Goal: Task Accomplishment & Management: Complete application form

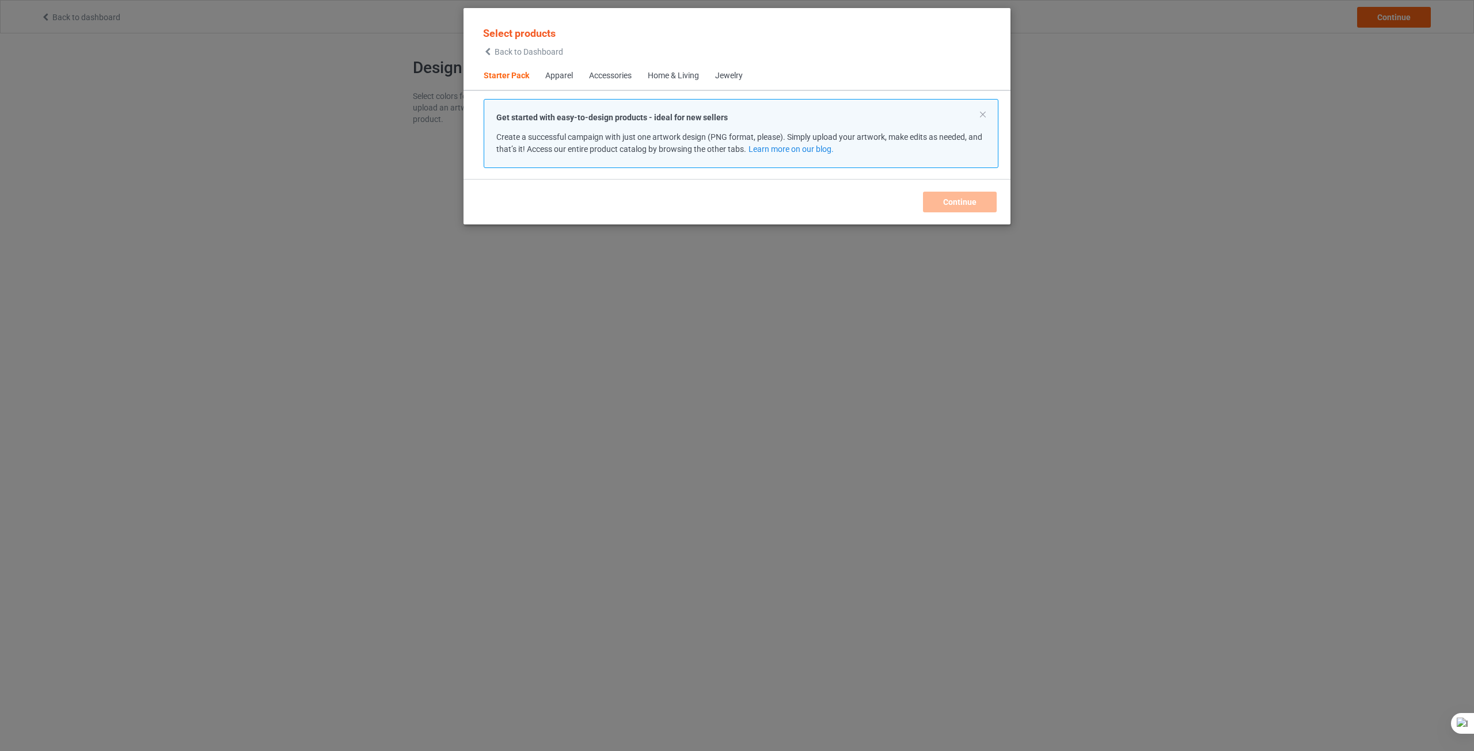
scroll to position [15, 0]
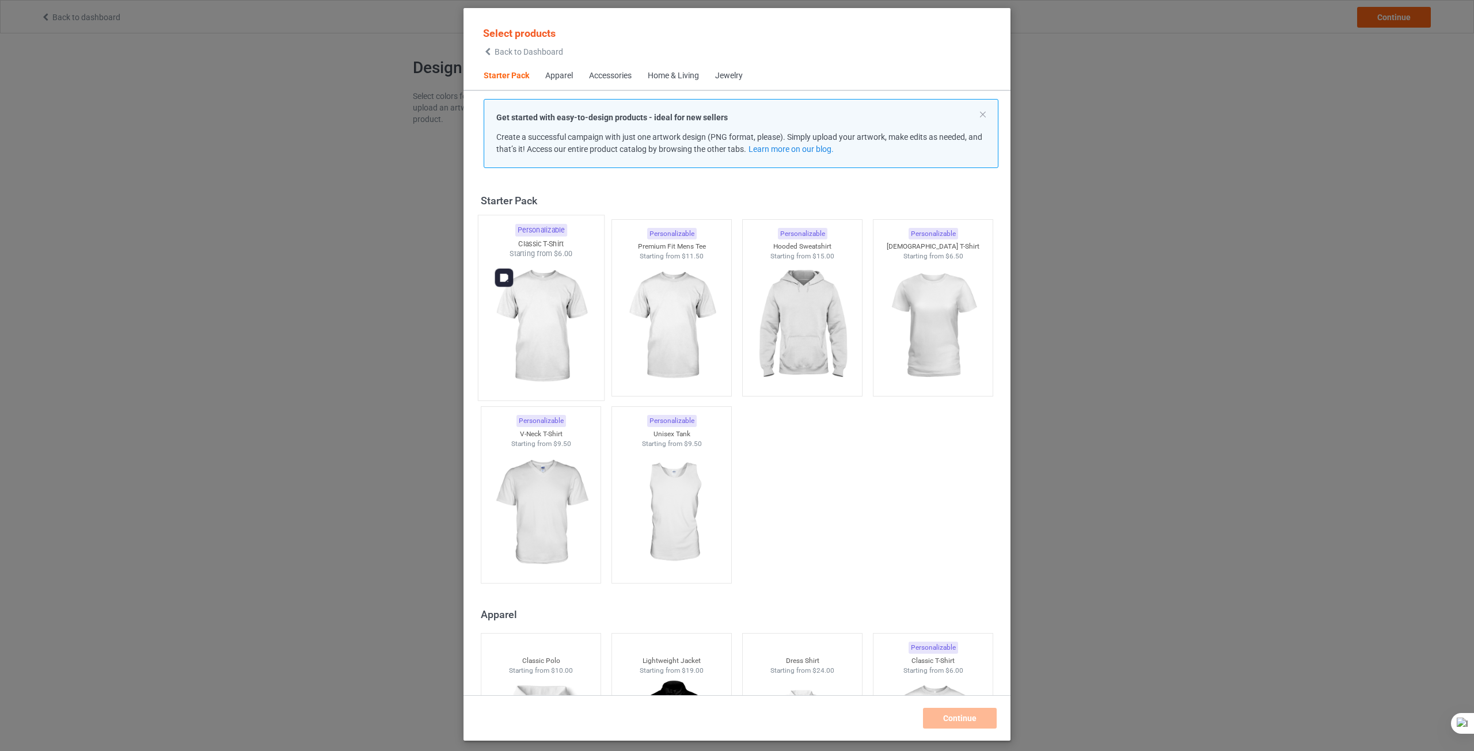
click at [545, 334] on img at bounding box center [540, 326] width 108 height 135
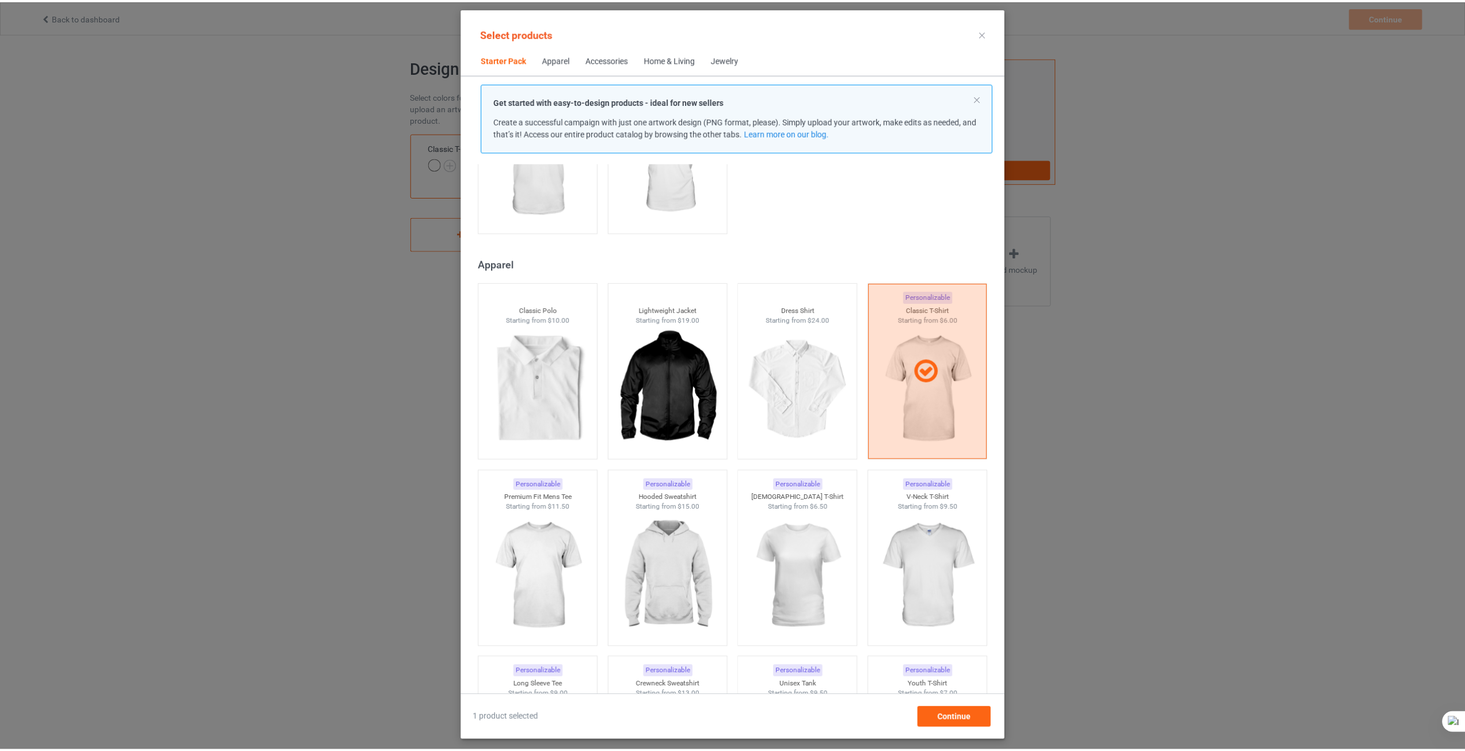
scroll to position [345, 0]
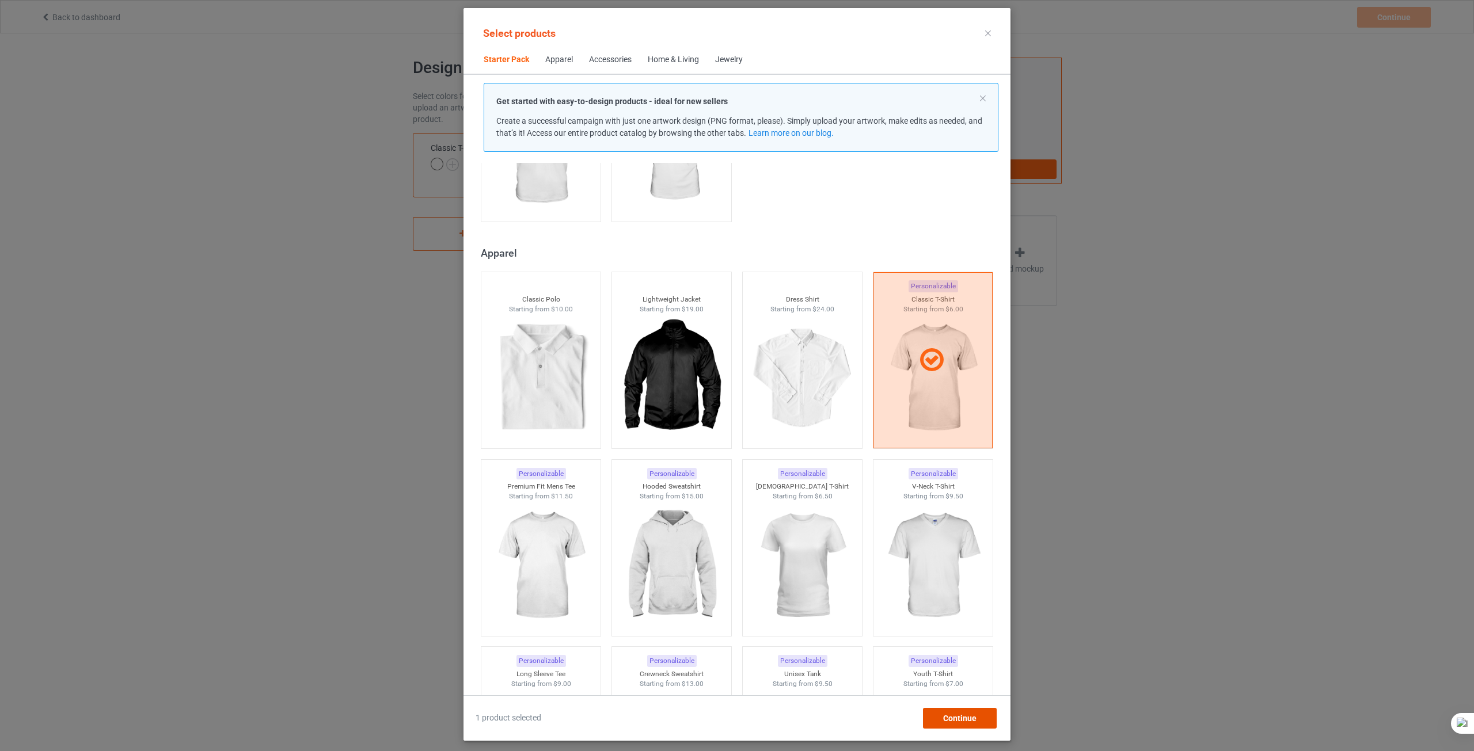
click at [964, 724] on div "Continue" at bounding box center [960, 718] width 74 height 21
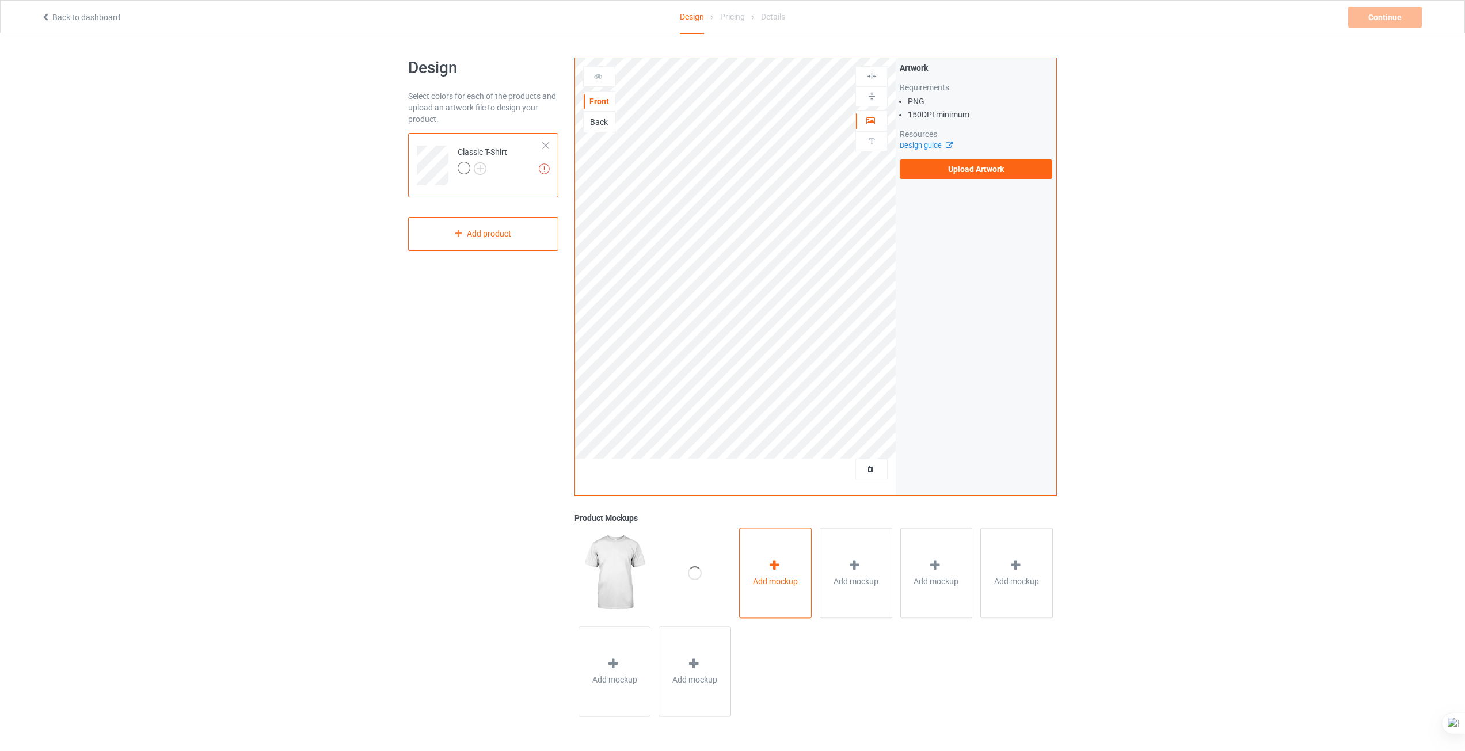
click at [779, 572] on icon at bounding box center [774, 566] width 14 height 12
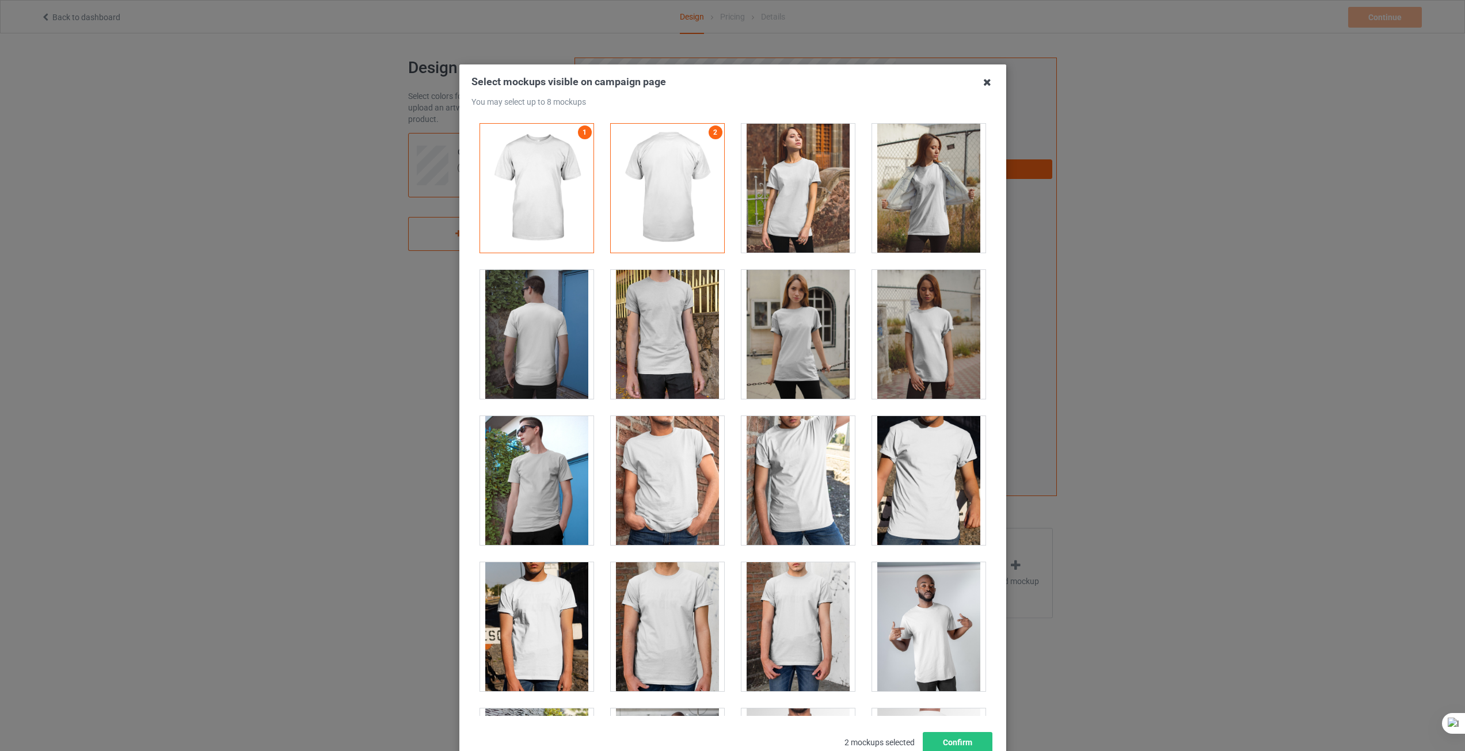
click at [978, 85] on icon at bounding box center [987, 82] width 18 height 18
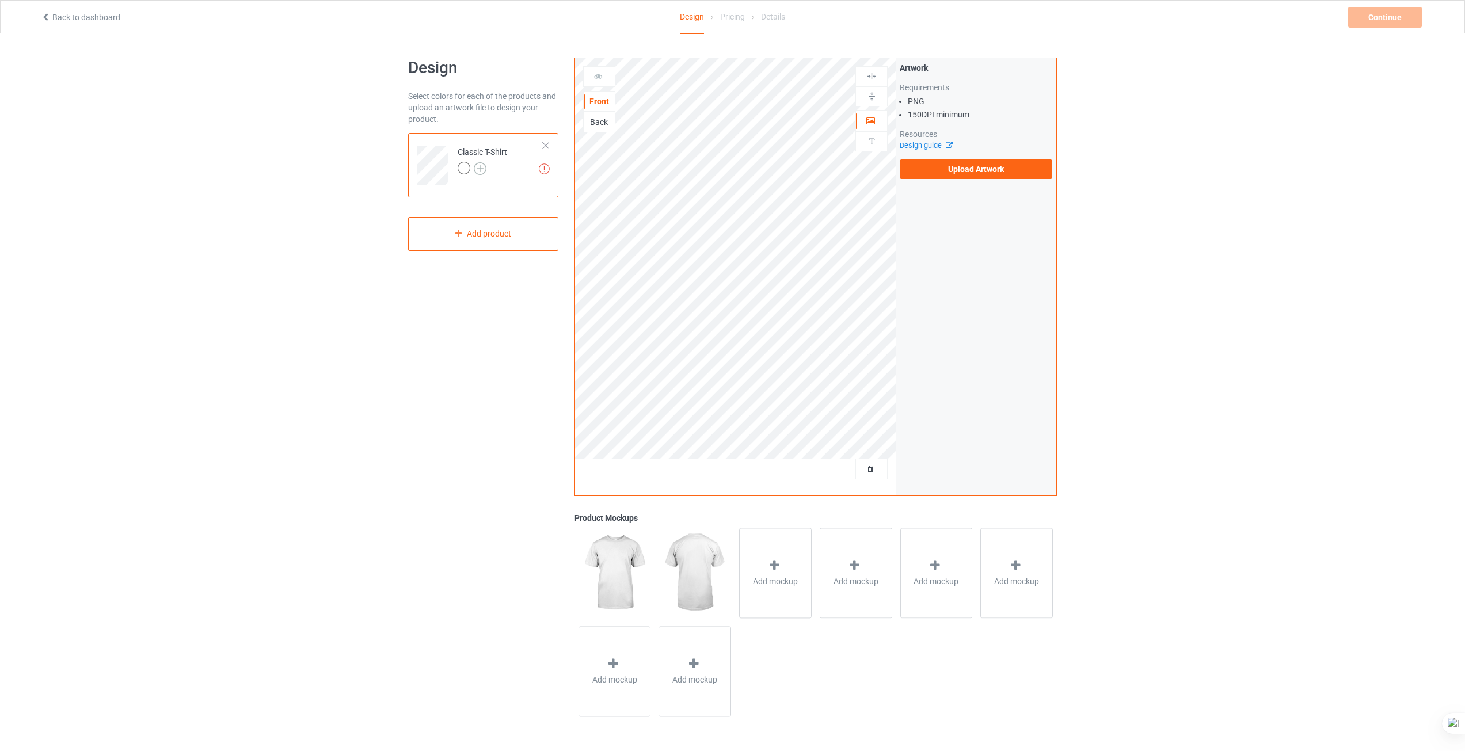
click at [484, 169] on img at bounding box center [480, 168] width 13 height 13
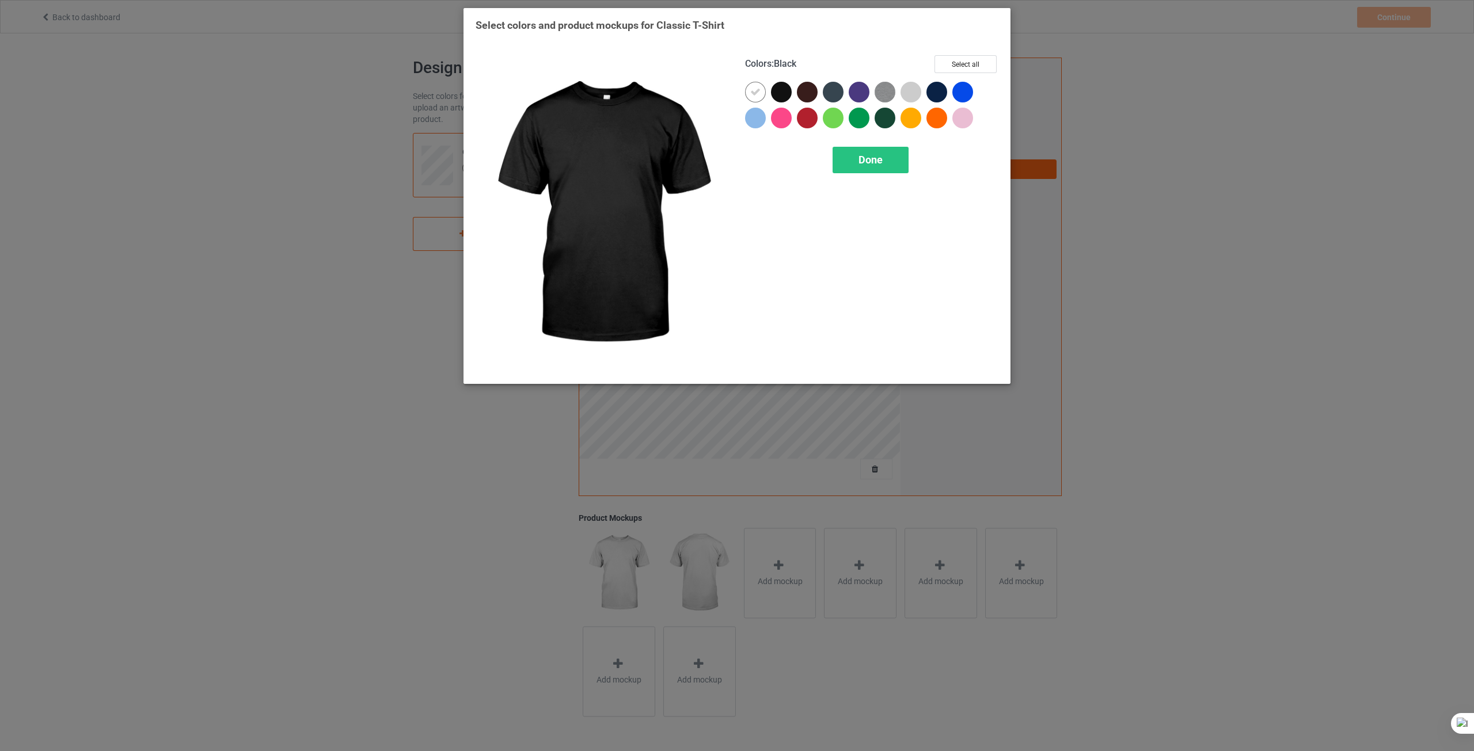
click at [782, 92] on div at bounding box center [781, 92] width 21 height 21
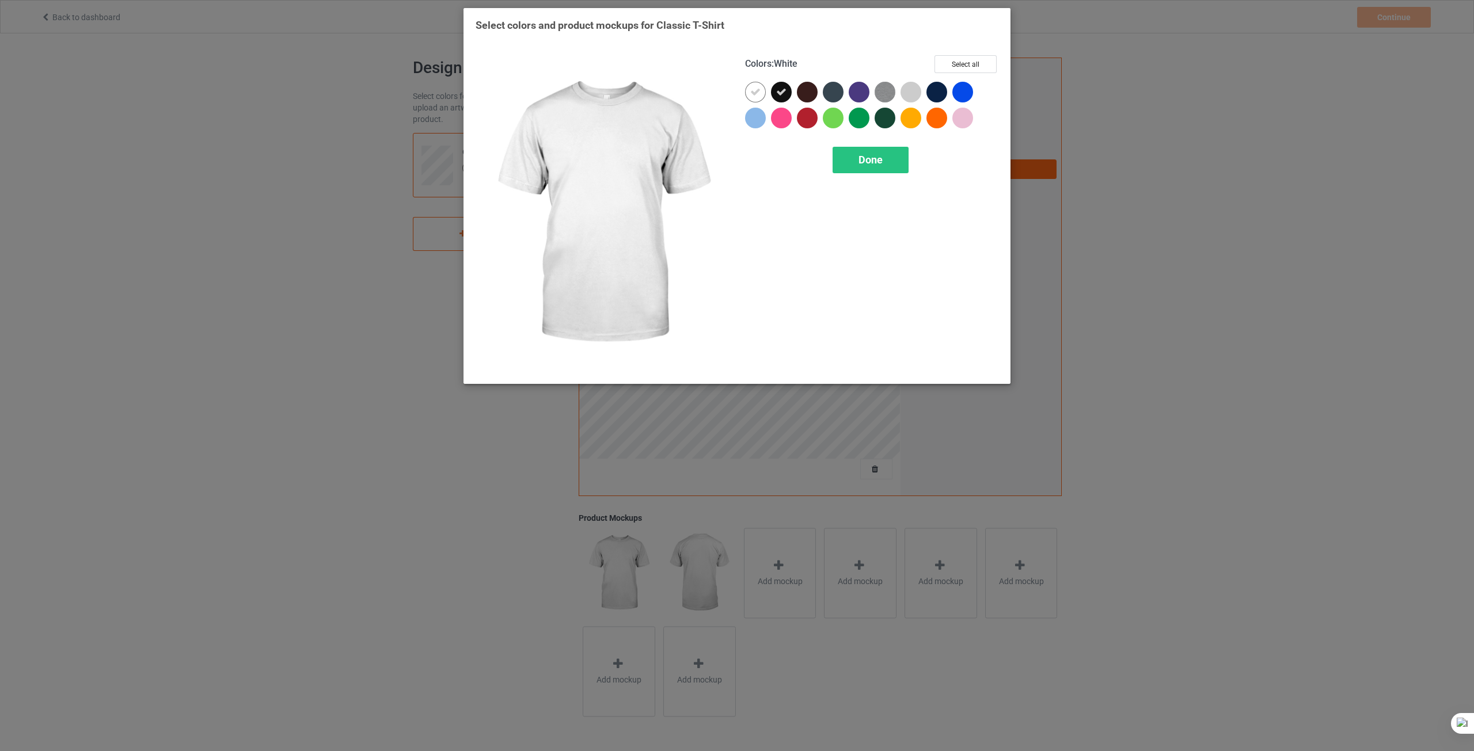
click at [756, 94] on icon at bounding box center [755, 92] width 10 height 10
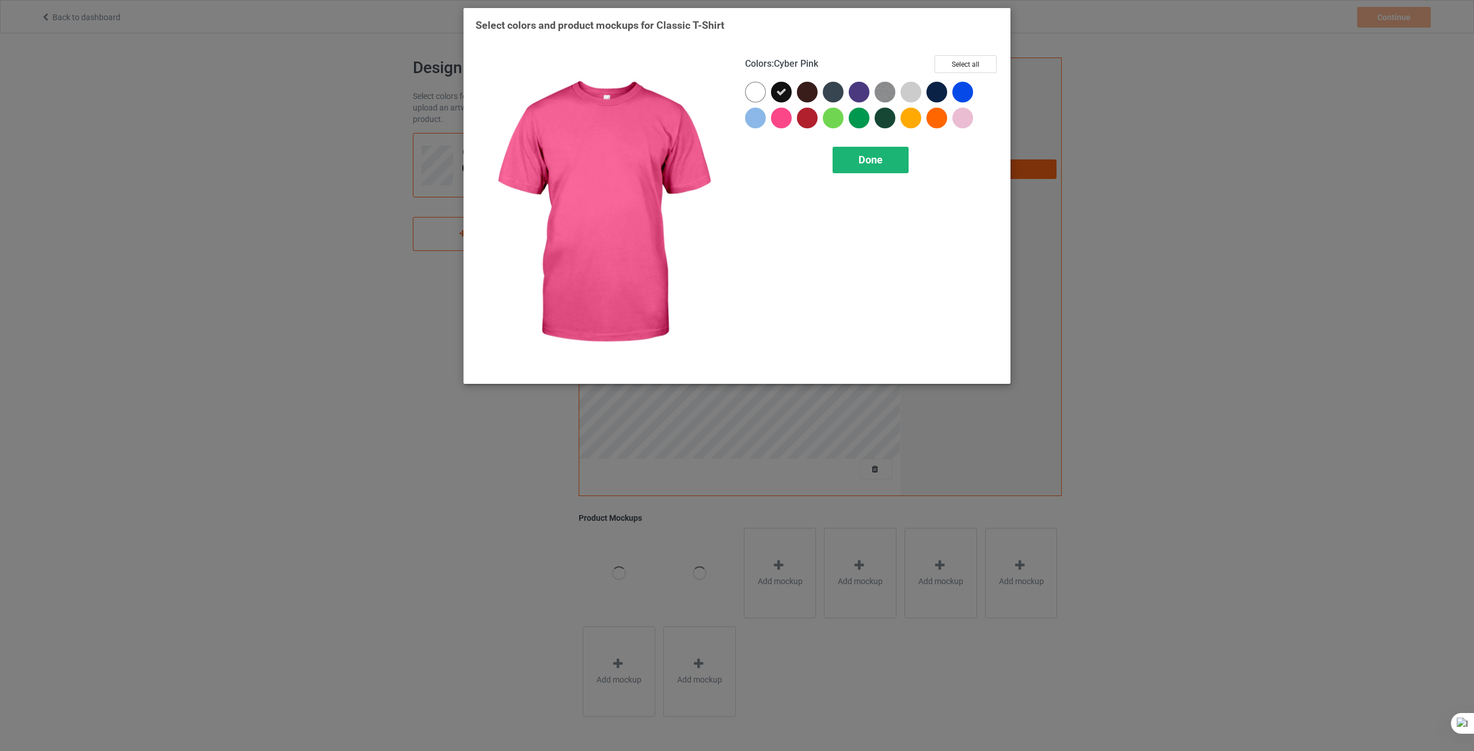
click at [877, 166] on span "Done" at bounding box center [870, 160] width 24 height 12
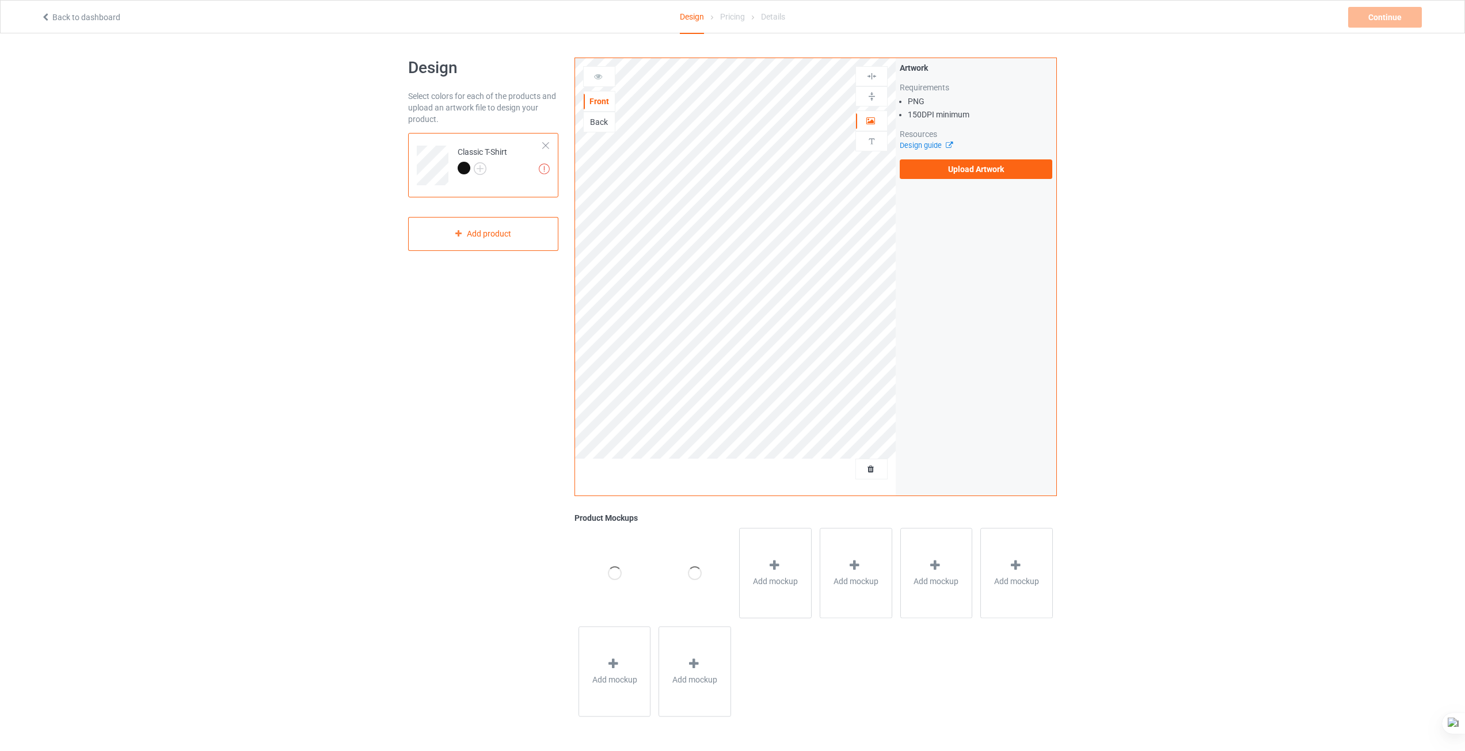
click at [694, 573] on div at bounding box center [695, 573] width 14 height 14
click at [763, 577] on span "Add mockup" at bounding box center [775, 582] width 45 height 12
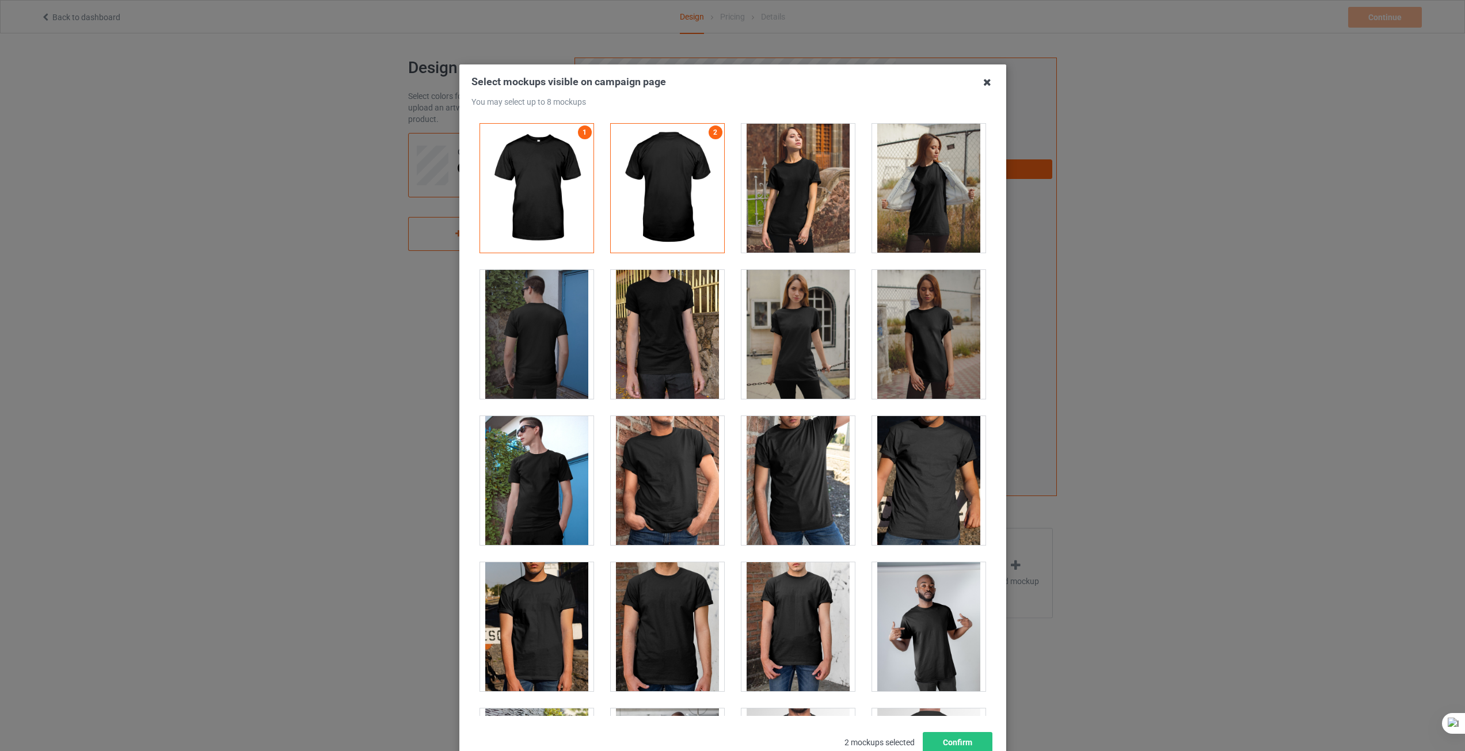
click at [985, 89] on icon at bounding box center [987, 82] width 18 height 18
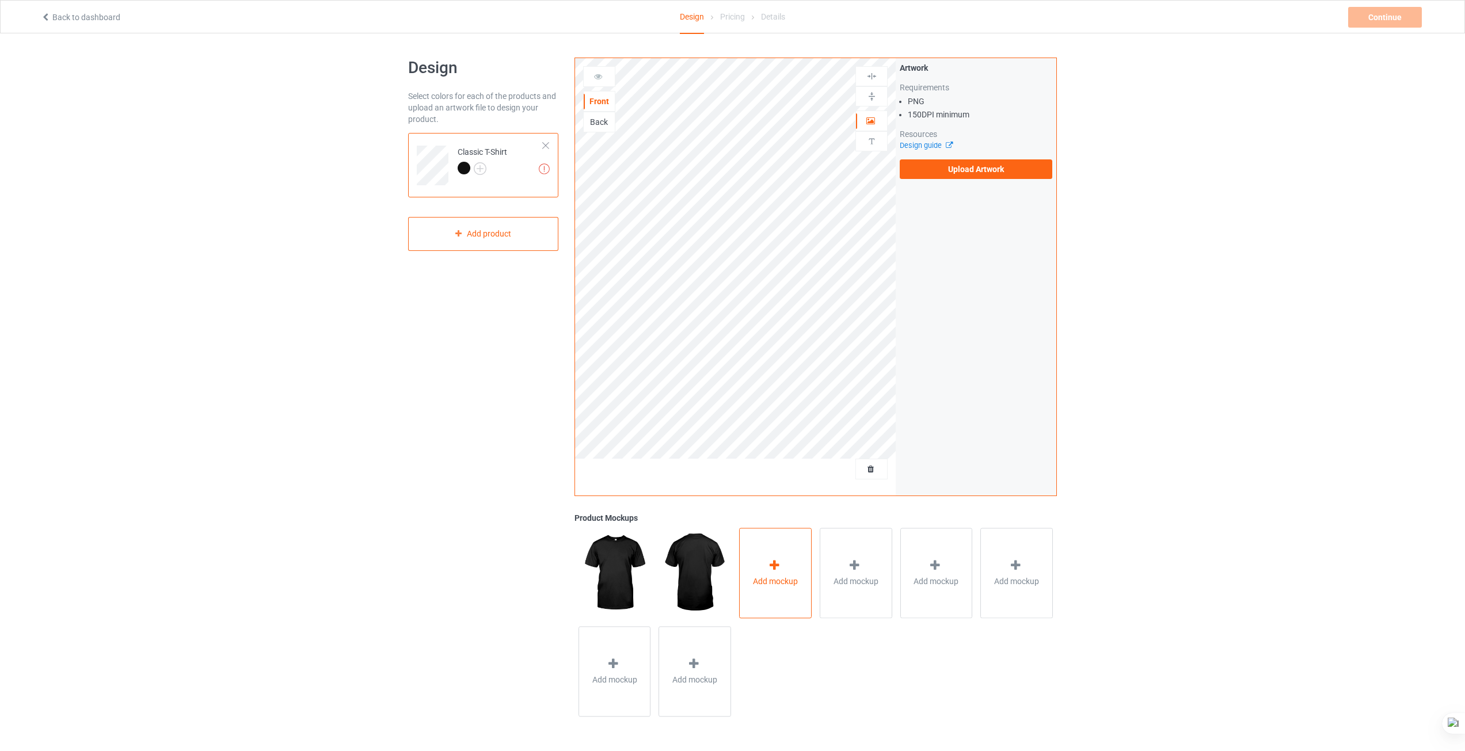
click at [802, 583] on div "Add mockup" at bounding box center [775, 573] width 73 height 90
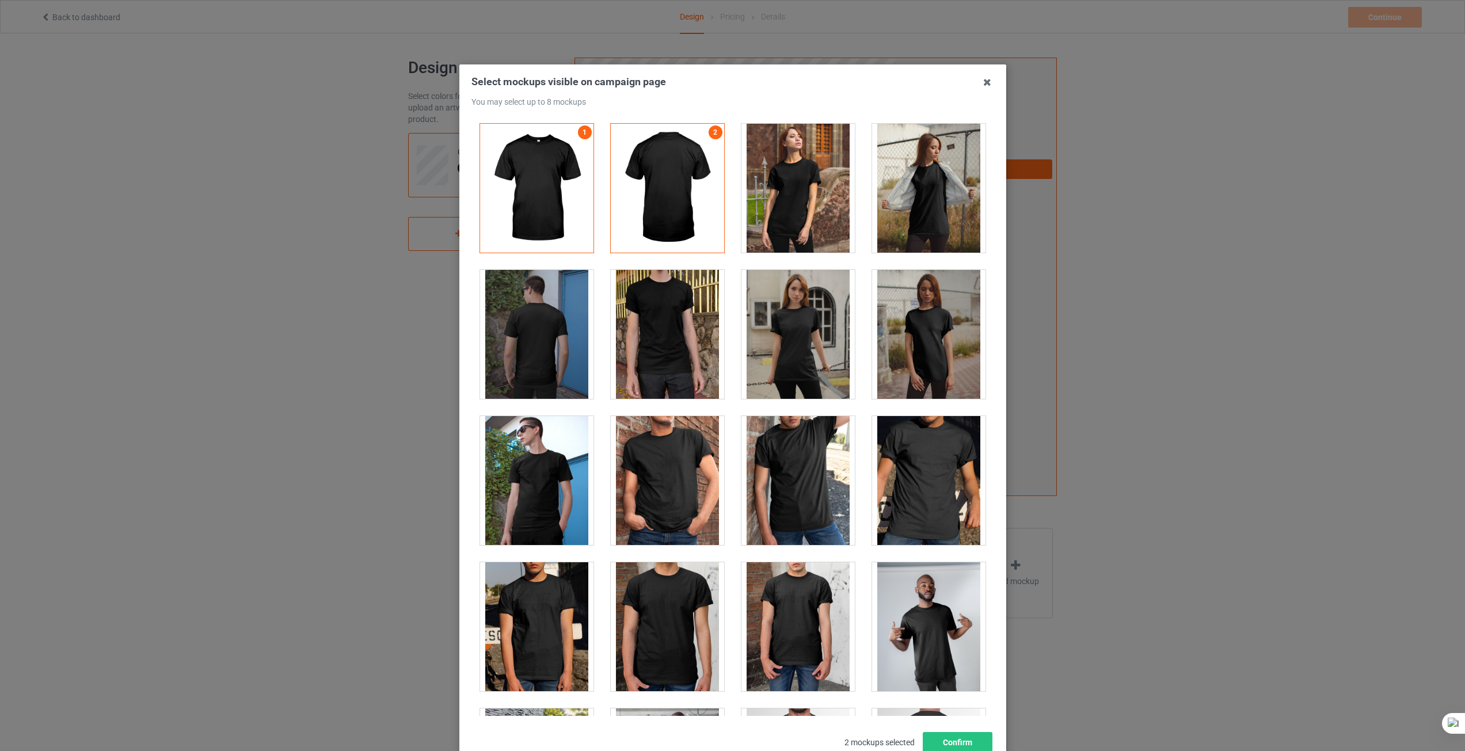
click at [701, 143] on div at bounding box center [667, 188] width 113 height 129
click at [984, 83] on icon at bounding box center [987, 82] width 18 height 18
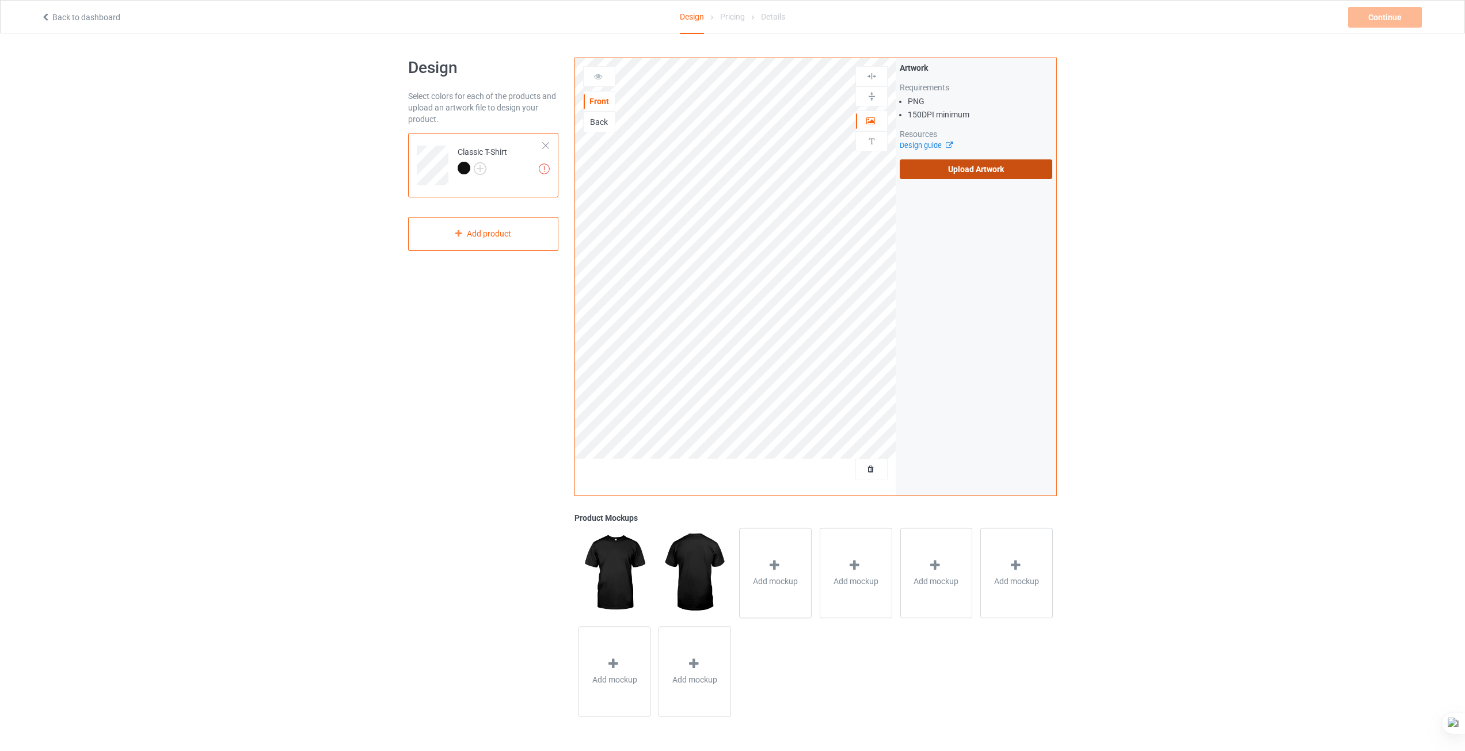
click at [976, 170] on label "Upload Artwork" at bounding box center [976, 169] width 153 height 20
click at [0, 0] on input "Upload Artwork" at bounding box center [0, 0] width 0 height 0
click at [775, 588] on div "Add mockup" at bounding box center [775, 573] width 73 height 90
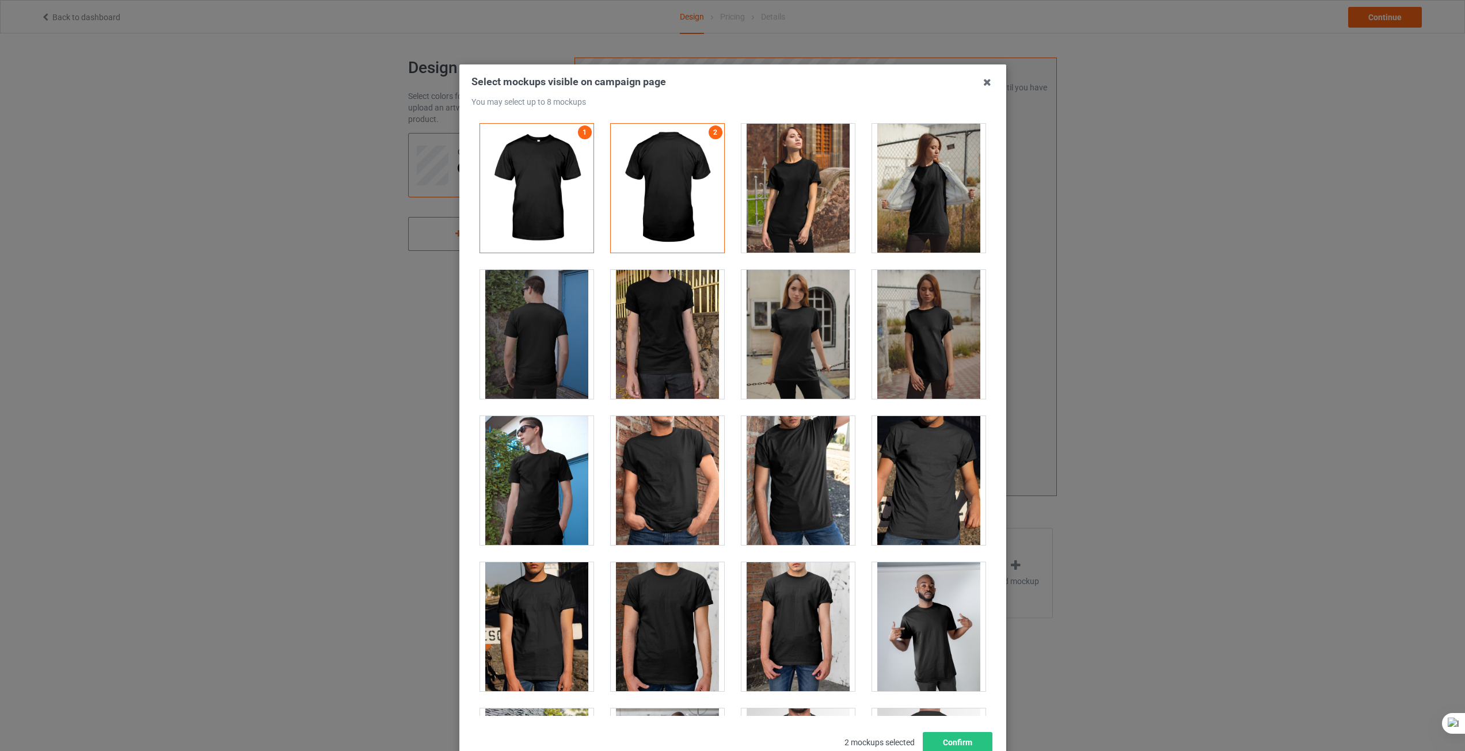
click at [789, 488] on div at bounding box center [797, 480] width 113 height 129
click at [653, 489] on div at bounding box center [667, 480] width 113 height 129
click at [678, 614] on div at bounding box center [667, 626] width 113 height 129
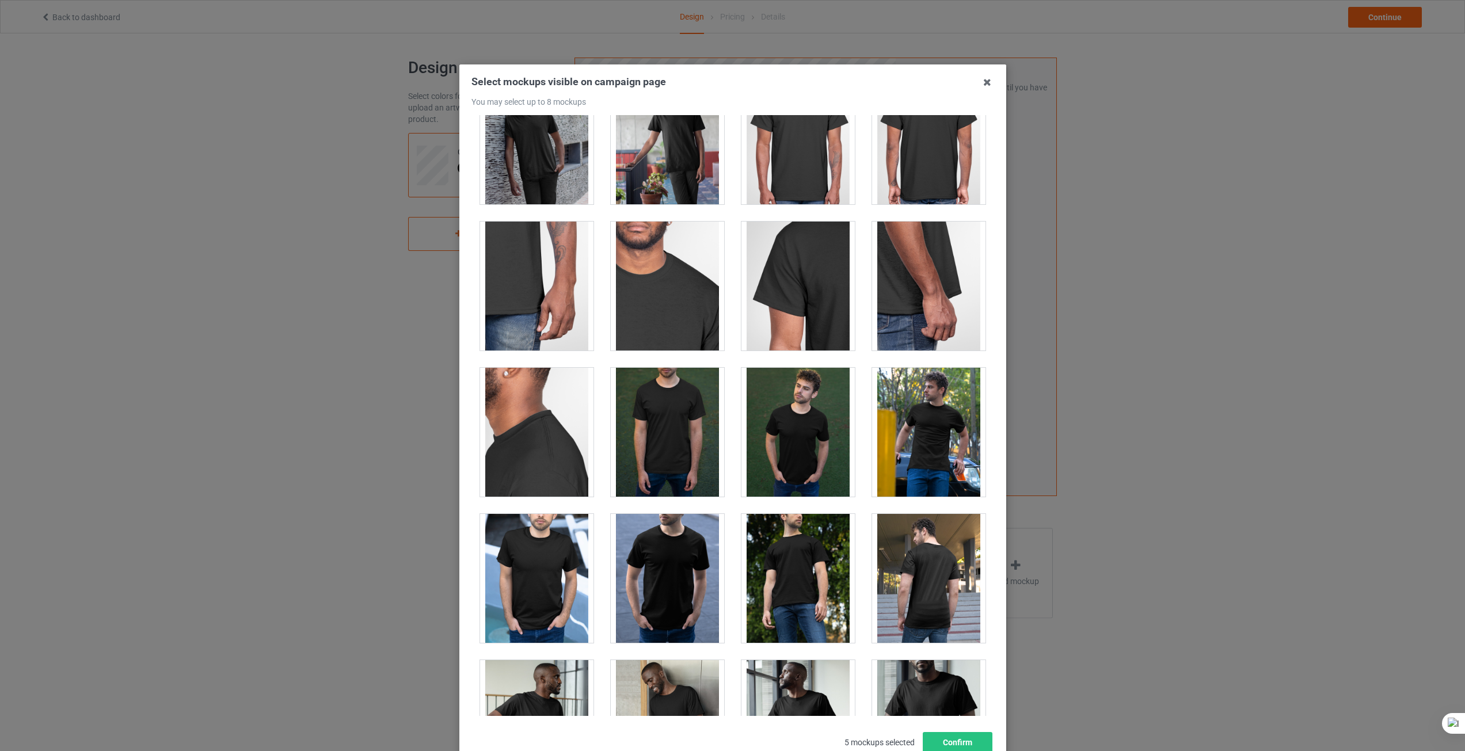
scroll to position [921, 0]
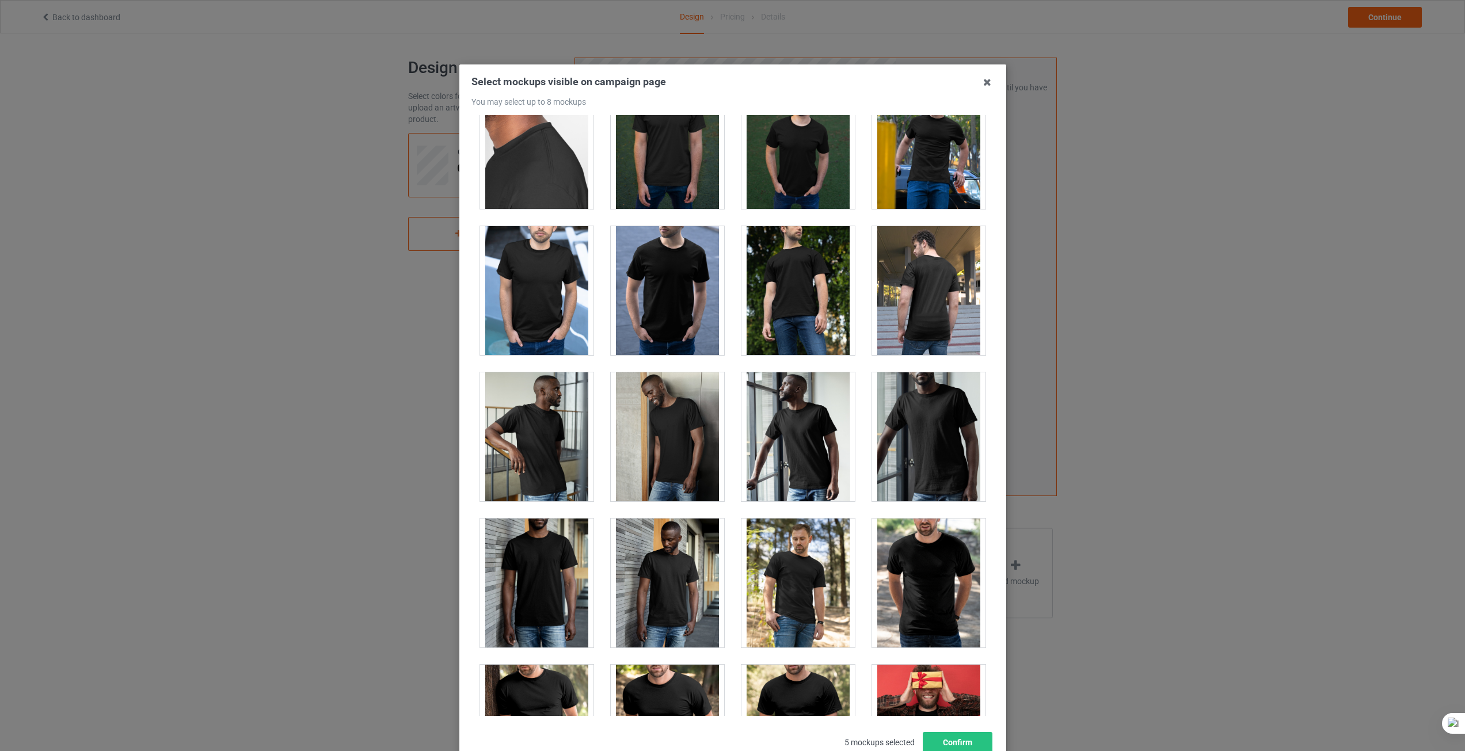
click at [901, 580] on div at bounding box center [928, 583] width 113 height 129
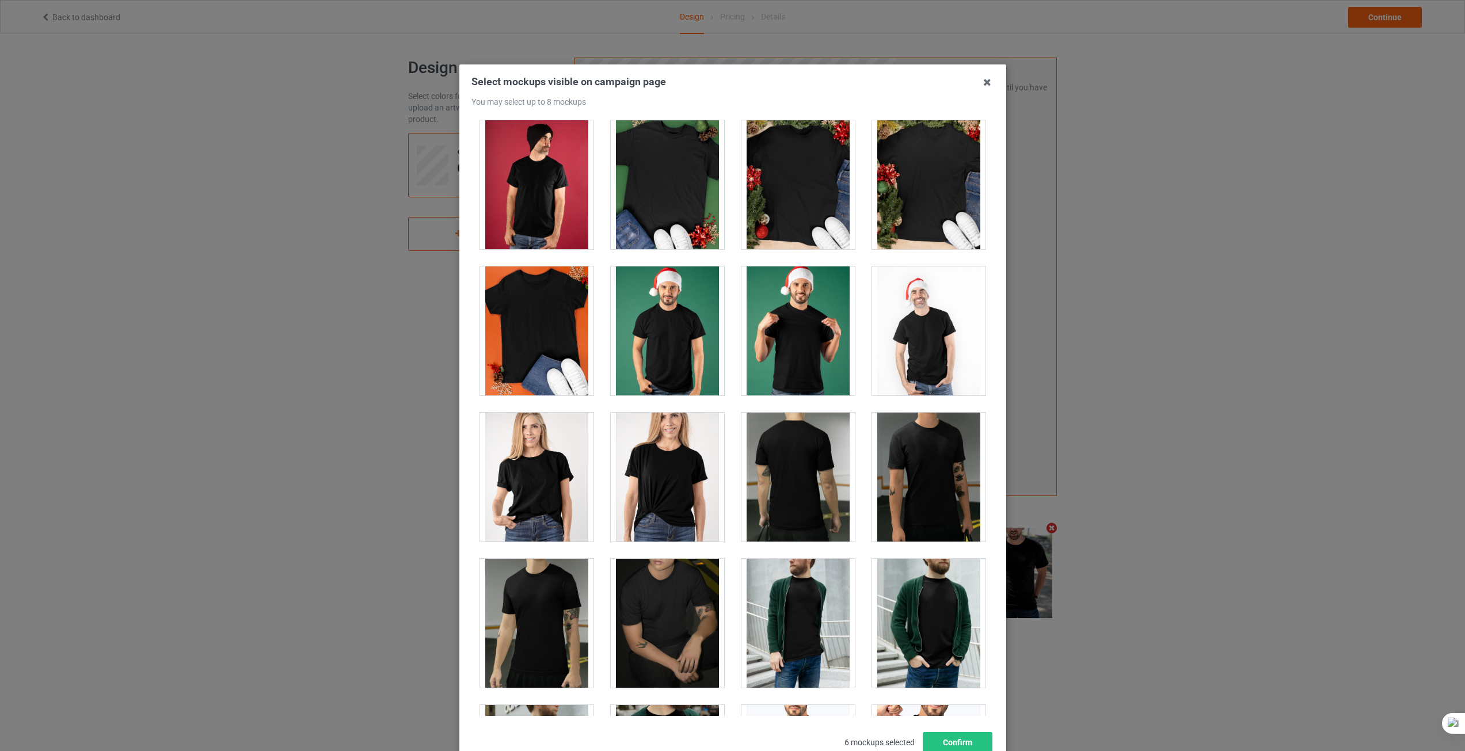
scroll to position [1900, 0]
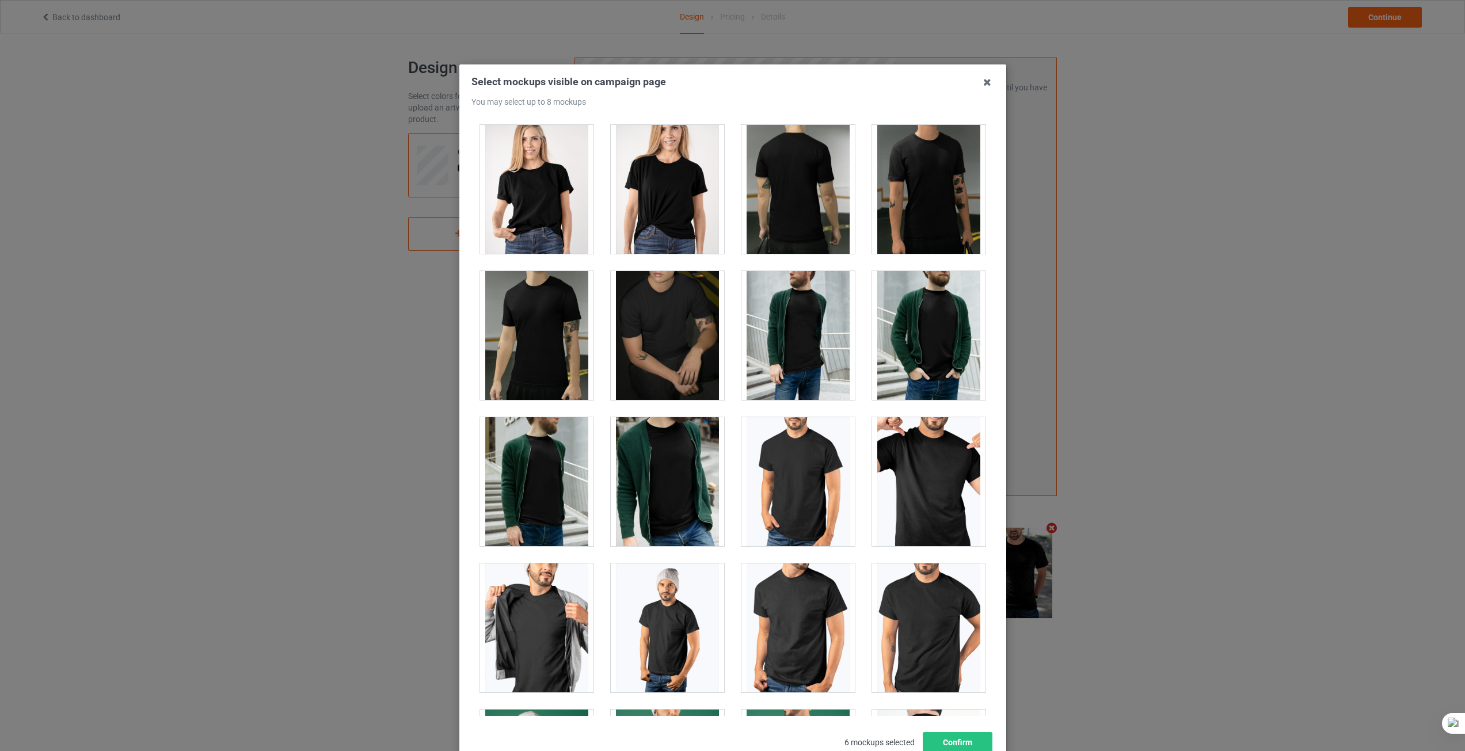
click at [545, 632] on div at bounding box center [536, 628] width 113 height 129
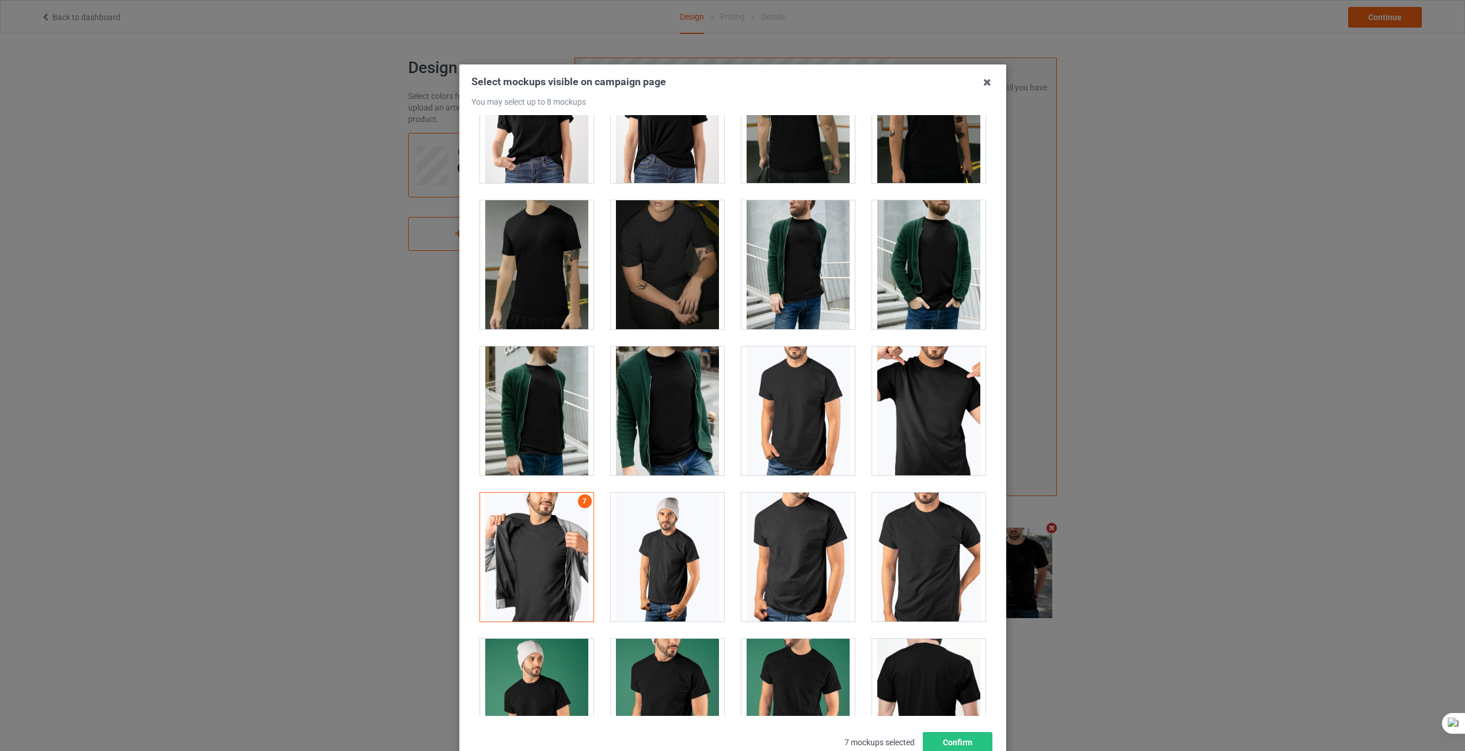
scroll to position [2015, 0]
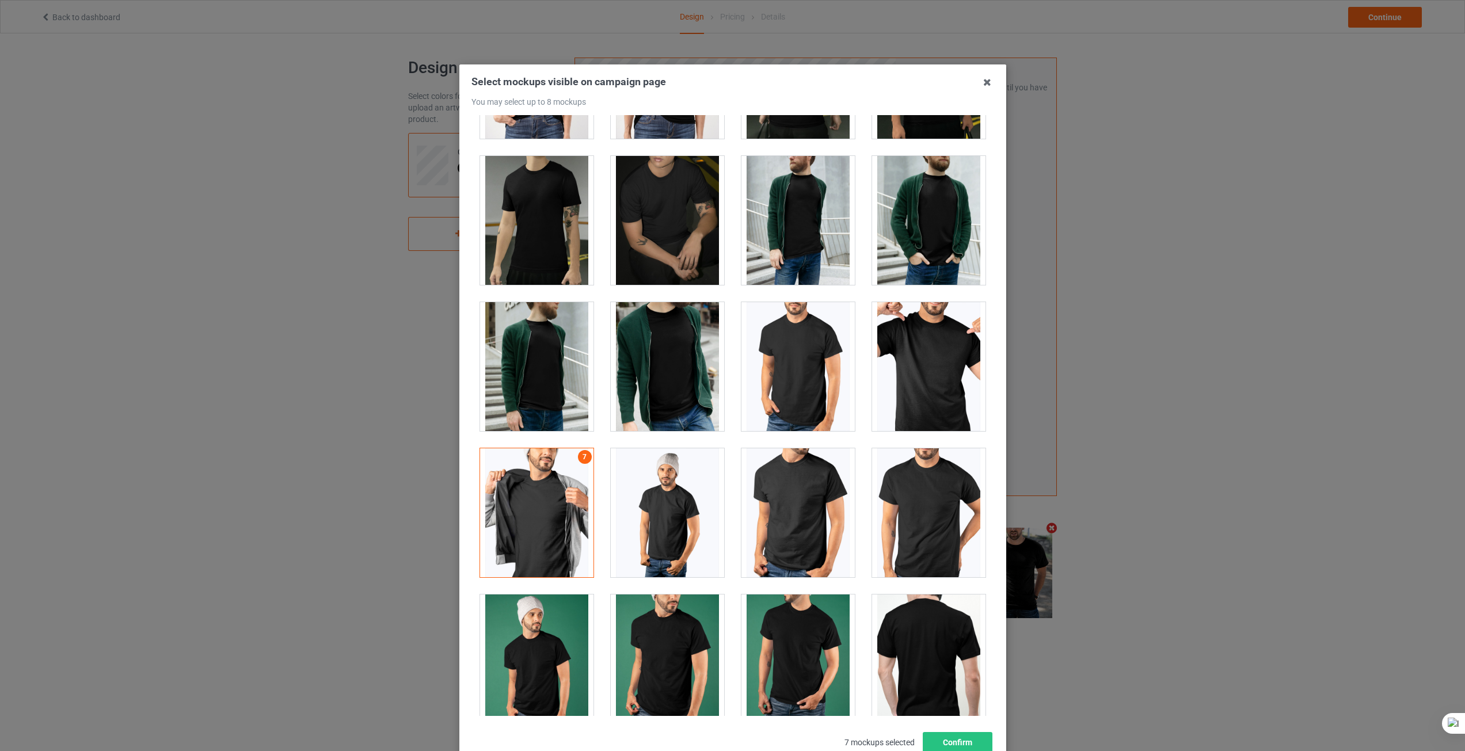
click at [903, 533] on div at bounding box center [928, 512] width 113 height 129
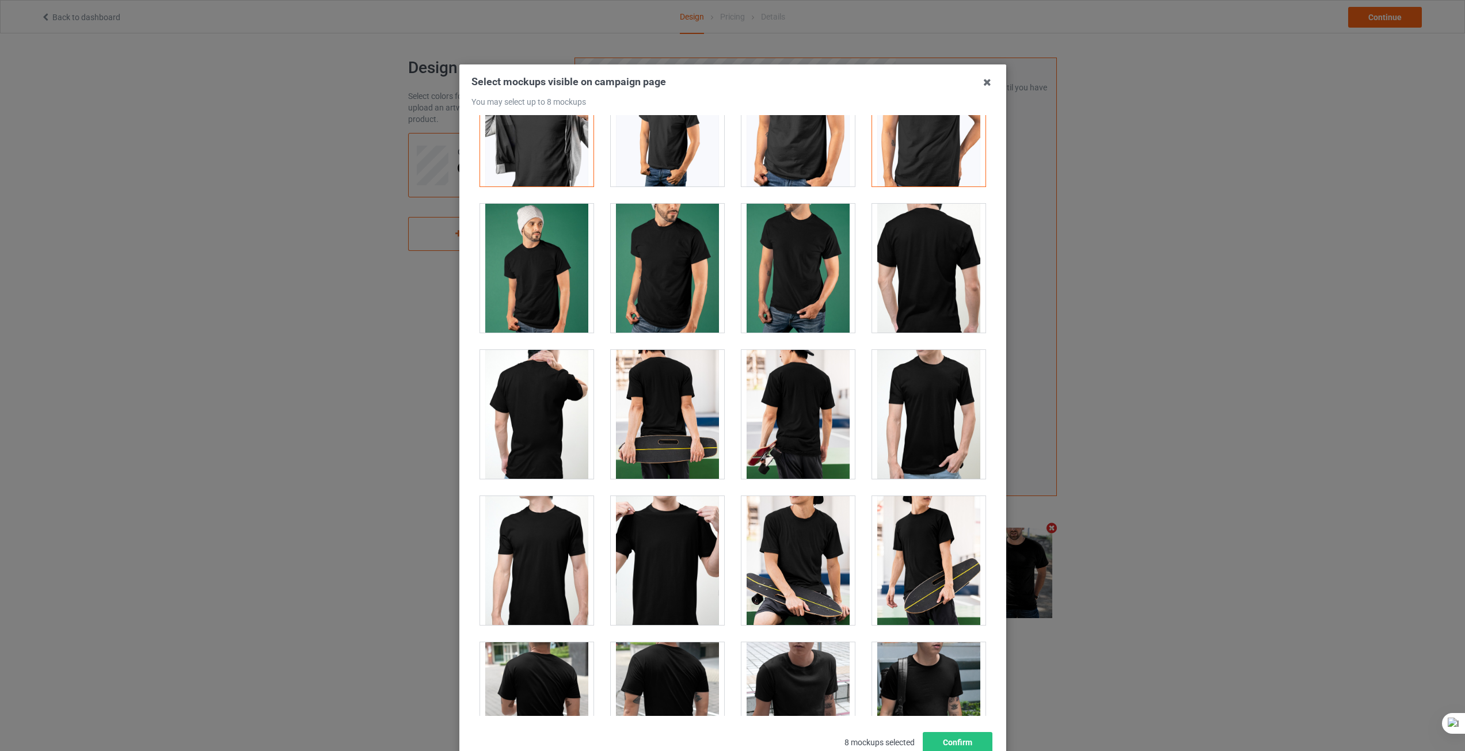
scroll to position [2418, 0]
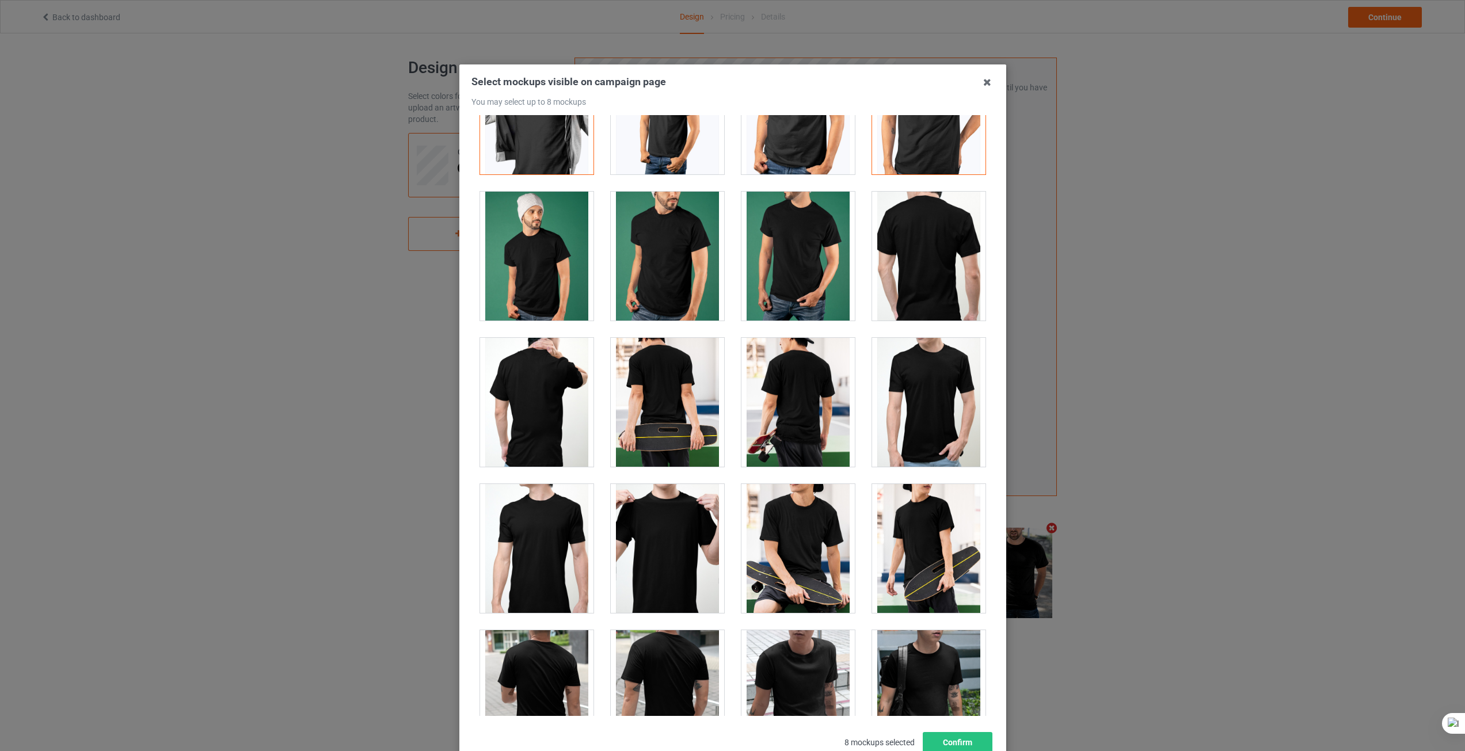
click at [668, 548] on div at bounding box center [667, 548] width 113 height 129
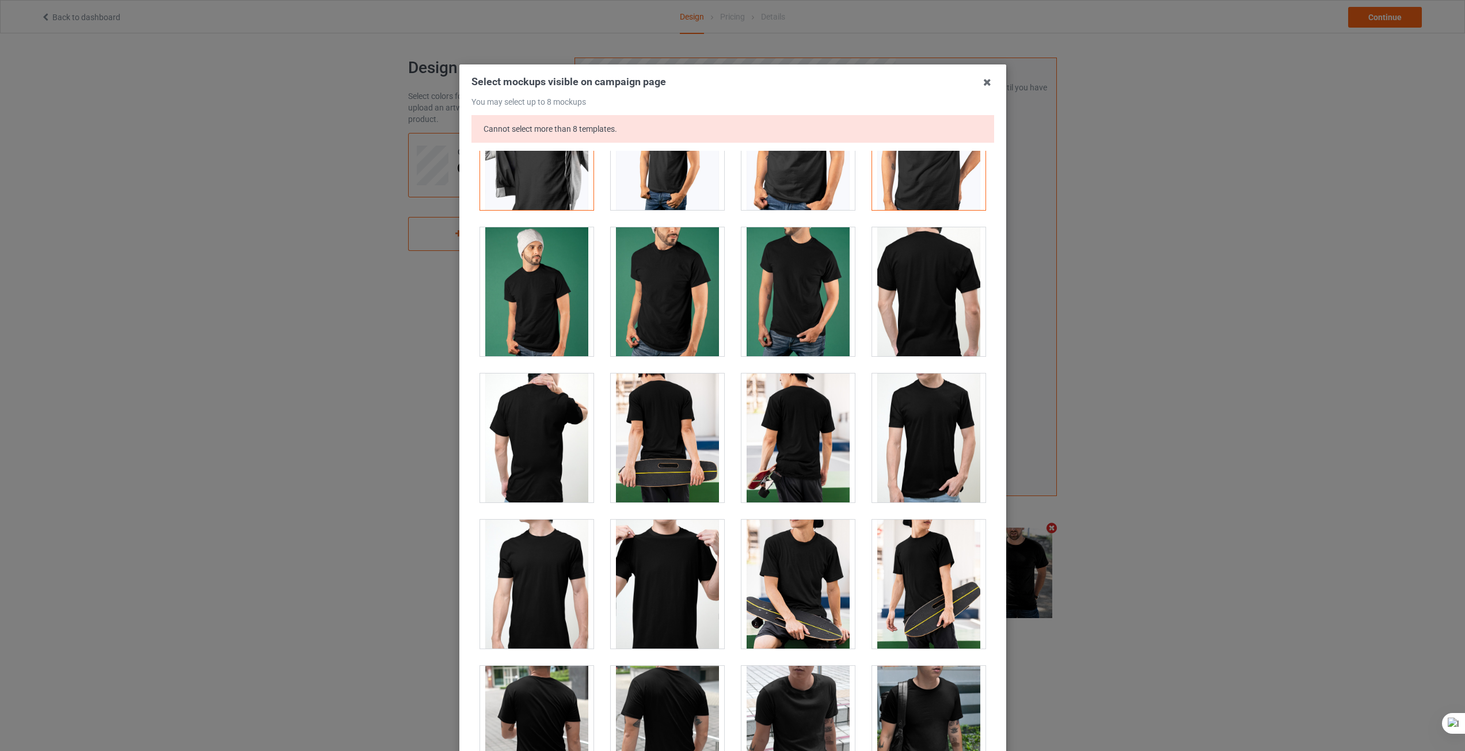
click at [647, 564] on div at bounding box center [667, 584] width 113 height 129
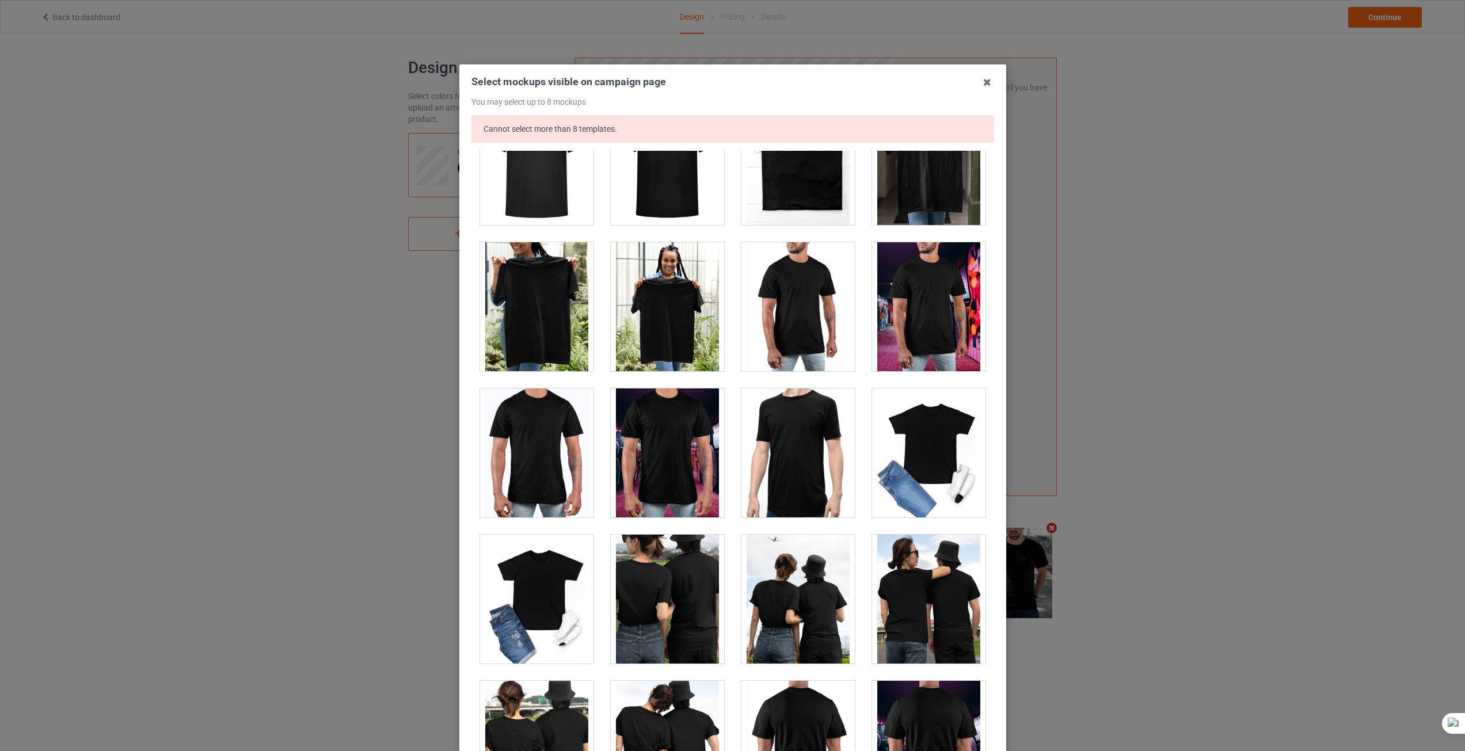
scroll to position [4950, 0]
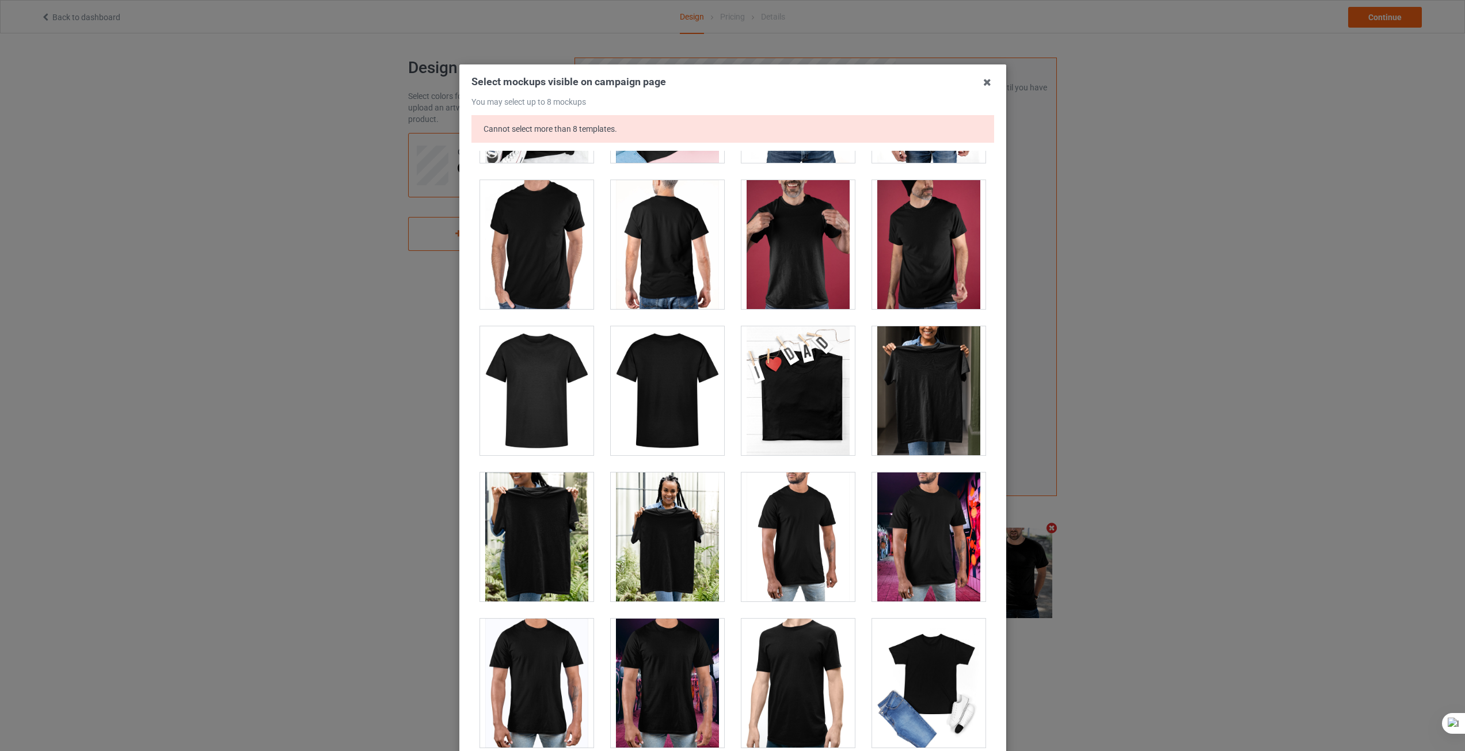
click at [943, 413] on div at bounding box center [928, 390] width 113 height 129
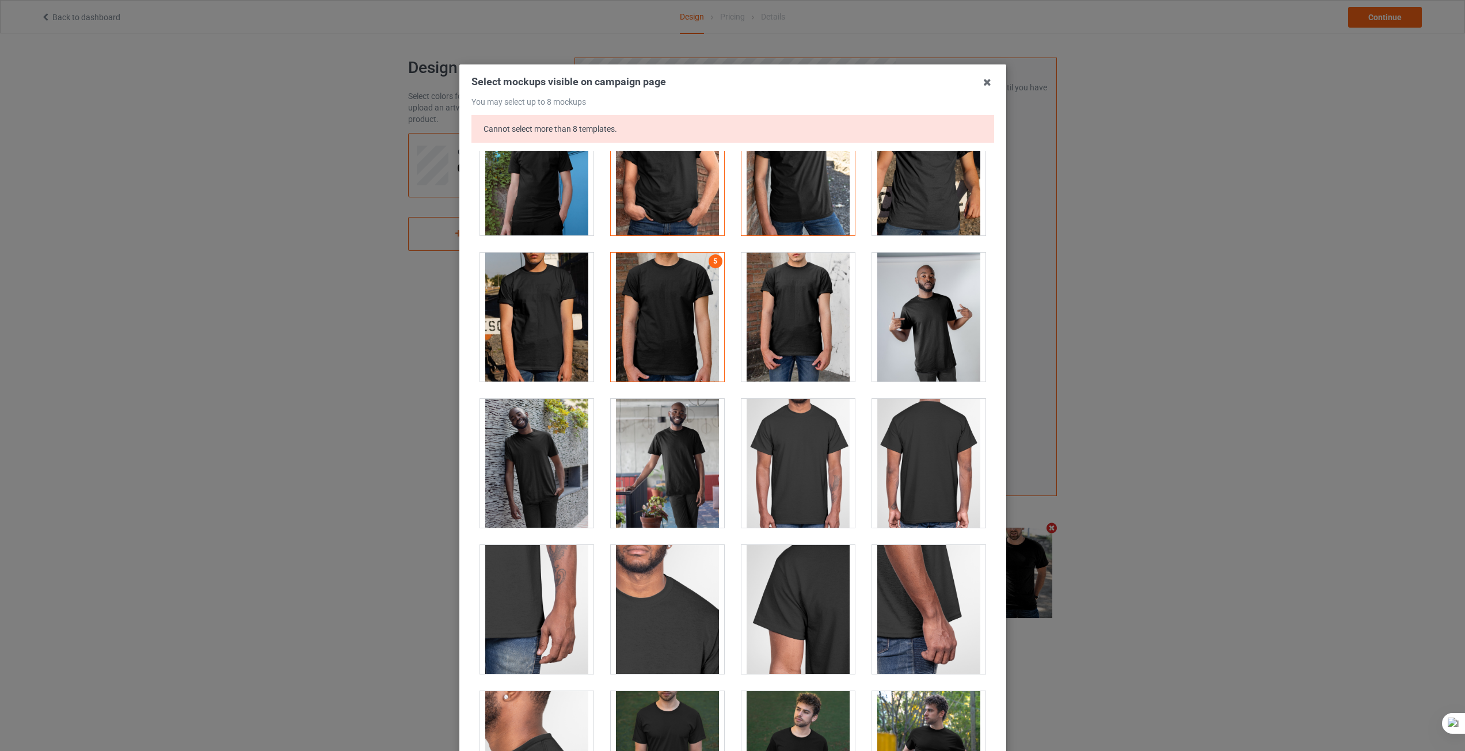
scroll to position [0, 0]
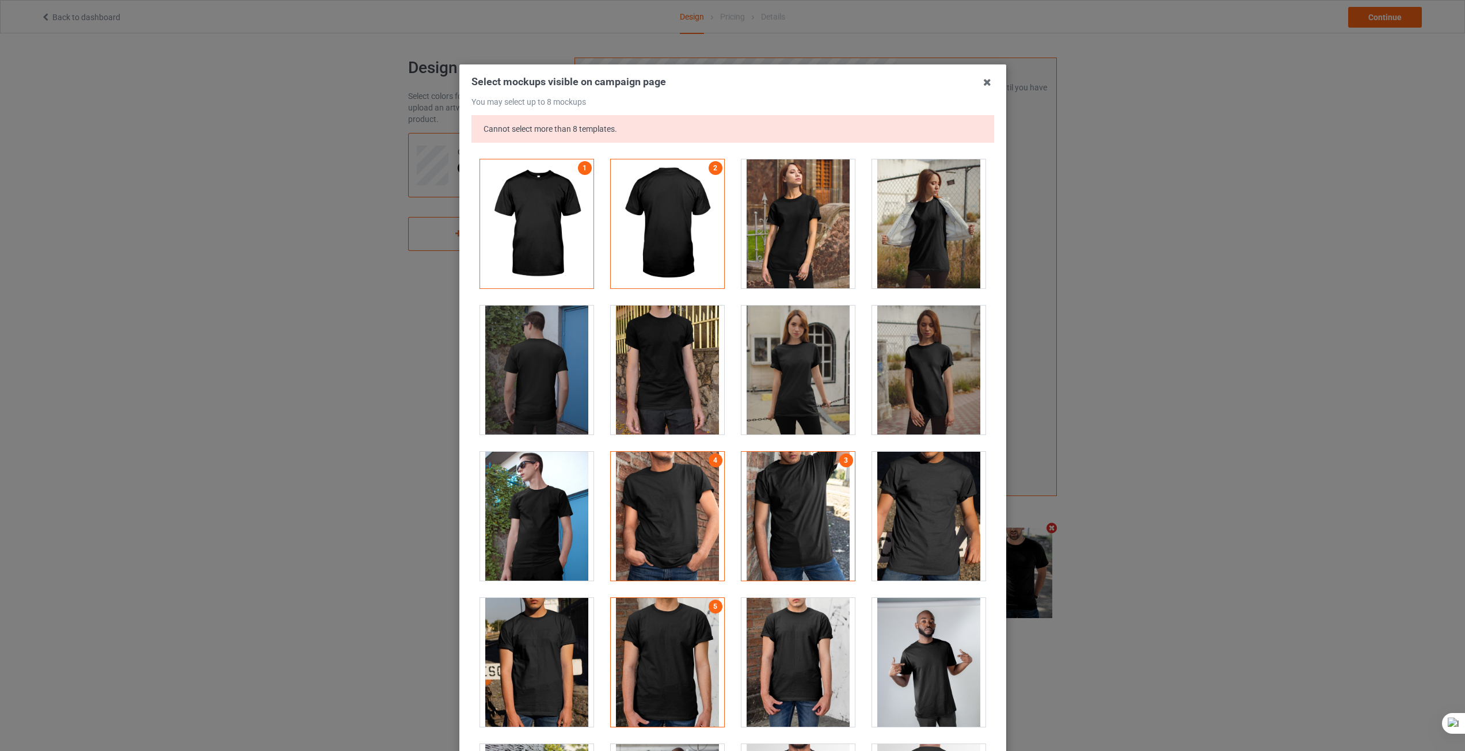
click at [657, 222] on div at bounding box center [667, 223] width 113 height 129
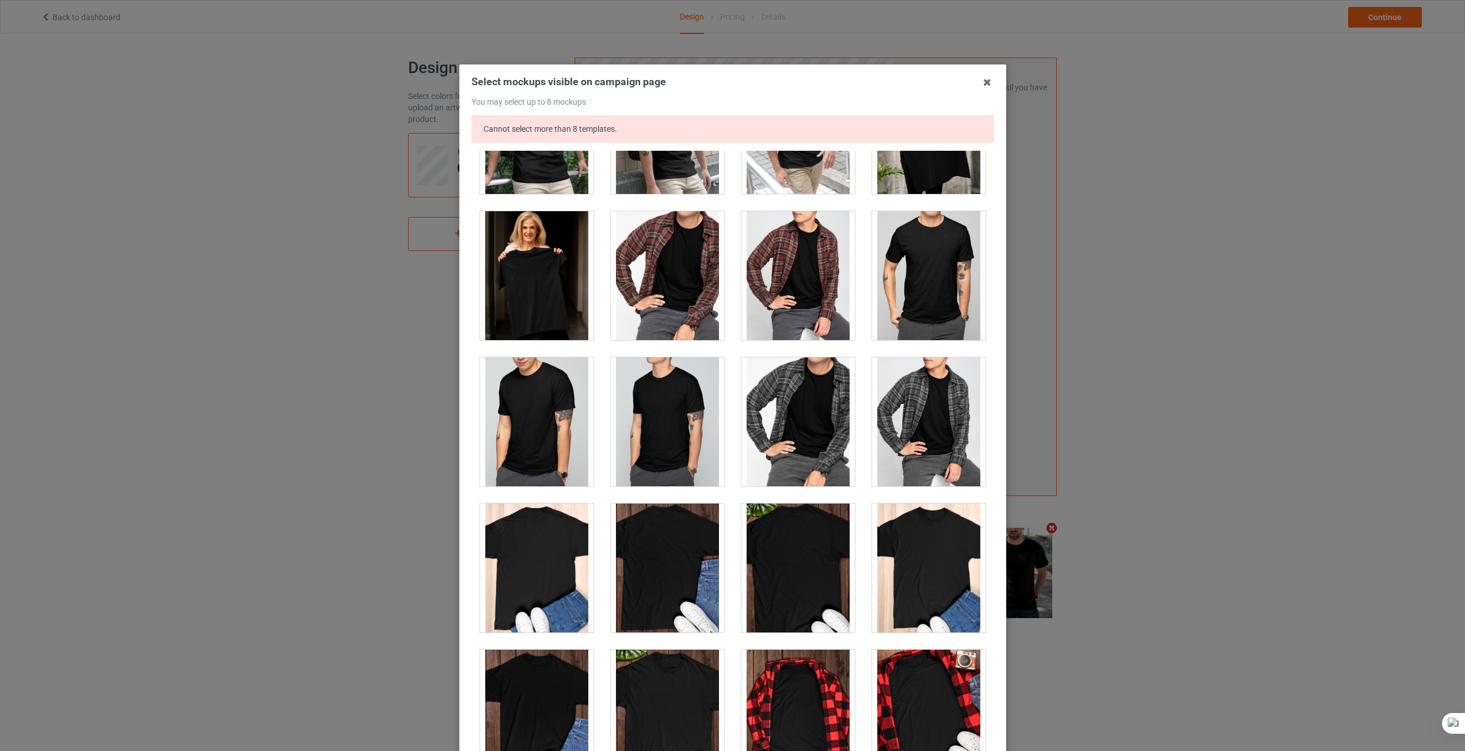
scroll to position [3166, 0]
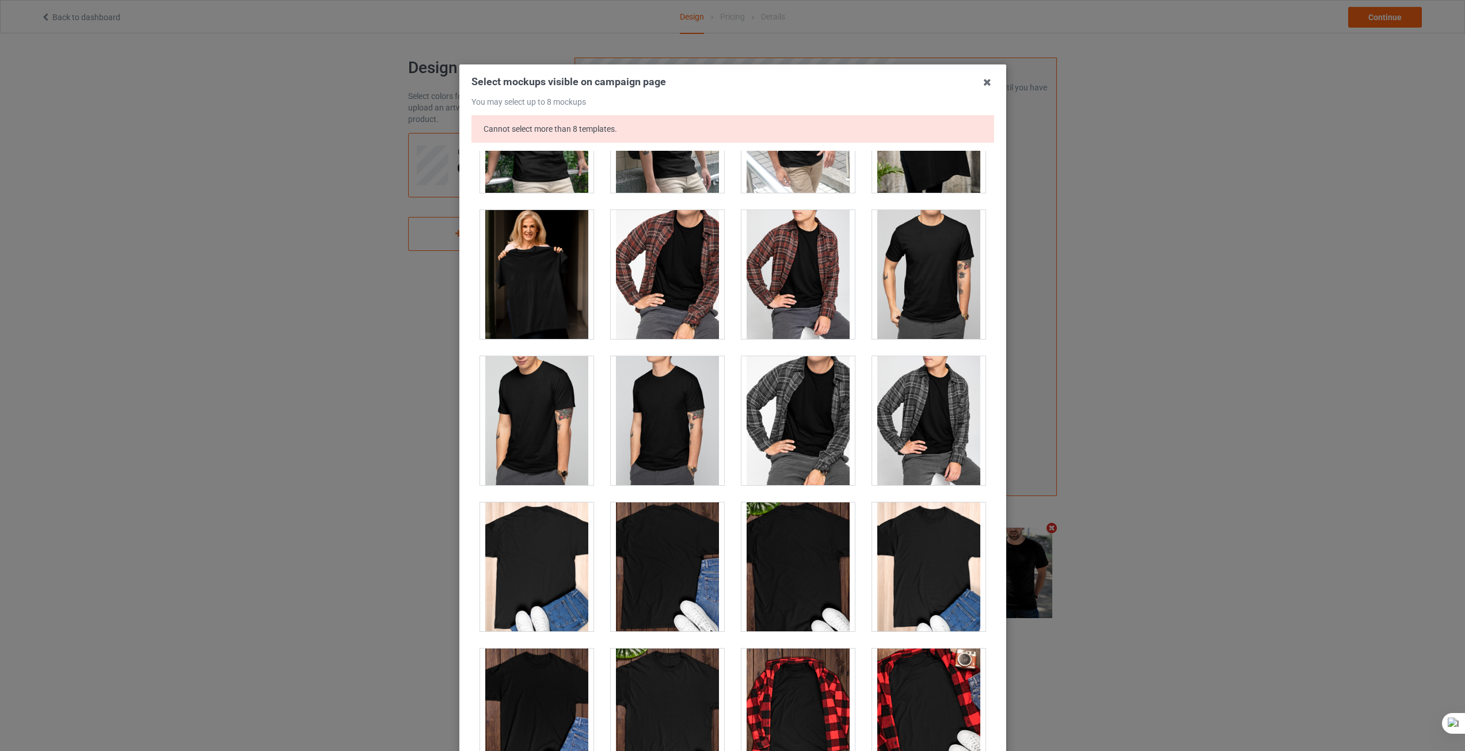
click at [1077, 161] on div "Select mockups visible on campaign page You may select up to 8 mockups Cannot s…" at bounding box center [732, 375] width 1465 height 751
click at [984, 83] on icon at bounding box center [987, 82] width 18 height 18
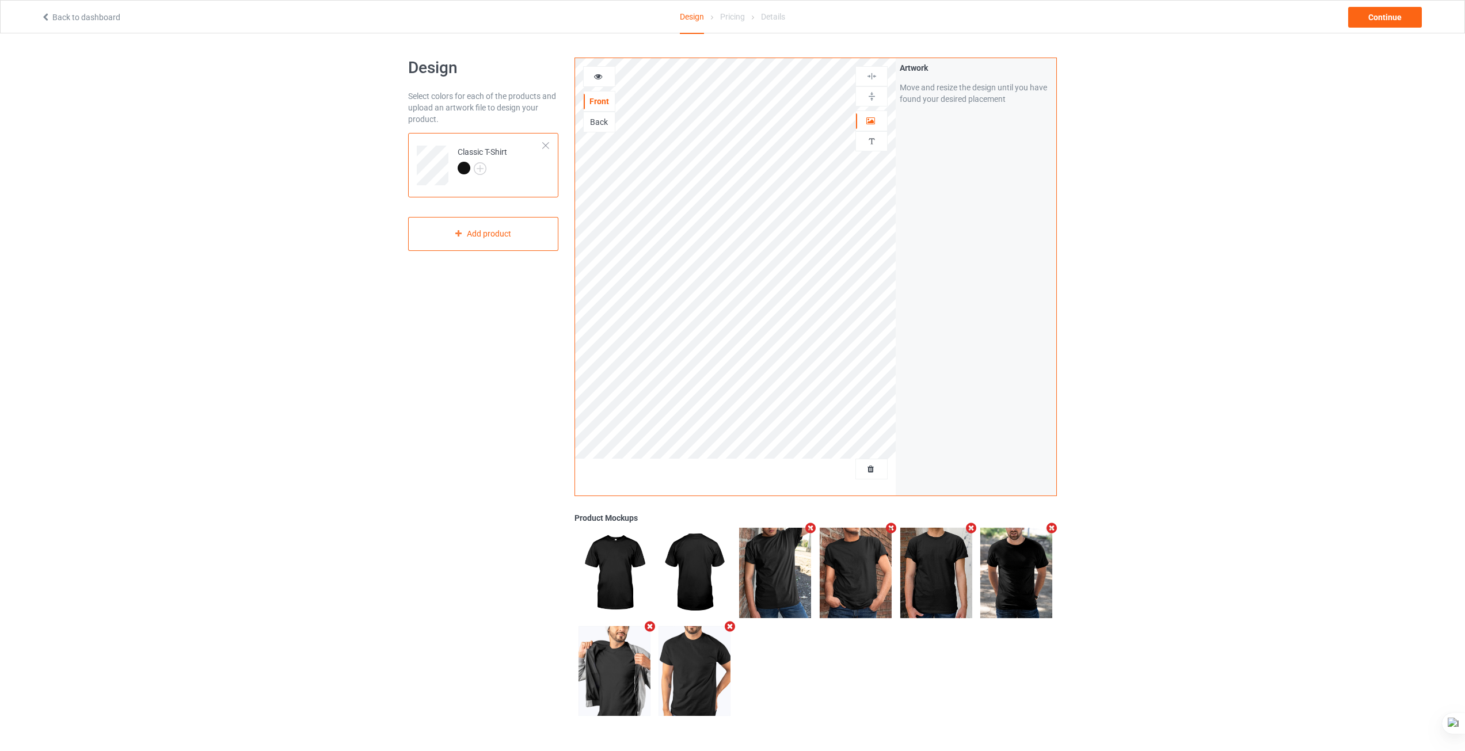
click at [1053, 526] on icon "Remove mockup" at bounding box center [1052, 528] width 14 height 12
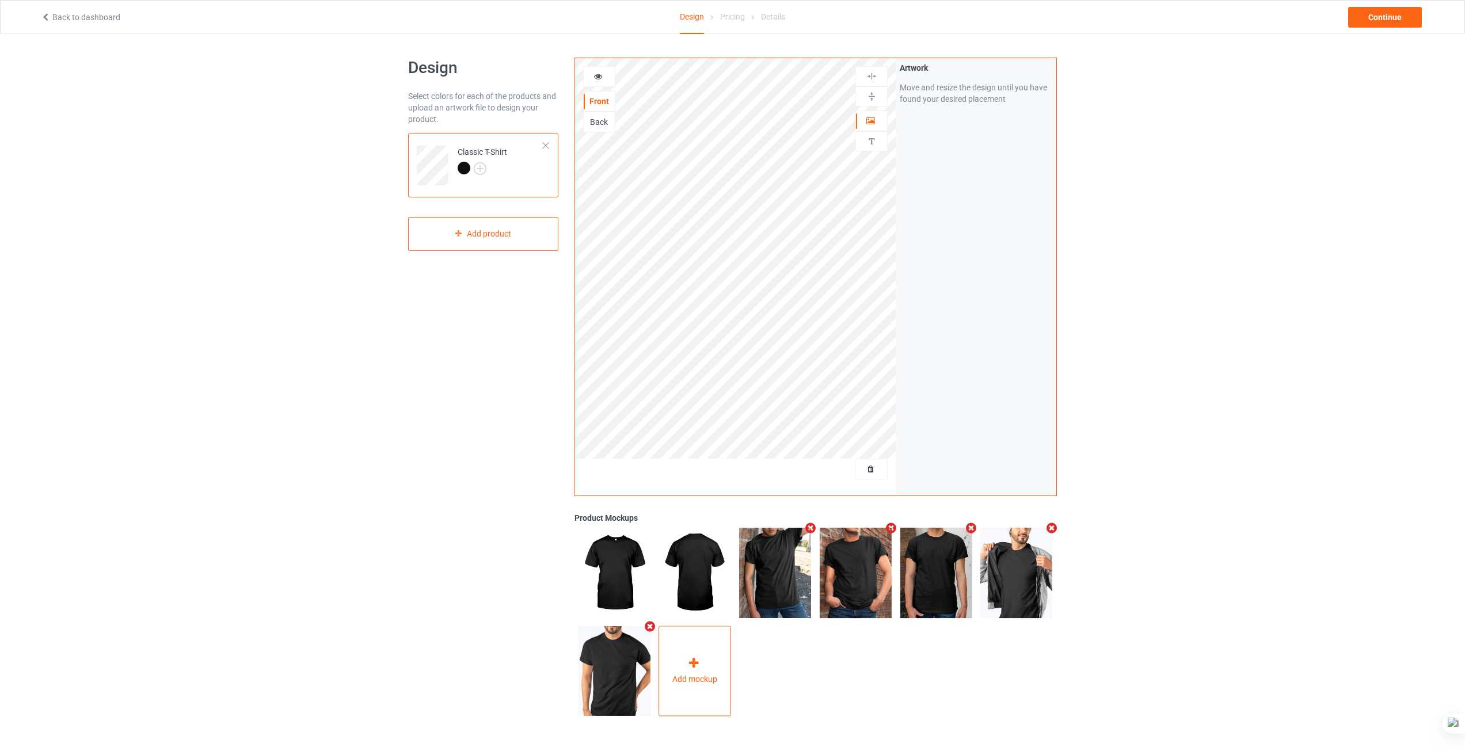
click at [703, 664] on div at bounding box center [695, 665] width 16 height 17
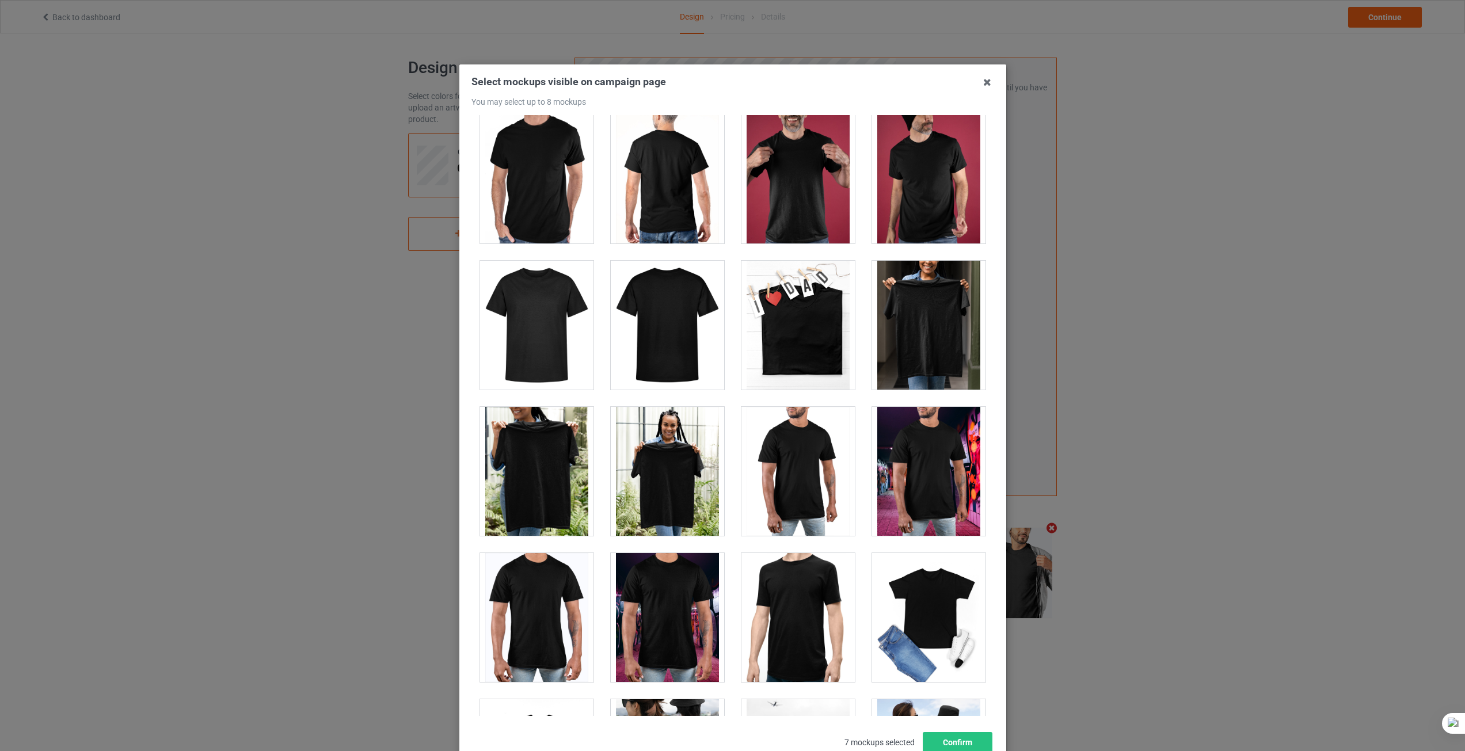
scroll to position [4950, 0]
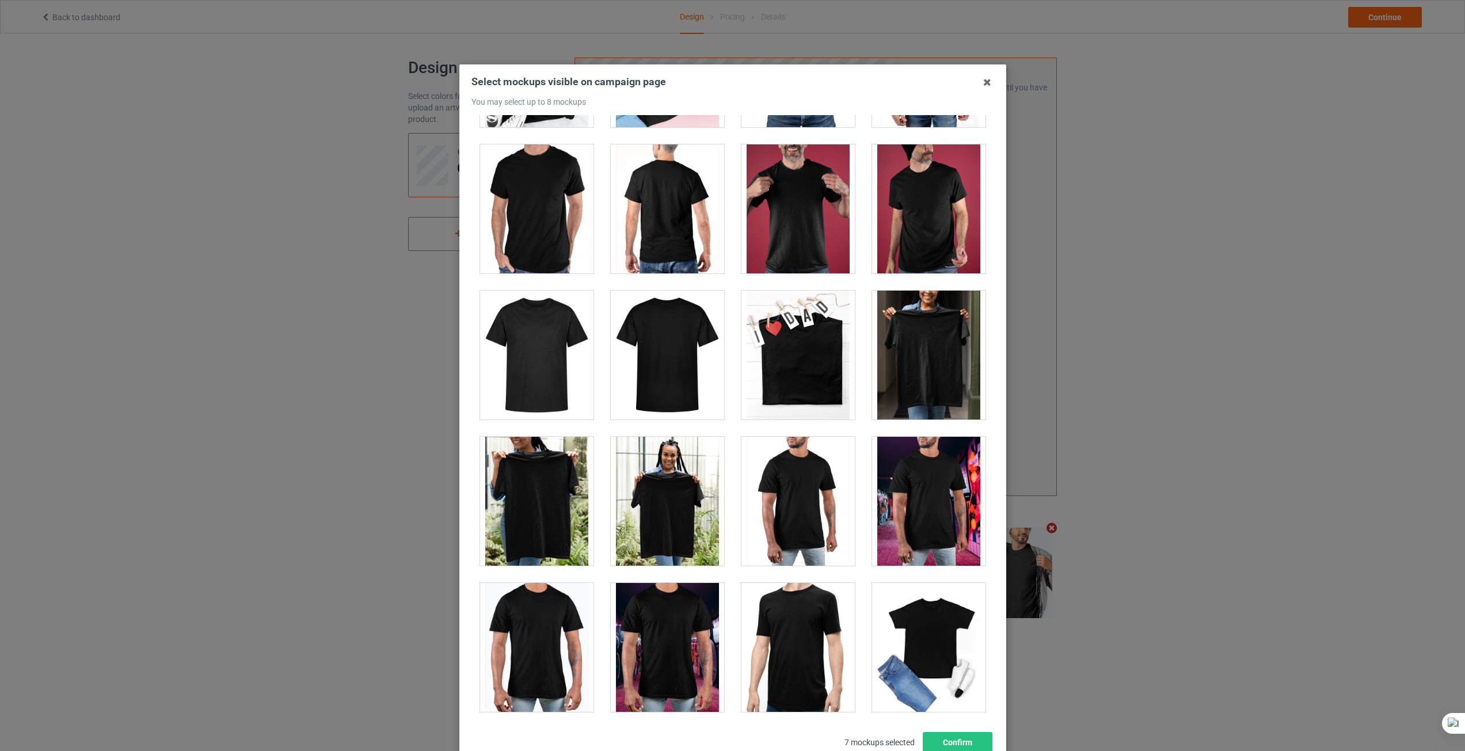
click at [941, 337] on div at bounding box center [928, 355] width 113 height 129
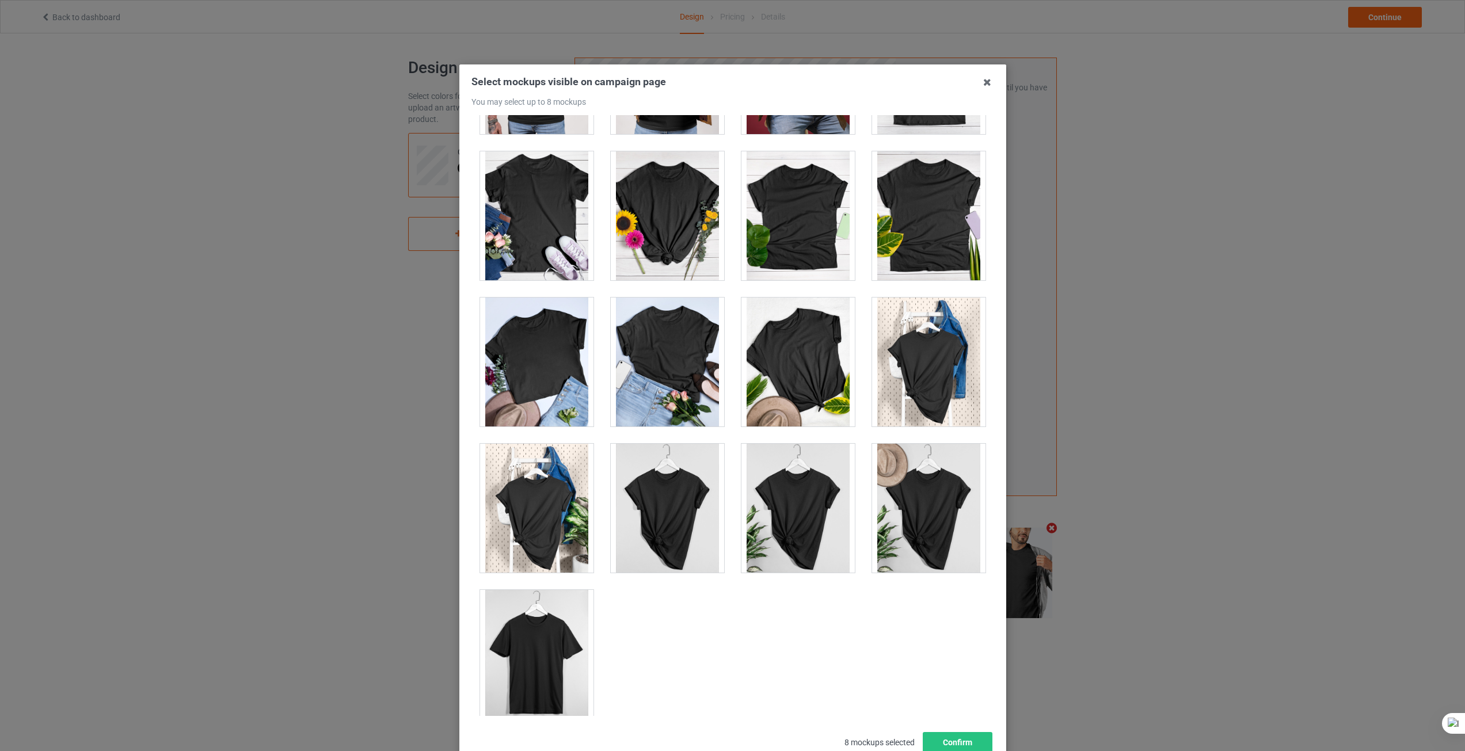
scroll to position [16213, 0]
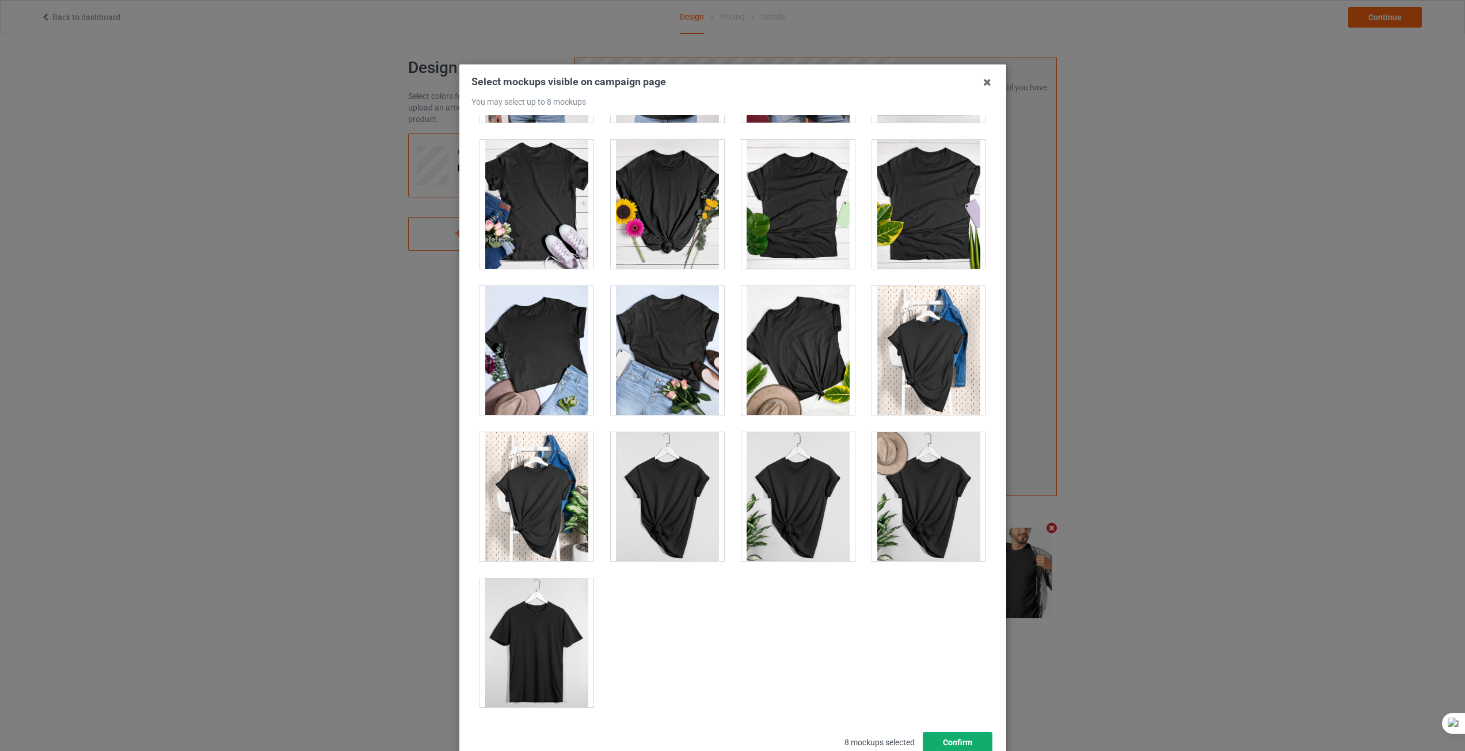
click at [975, 744] on button "Confirm" at bounding box center [957, 742] width 70 height 21
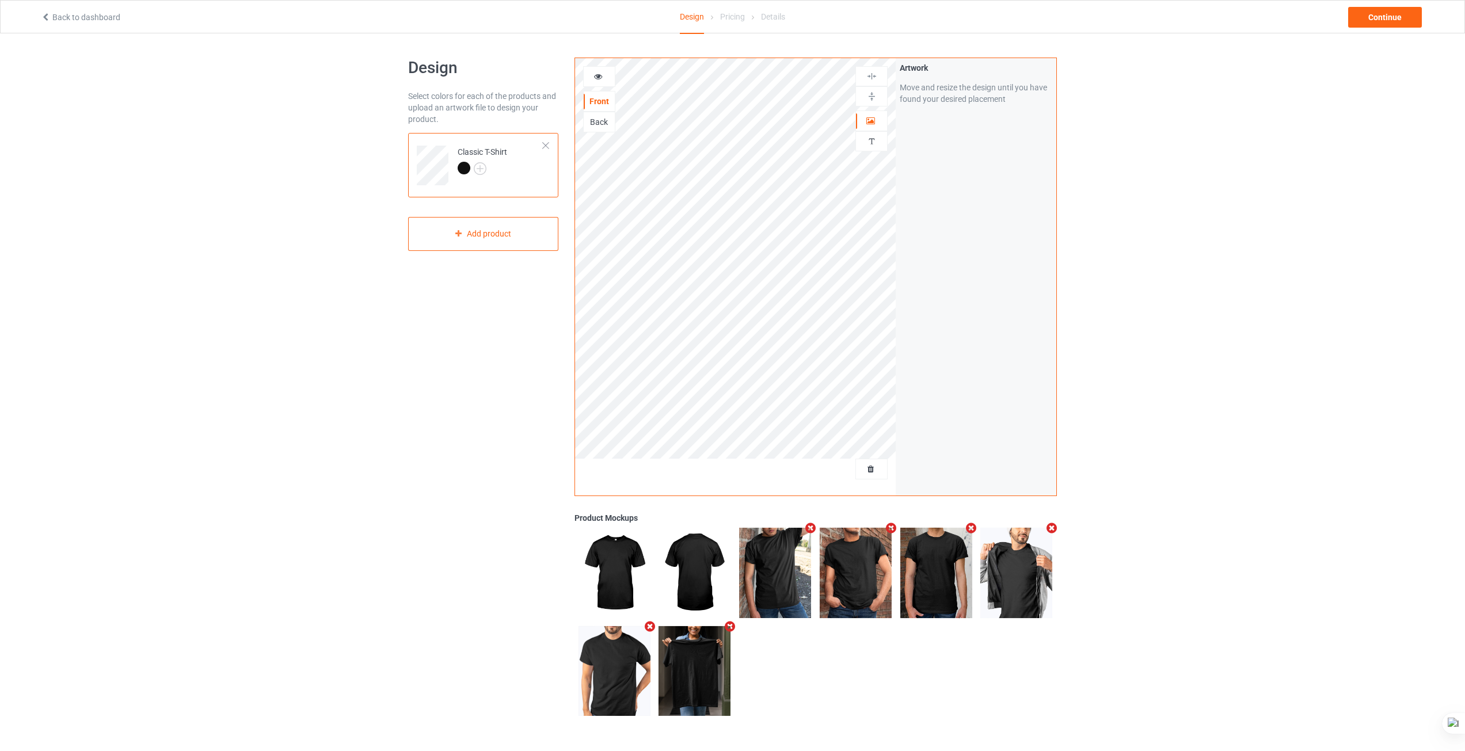
click at [968, 528] on icon "Remove mockup" at bounding box center [971, 528] width 14 height 12
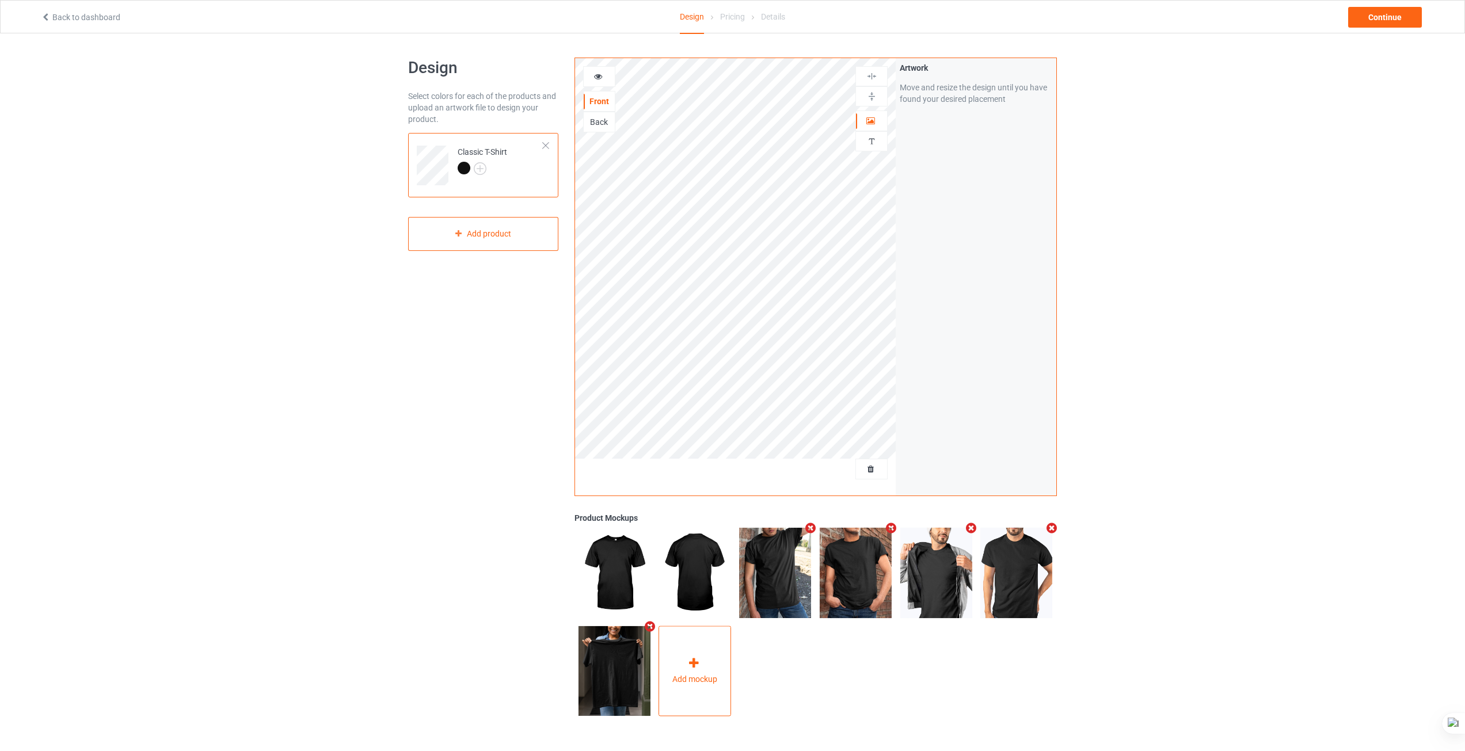
click at [698, 669] on icon at bounding box center [694, 663] width 14 height 12
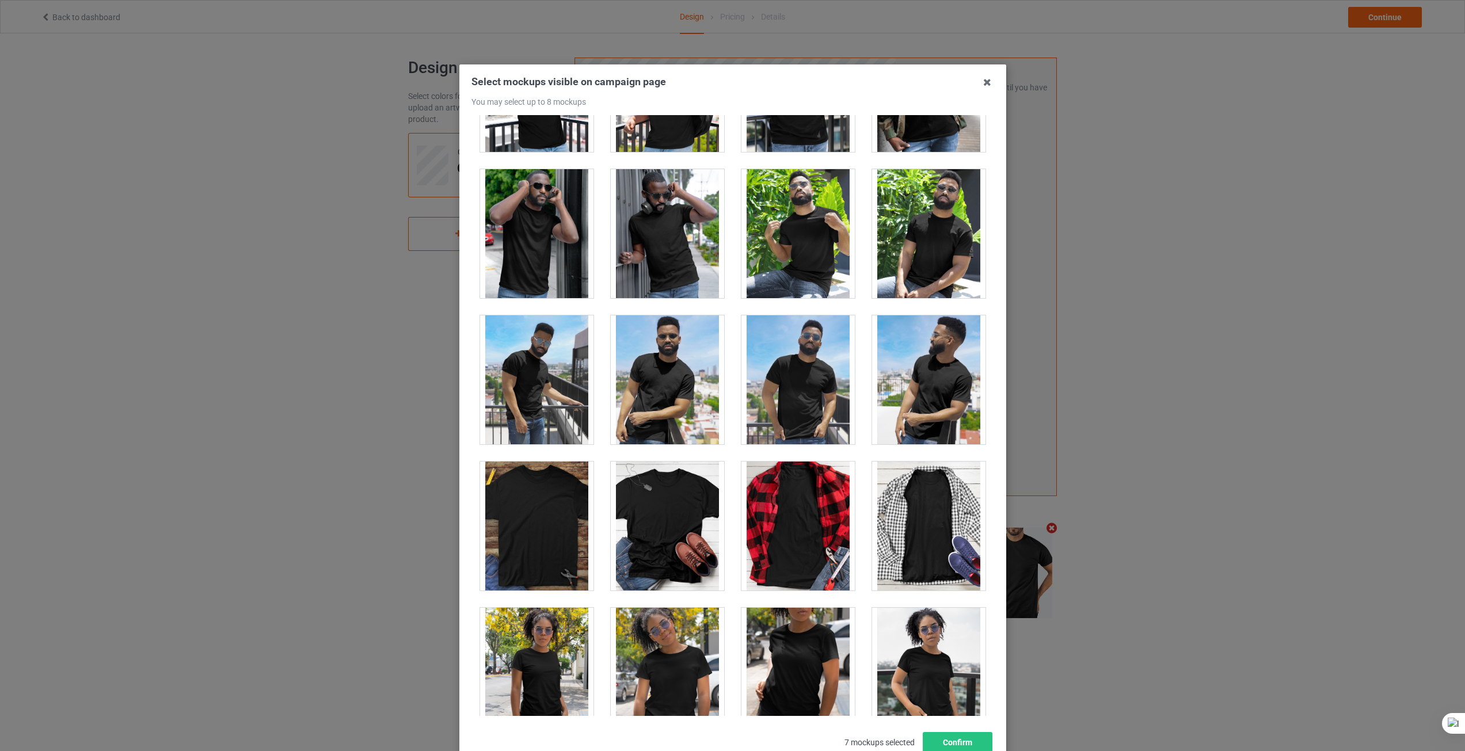
scroll to position [7541, 0]
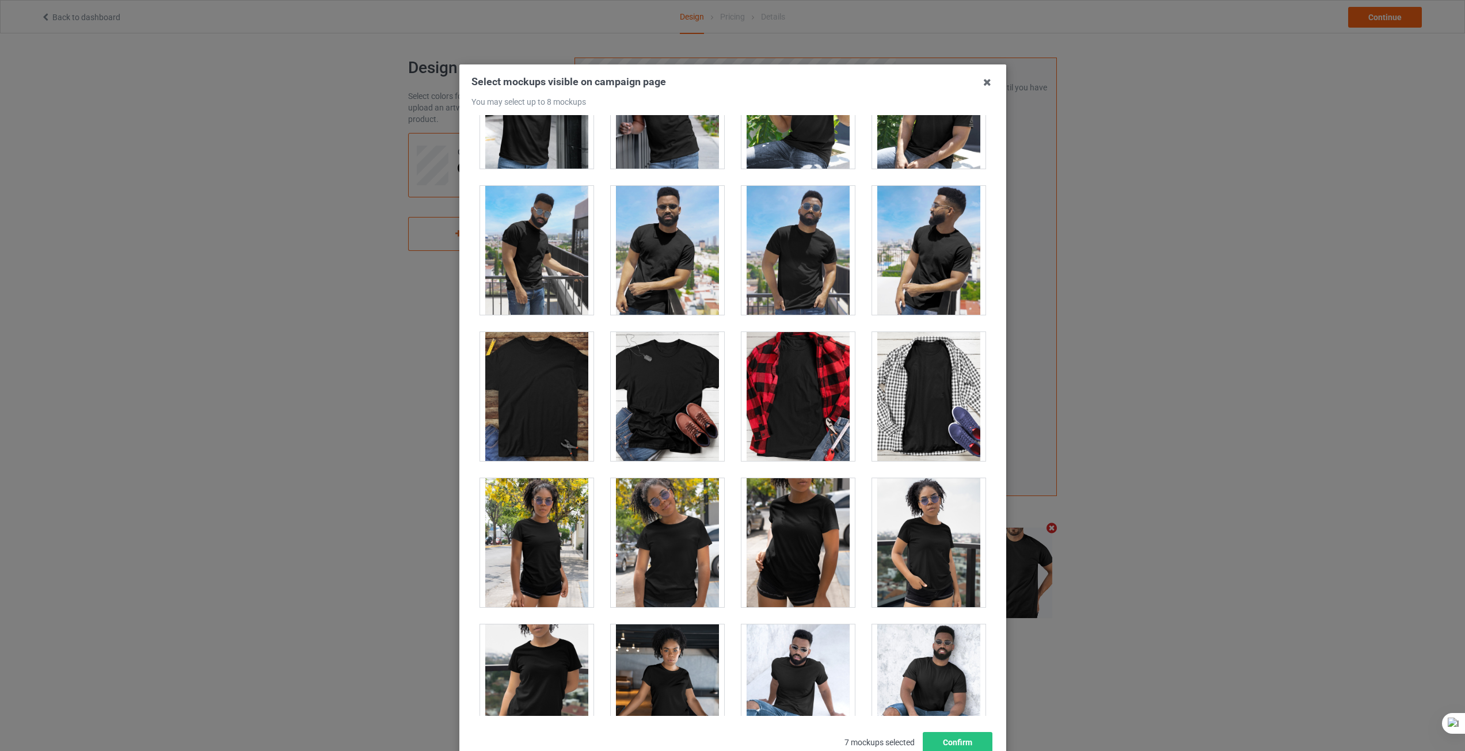
click at [805, 403] on div at bounding box center [797, 396] width 113 height 129
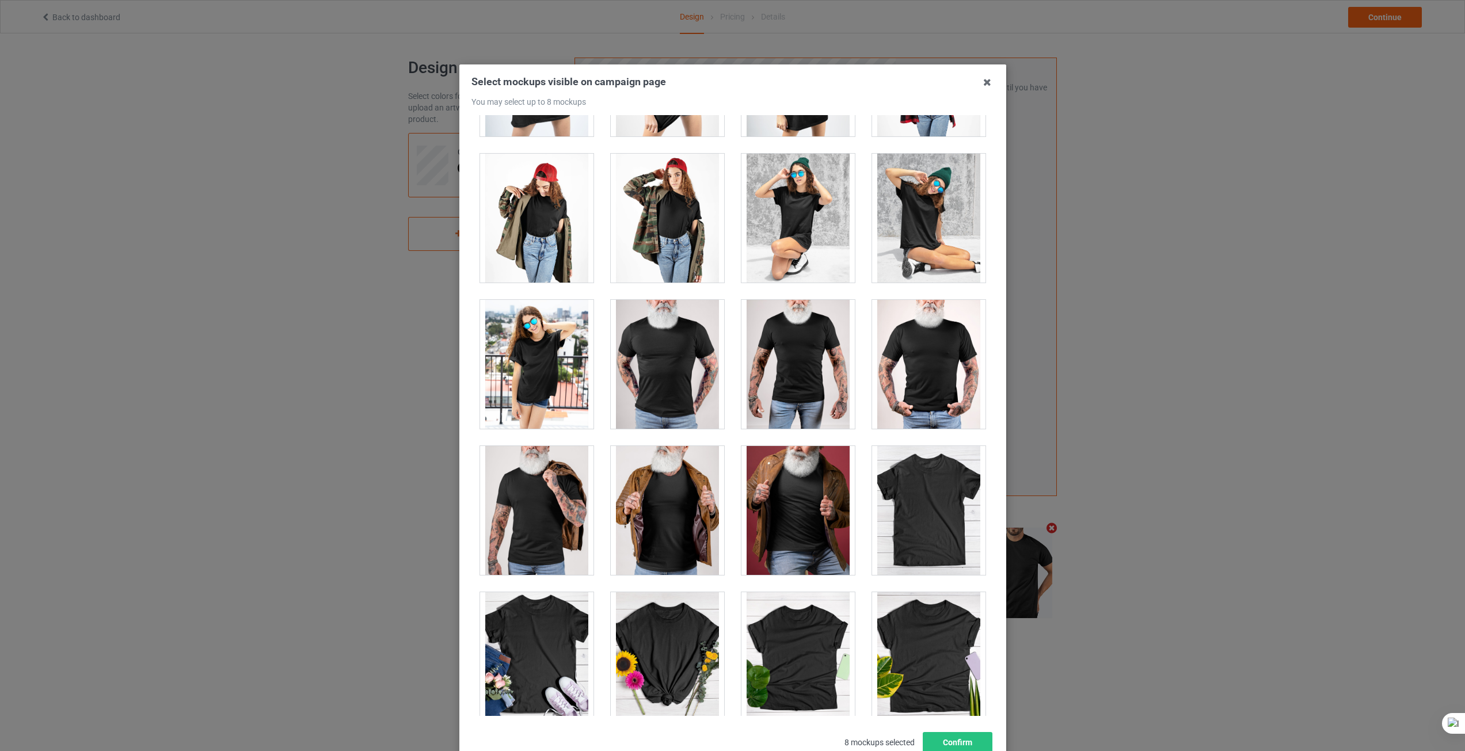
scroll to position [15753, 0]
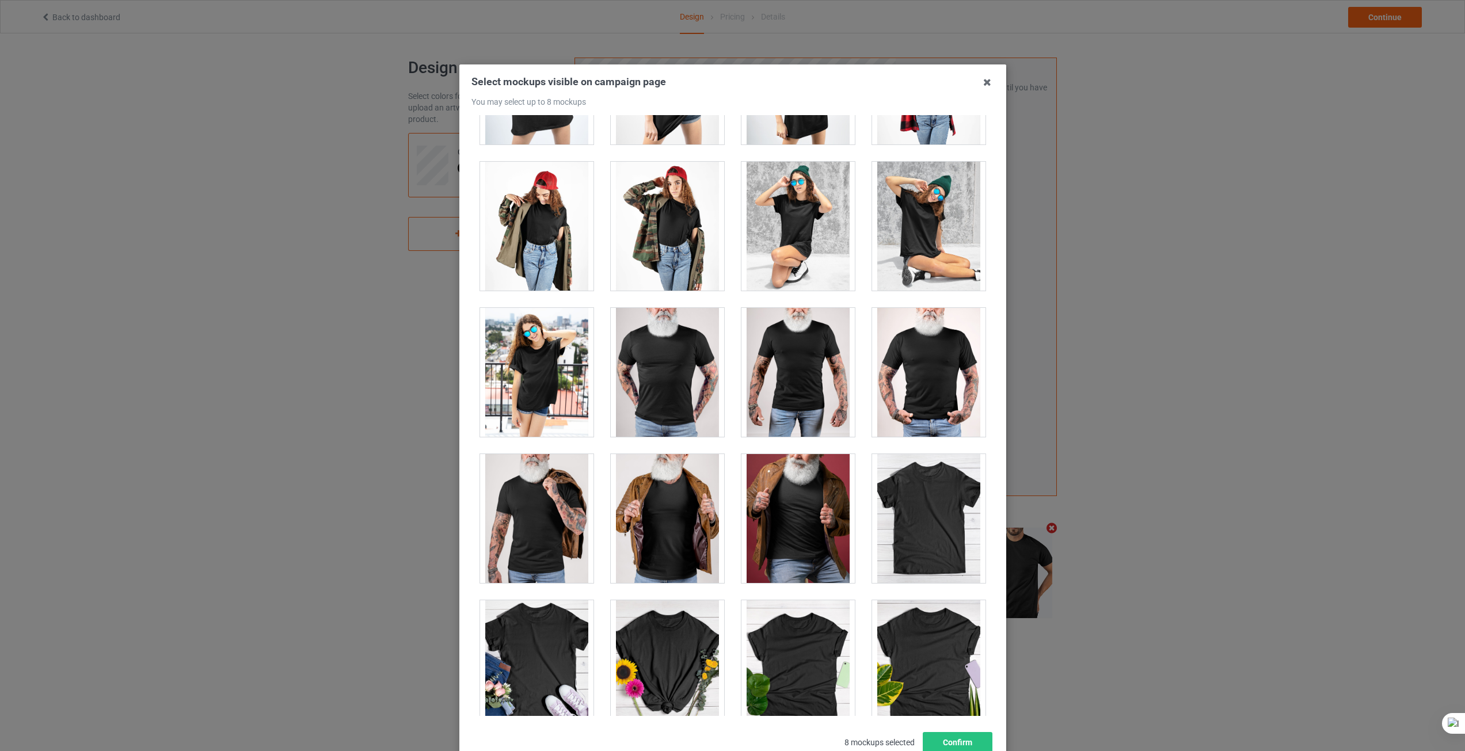
click at [923, 519] on div at bounding box center [928, 518] width 113 height 129
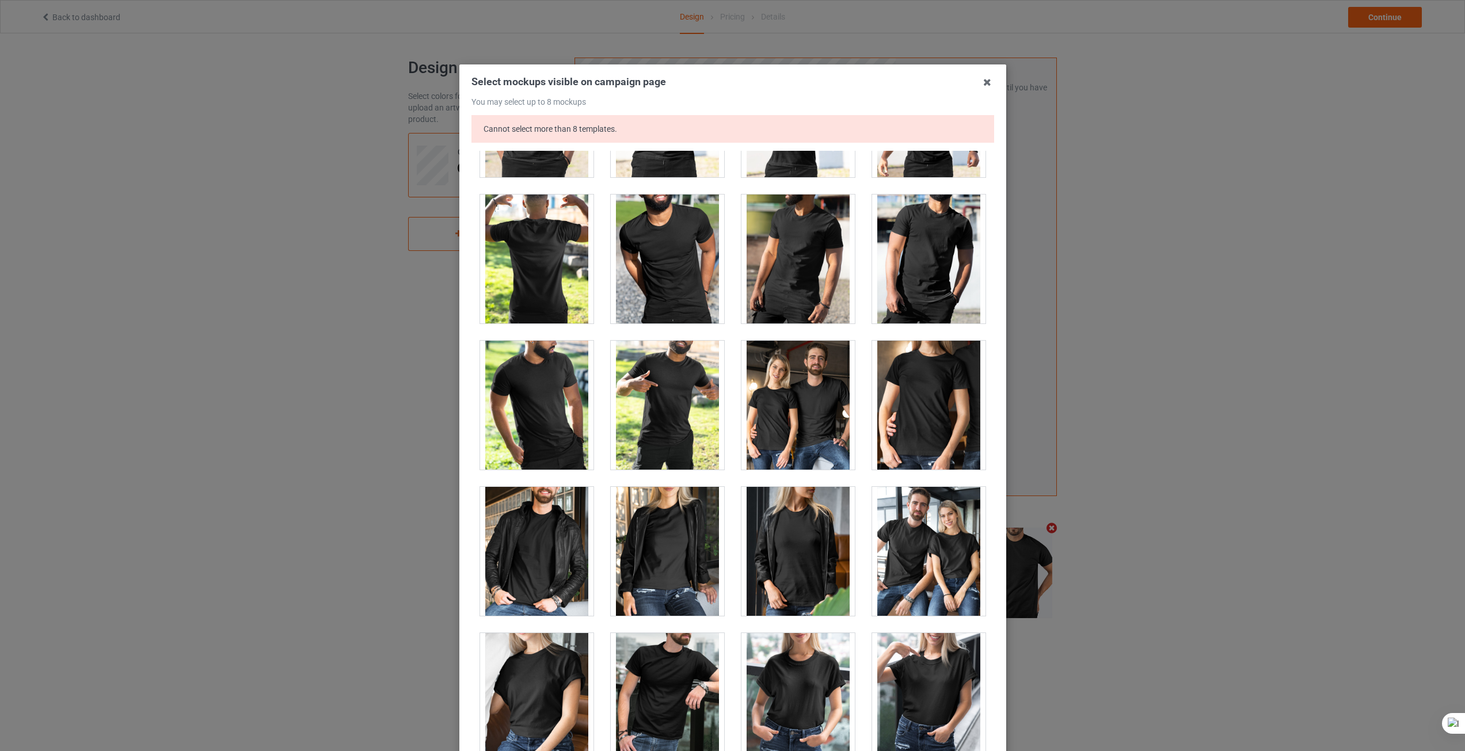
scroll to position [13508, 0]
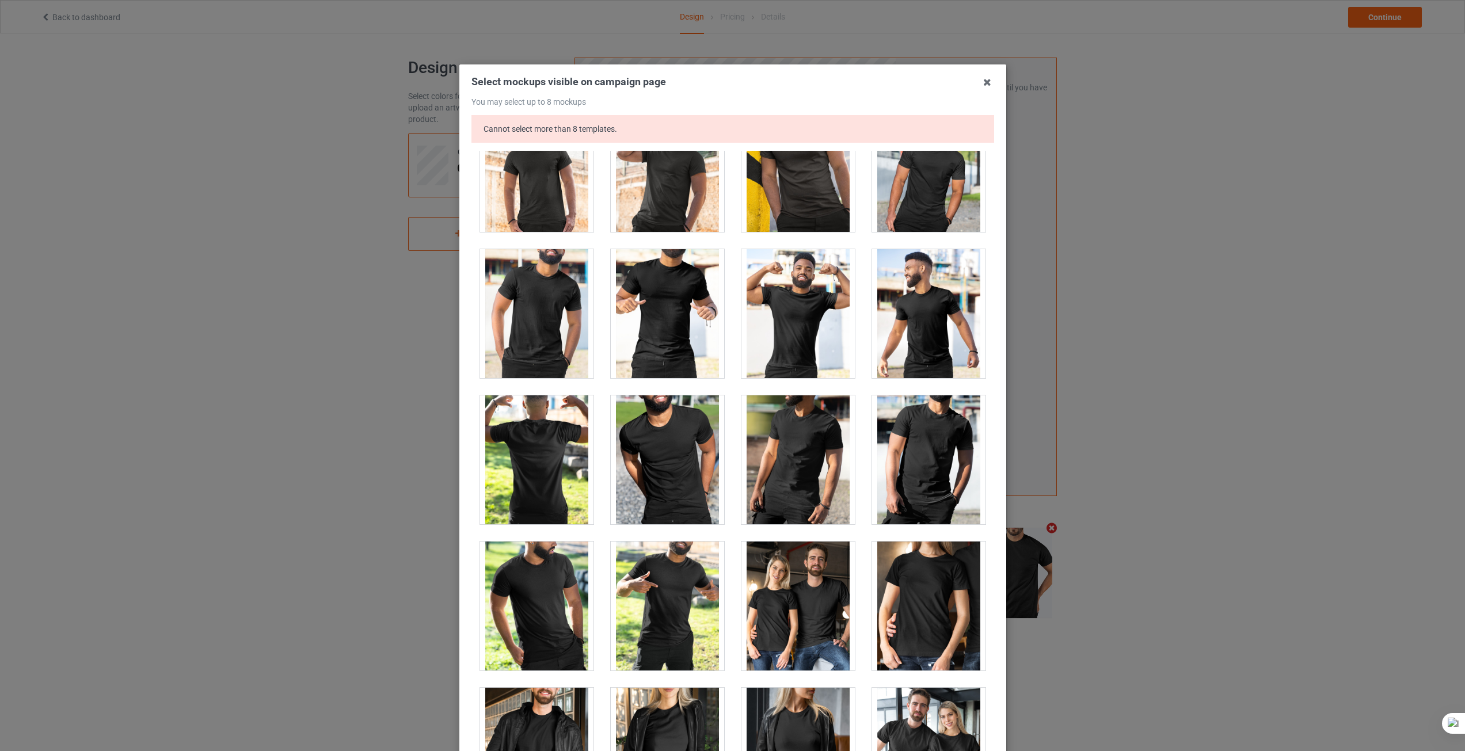
drag, startPoint x: 981, startPoint y: 85, endPoint x: 982, endPoint y: 94, distance: 9.2
click at [981, 85] on icon at bounding box center [987, 82] width 18 height 18
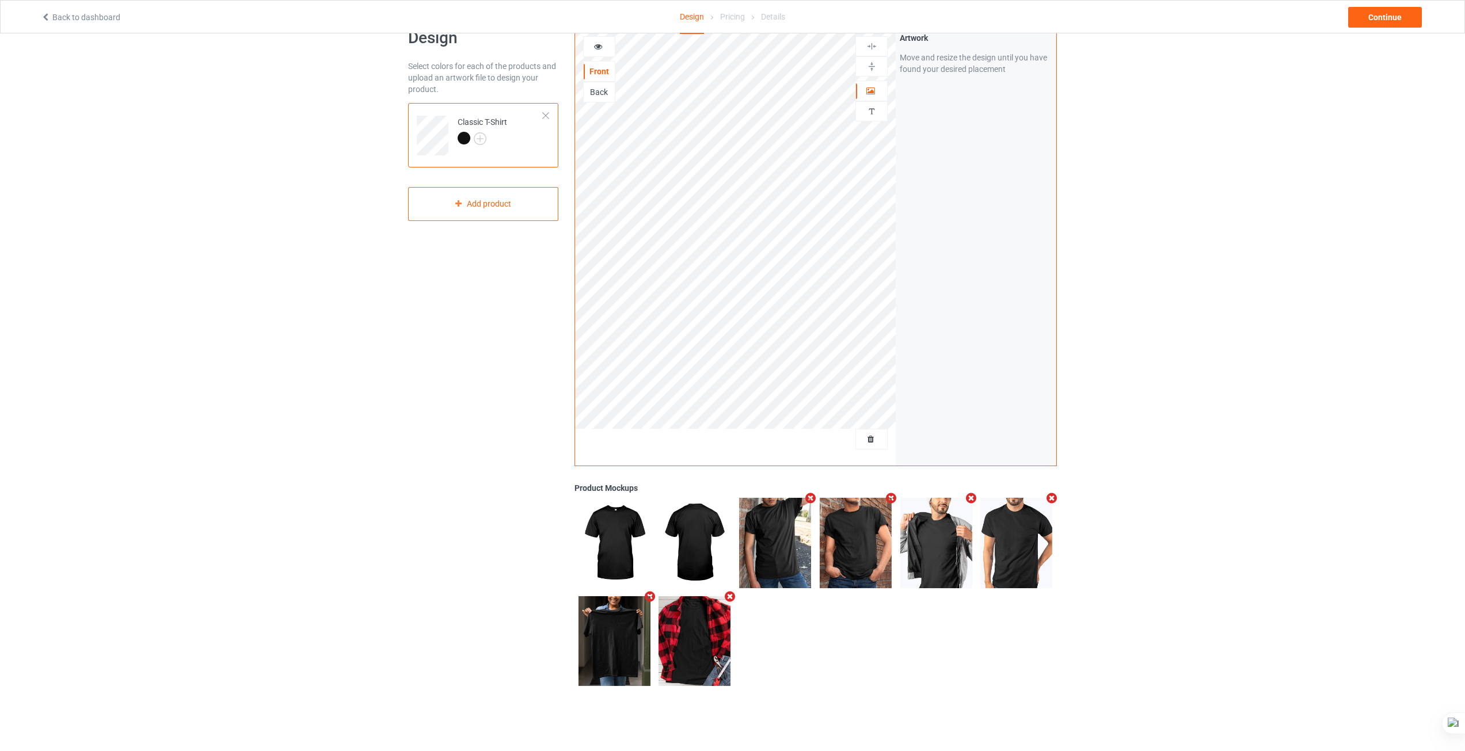
scroll to position [33, 0]
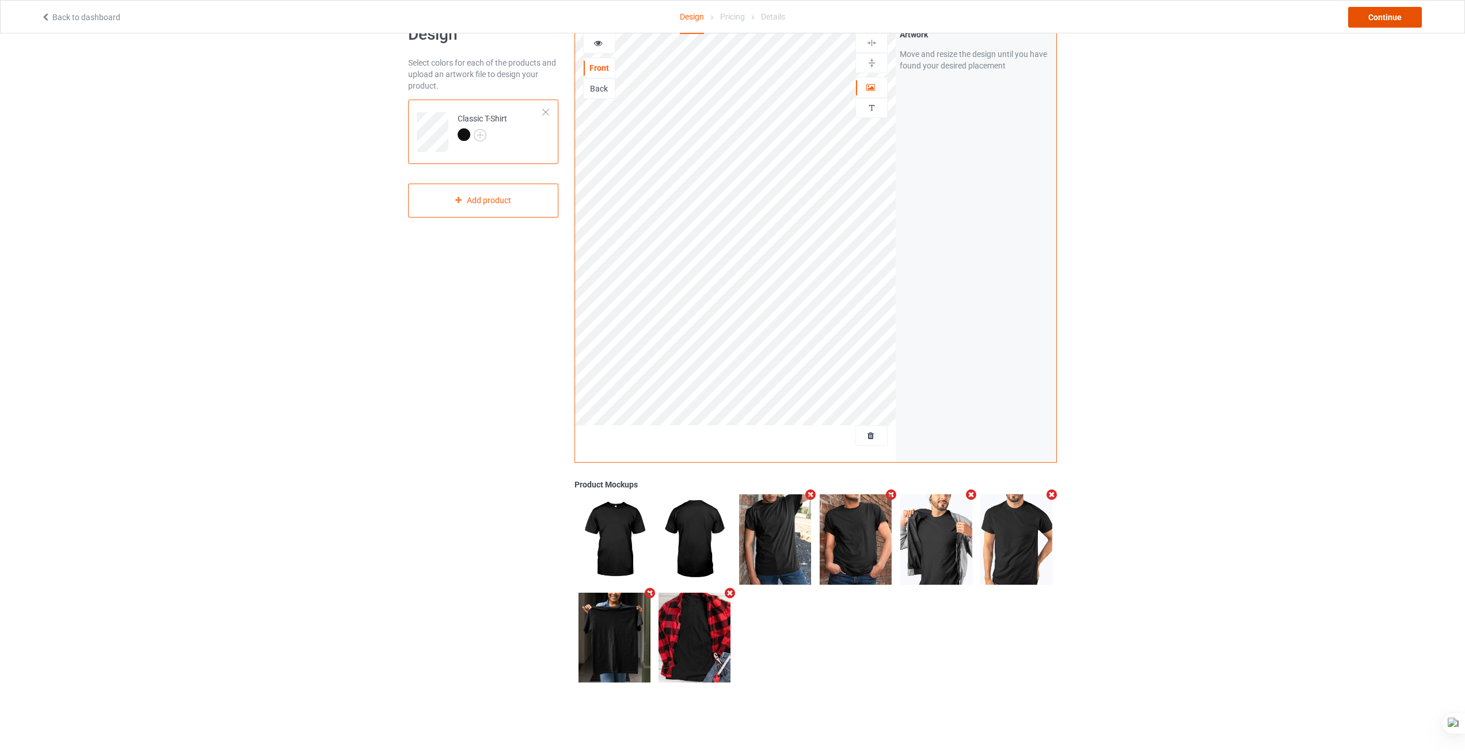
click at [1382, 21] on div "Continue" at bounding box center [1385, 17] width 74 height 21
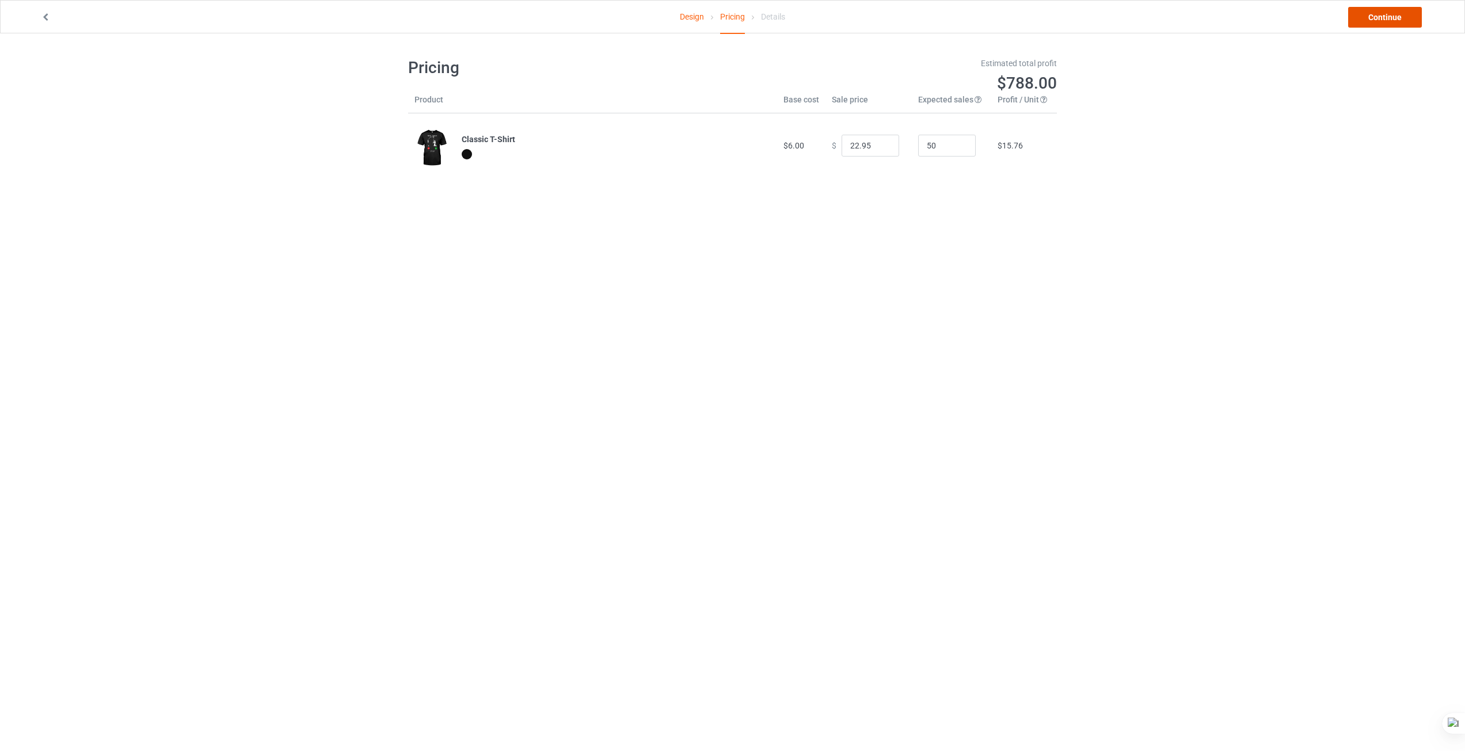
click at [1379, 25] on link "Continue" at bounding box center [1385, 17] width 74 height 21
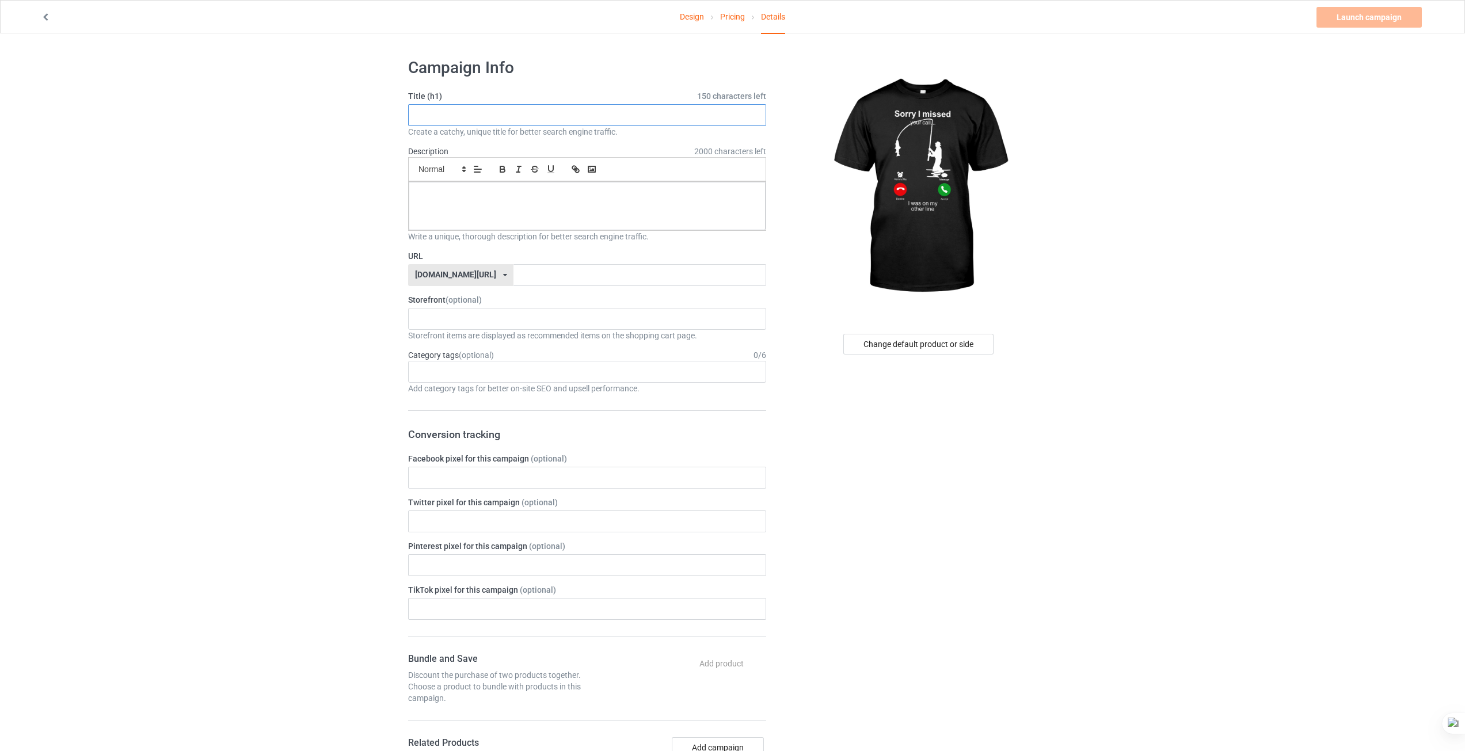
click at [636, 116] on input "text" at bounding box center [587, 115] width 358 height 22
type input "test"
click at [499, 201] on div at bounding box center [587, 206] width 357 height 48
click at [513, 278] on input "text" at bounding box center [639, 275] width 252 height 22
type input "teswtdtgsdgfdg"
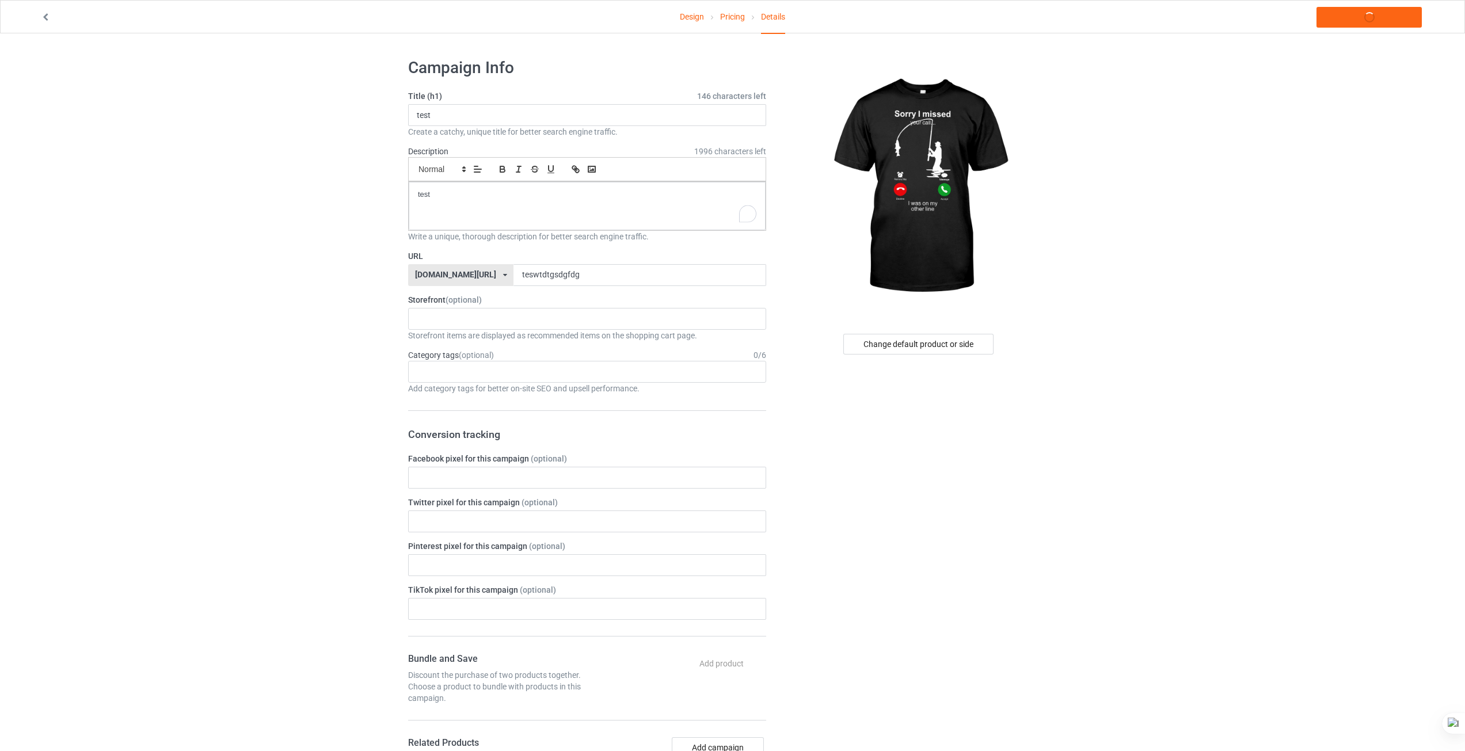
click at [806, 406] on div "Change default product or side" at bounding box center [919, 630] width 291 height 1161
click at [924, 348] on div "Change default product or side" at bounding box center [918, 344] width 150 height 21
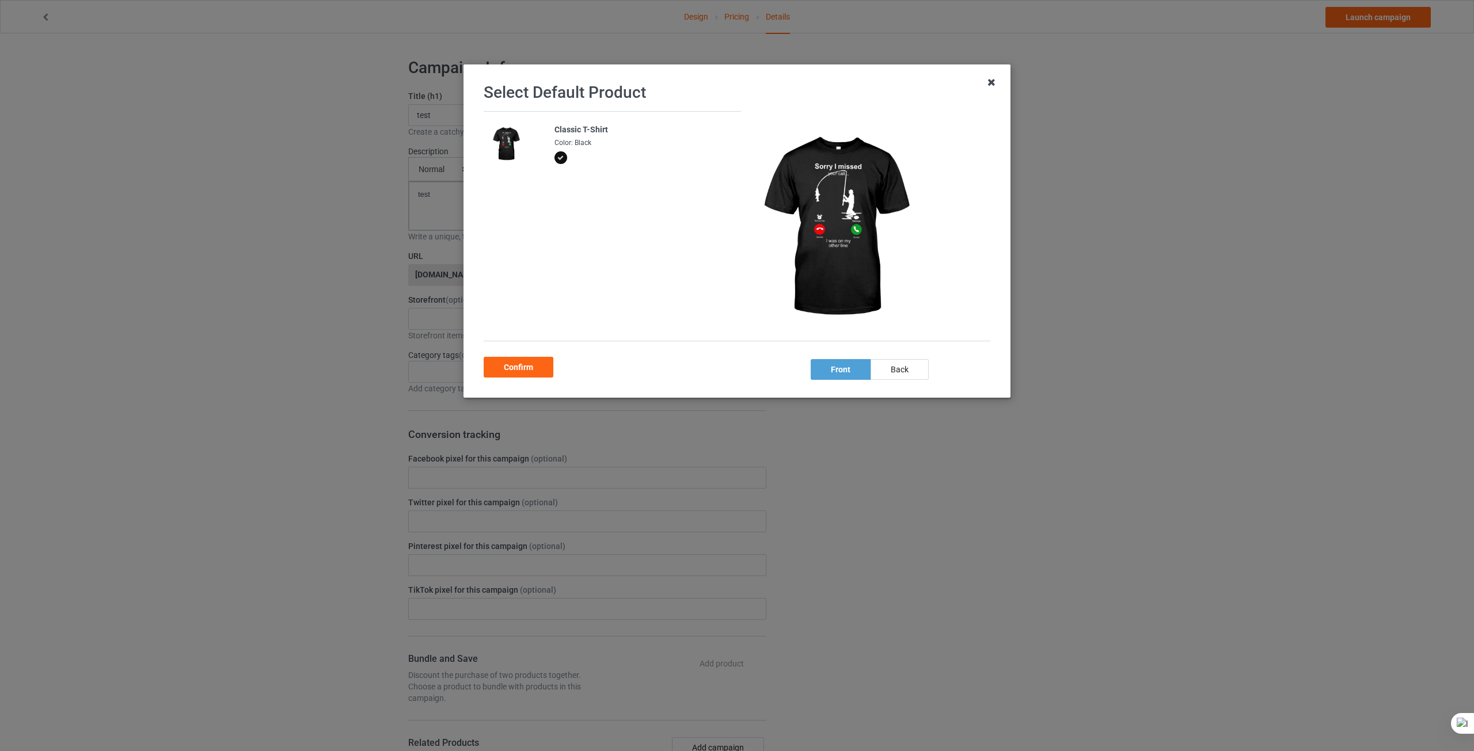
click at [992, 89] on icon at bounding box center [991, 82] width 18 height 18
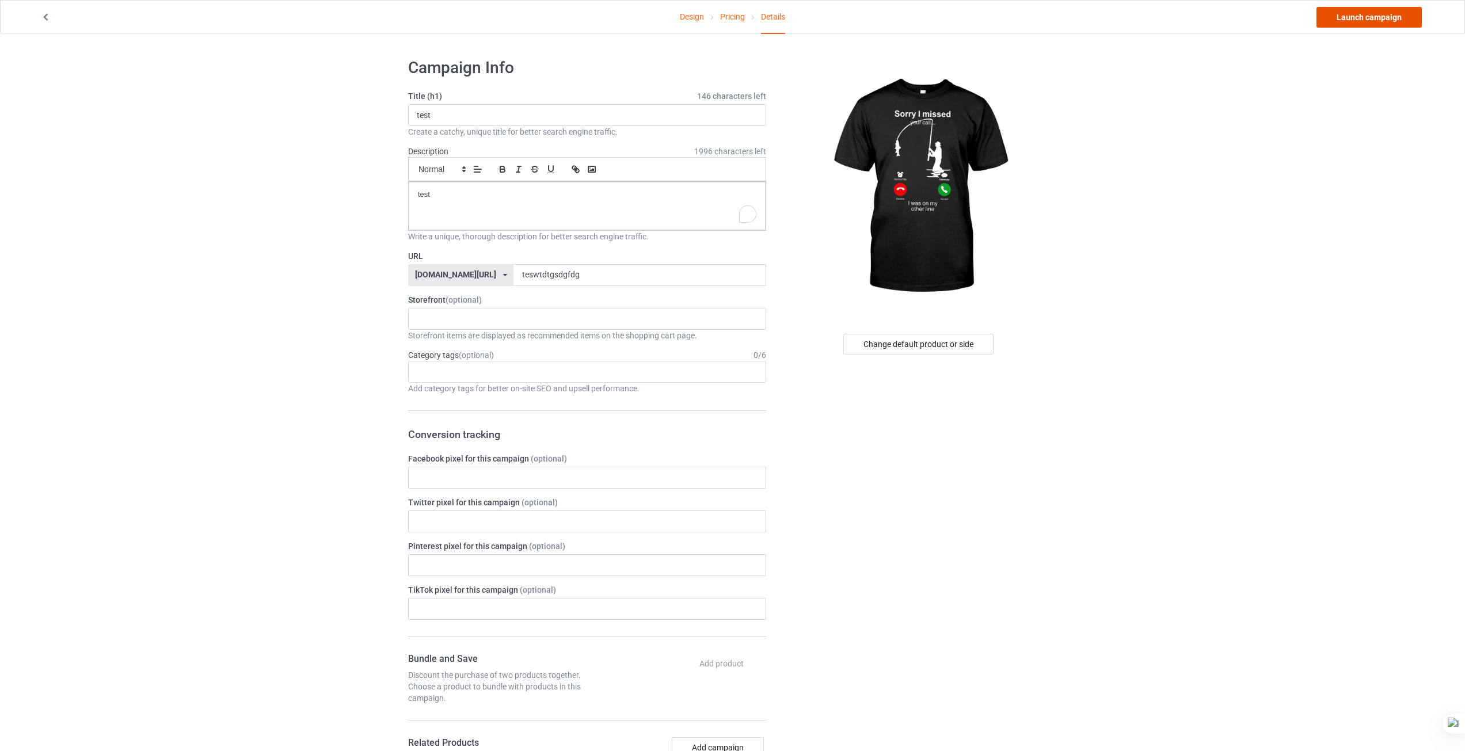
click at [1373, 21] on link "Launch campaign" at bounding box center [1368, 17] width 105 height 21
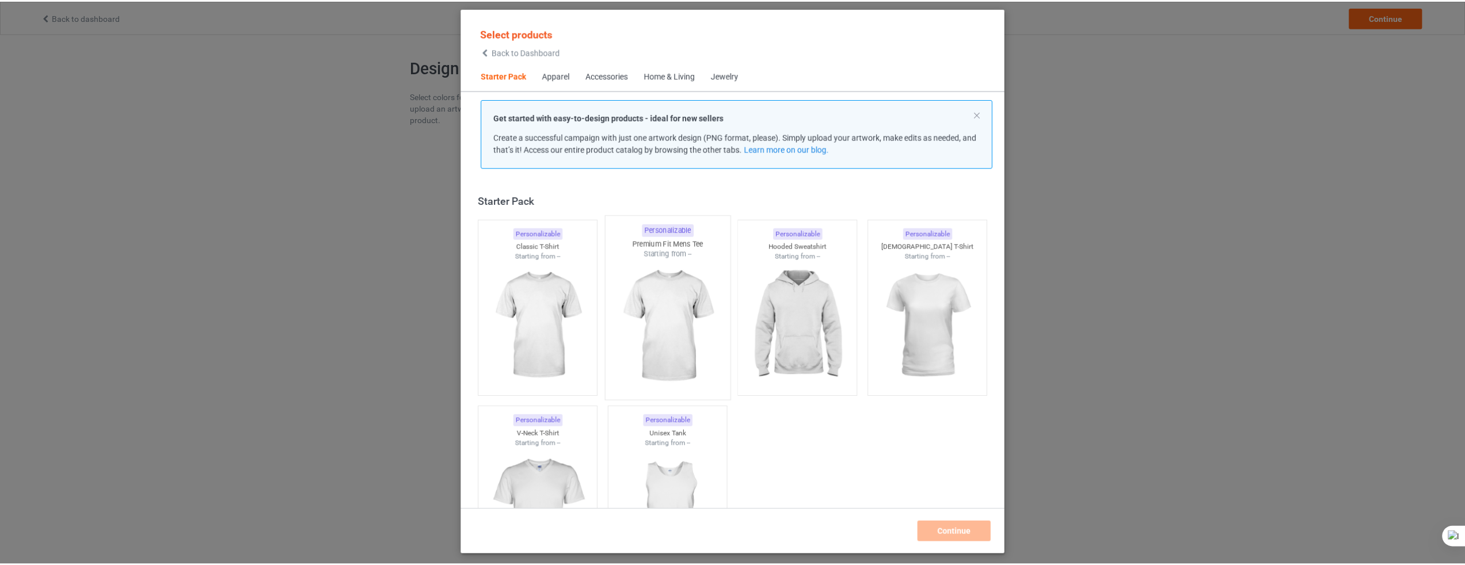
scroll to position [15, 0]
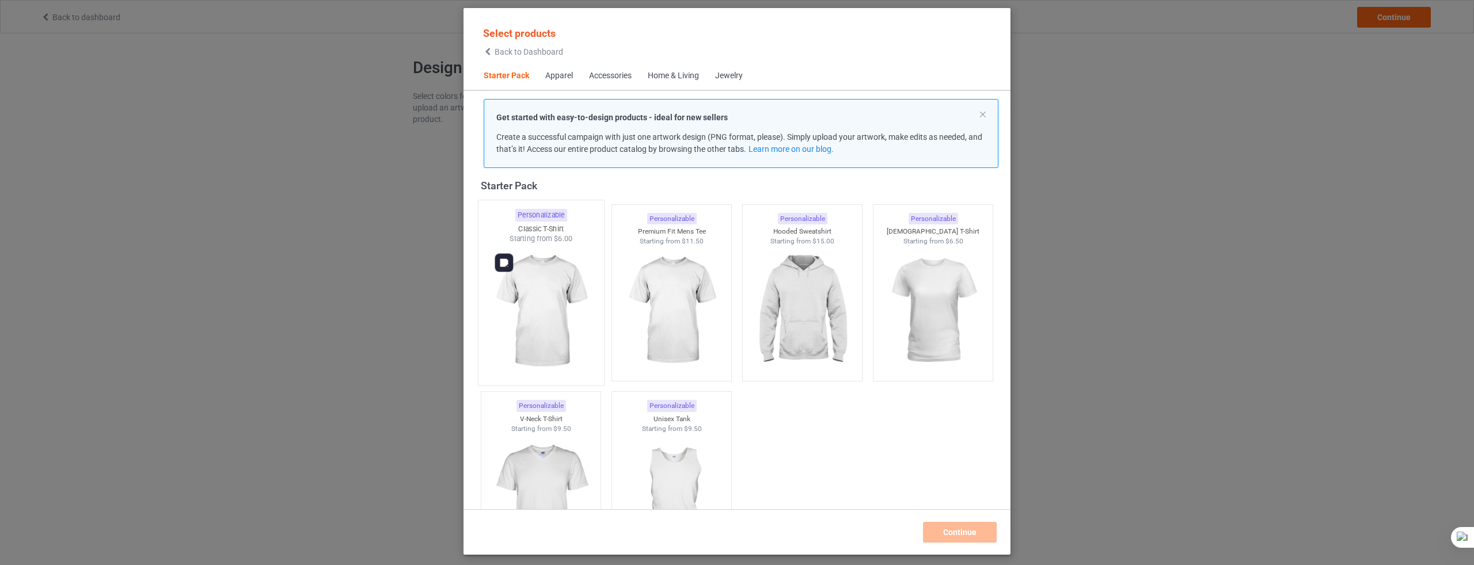
click at [540, 341] on img at bounding box center [540, 311] width 108 height 135
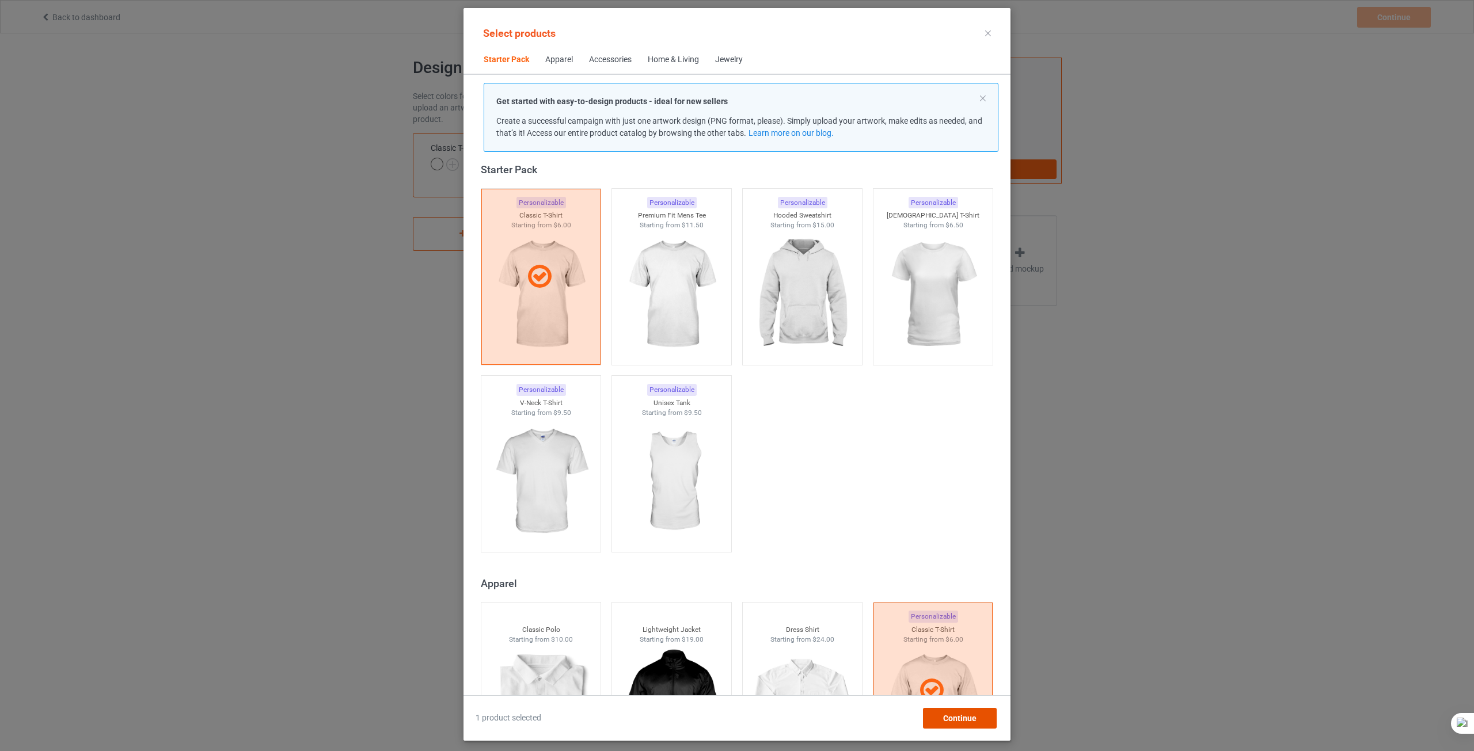
click at [962, 565] on div "Continue" at bounding box center [960, 718] width 74 height 21
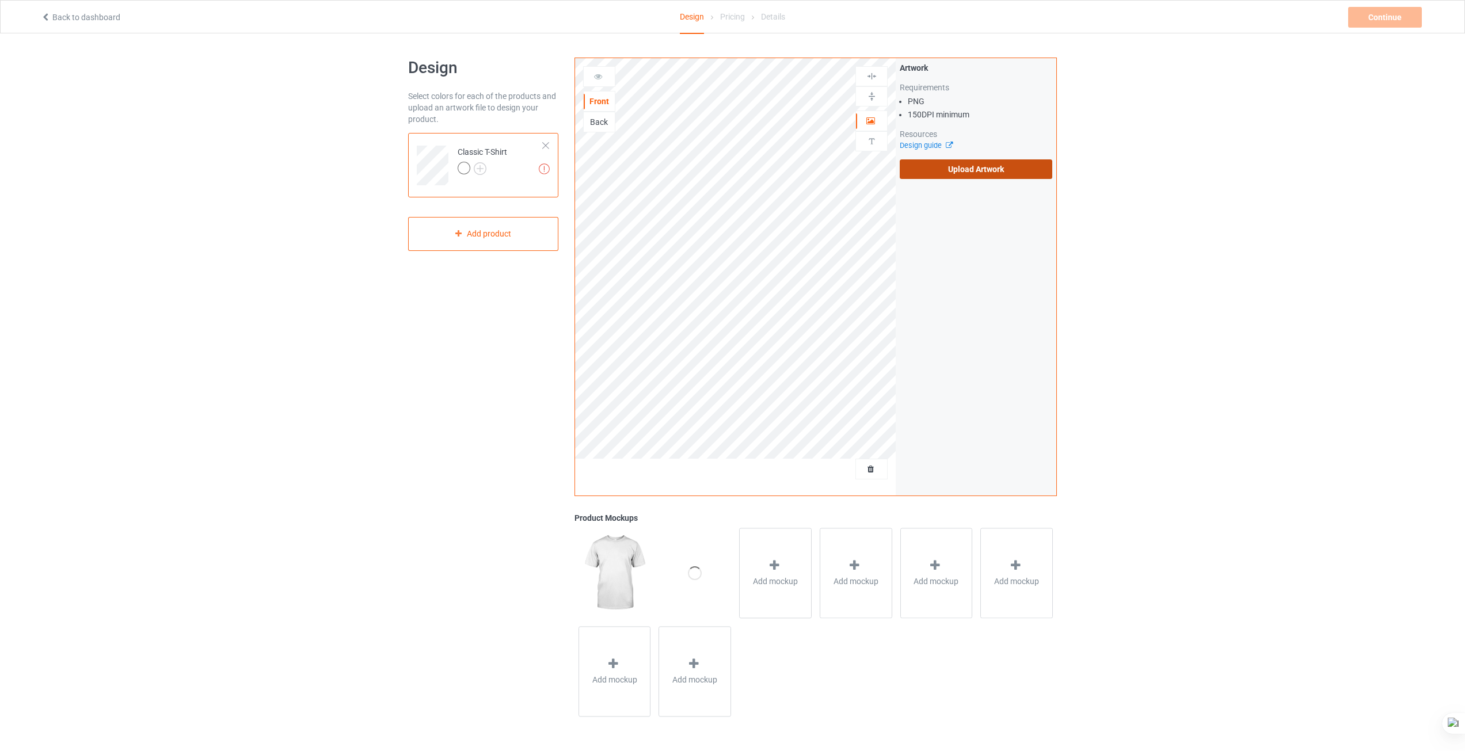
click at [977, 168] on label "Upload Artwork" at bounding box center [976, 169] width 153 height 20
click at [0, 0] on input "Upload Artwork" at bounding box center [0, 0] width 0 height 0
click at [796, 565] on span "Add mockup" at bounding box center [775, 582] width 45 height 12
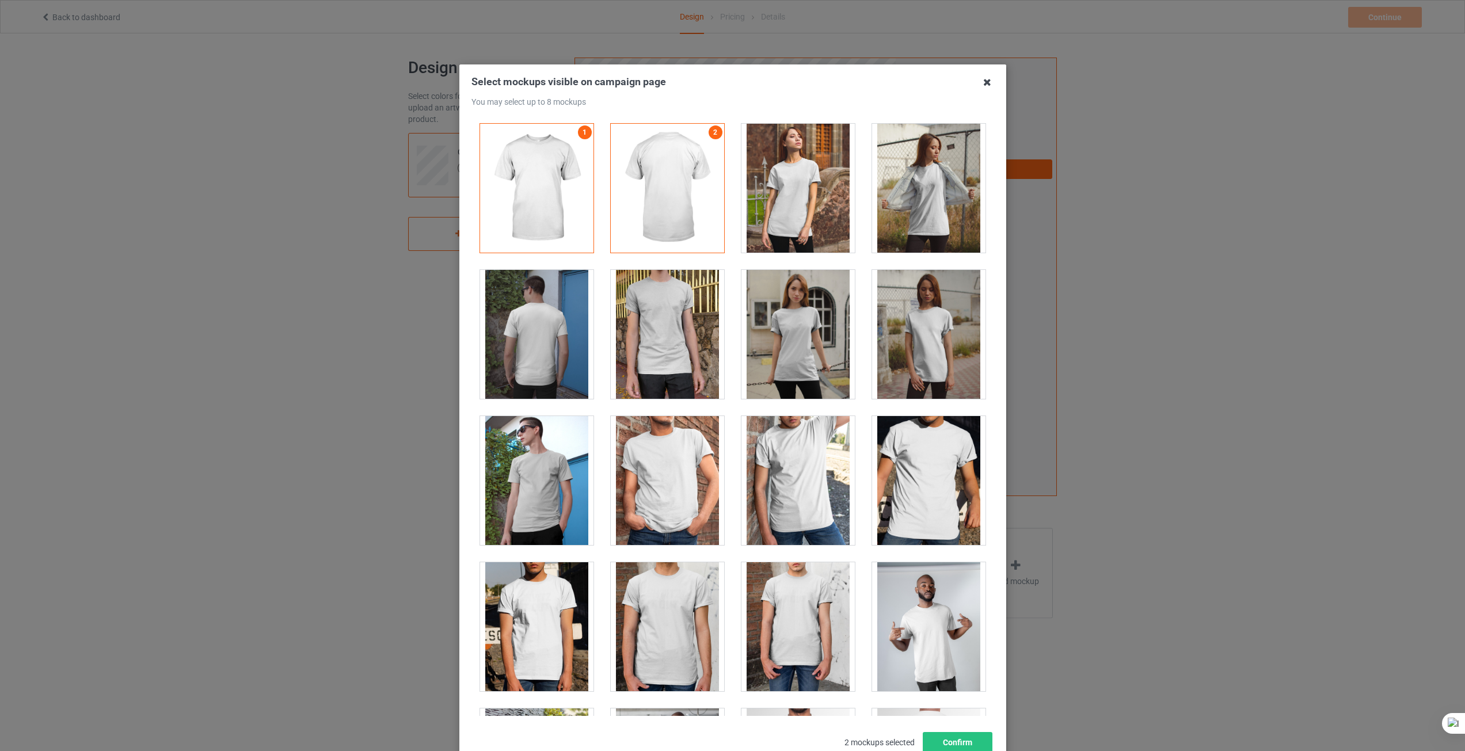
click at [983, 82] on icon at bounding box center [987, 82] width 18 height 18
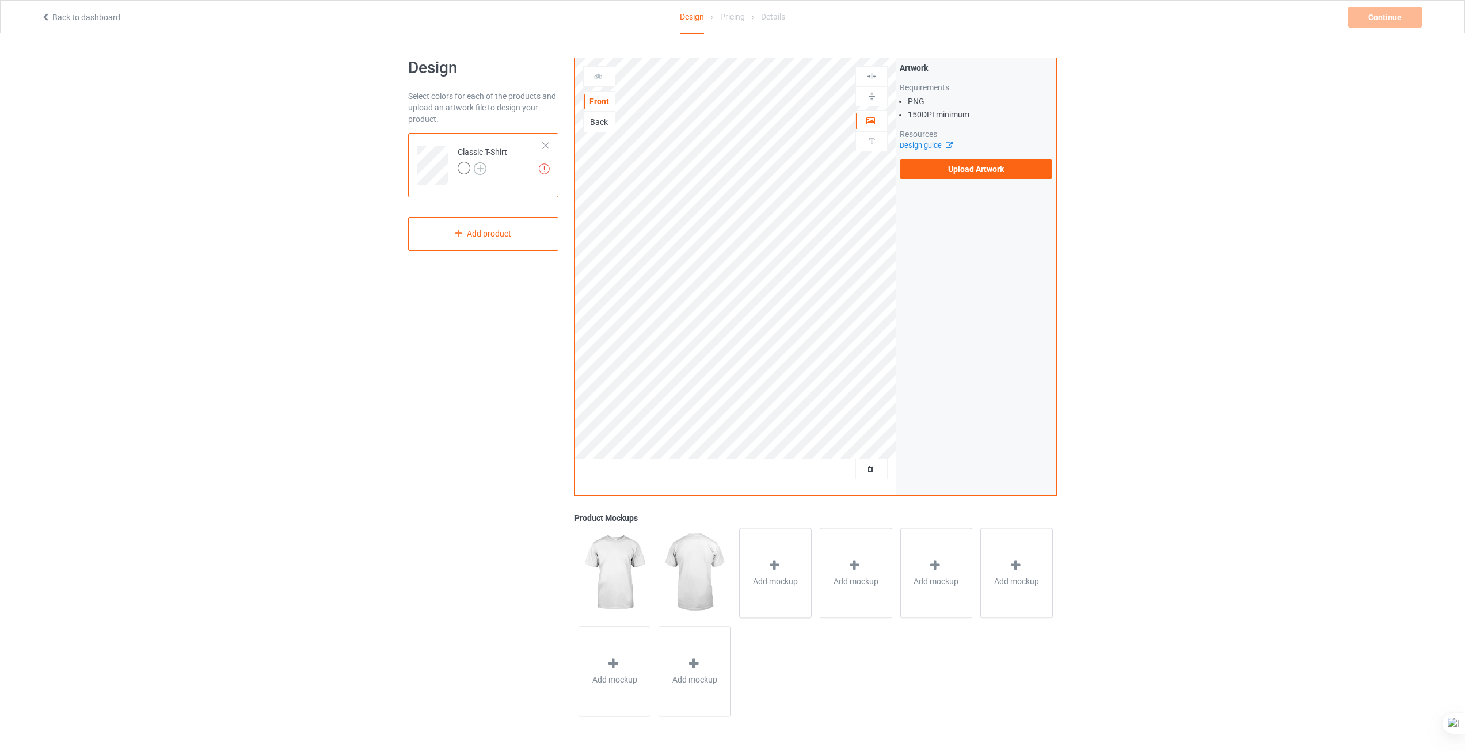
click at [480, 172] on img at bounding box center [480, 168] width 13 height 13
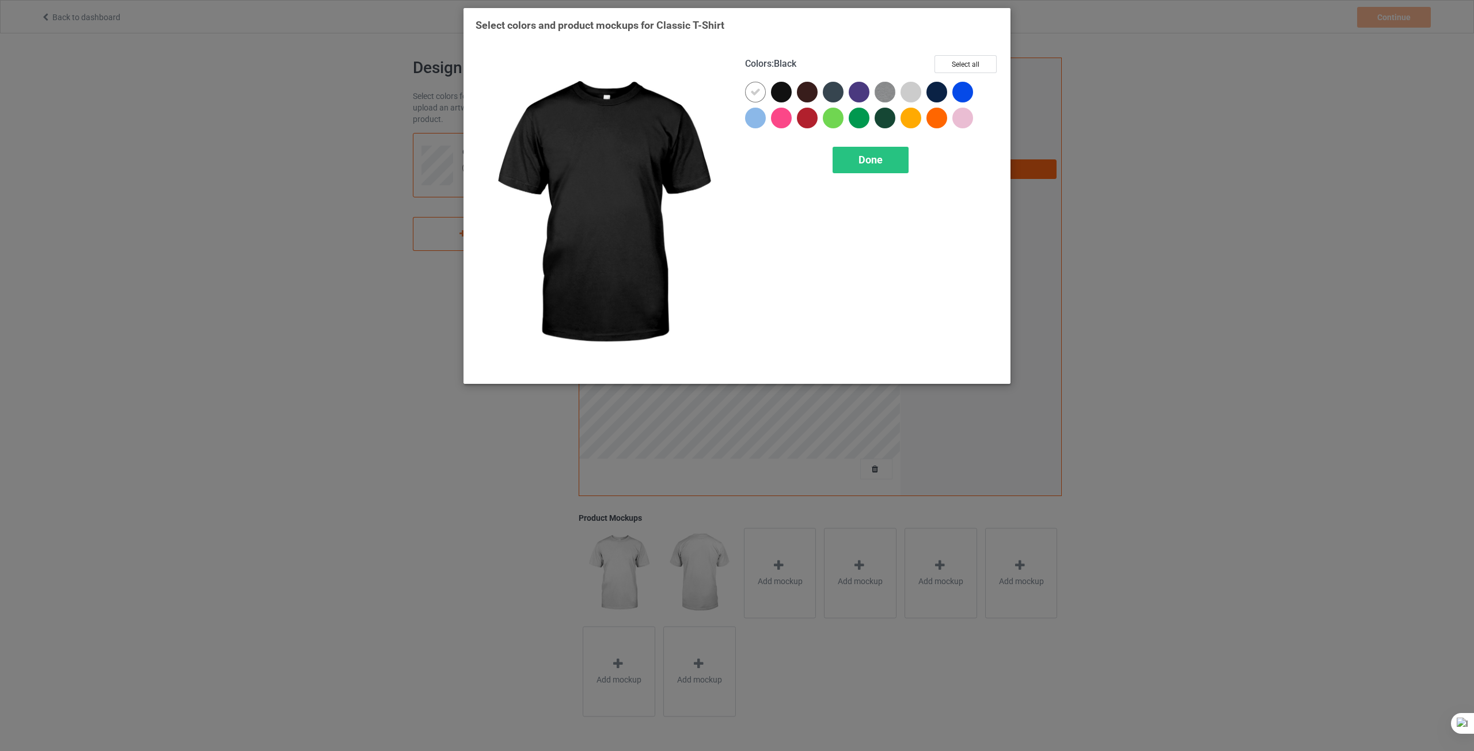
drag, startPoint x: 783, startPoint y: 87, endPoint x: 777, endPoint y: 89, distance: 6.4
click at [783, 87] on div at bounding box center [781, 92] width 21 height 21
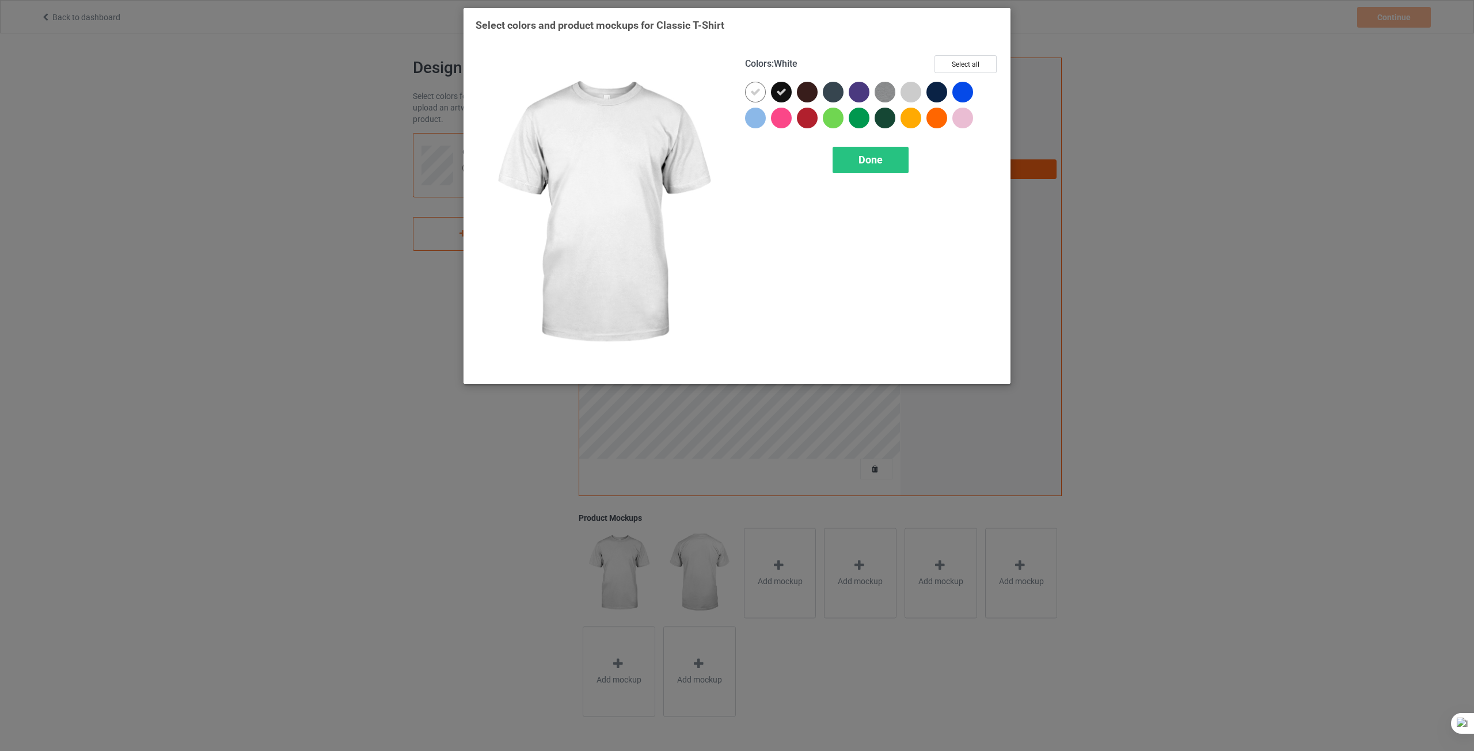
click at [749, 97] on div at bounding box center [755, 92] width 21 height 21
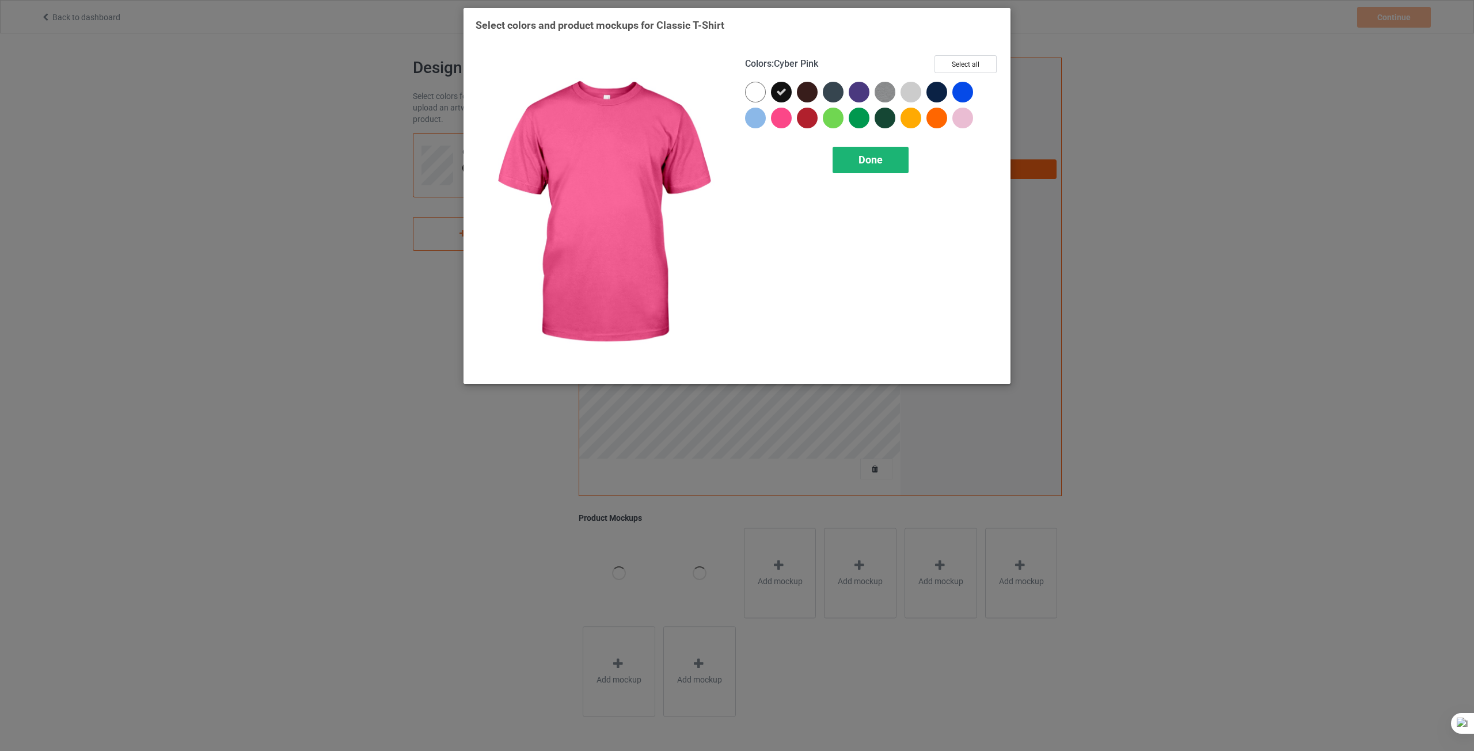
click at [886, 169] on div "Done" at bounding box center [870, 160] width 76 height 26
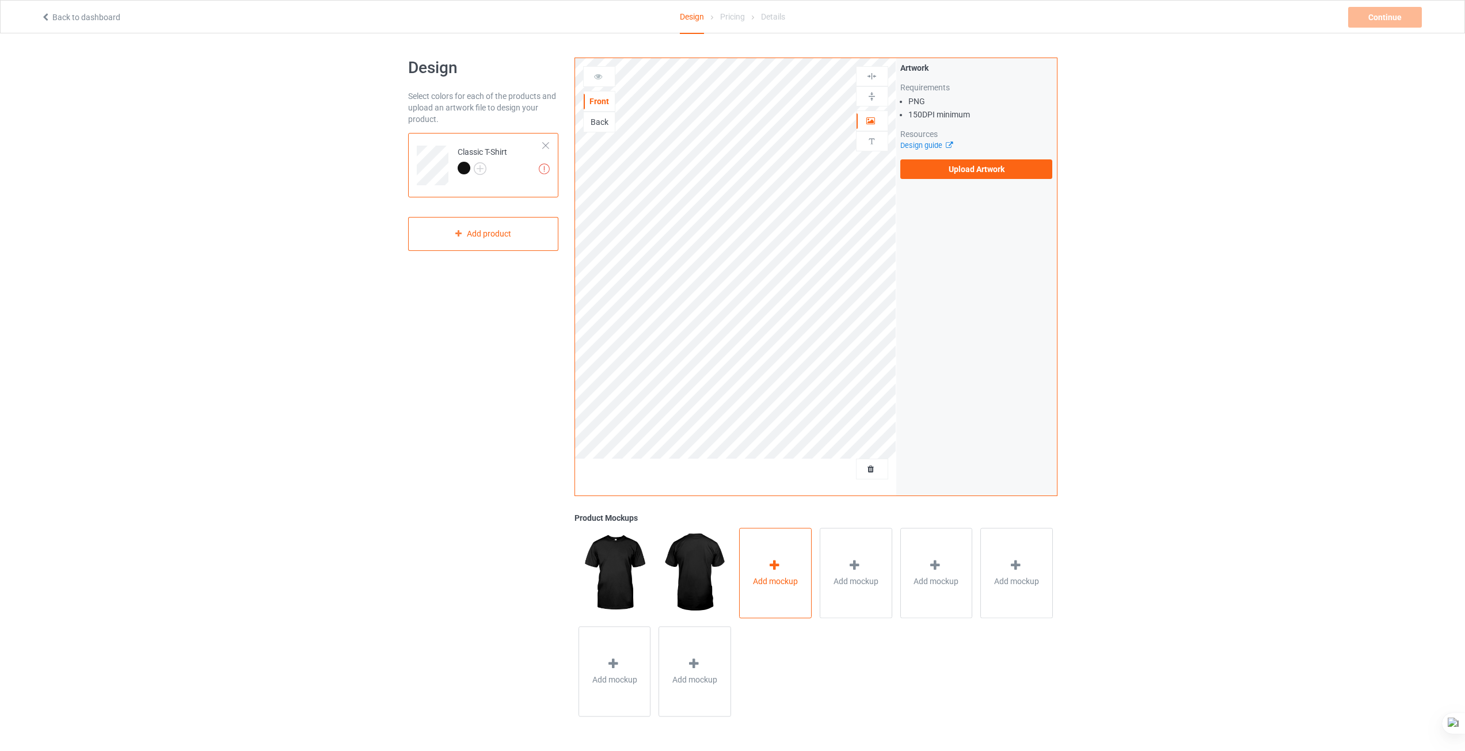
click at [773, 565] on span "Add mockup" at bounding box center [775, 582] width 45 height 12
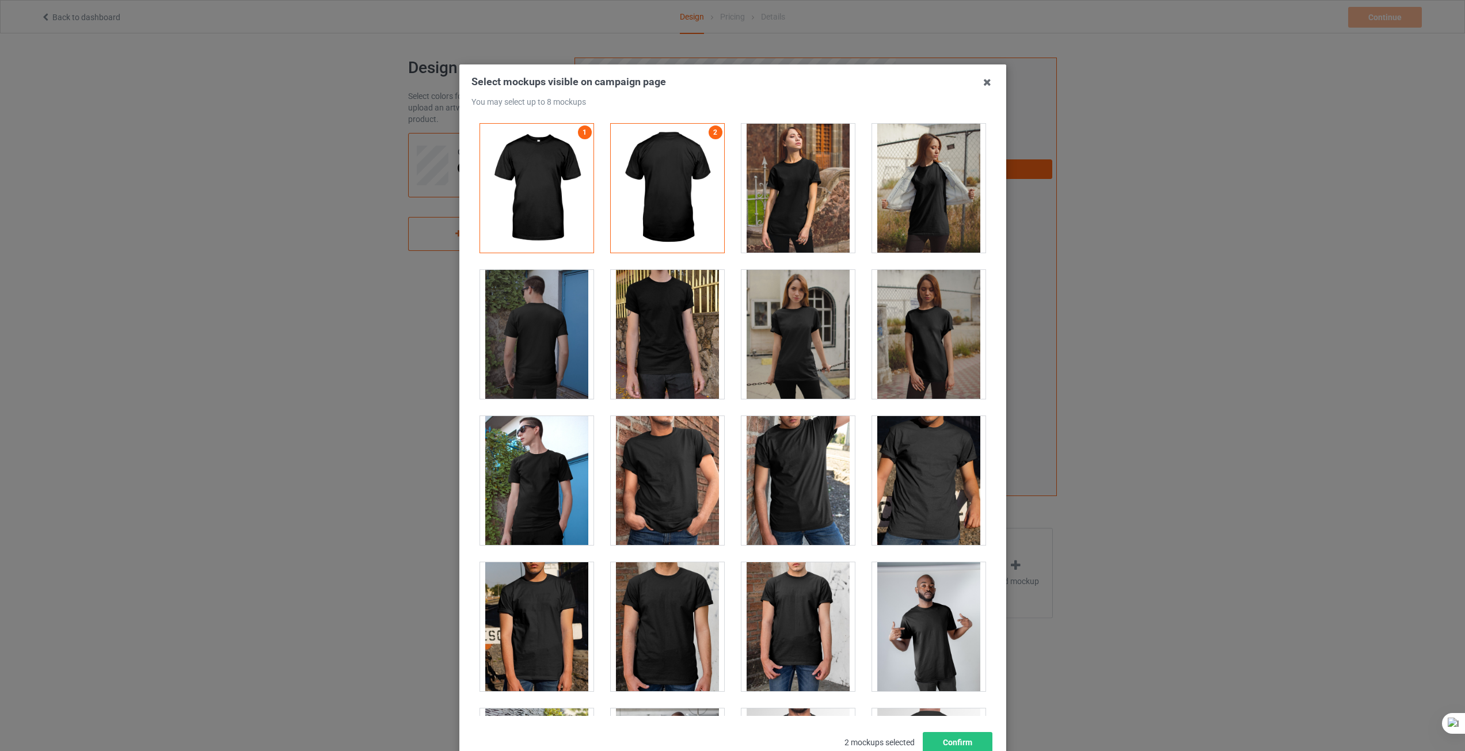
click at [936, 474] on div at bounding box center [928, 480] width 113 height 129
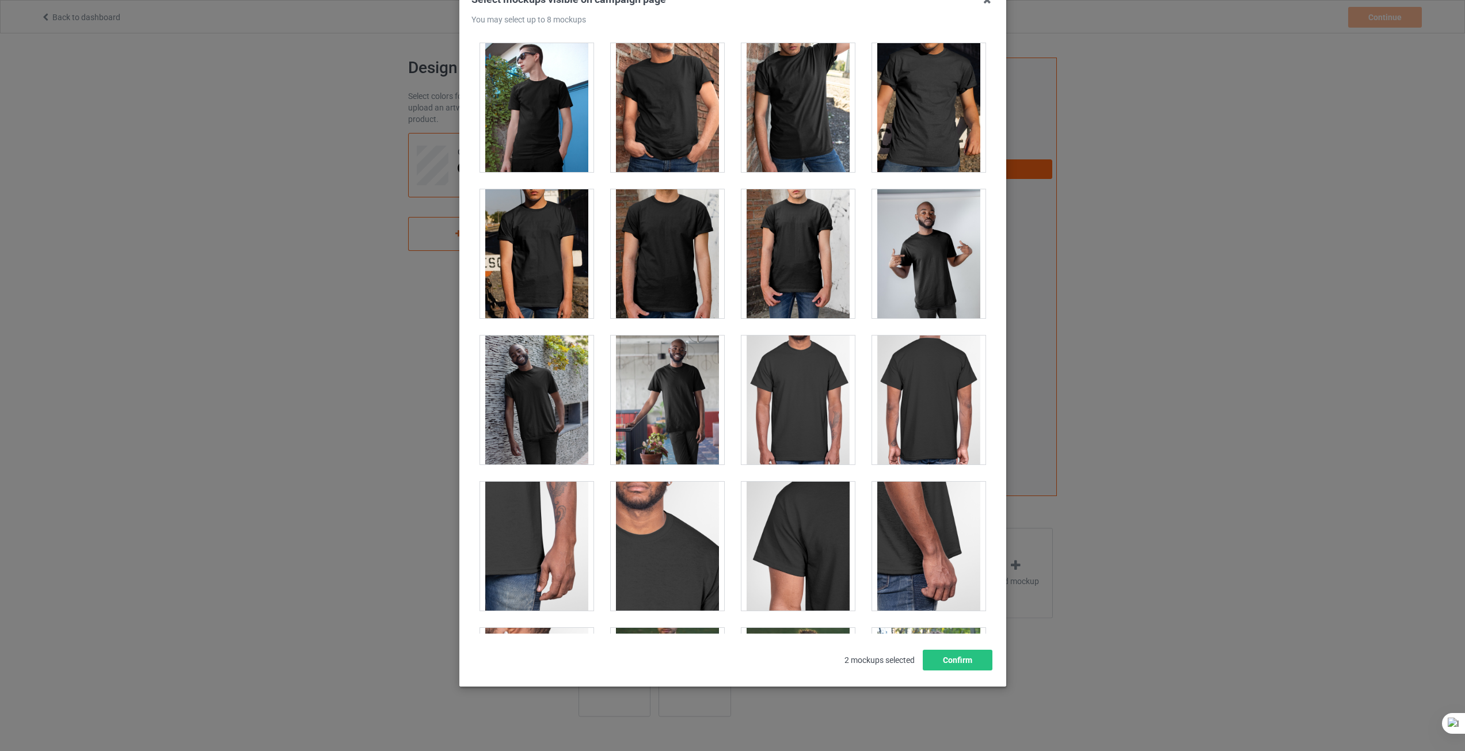
scroll to position [288, 0]
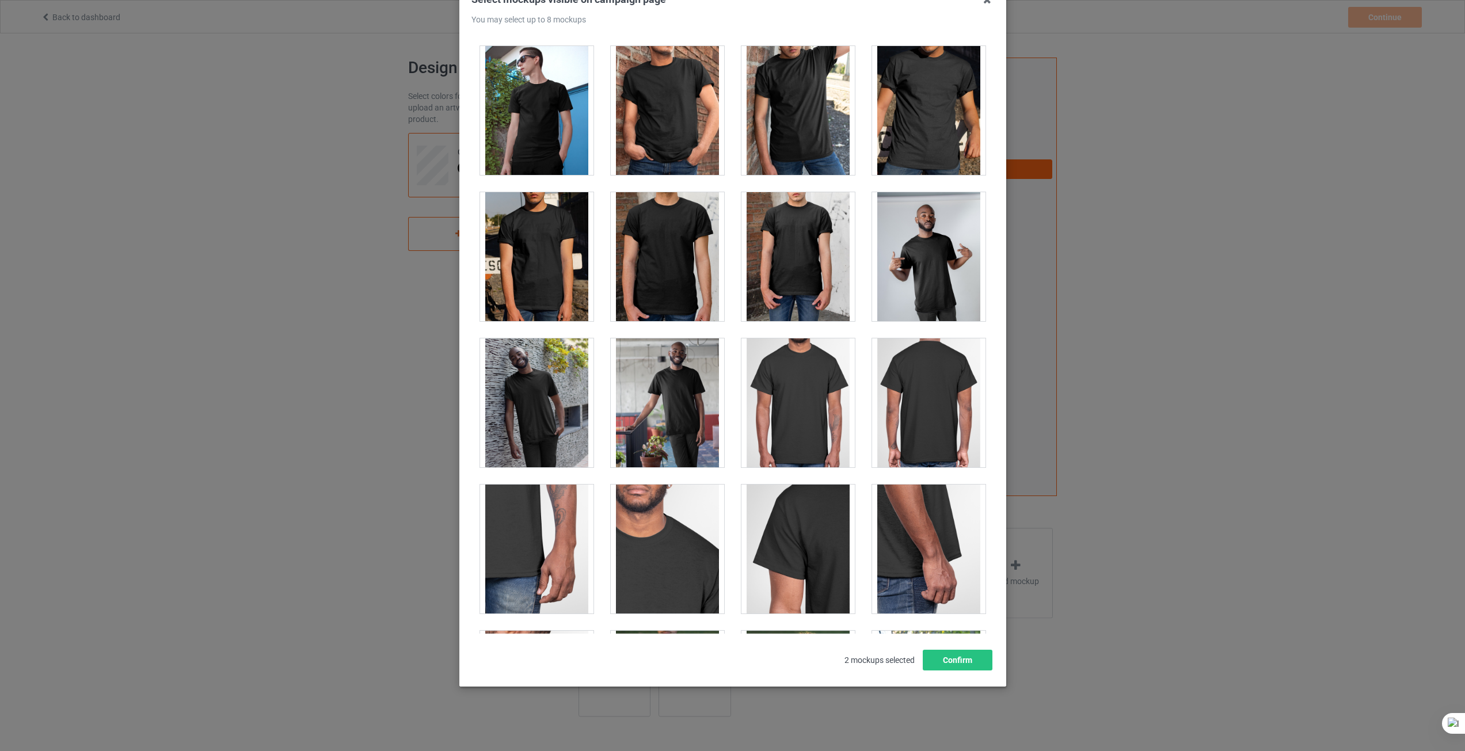
click at [1192, 395] on div "Select mockups visible on campaign page You may select up to 8 mockups 1 2 2 mo…" at bounding box center [732, 375] width 1465 height 751
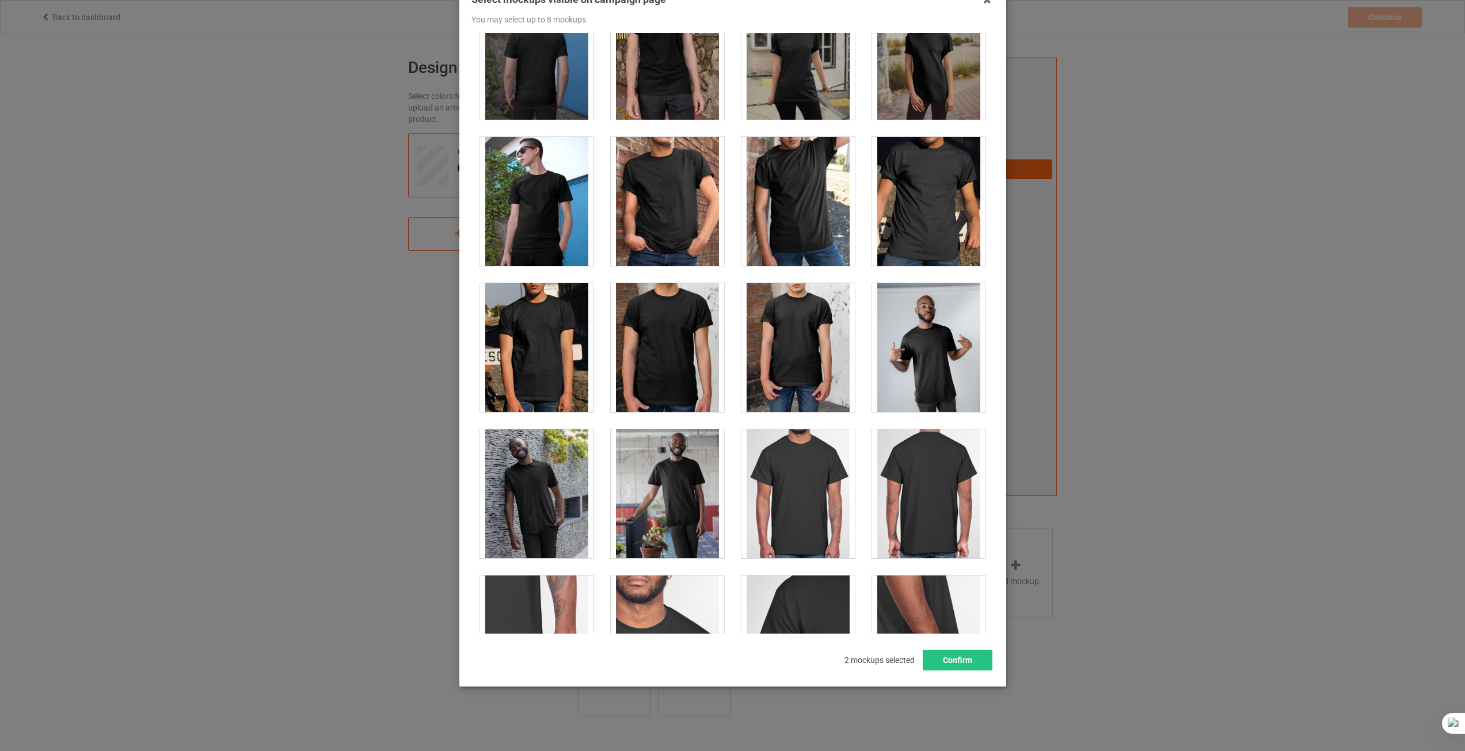
scroll to position [173, 0]
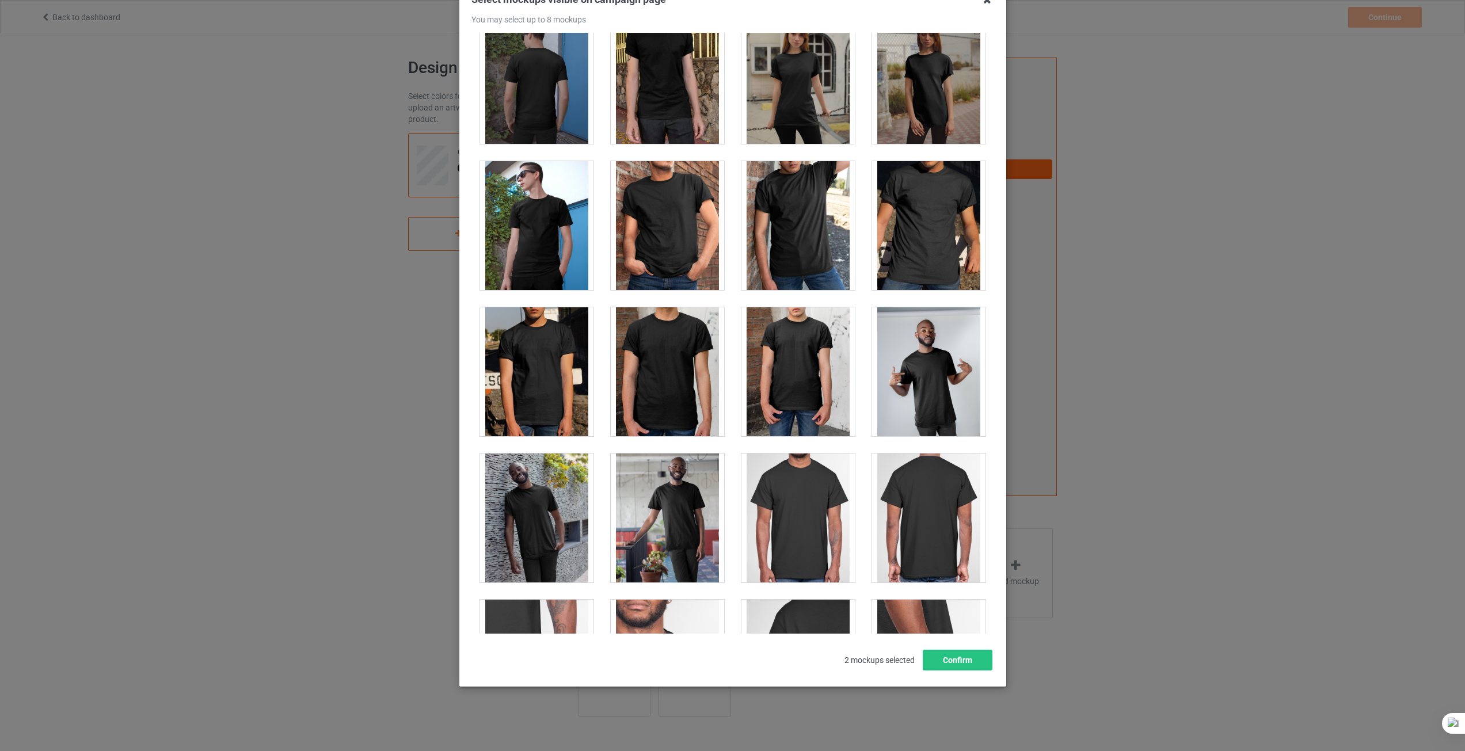
click at [984, 5] on icon at bounding box center [987, 0] width 18 height 18
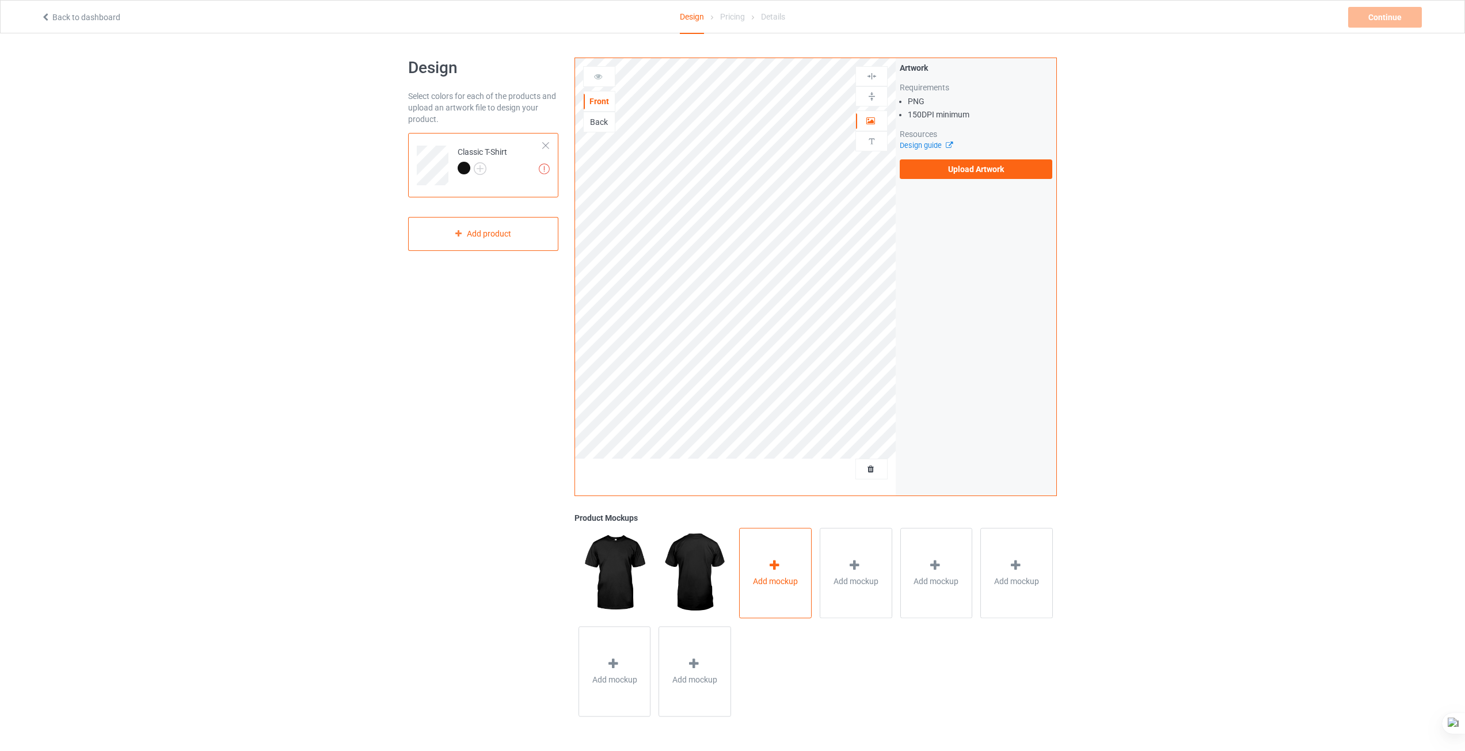
click at [773, 549] on div "Add mockup" at bounding box center [775, 573] width 73 height 90
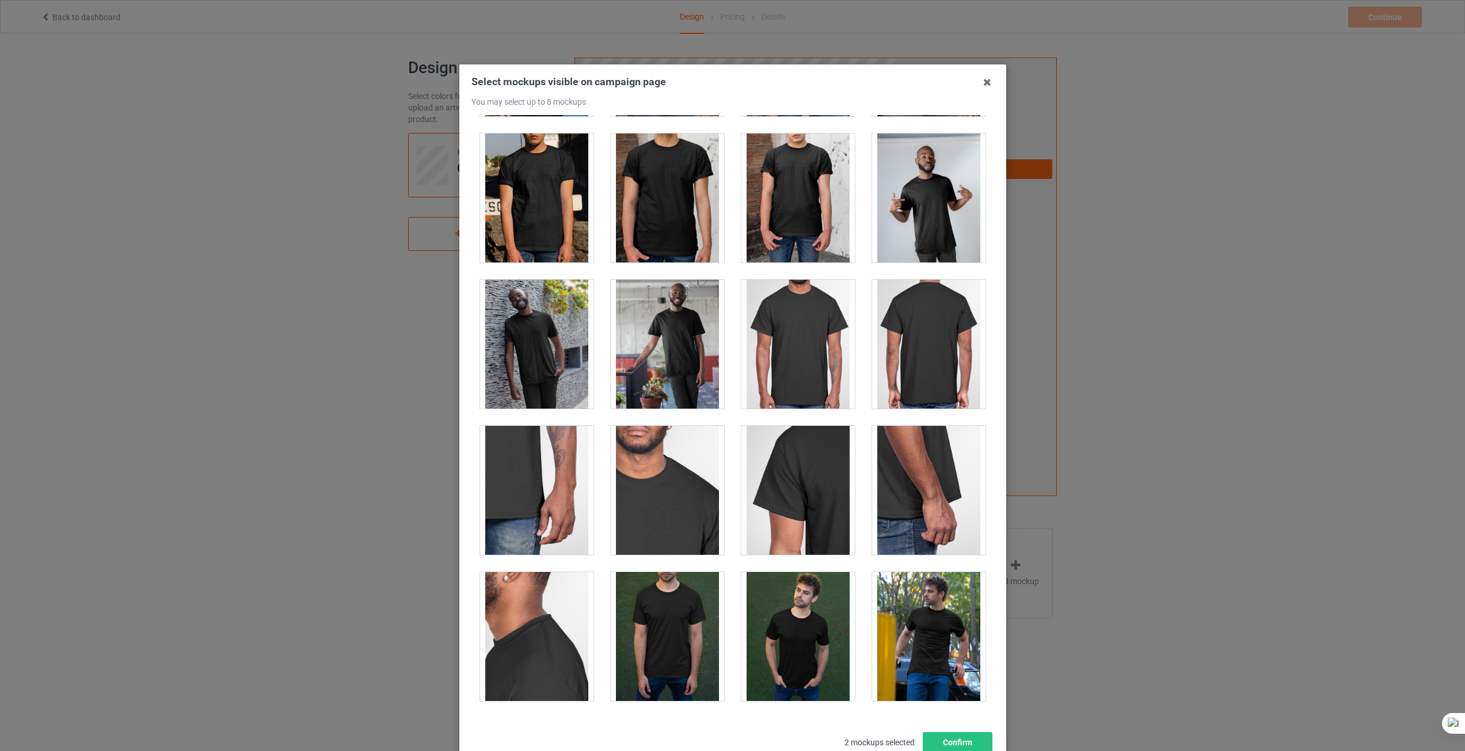
scroll to position [403, 0]
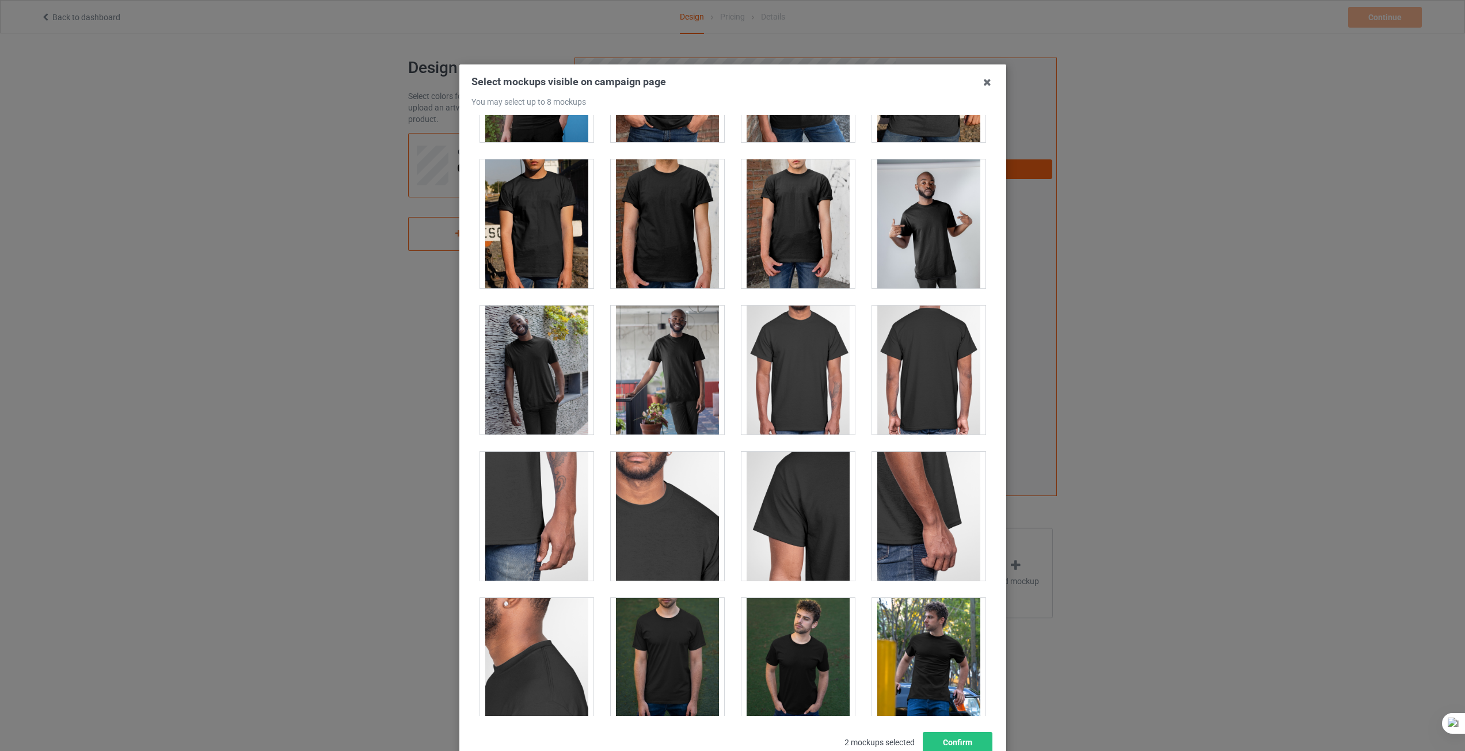
click at [1216, 347] on div "Select mockups visible on campaign page You may select up to 8 mockups 1 2 2 mo…" at bounding box center [732, 375] width 1465 height 751
drag, startPoint x: 980, startPoint y: 82, endPoint x: 910, endPoint y: 93, distance: 71.6
click at [980, 82] on icon at bounding box center [987, 82] width 18 height 18
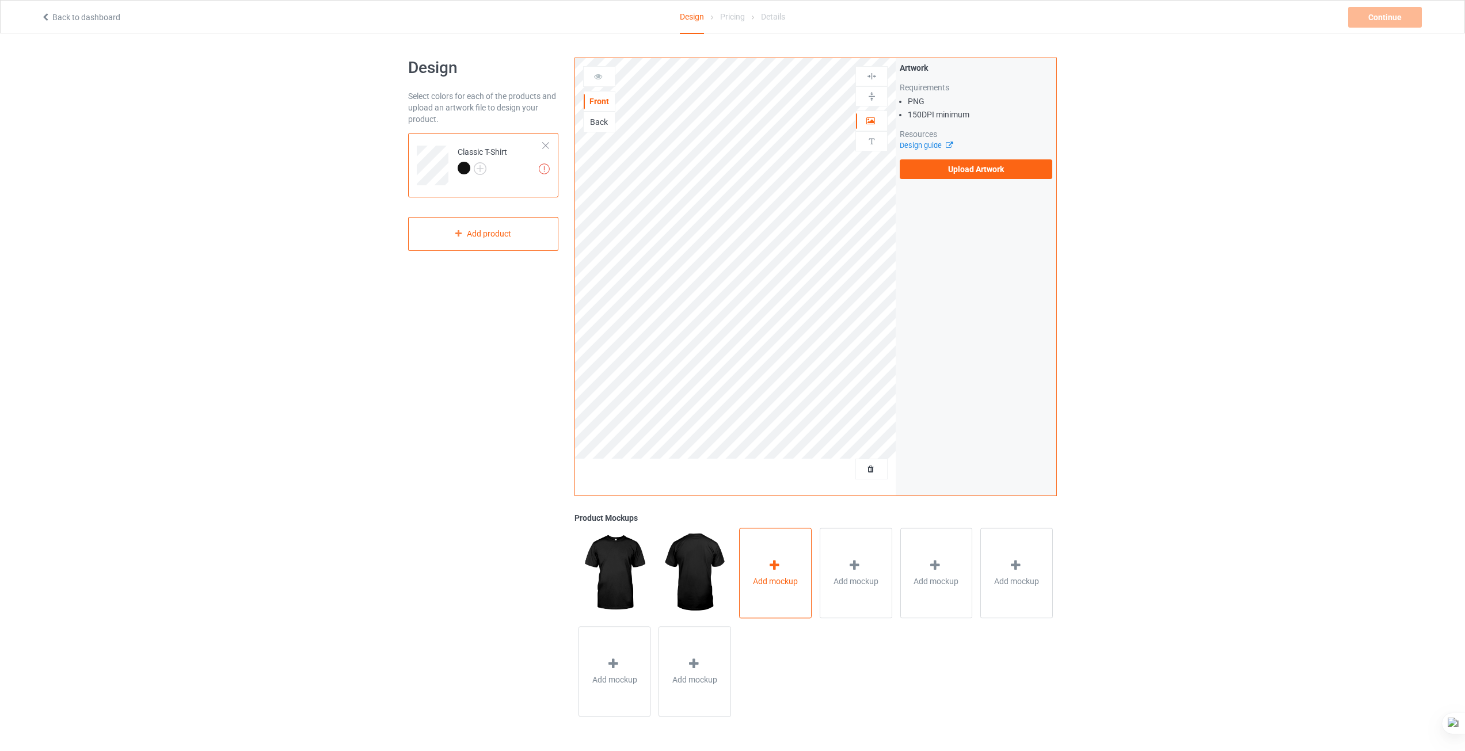
click at [778, 573] on div at bounding box center [775, 567] width 16 height 17
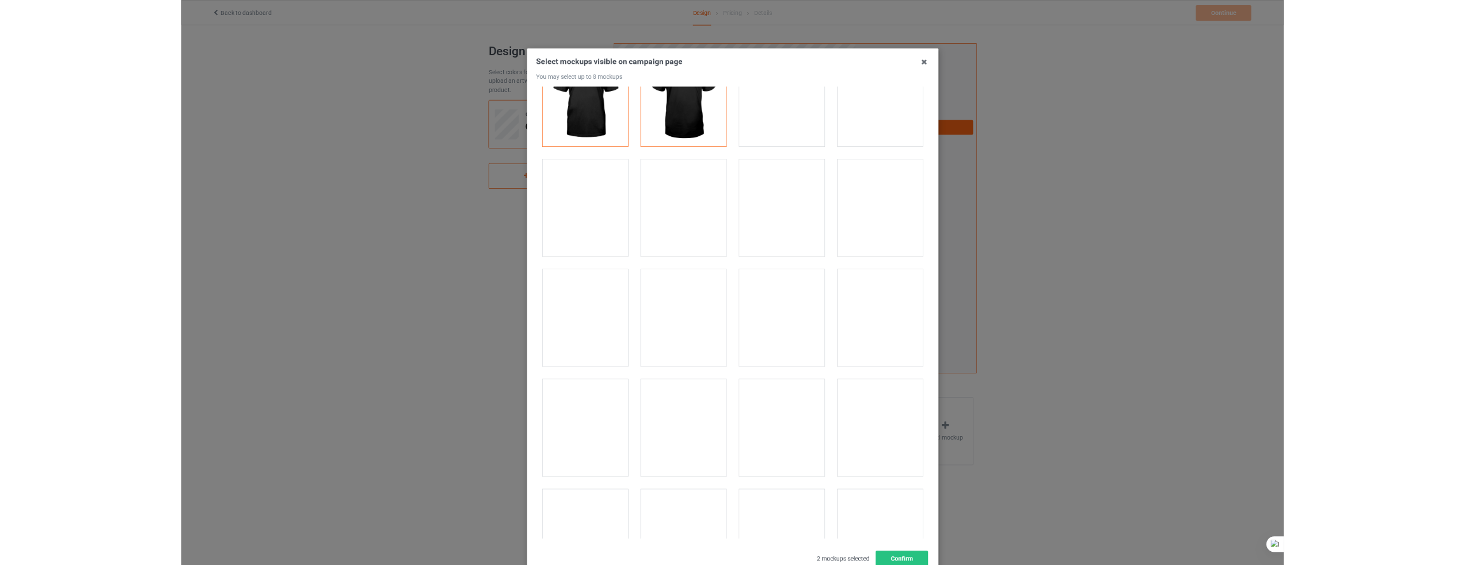
scroll to position [58, 0]
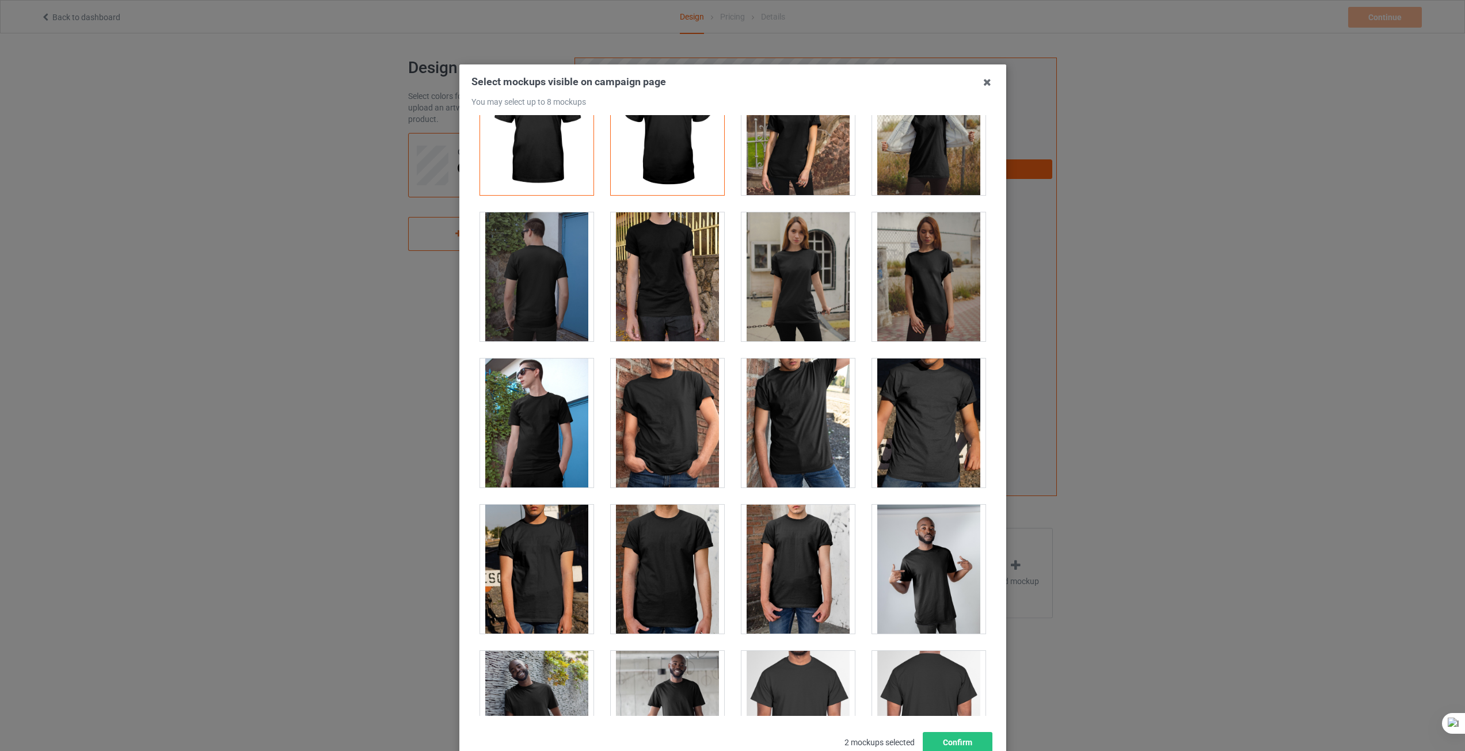
click at [894, 412] on div at bounding box center [928, 423] width 113 height 129
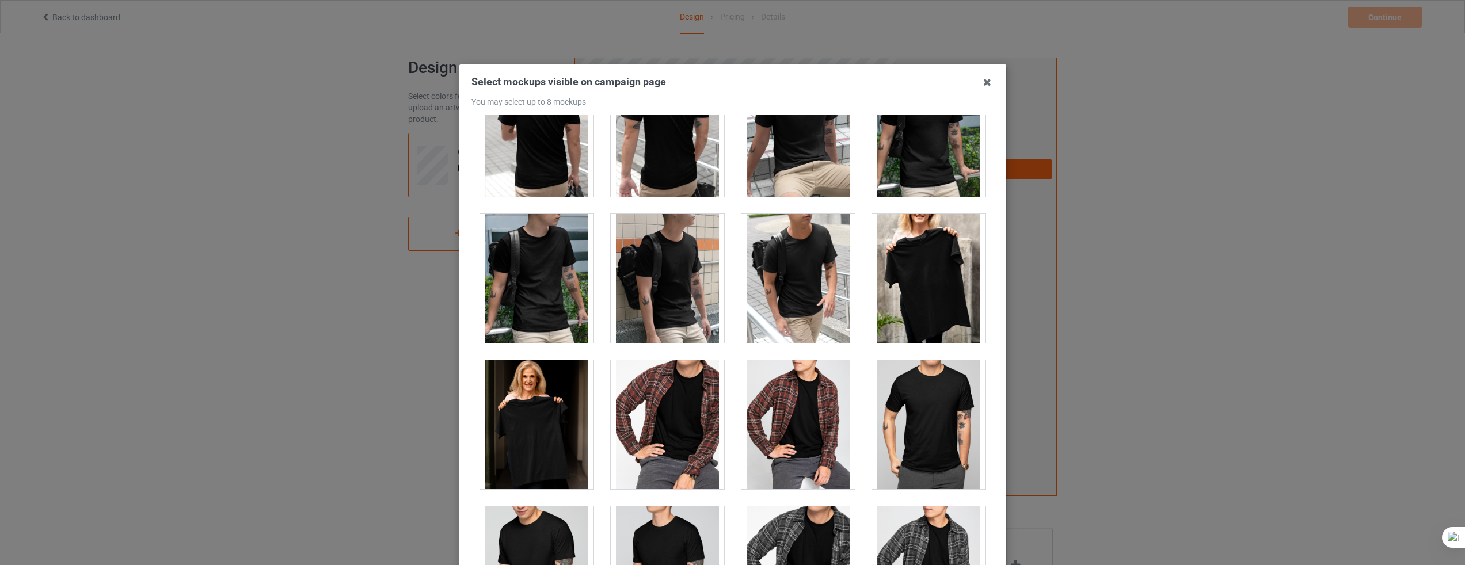
scroll to position [2993, 0]
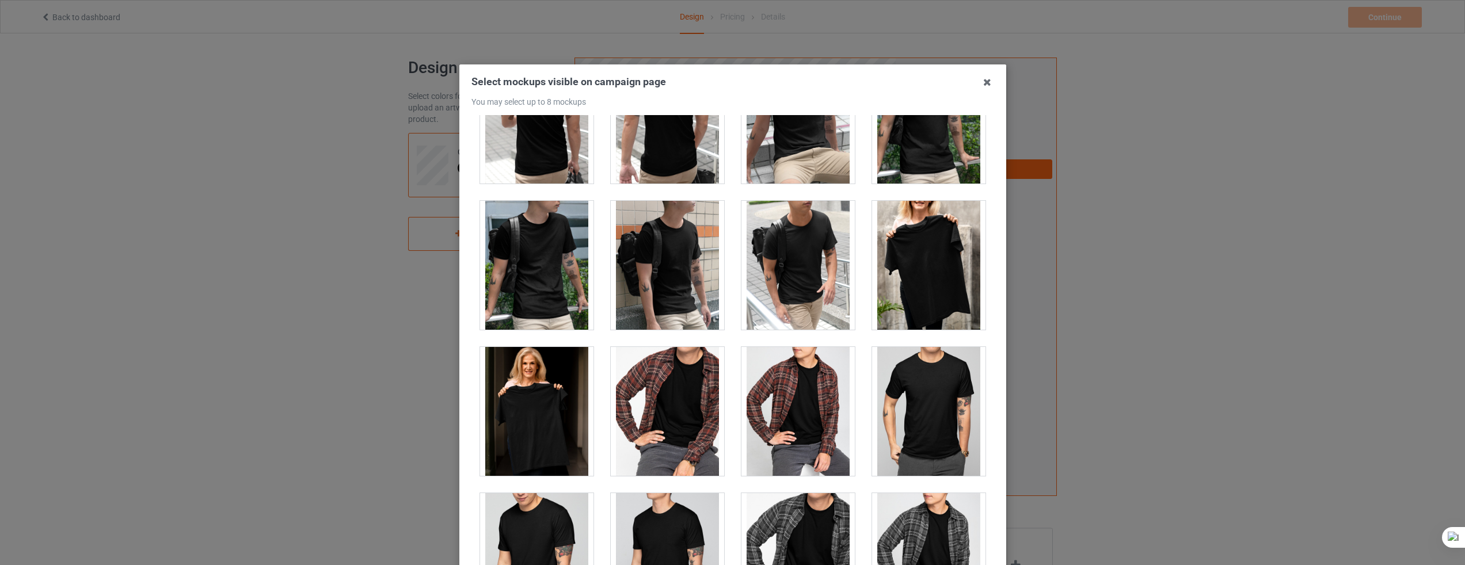
click at [897, 279] on div at bounding box center [928, 265] width 113 height 129
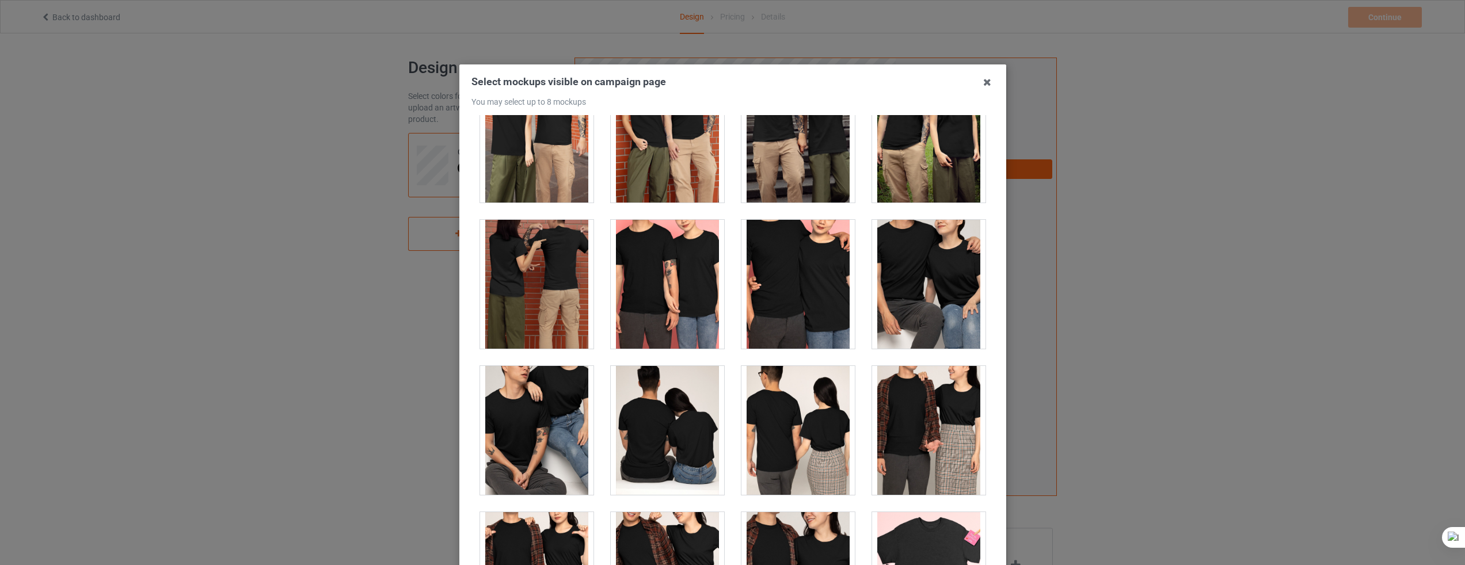
scroll to position [4145, 0]
click at [786, 306] on div at bounding box center [797, 283] width 113 height 129
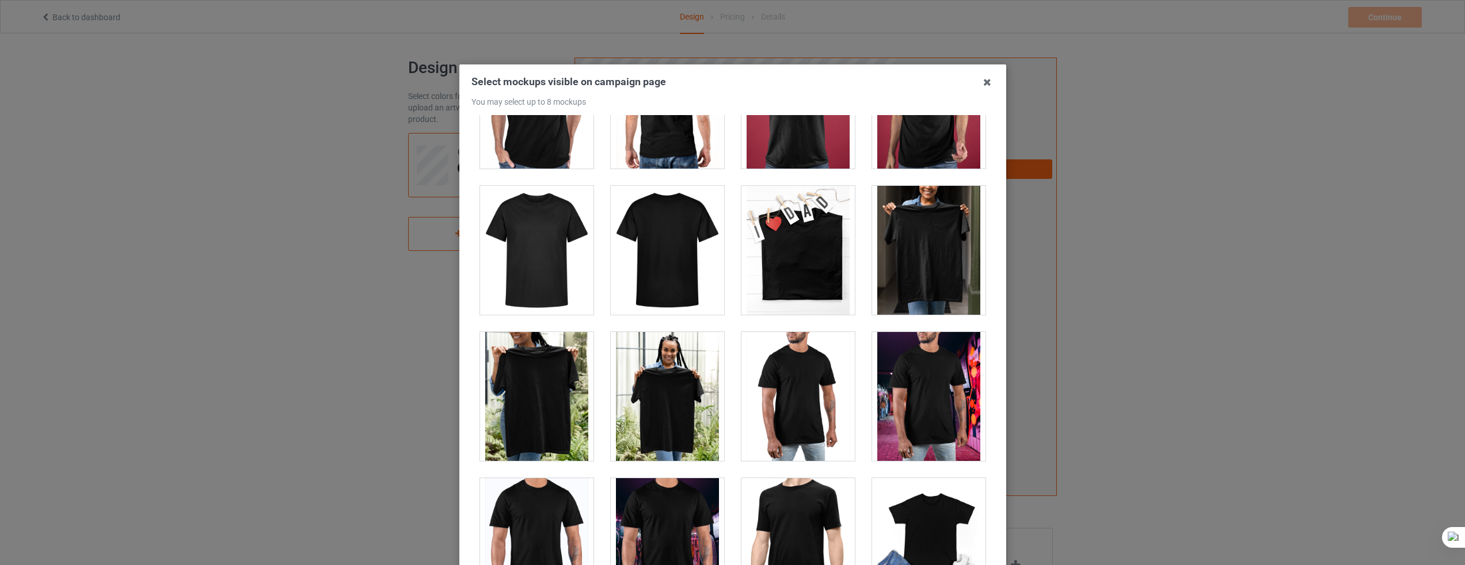
scroll to position [5123, 0]
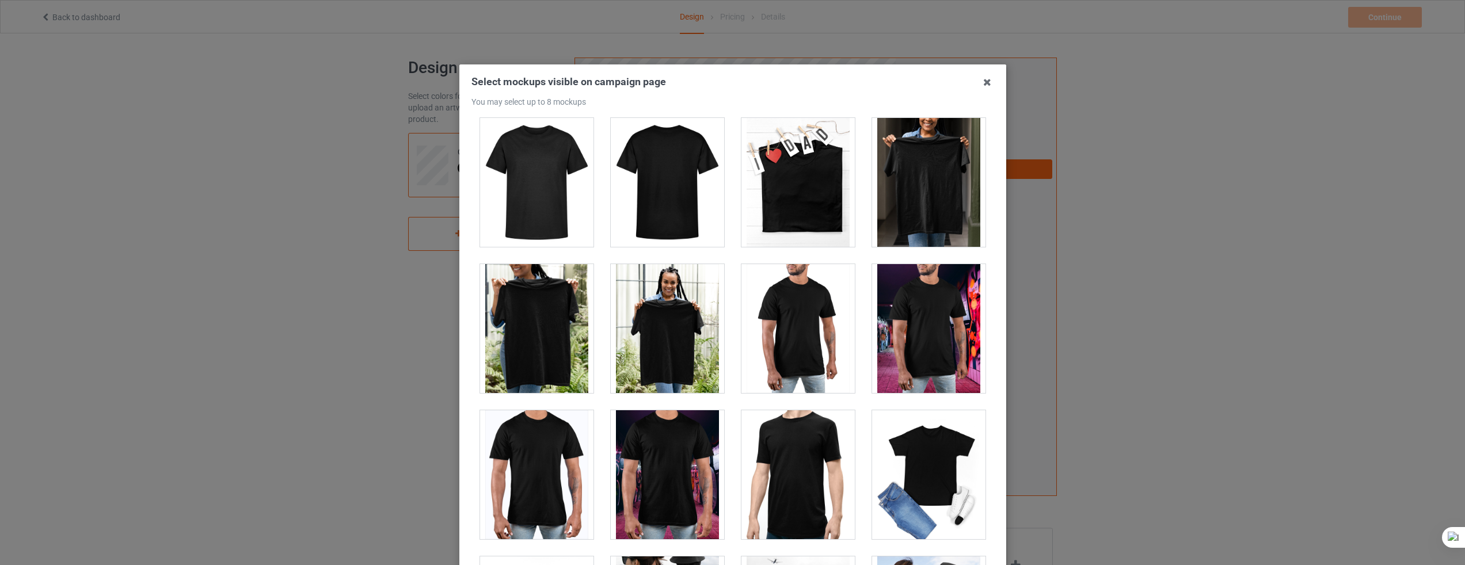
click at [538, 324] on div at bounding box center [536, 328] width 113 height 129
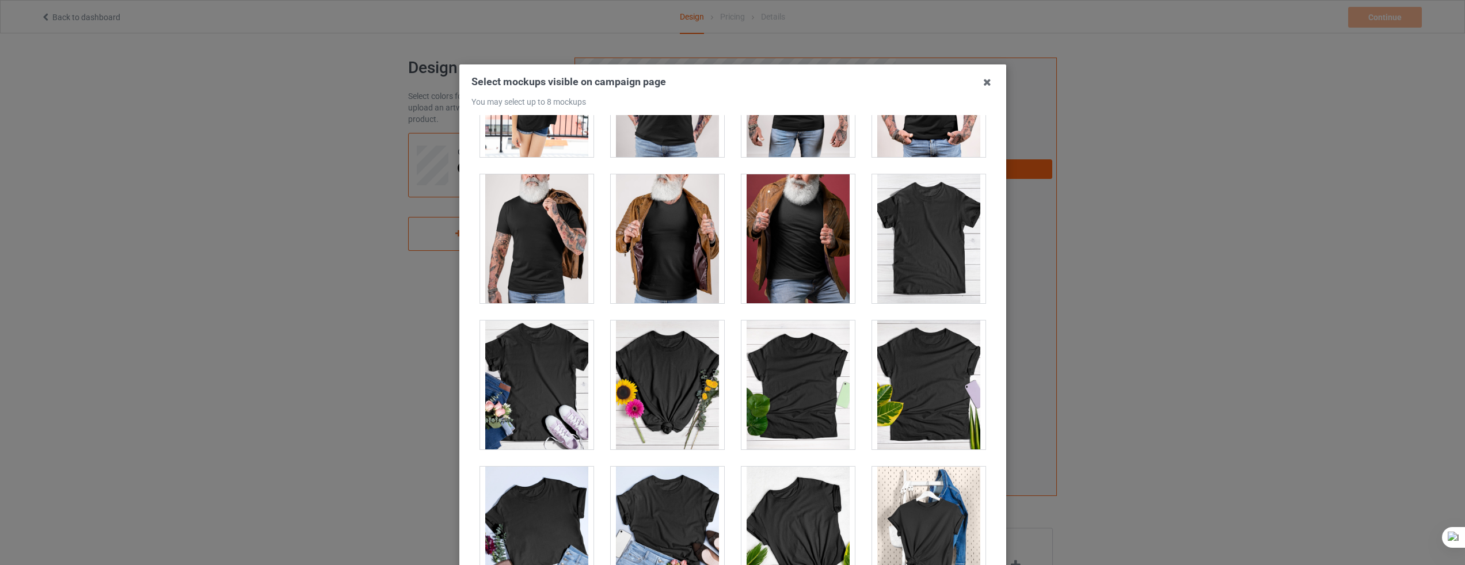
scroll to position [16003, 0]
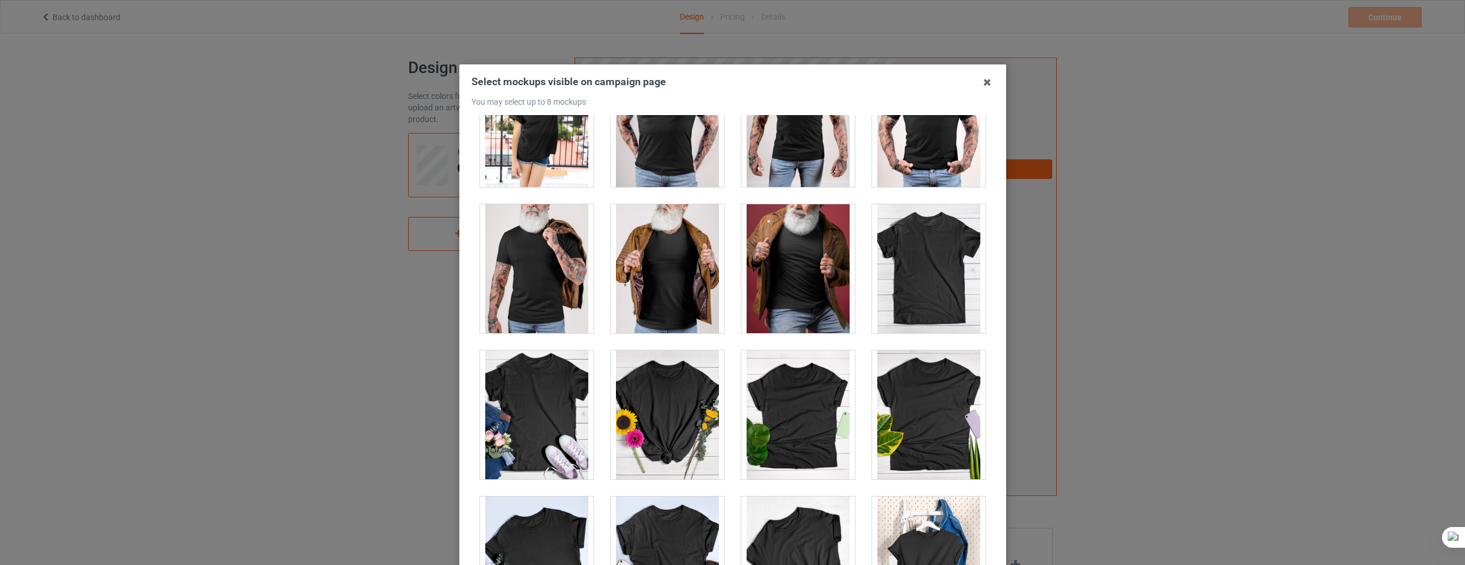
click at [914, 293] on div at bounding box center [928, 268] width 113 height 129
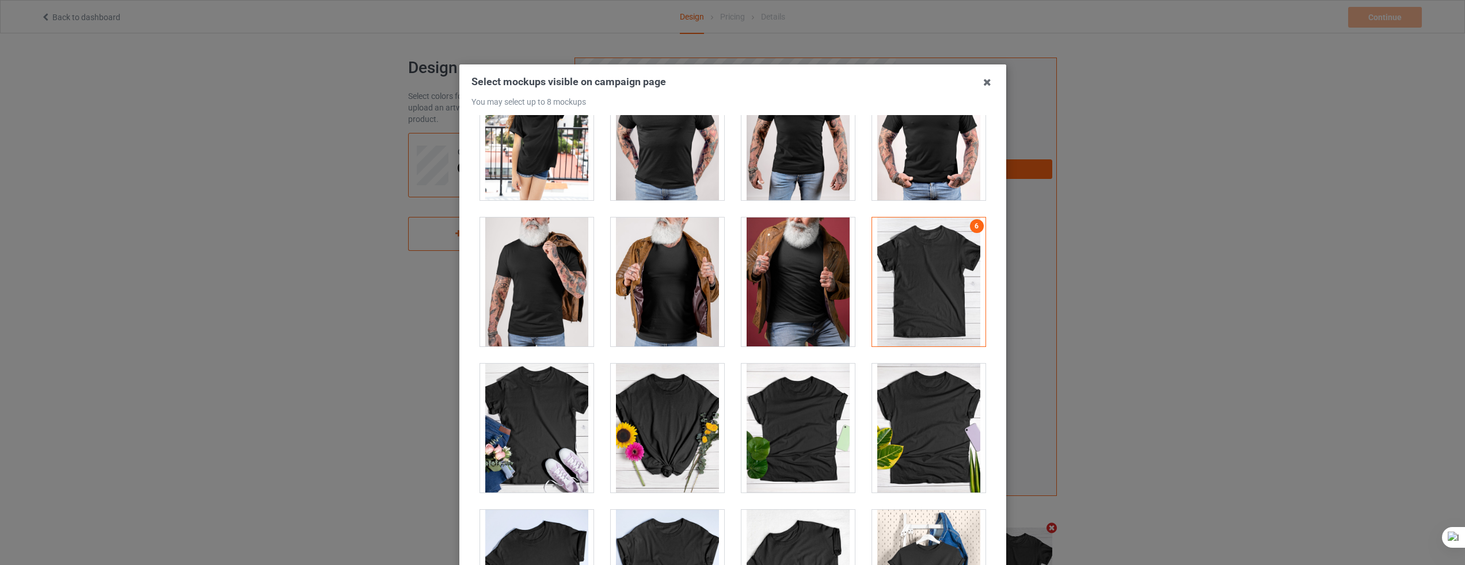
scroll to position [16017, 0]
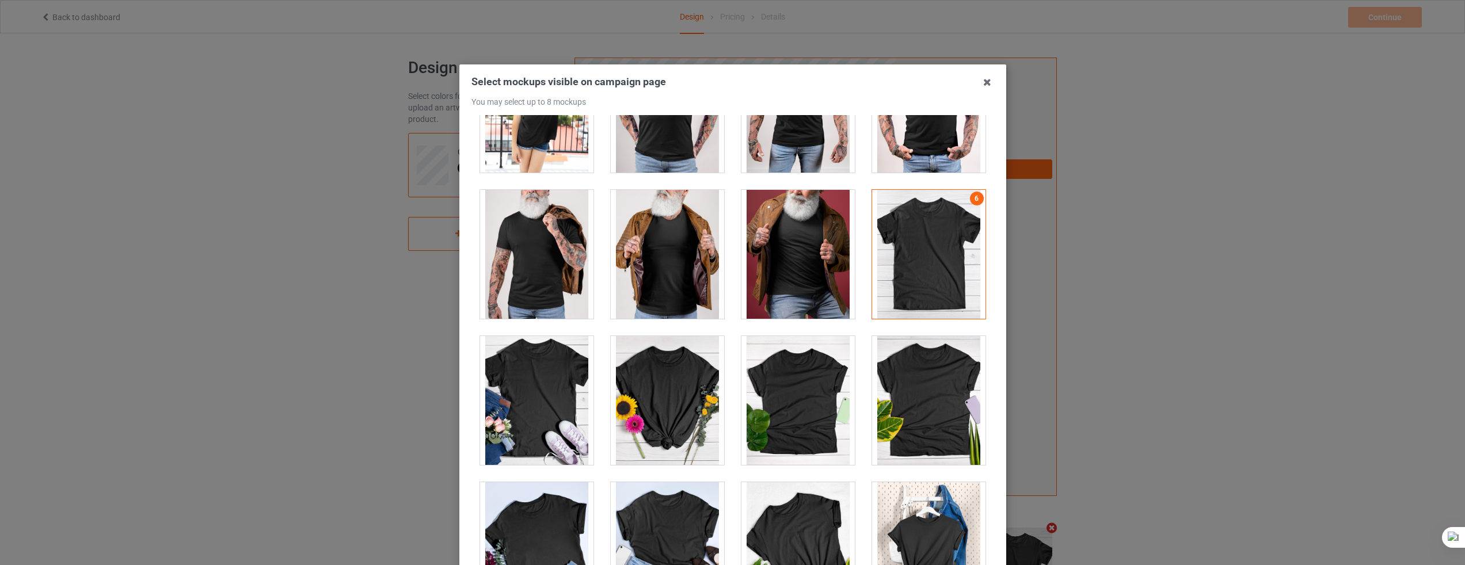
click at [790, 420] on div at bounding box center [797, 400] width 113 height 129
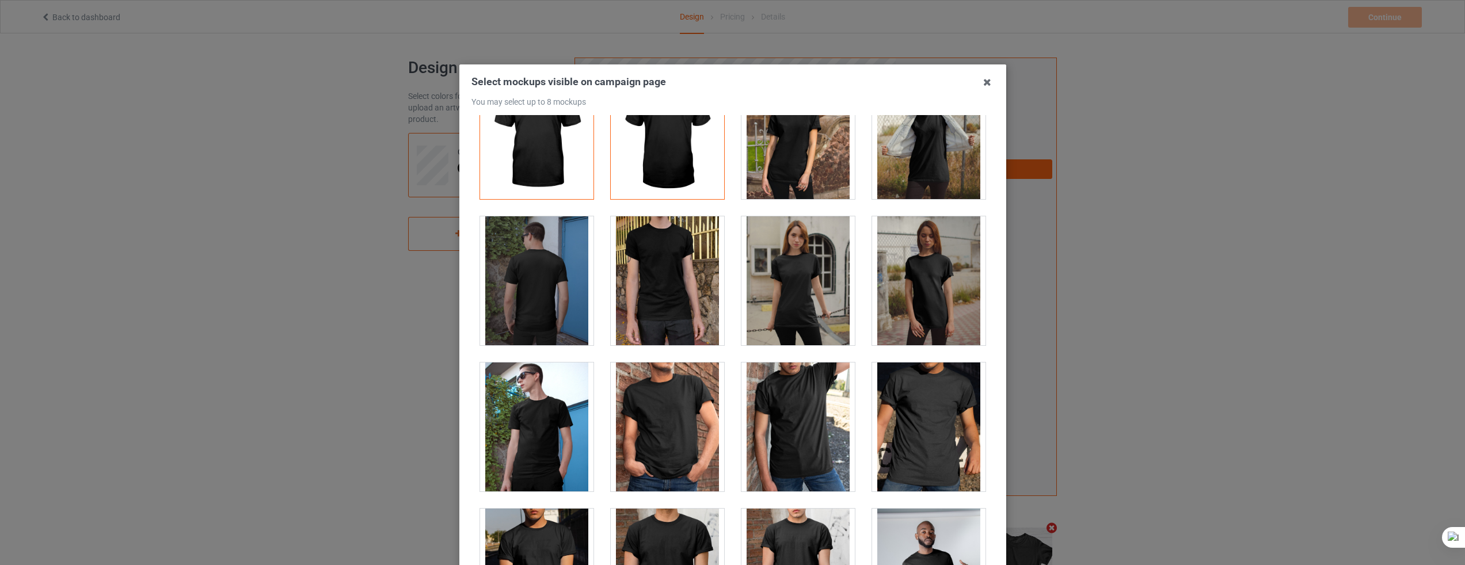
scroll to position [0, 0]
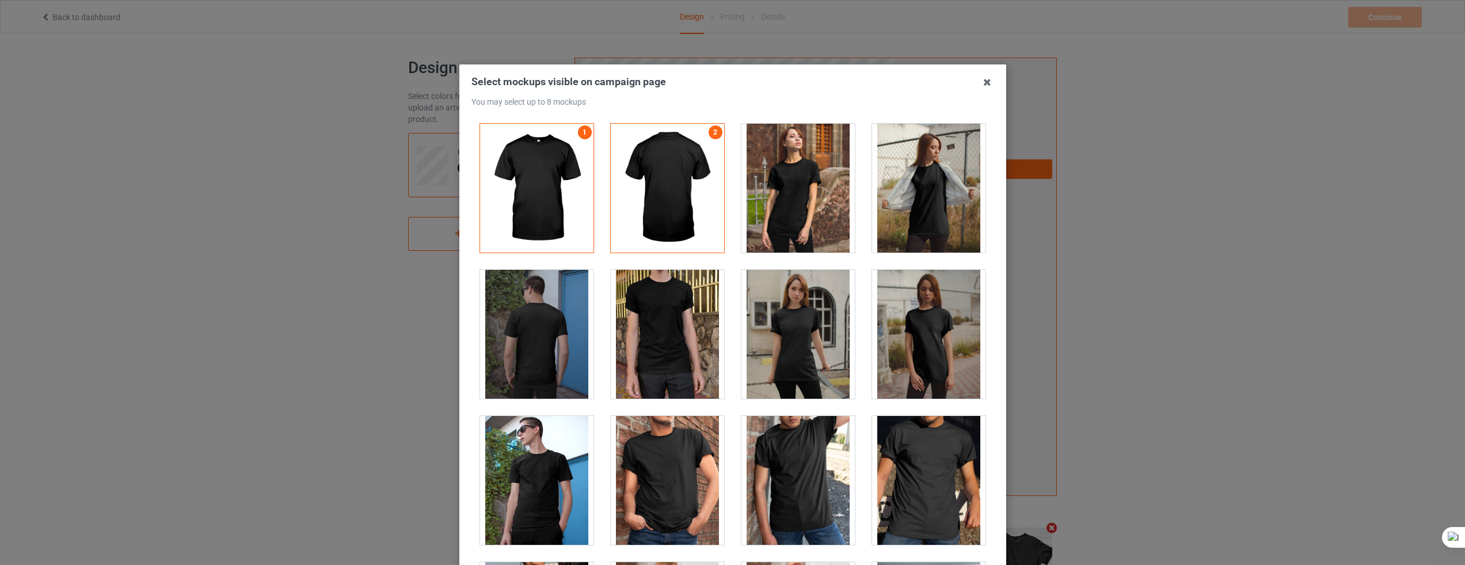
click at [1236, 212] on div "Select mockups visible on campaign page You may select up to 8 mockups 1 2 3 4 …" at bounding box center [732, 282] width 1465 height 565
click at [988, 85] on icon at bounding box center [987, 82] width 18 height 18
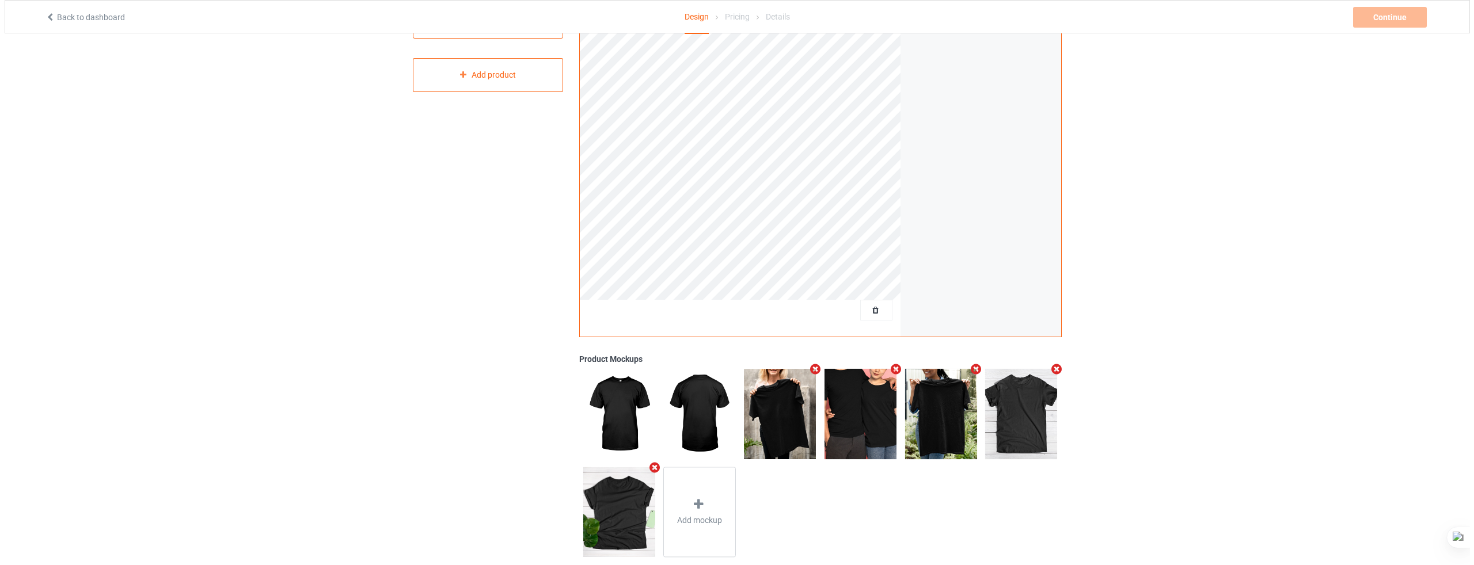
scroll to position [180, 0]
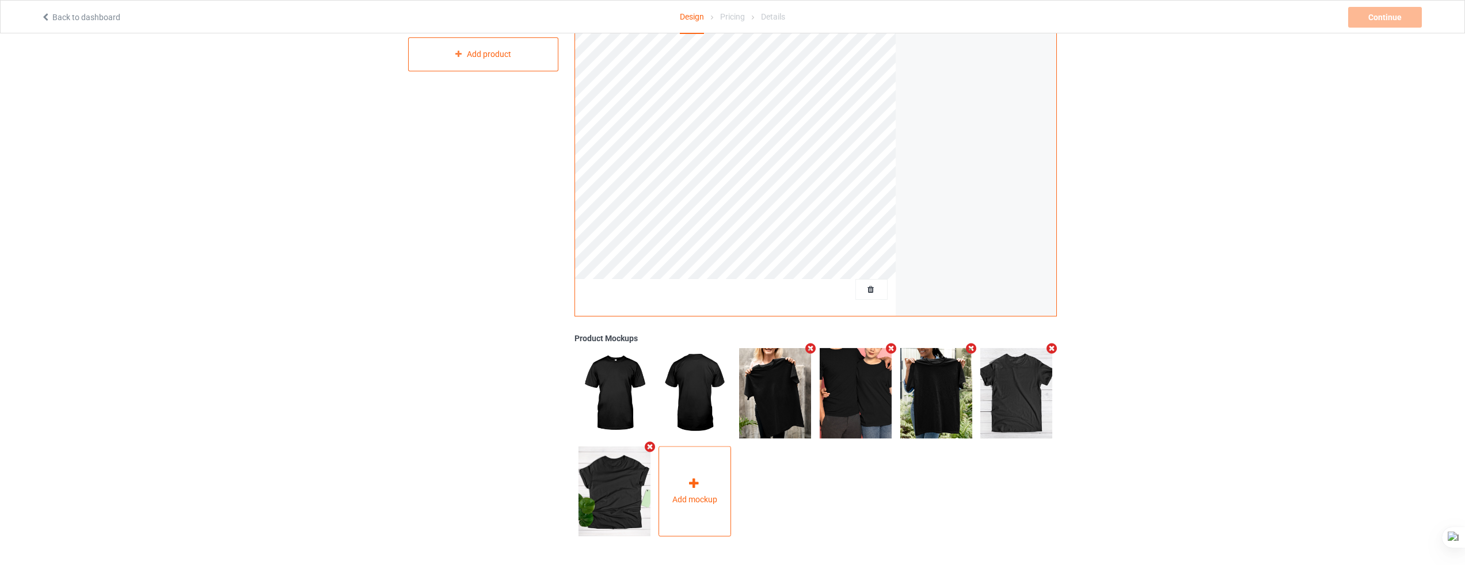
click at [699, 494] on span "Add mockup" at bounding box center [694, 500] width 45 height 12
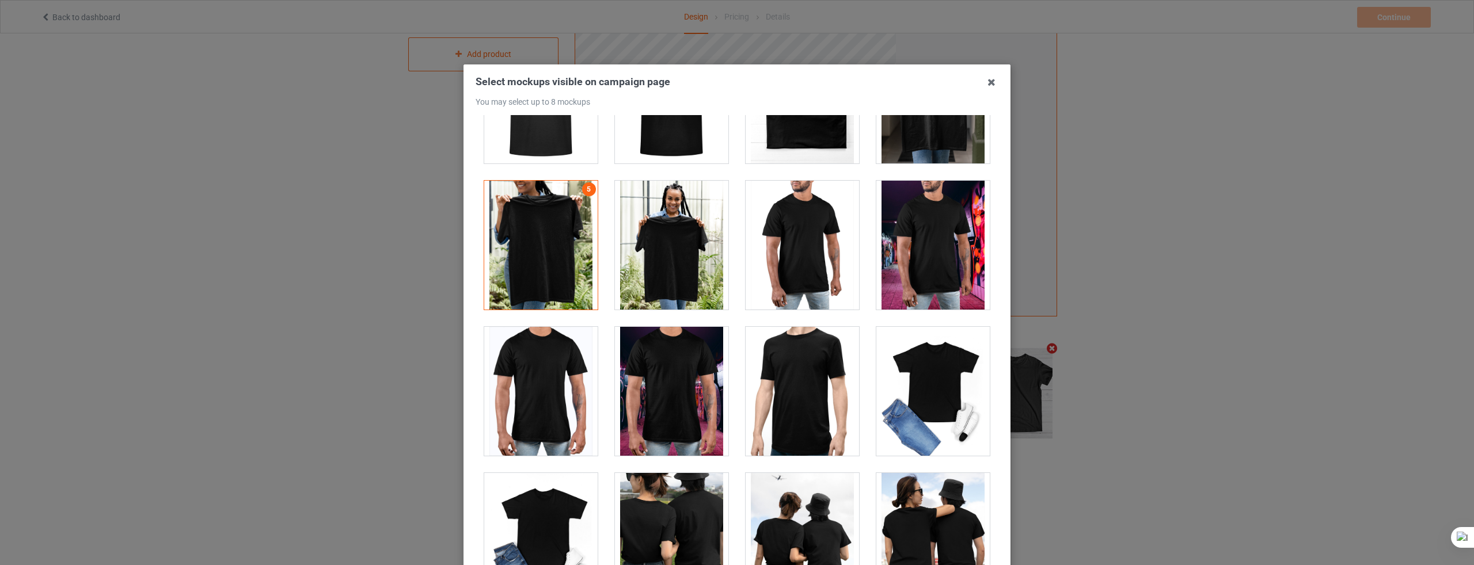
scroll to position [5238, 0]
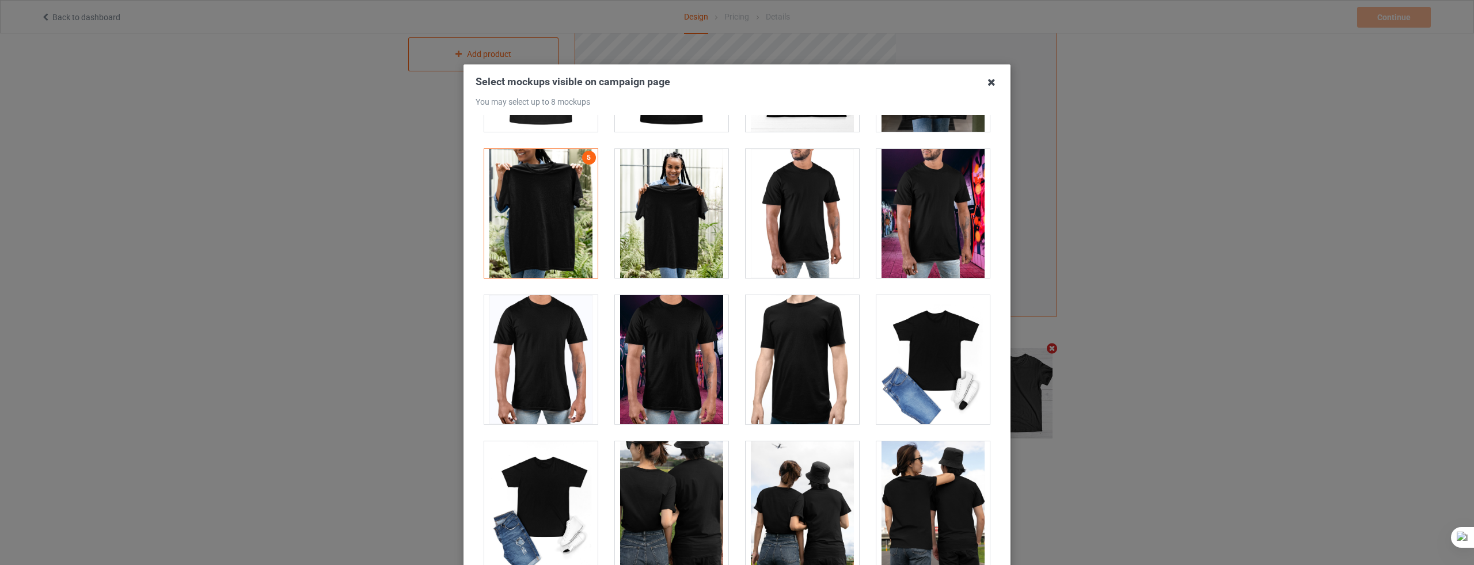
click at [988, 74] on icon at bounding box center [991, 82] width 18 height 18
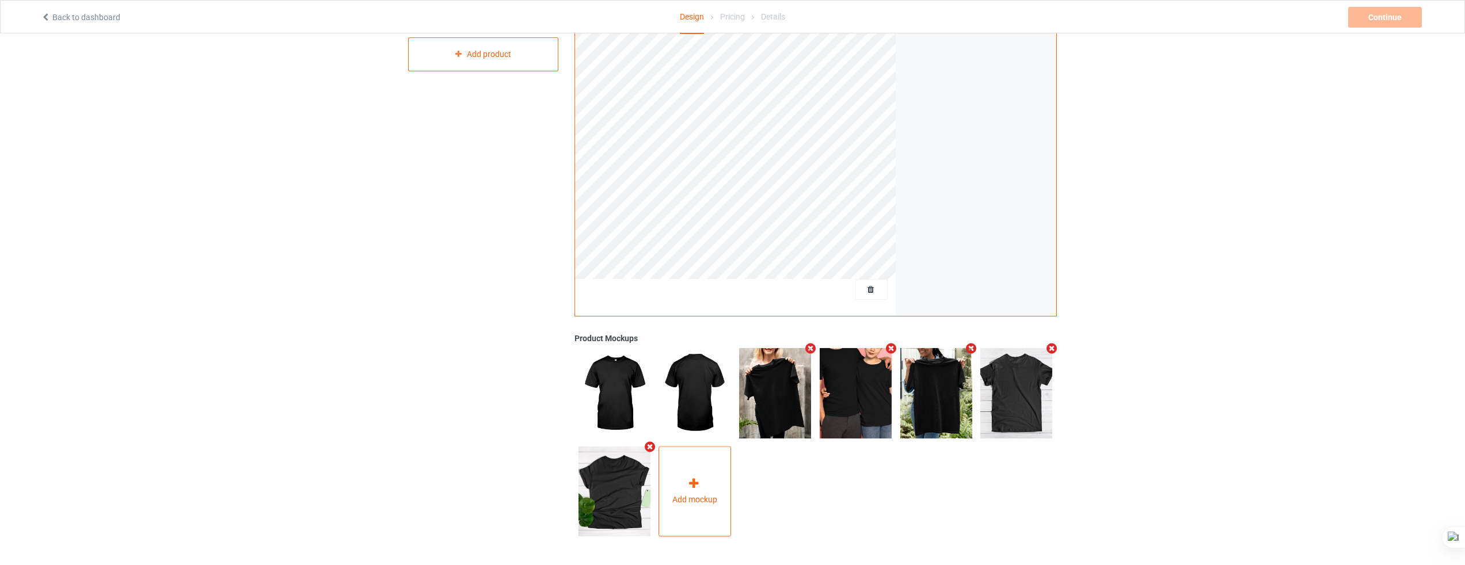
click at [714, 476] on div "Add mockup" at bounding box center [695, 492] width 73 height 90
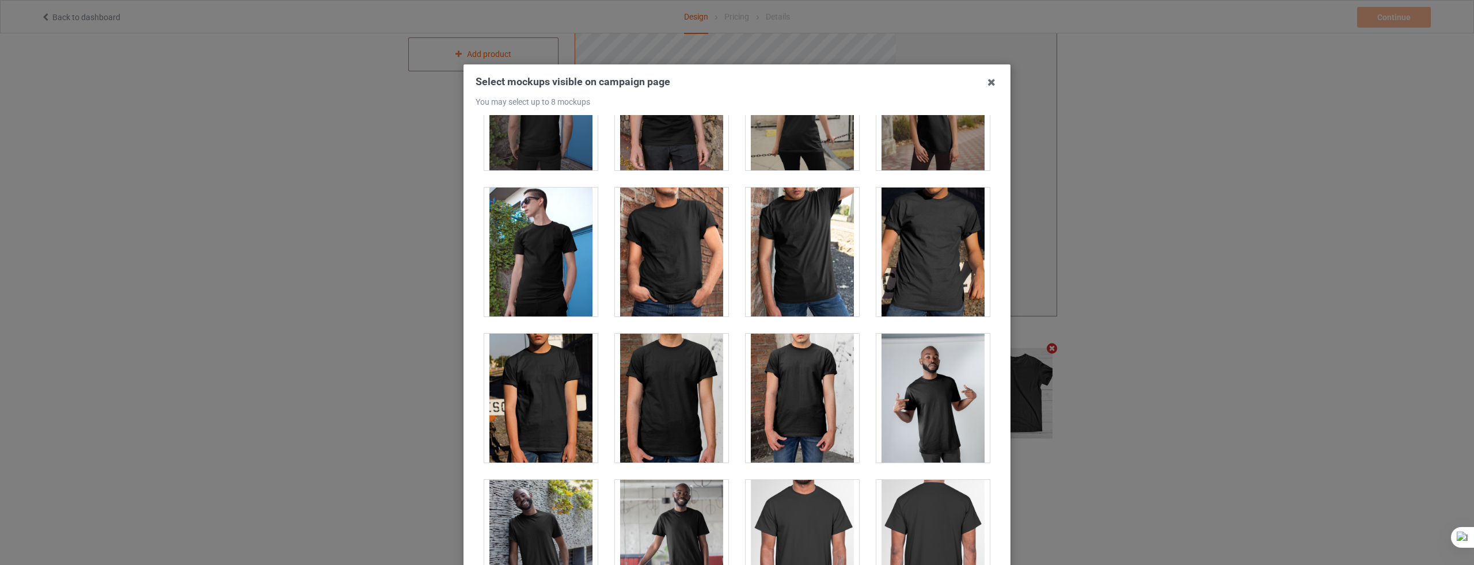
scroll to position [0, 0]
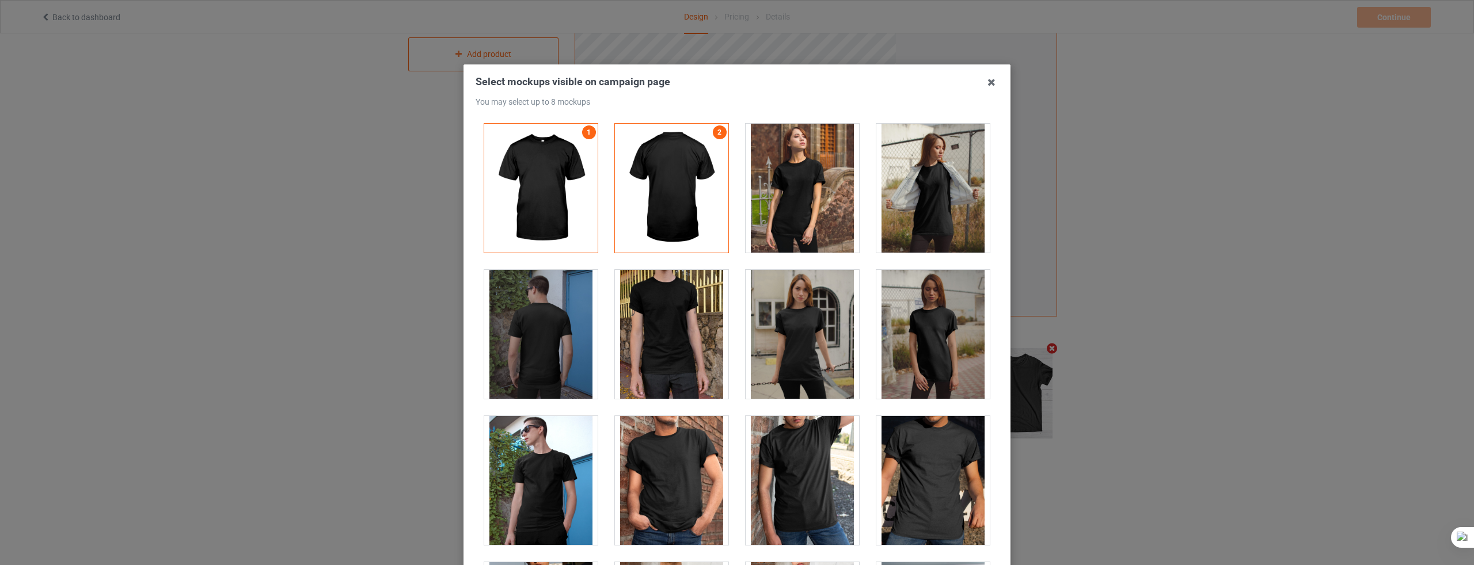
click at [928, 487] on div at bounding box center [932, 480] width 113 height 129
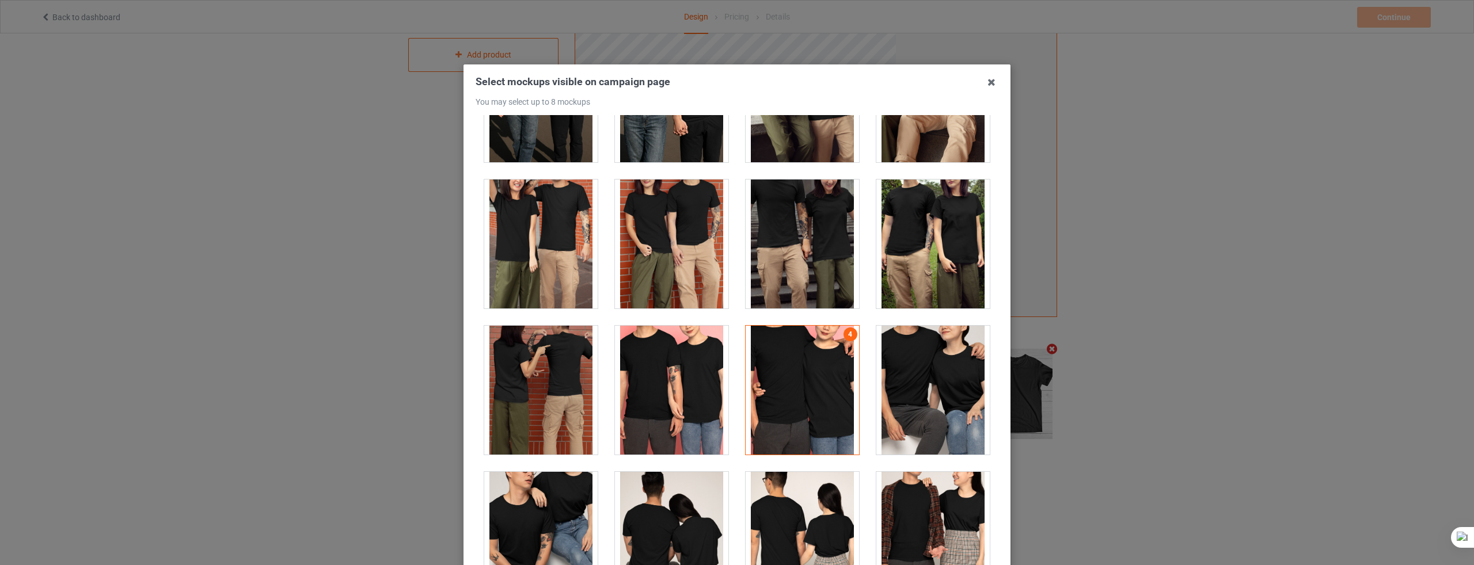
scroll to position [4029, 0]
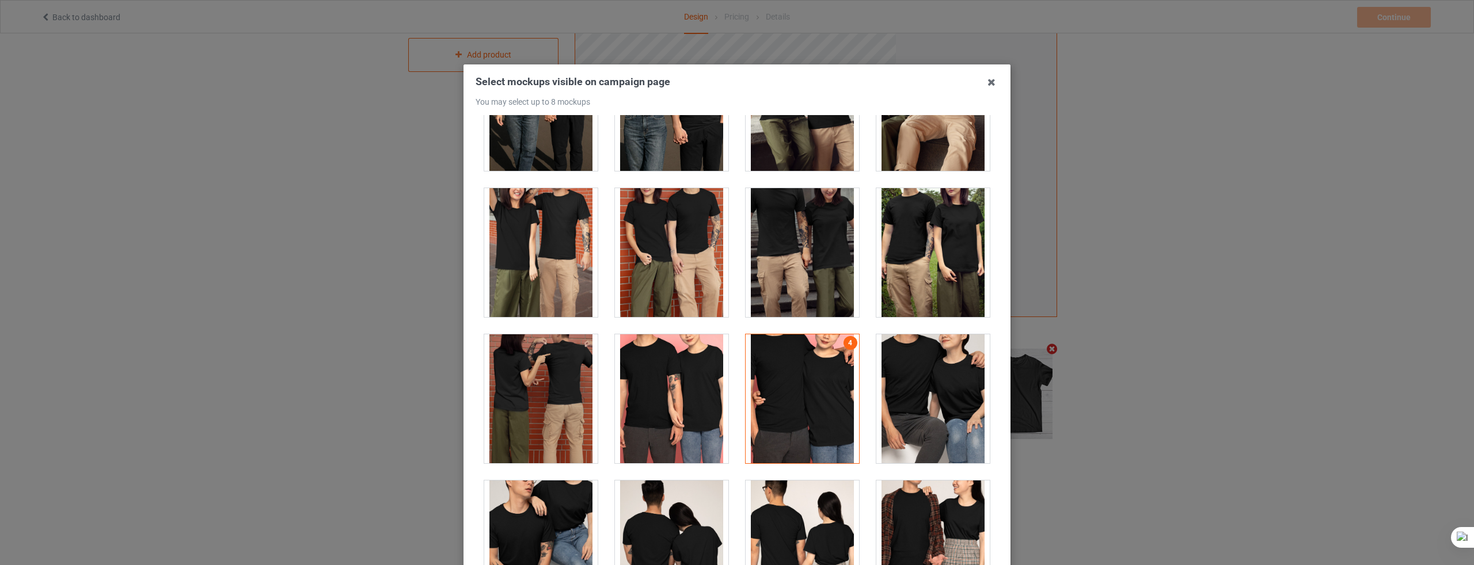
click at [781, 420] on div at bounding box center [801, 398] width 113 height 129
click at [665, 409] on div at bounding box center [671, 398] width 113 height 129
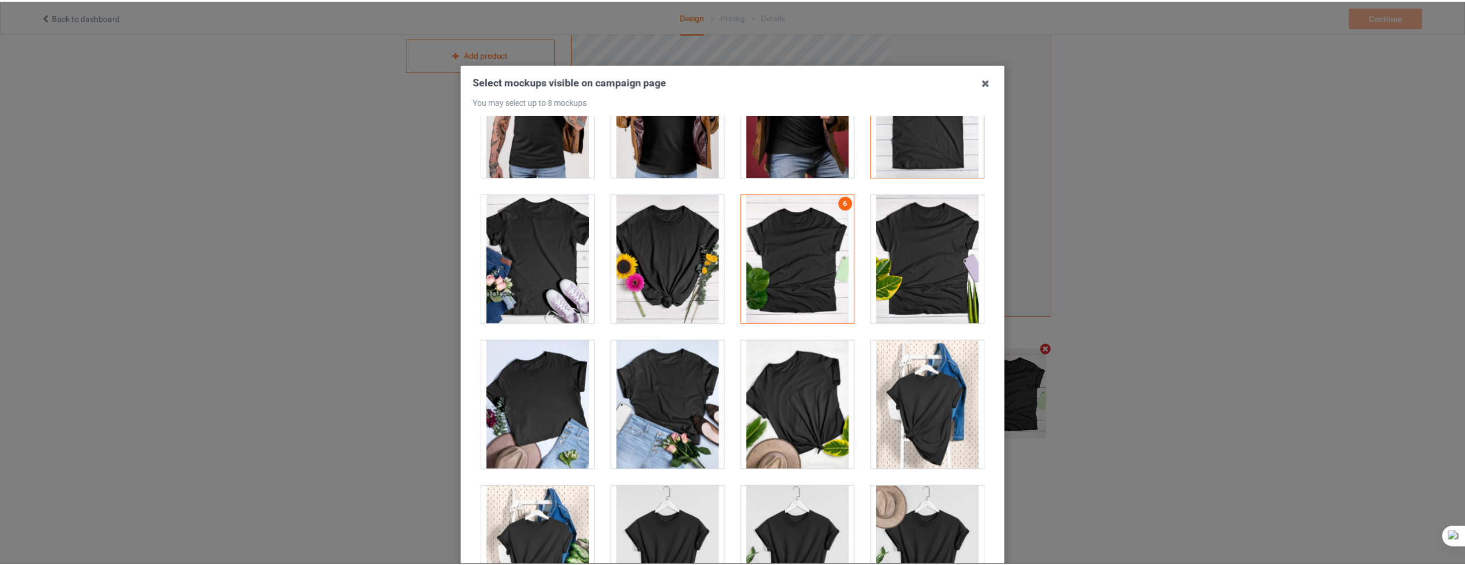
scroll to position [16132, 0]
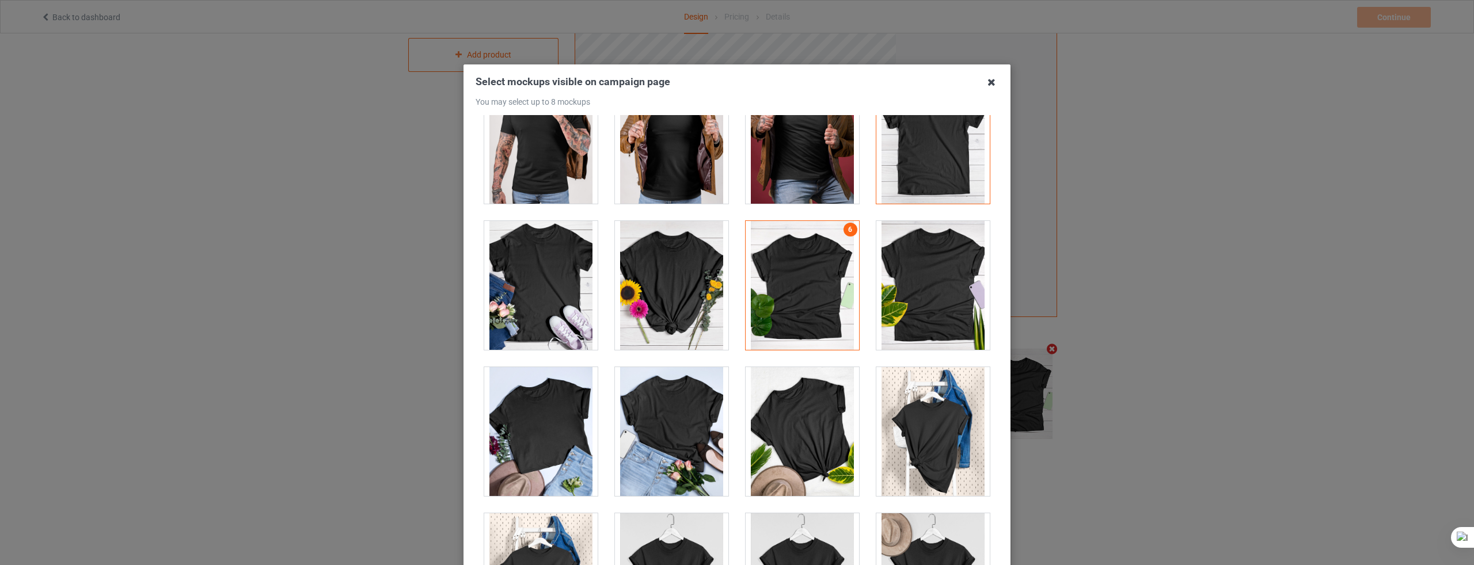
click at [983, 83] on icon at bounding box center [991, 82] width 18 height 18
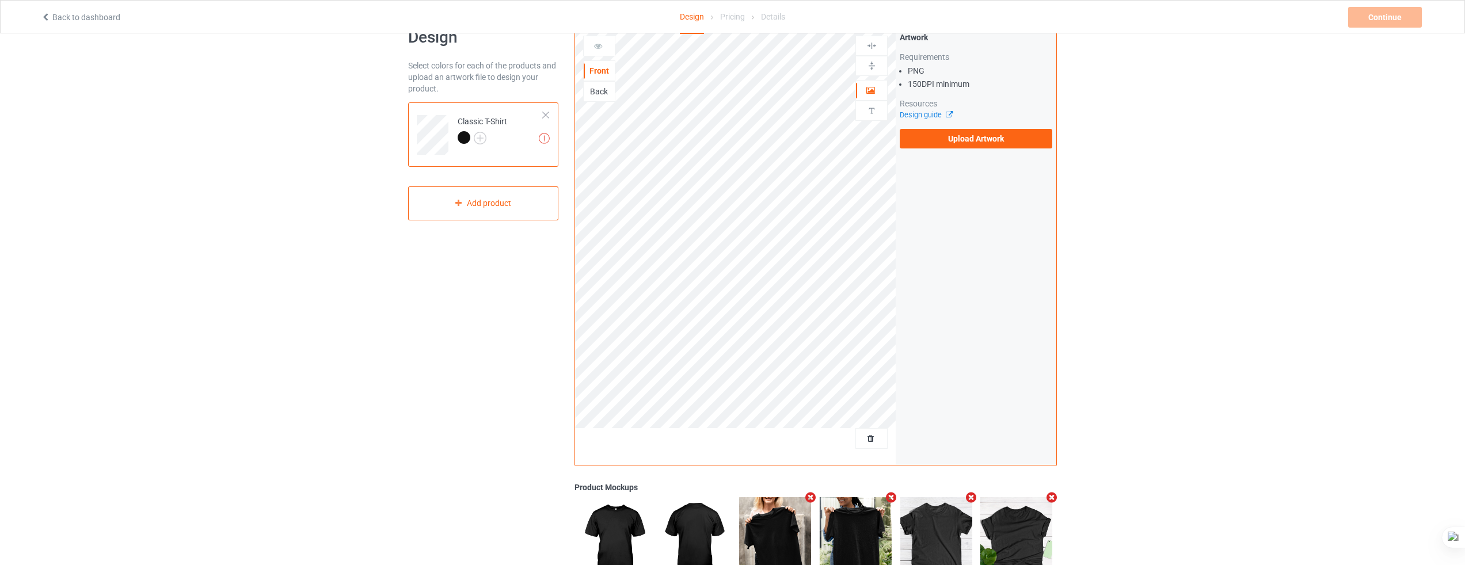
scroll to position [0, 0]
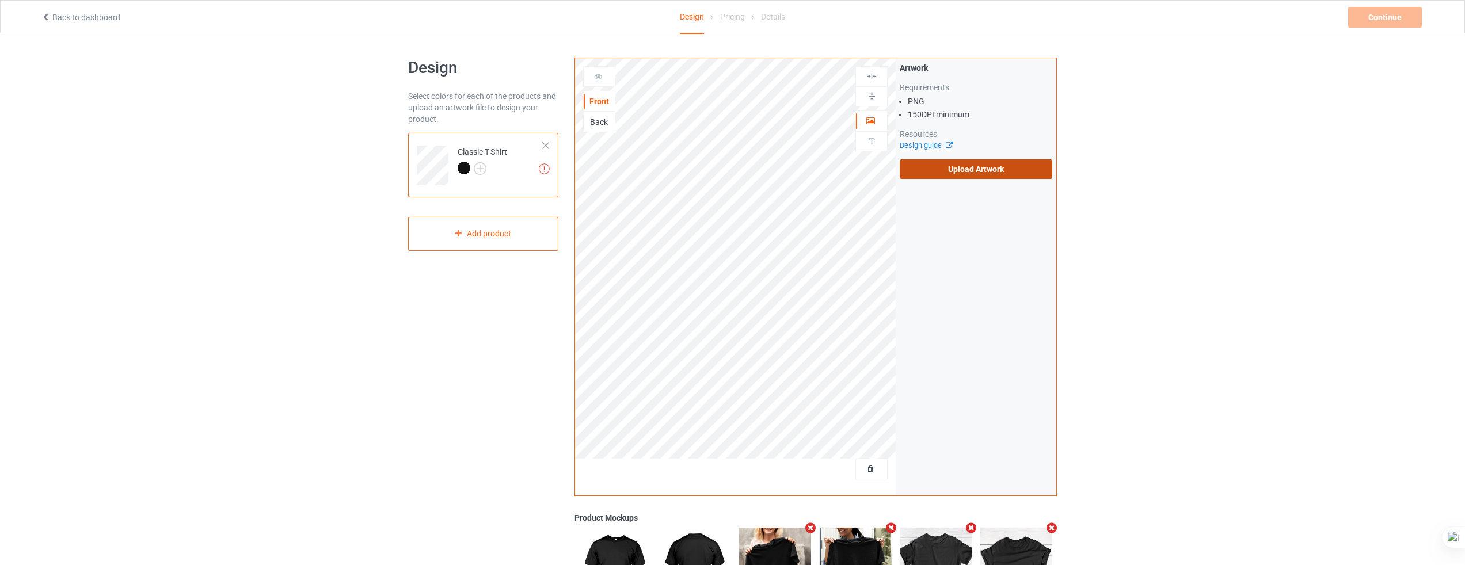
click at [958, 165] on label "Upload Artwork" at bounding box center [976, 169] width 153 height 20
click at [0, 0] on input "Upload Artwork" at bounding box center [0, 0] width 0 height 0
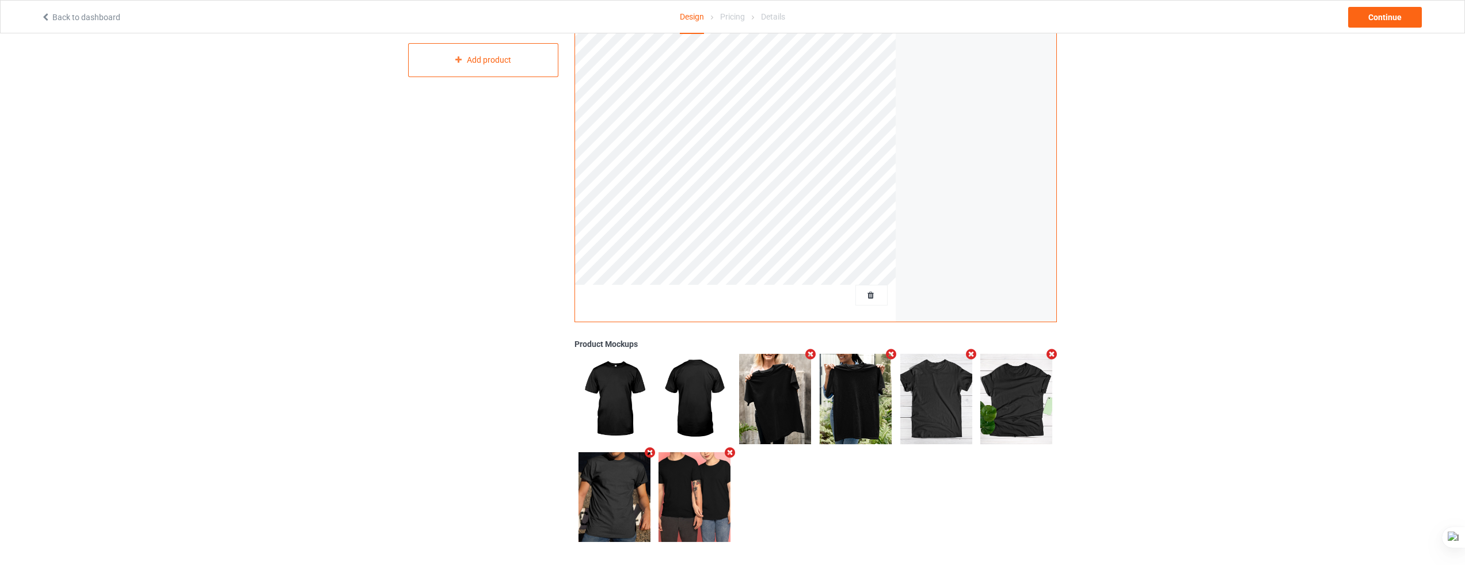
scroll to position [180, 0]
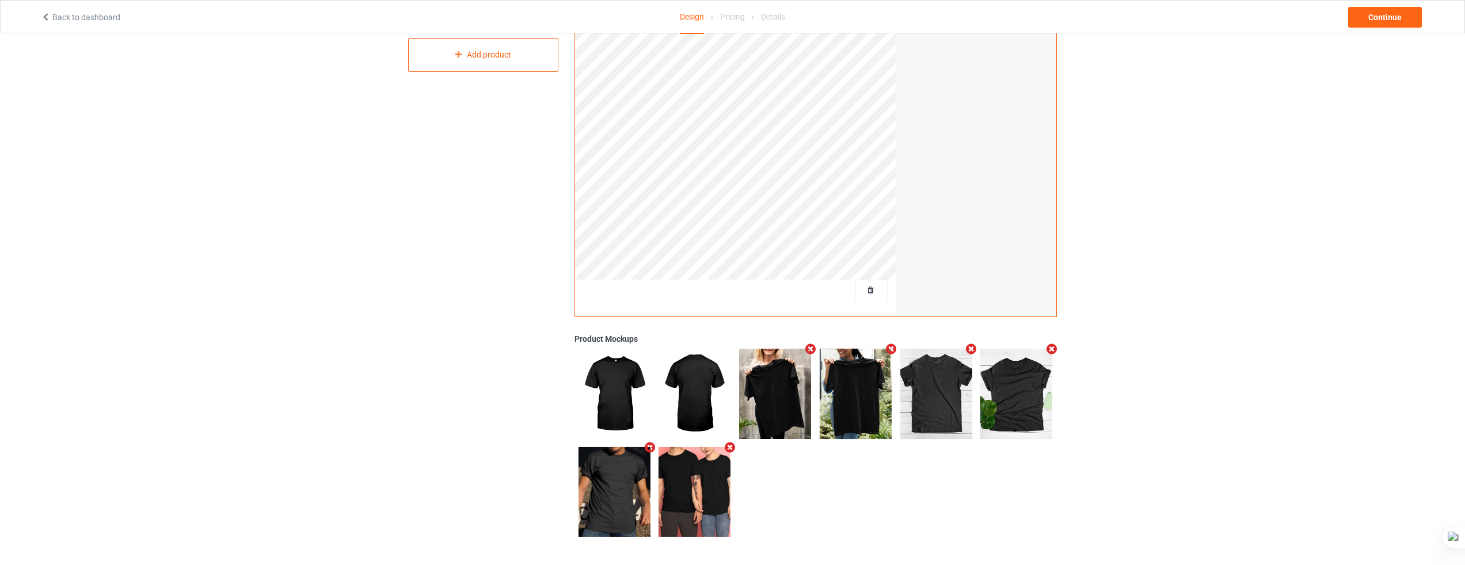
click at [692, 507] on img at bounding box center [695, 492] width 72 height 90
click at [703, 395] on img at bounding box center [695, 394] width 72 height 90
click at [710, 364] on img at bounding box center [695, 394] width 72 height 90
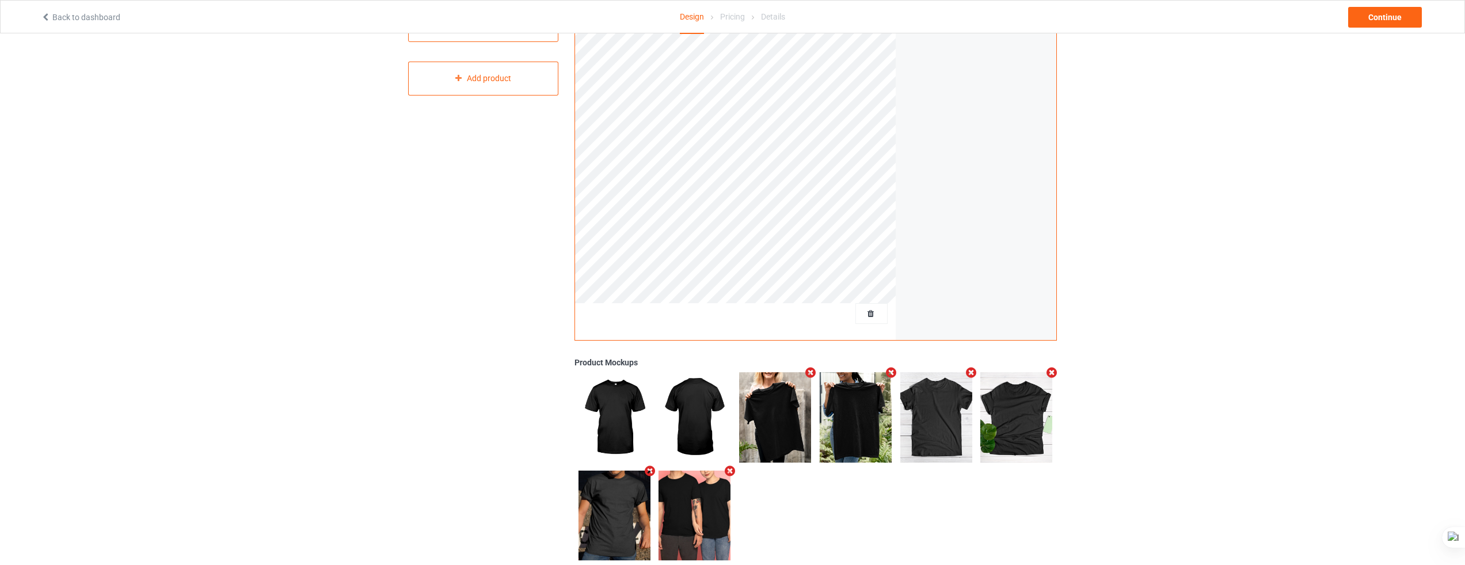
scroll to position [64, 0]
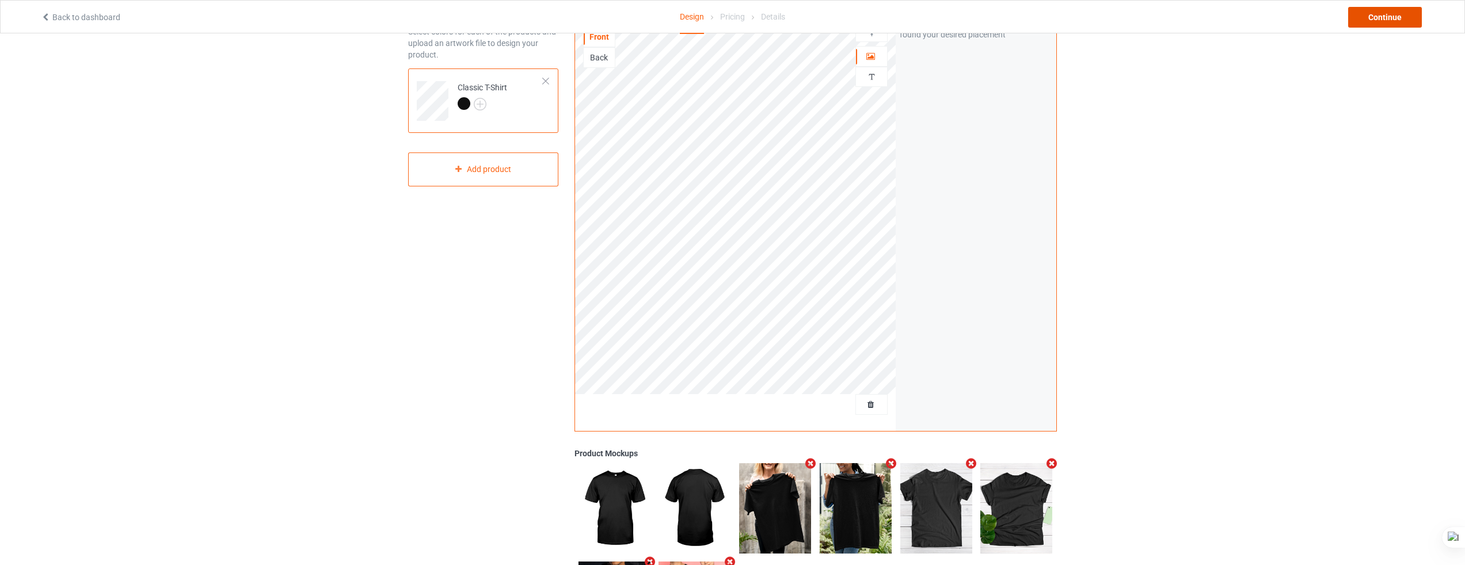
click at [1382, 24] on div "Continue" at bounding box center [1385, 17] width 74 height 21
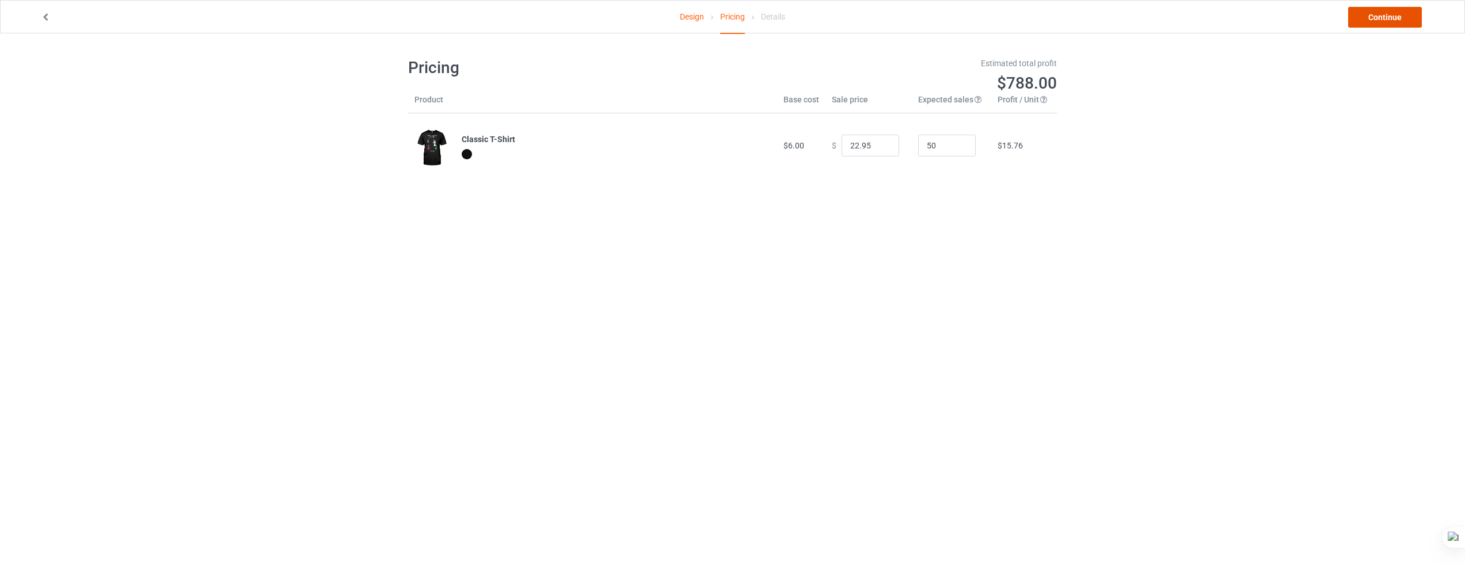
click at [1367, 15] on link "Continue" at bounding box center [1385, 17] width 74 height 21
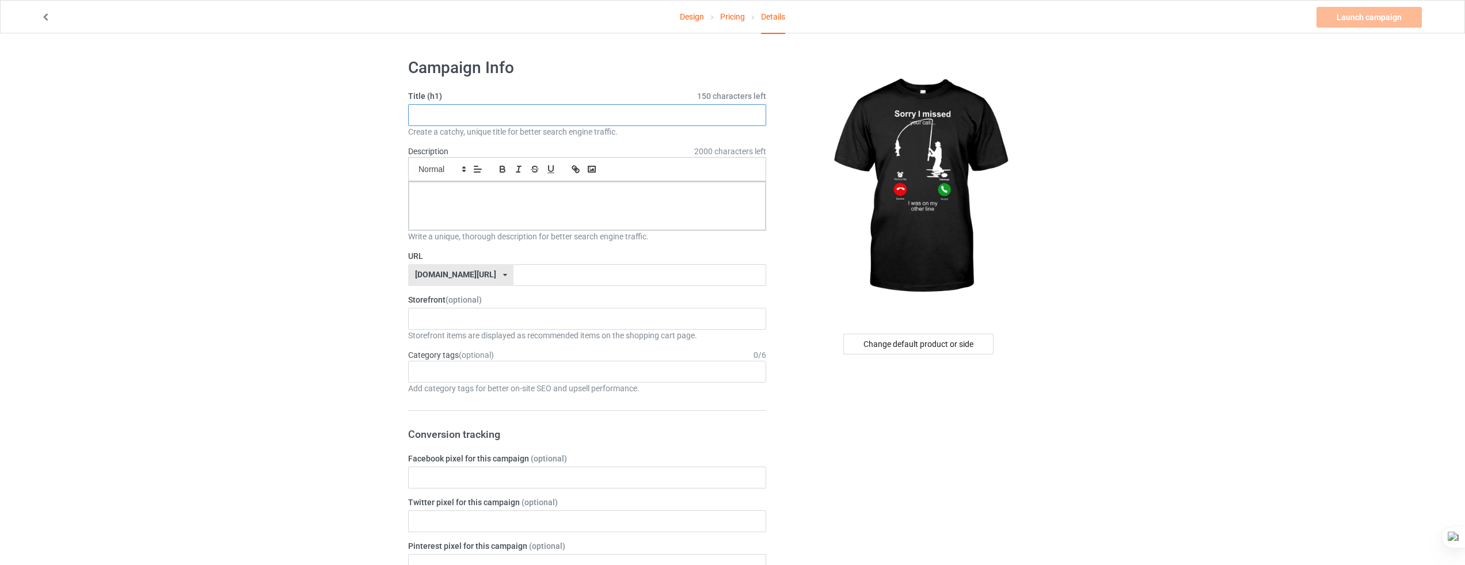
click at [485, 114] on input "text" at bounding box center [587, 115] width 358 height 22
type input "tdtrd"
click at [492, 209] on div at bounding box center [587, 206] width 357 height 48
click at [513, 275] on input "text" at bounding box center [639, 275] width 252 height 22
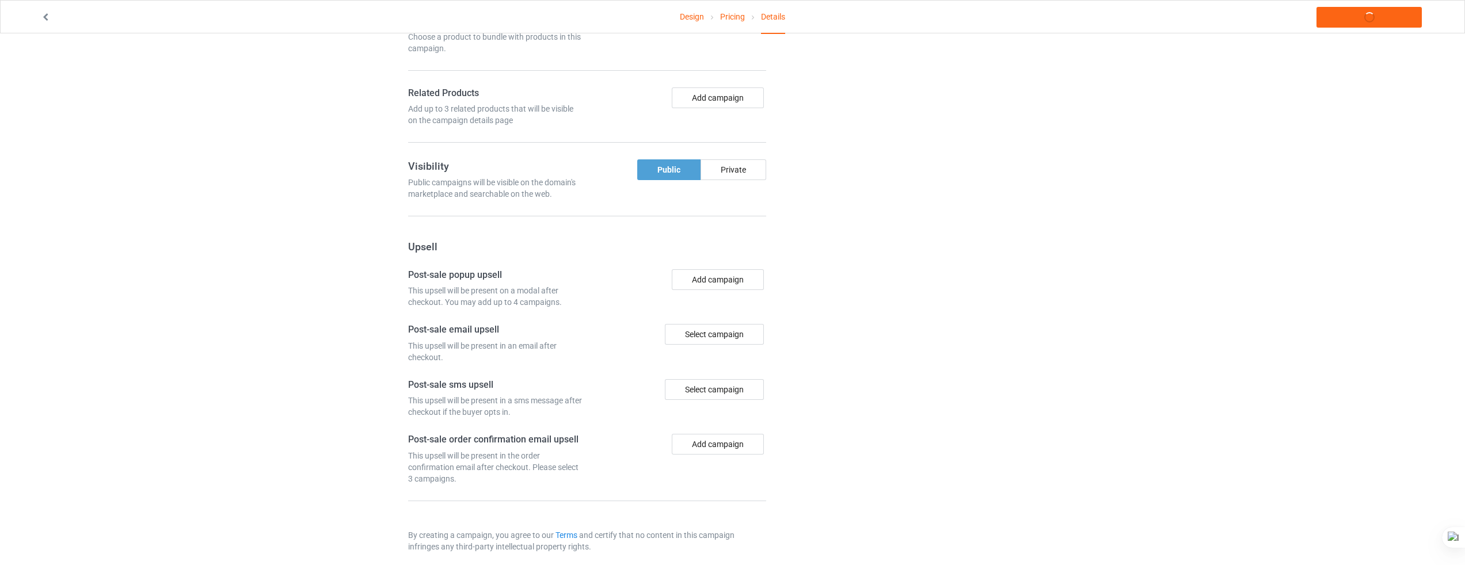
scroll to position [661, 0]
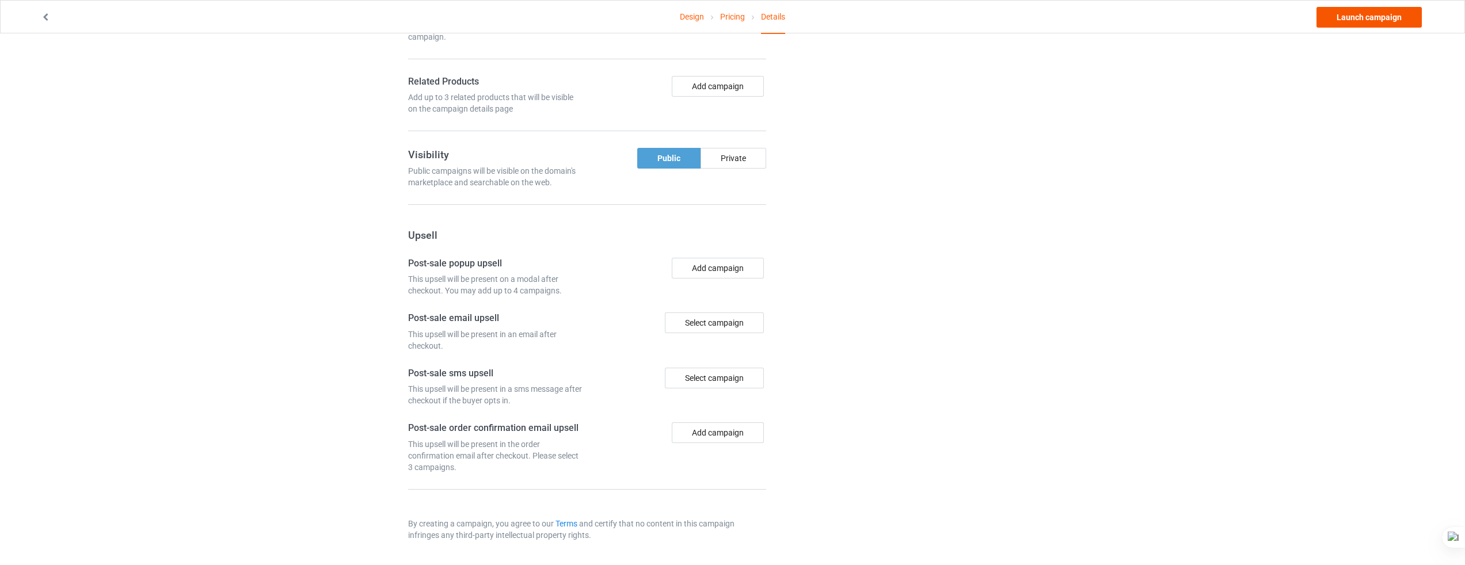
type input "gregvfcvgergtdf"
click at [1368, 17] on link "Launch campaign" at bounding box center [1368, 17] width 105 height 21
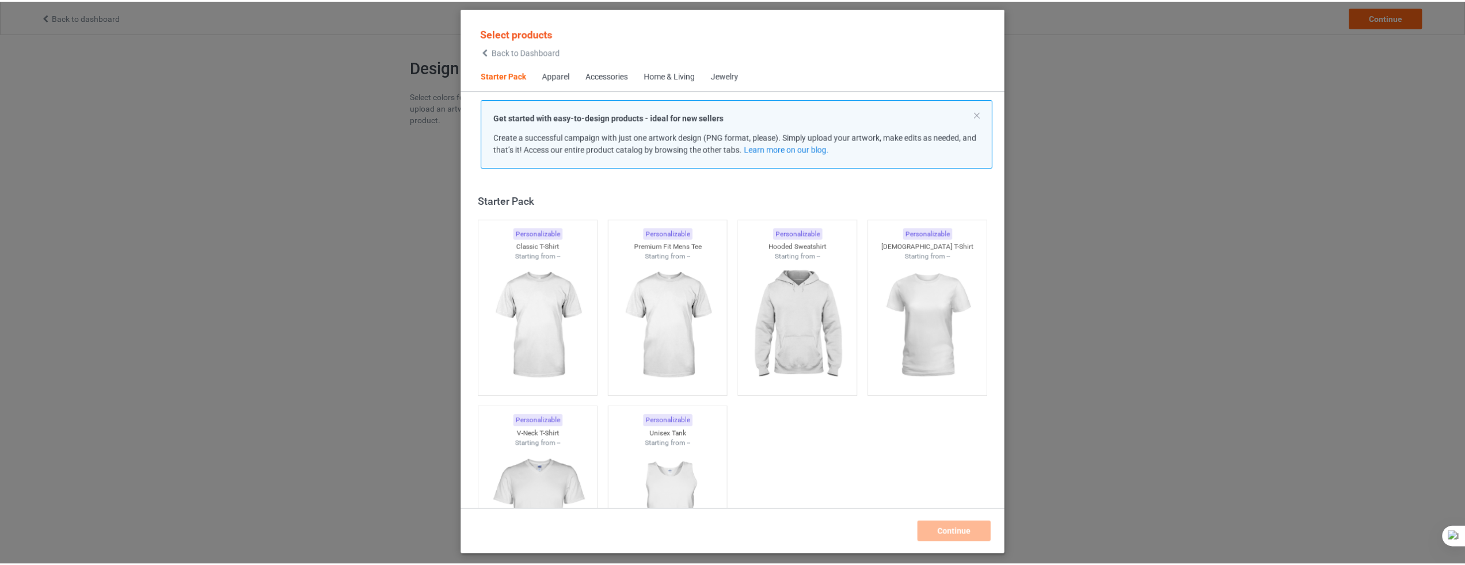
scroll to position [15, 0]
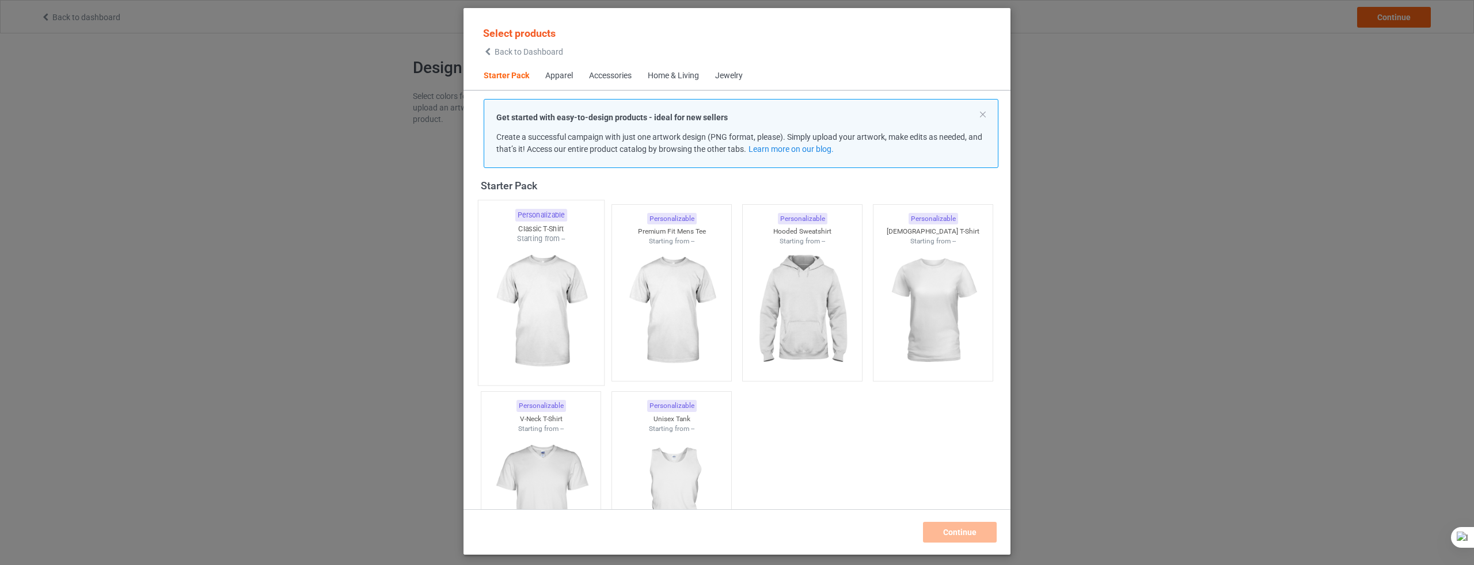
click at [524, 265] on div at bounding box center [540, 311] width 125 height 135
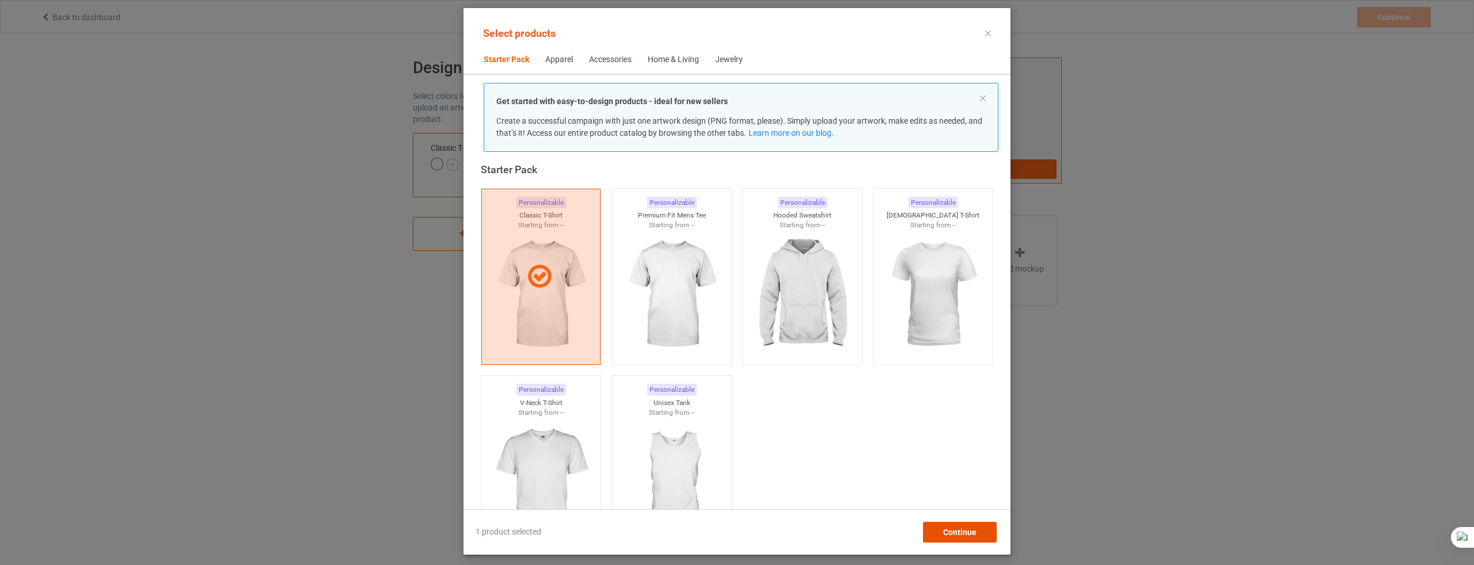
click at [942, 539] on div "Continue" at bounding box center [960, 532] width 74 height 21
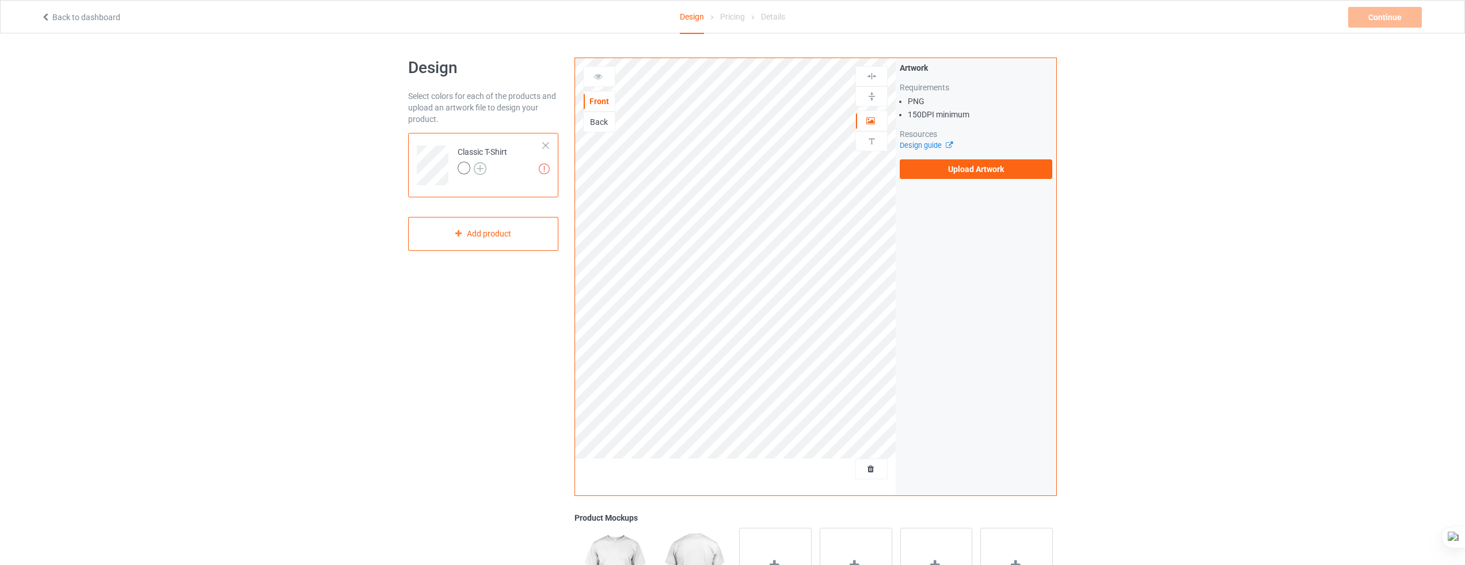
click at [480, 170] on img at bounding box center [480, 168] width 13 height 13
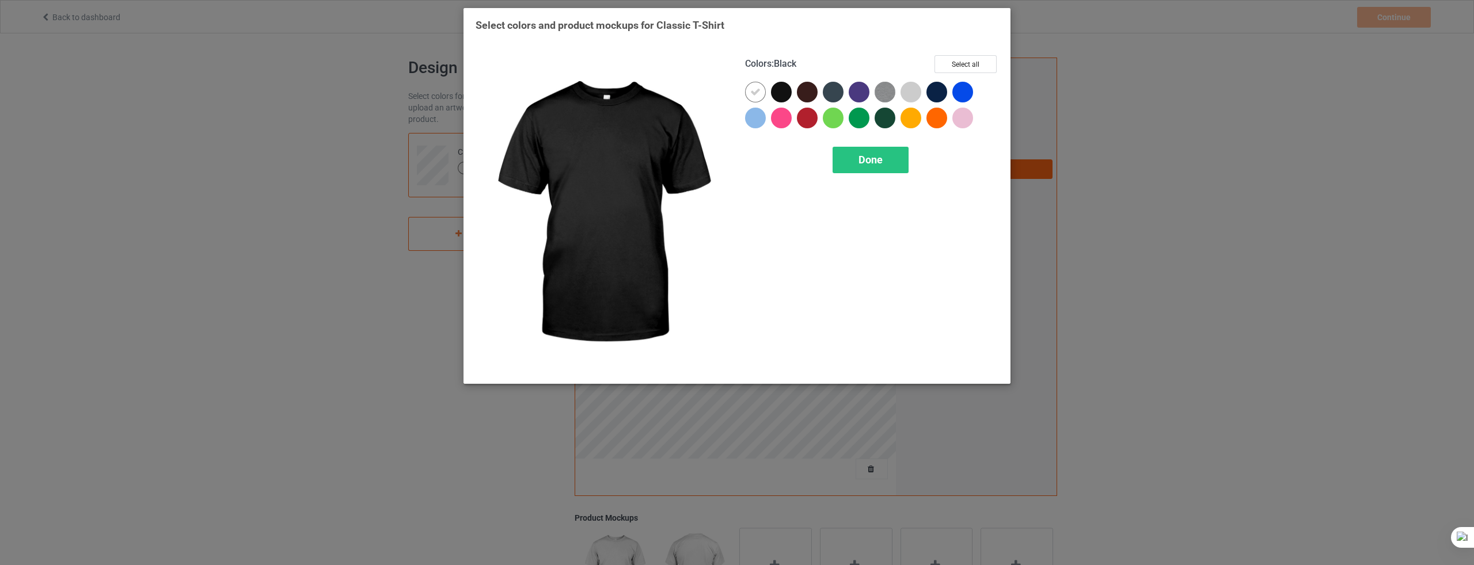
click at [787, 83] on div at bounding box center [781, 92] width 21 height 21
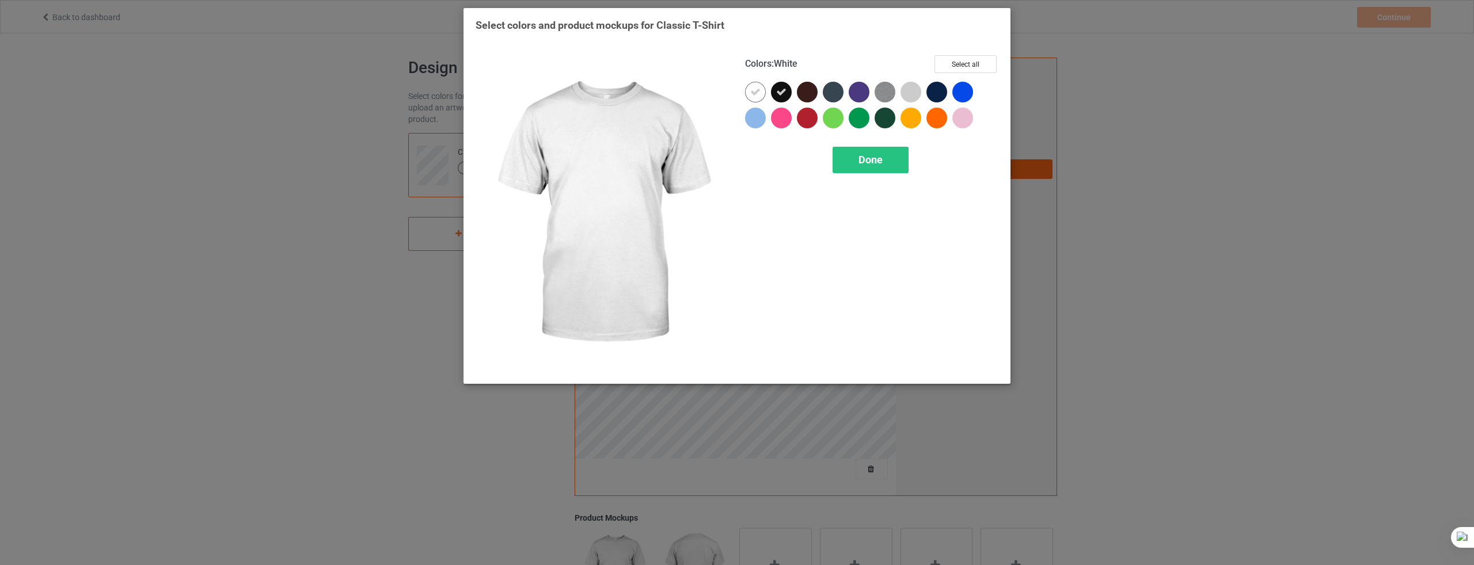
click at [751, 95] on icon at bounding box center [755, 92] width 10 height 10
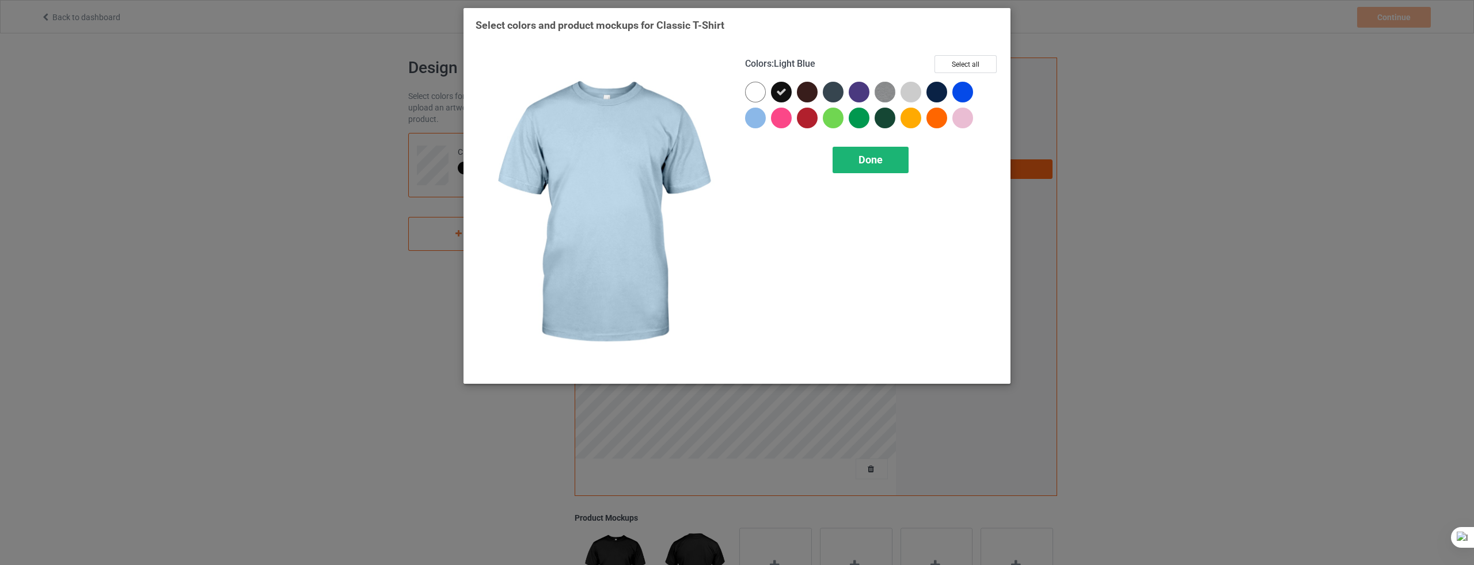
click at [878, 161] on span "Done" at bounding box center [870, 160] width 24 height 12
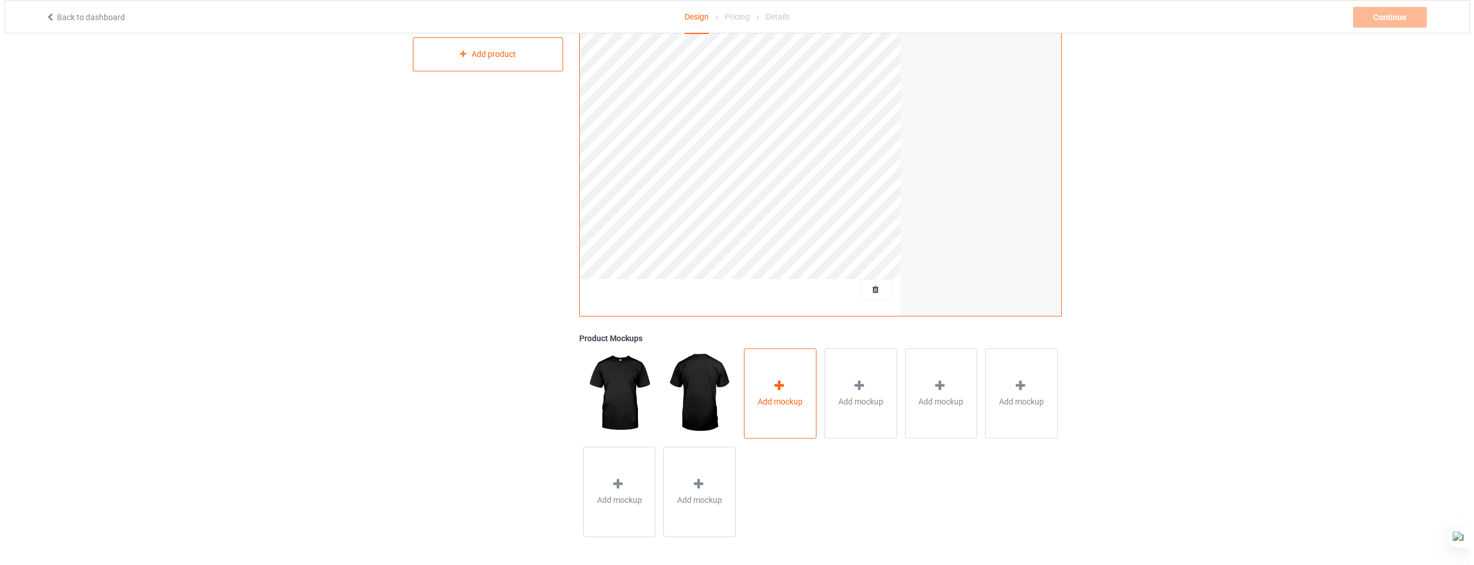
scroll to position [180, 0]
click at [785, 363] on div "Add mockup" at bounding box center [775, 393] width 73 height 90
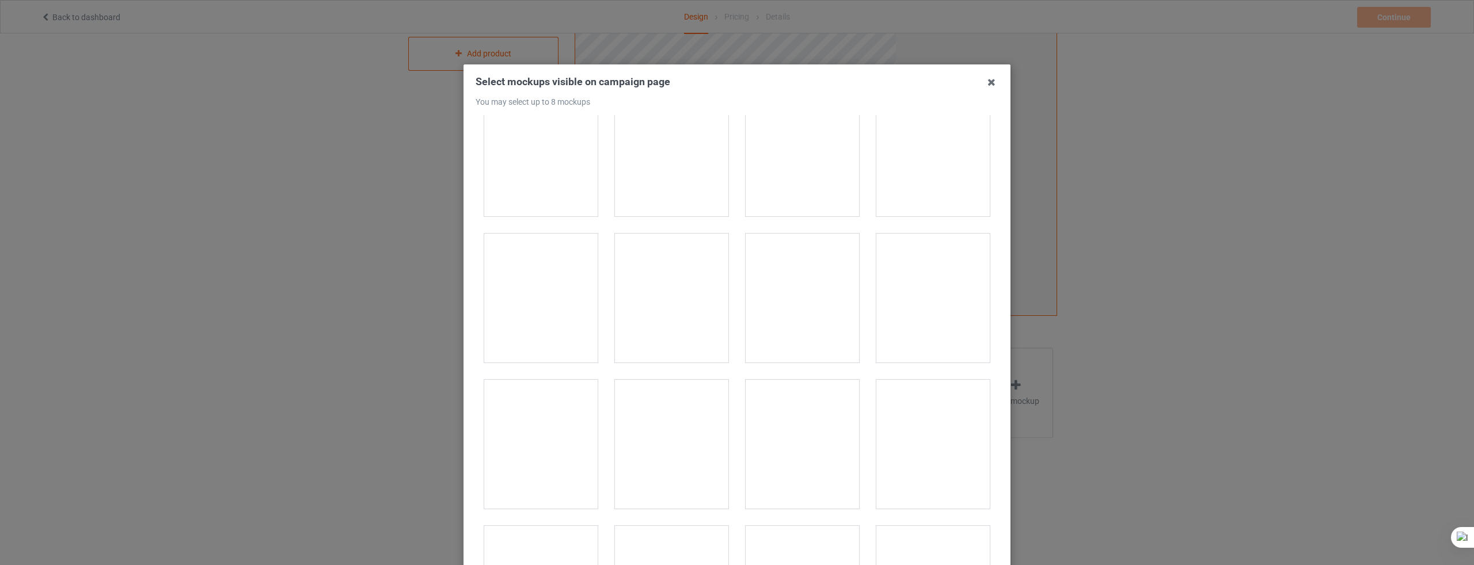
scroll to position [345, 0]
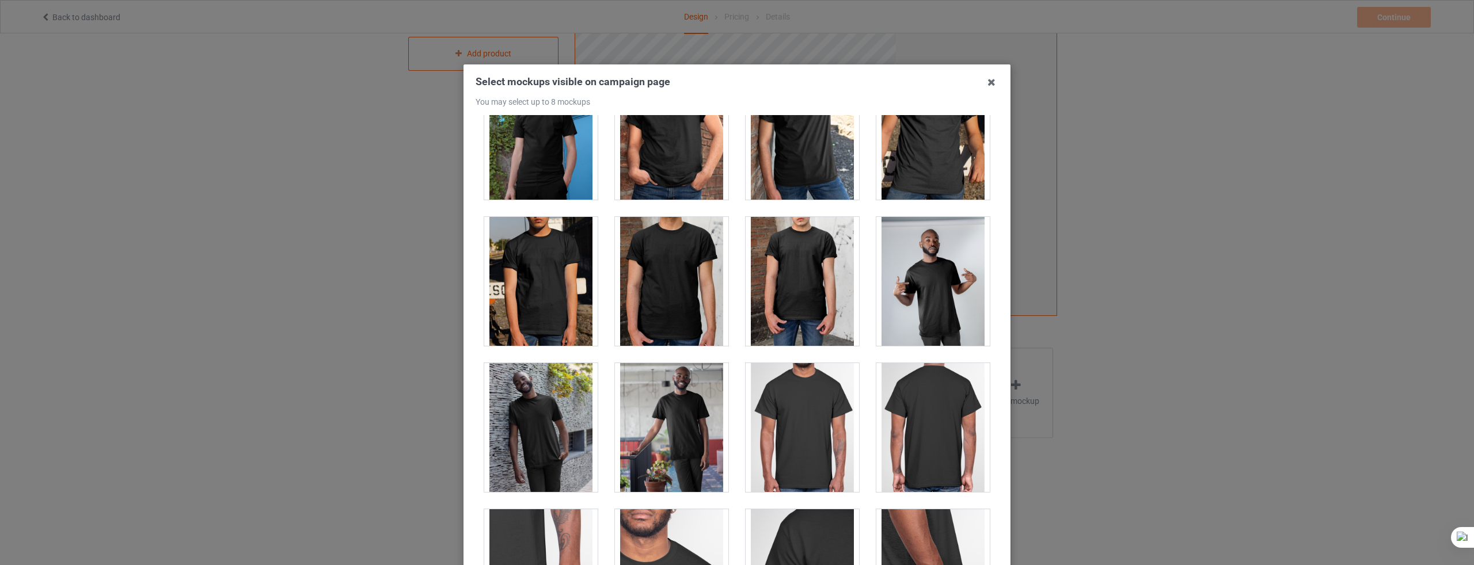
click at [668, 299] on div at bounding box center [671, 281] width 113 height 129
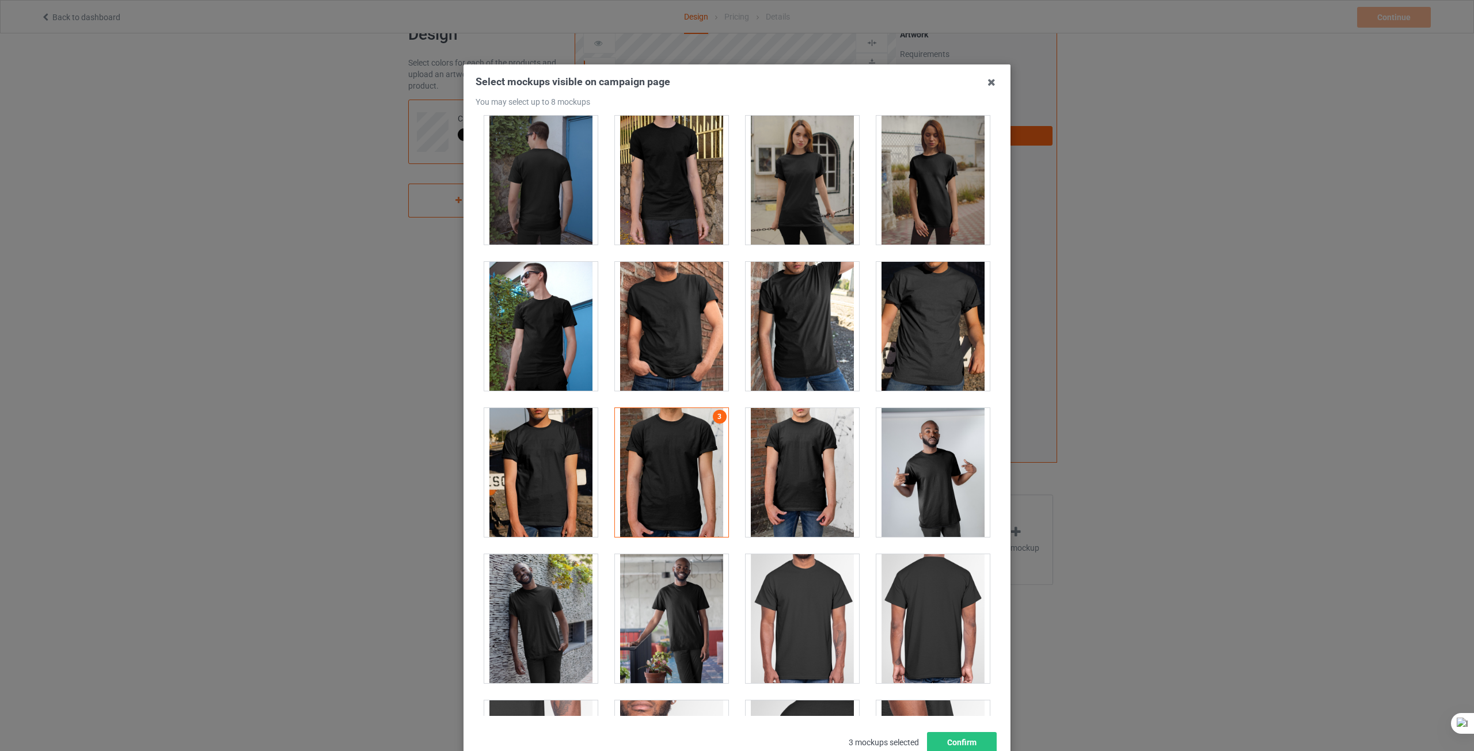
scroll to position [115, 0]
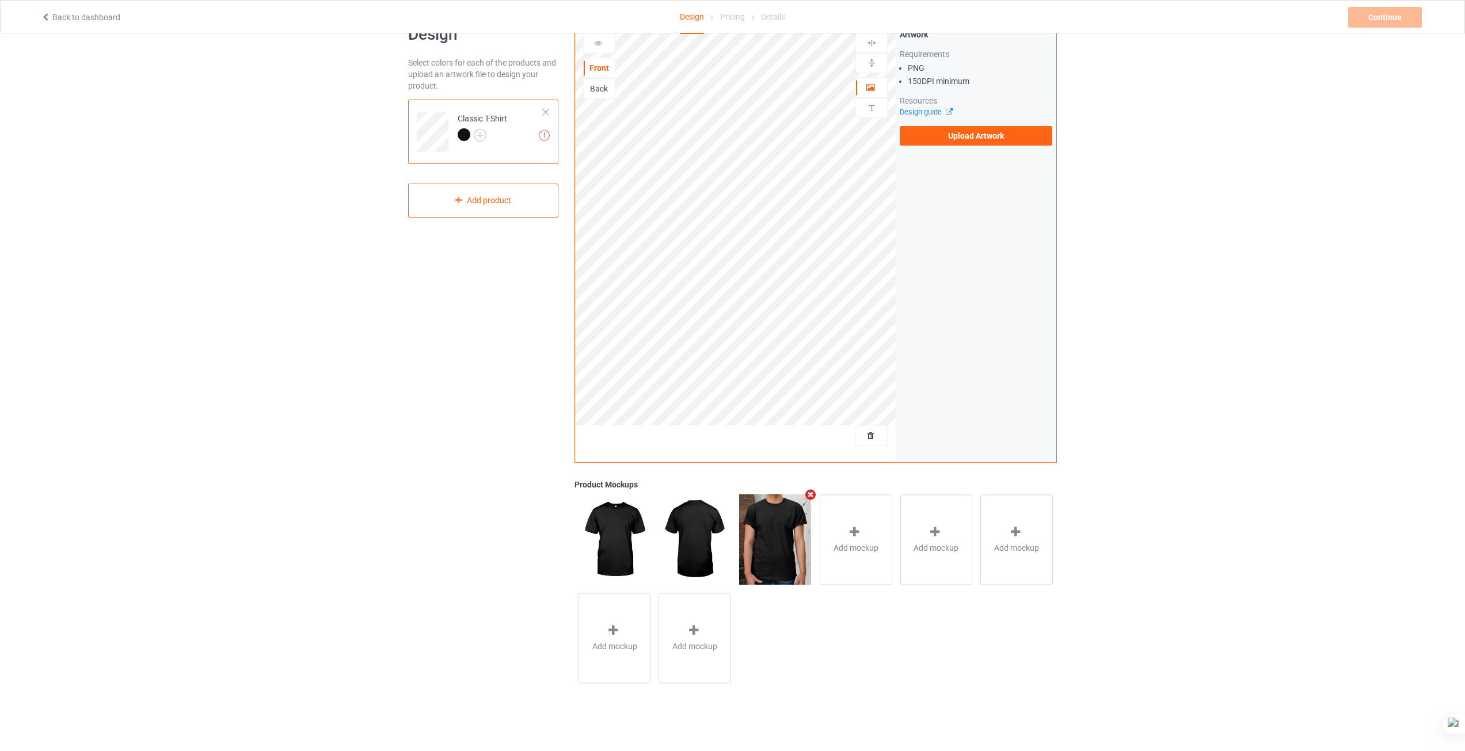
click at [1121, 348] on div "Design Select colors for each of the products and upload an artwork file to des…" at bounding box center [732, 356] width 1465 height 712
click at [853, 538] on icon at bounding box center [855, 532] width 14 height 12
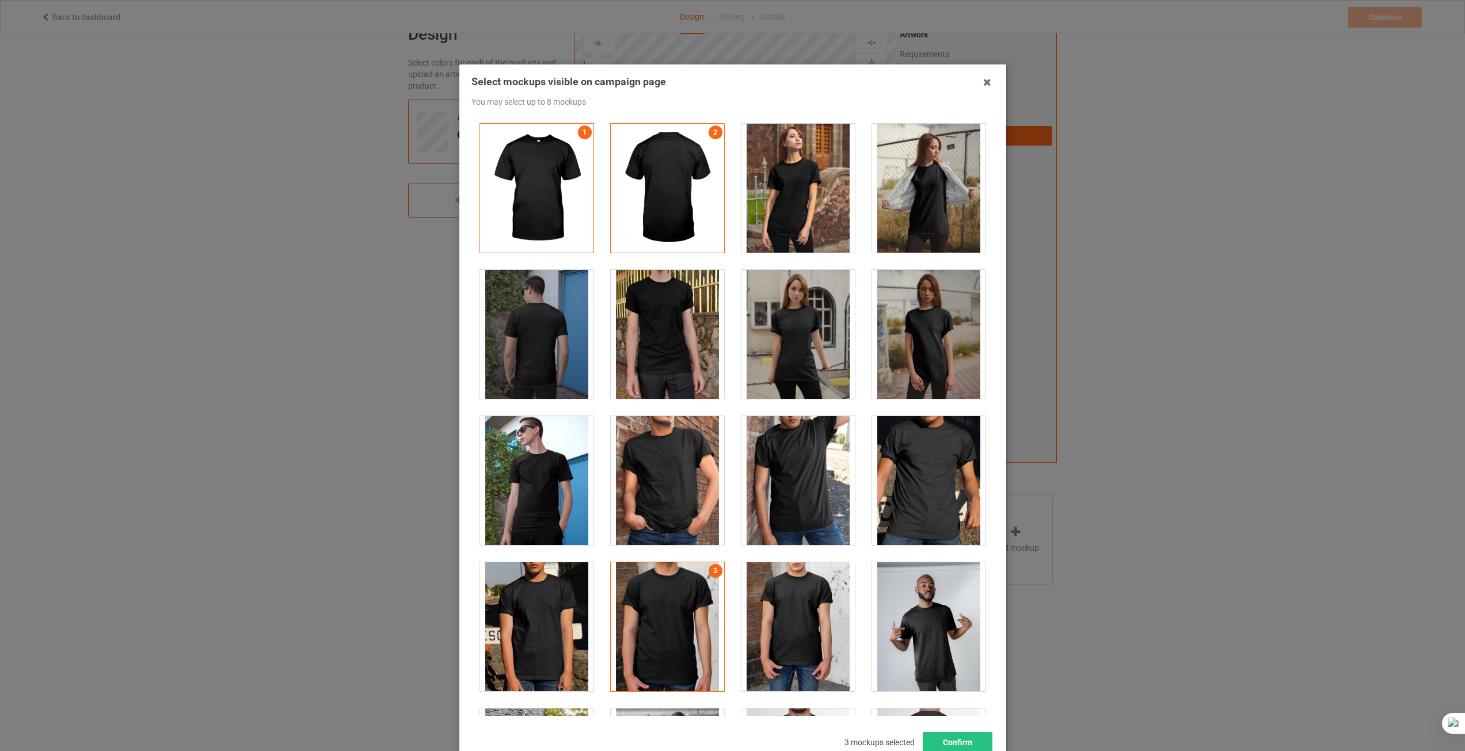
click at [647, 469] on div at bounding box center [667, 480] width 113 height 129
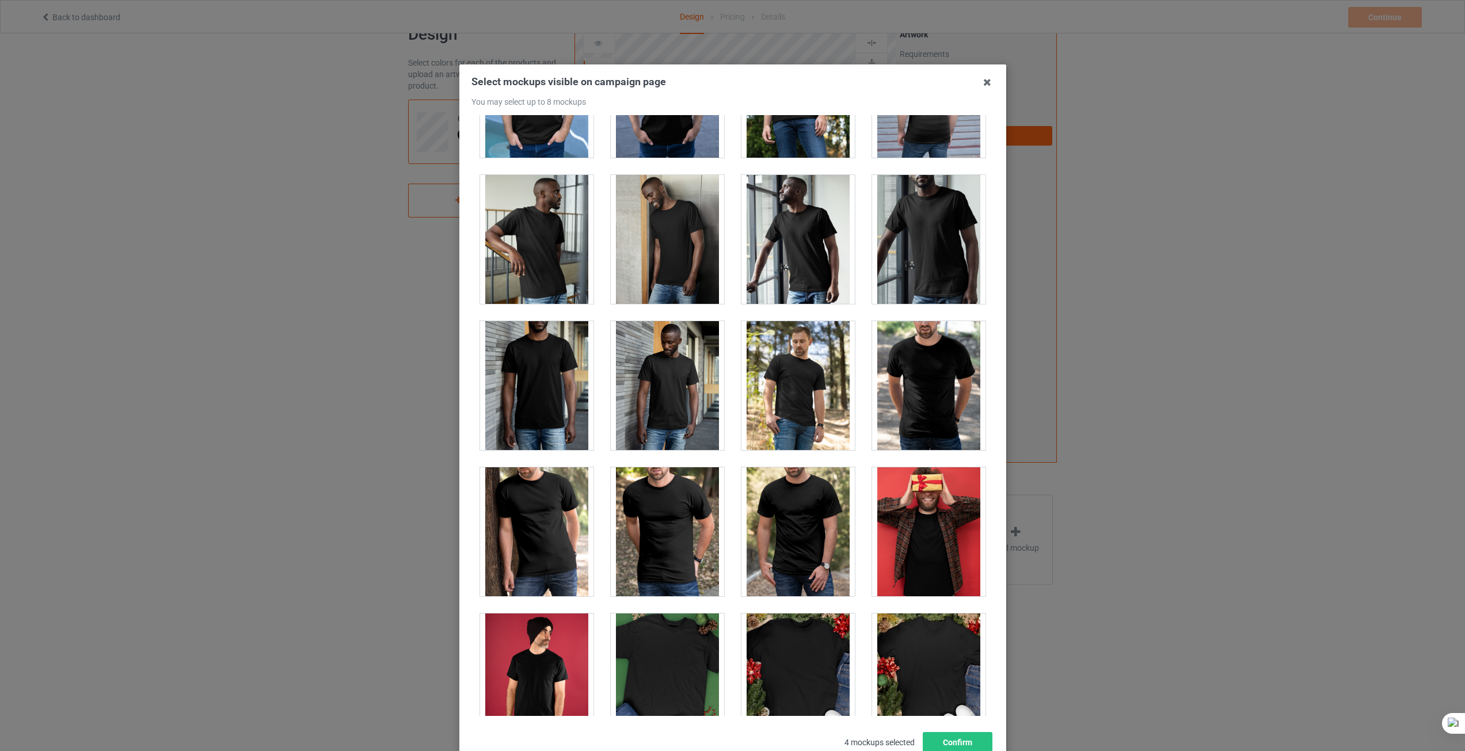
scroll to position [1151, 0]
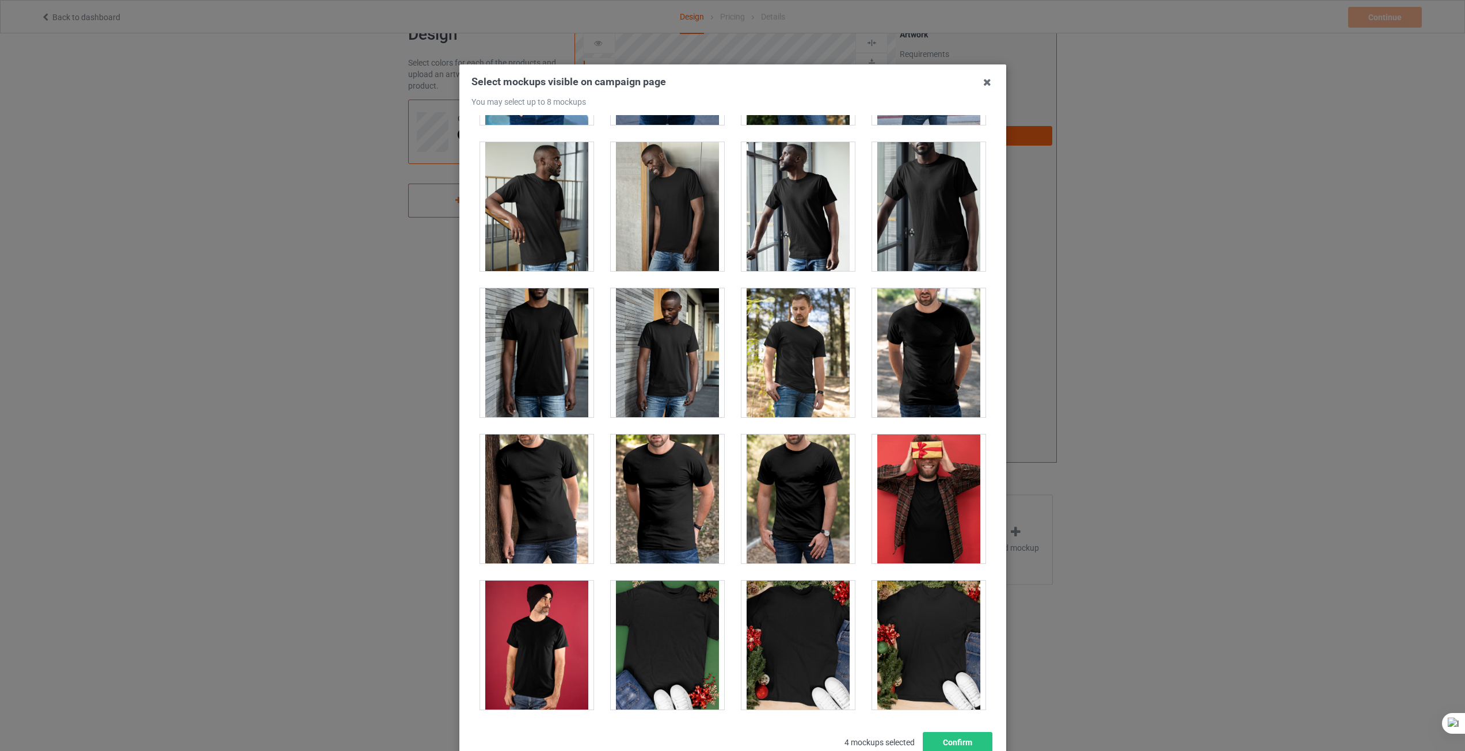
click at [518, 503] on div at bounding box center [536, 499] width 113 height 129
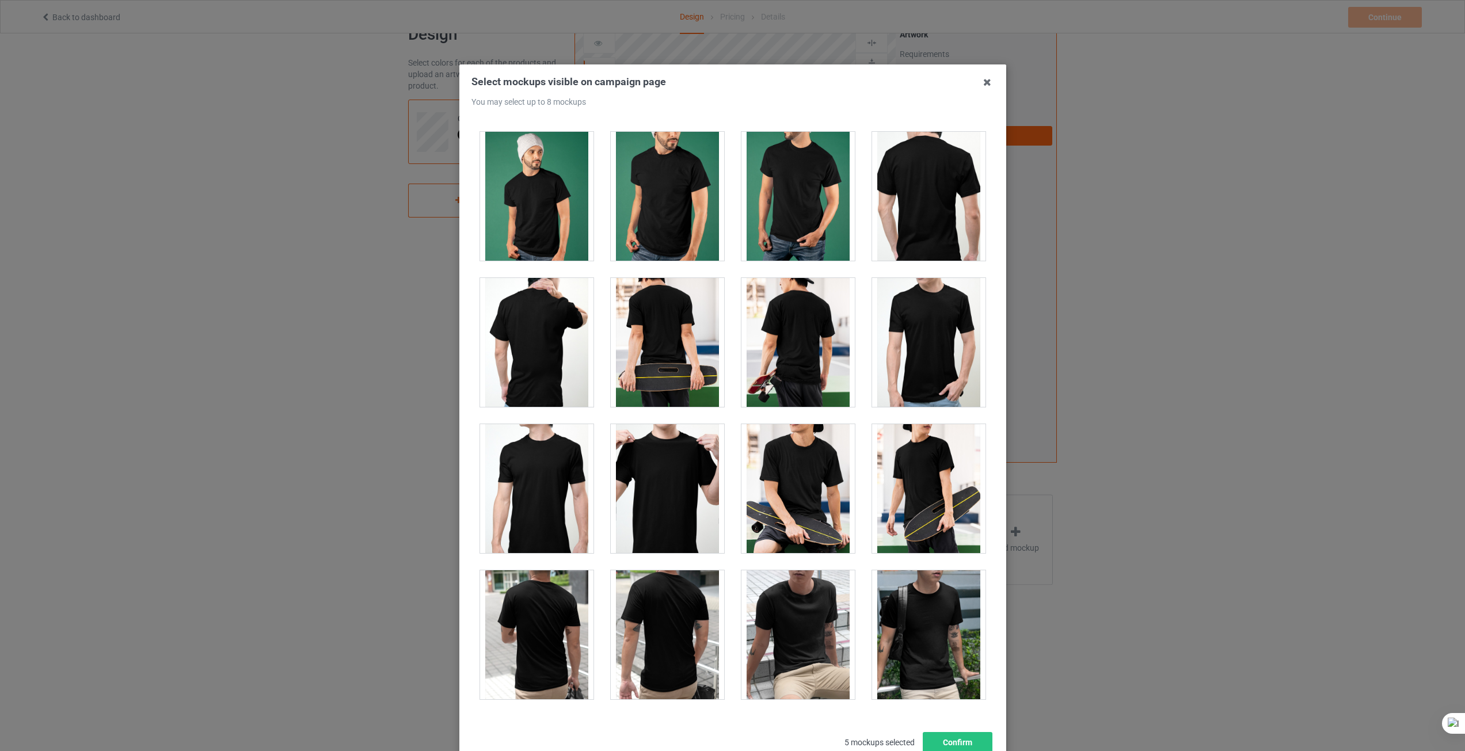
scroll to position [2533, 0]
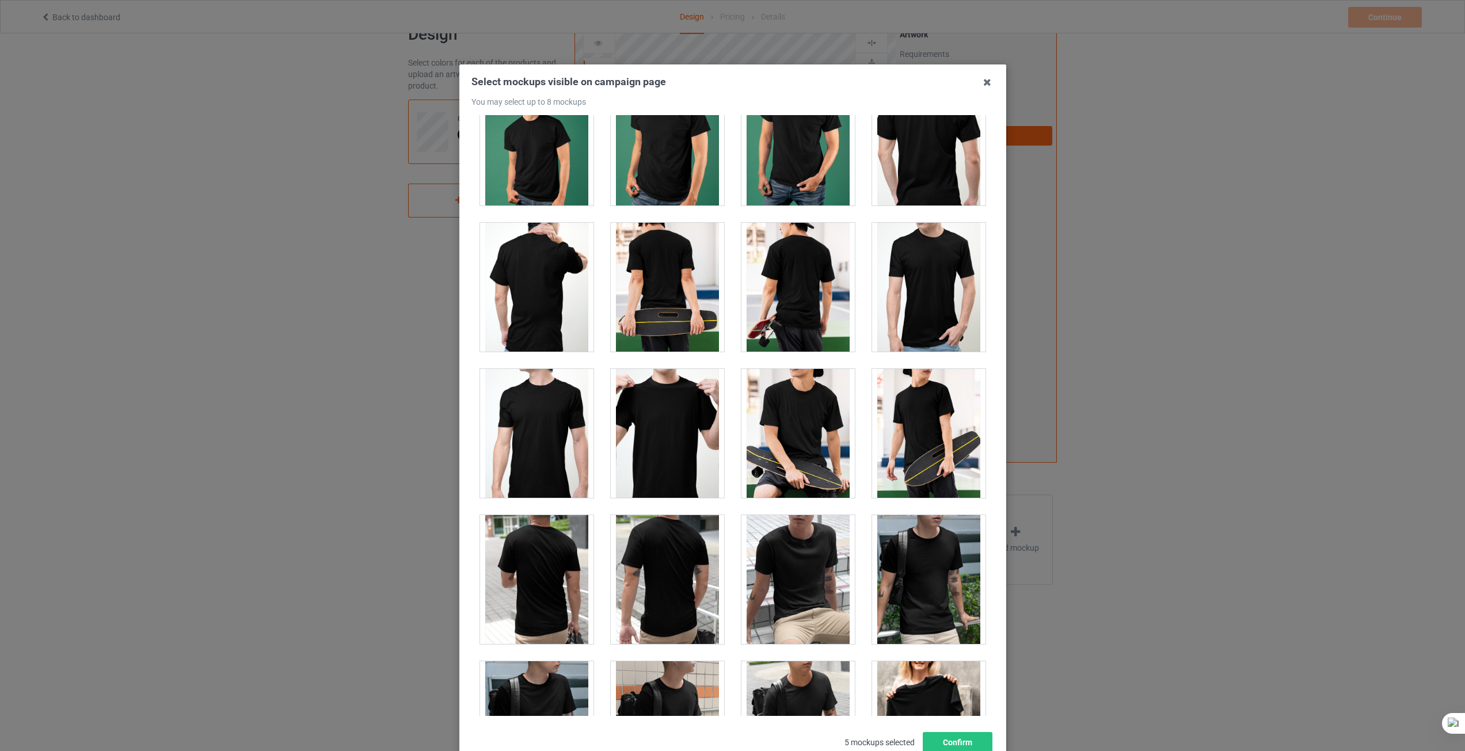
click at [656, 429] on div at bounding box center [667, 433] width 113 height 129
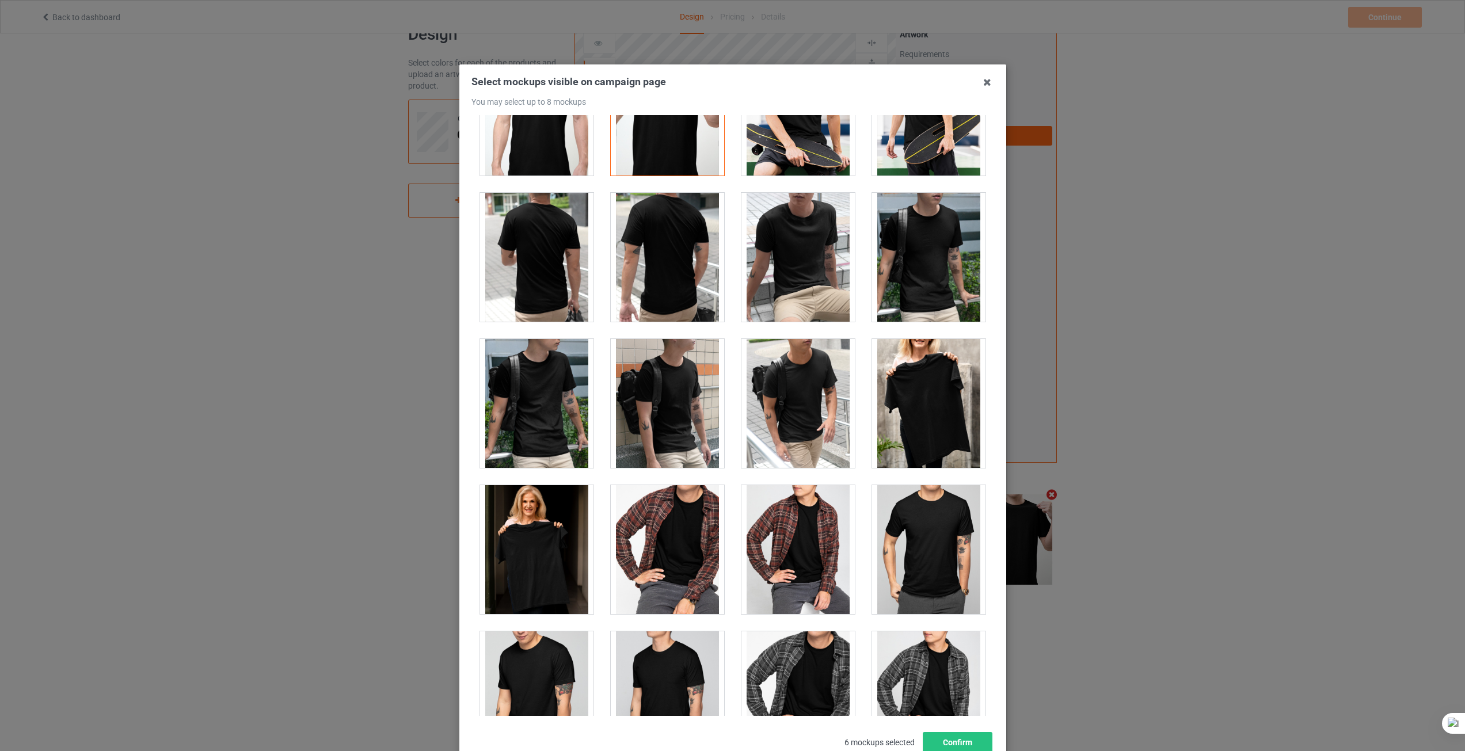
scroll to position [2993, 0]
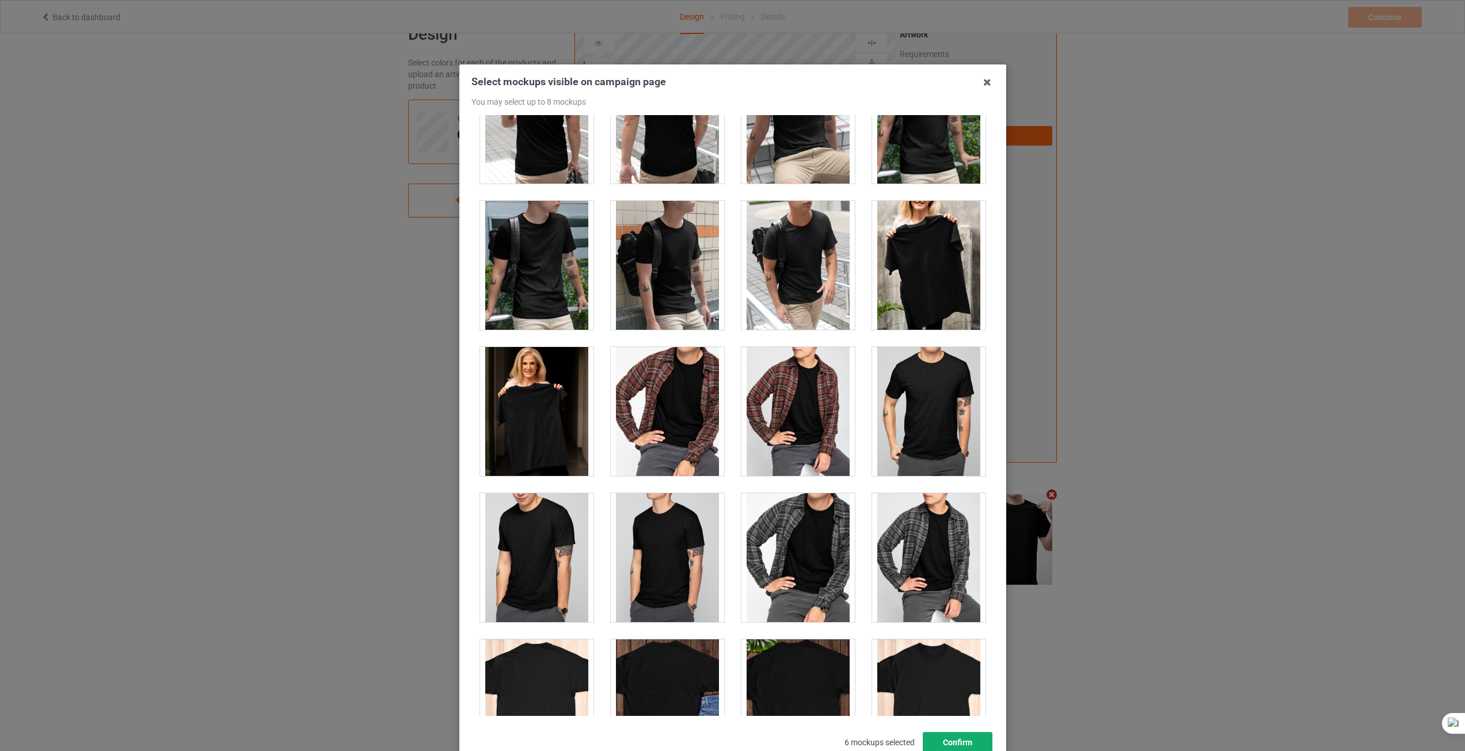
click at [937, 741] on button "Confirm" at bounding box center [957, 742] width 70 height 21
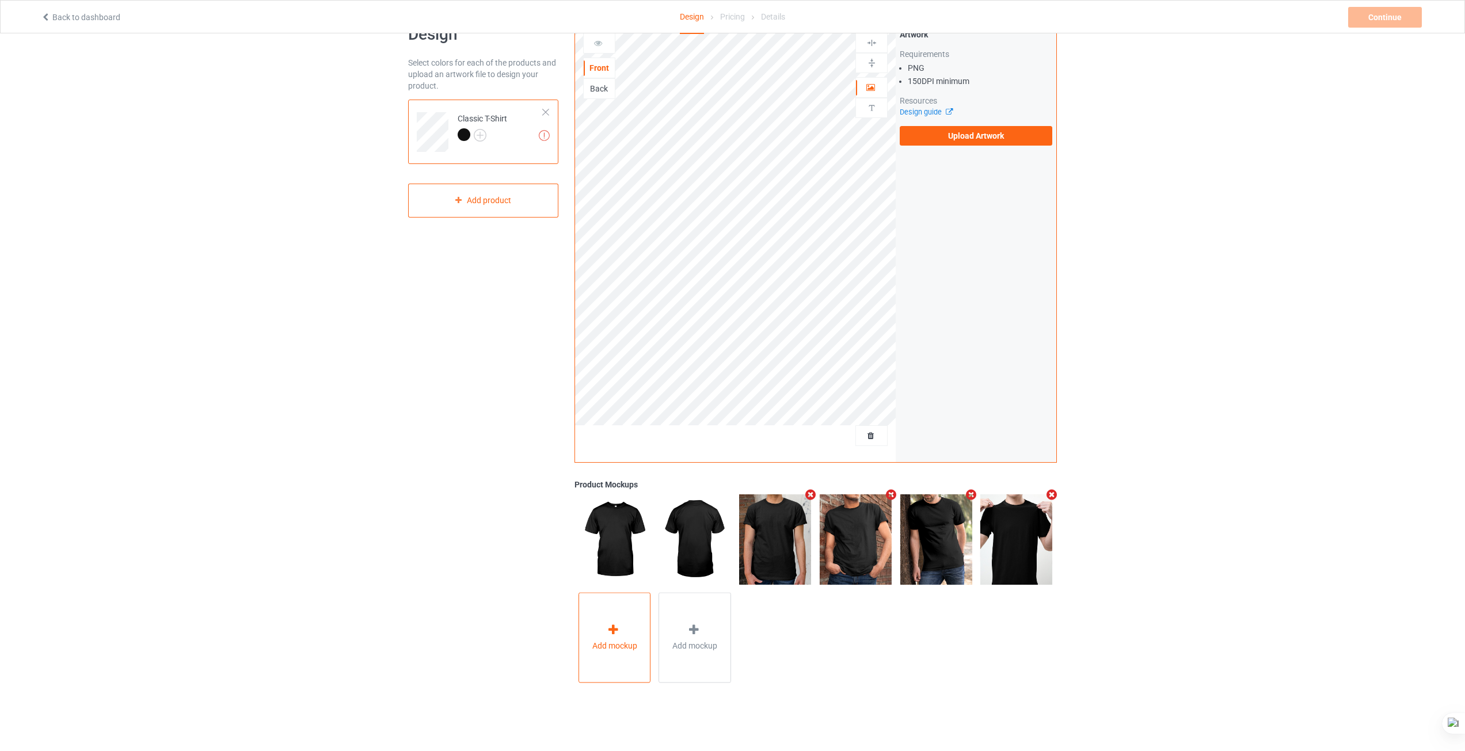
click at [638, 626] on div "Add mockup" at bounding box center [615, 638] width 73 height 90
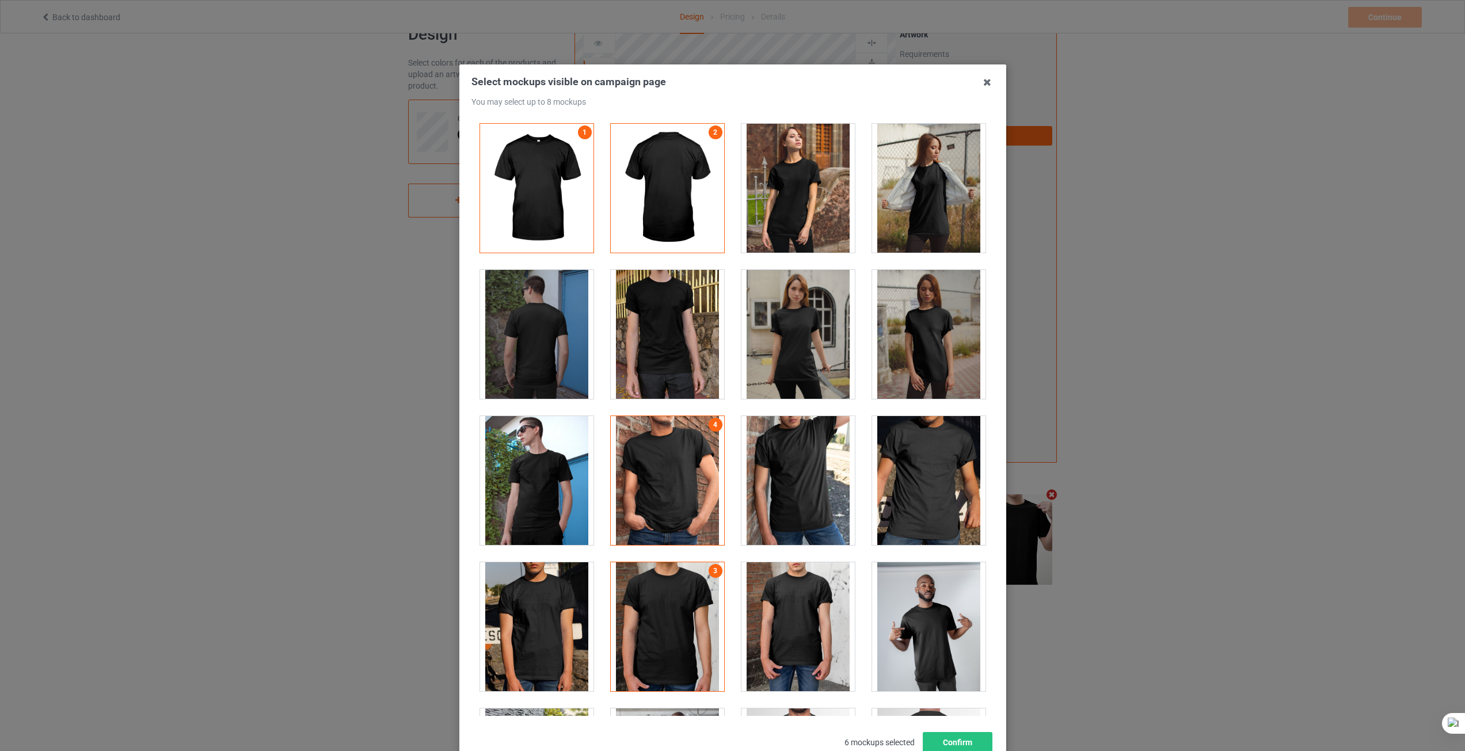
click at [709, 90] on h3 "Select mockups visible on campaign page You may select up to 8 mockups" at bounding box center [732, 91] width 523 height 32
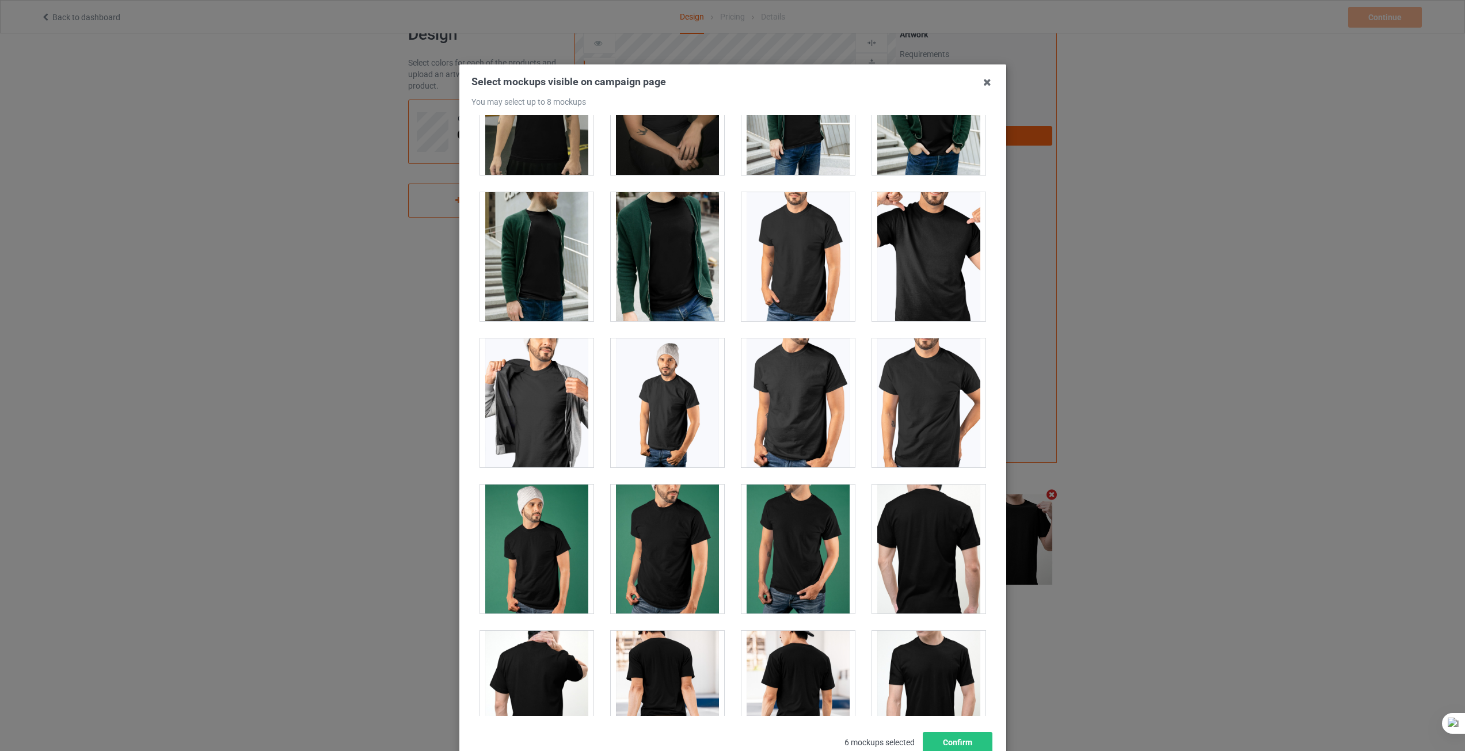
scroll to position [2130, 0]
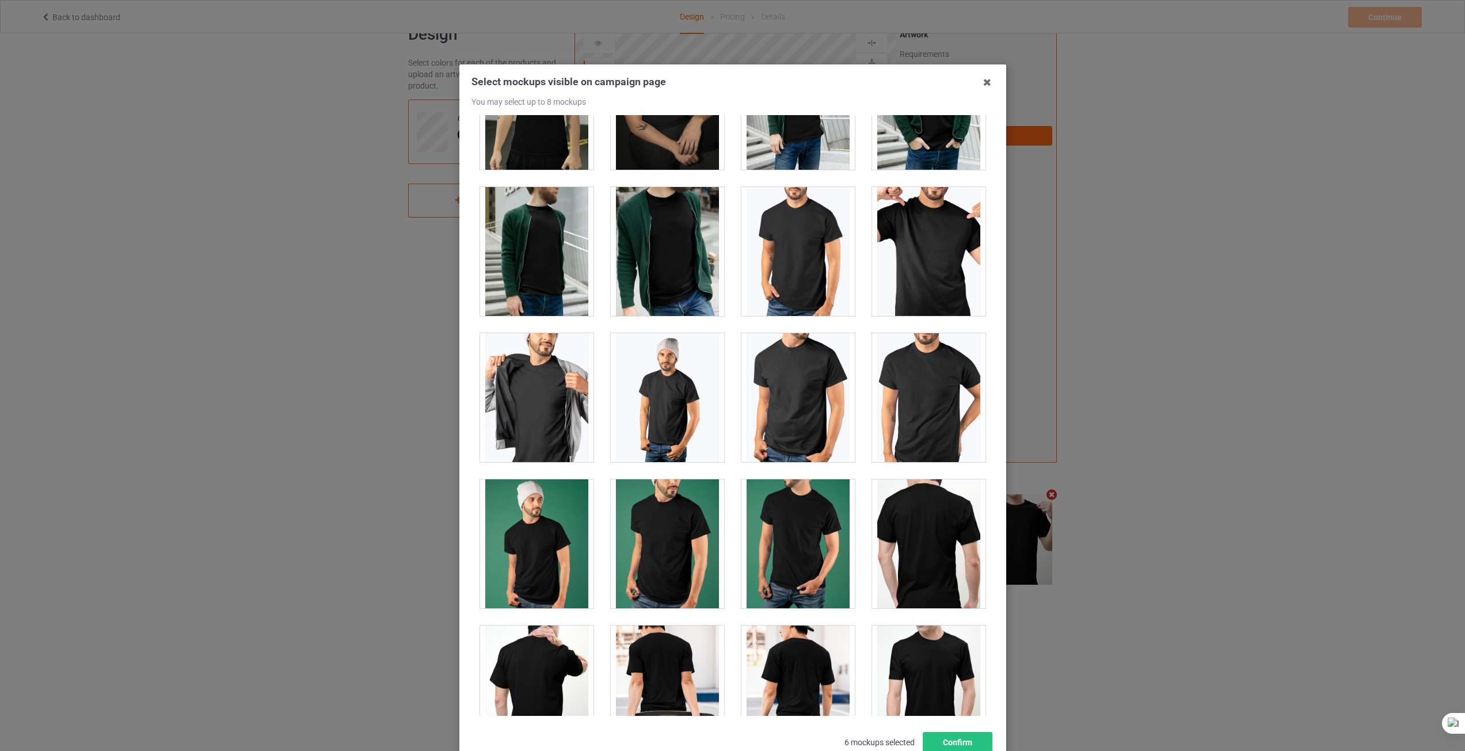
click at [938, 386] on div at bounding box center [928, 397] width 113 height 129
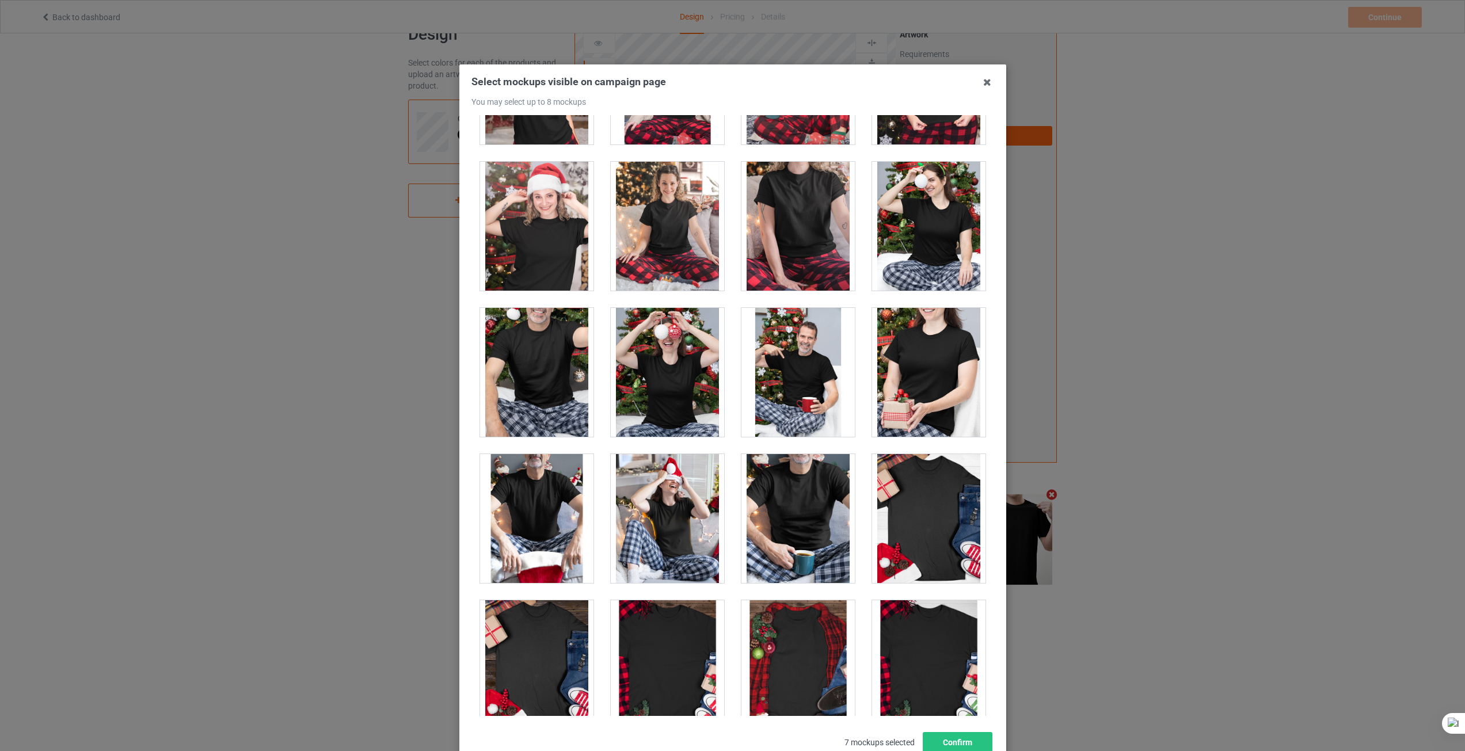
scroll to position [11973, 0]
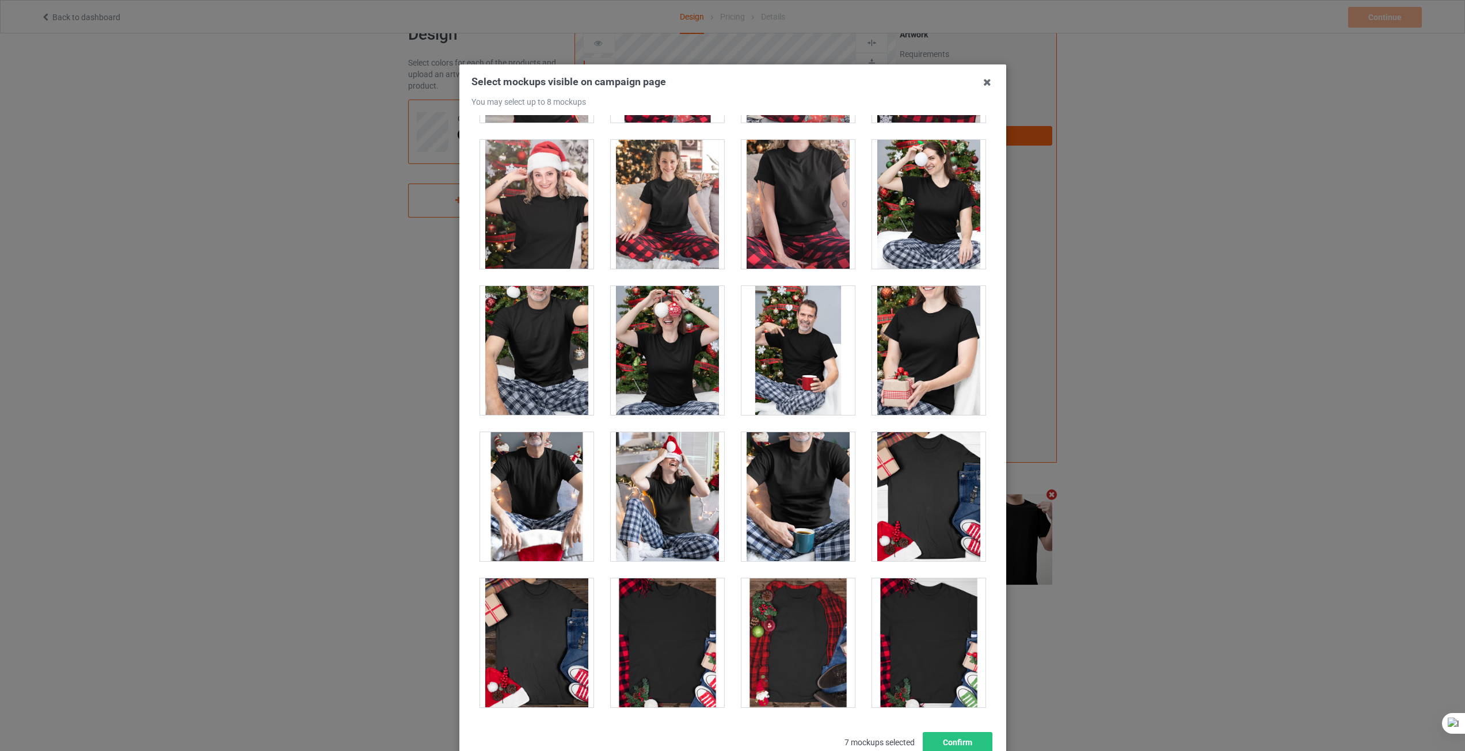
click at [1074, 248] on div "Select mockups visible on campaign page You may select up to 8 mockups 1 2 4 3 …" at bounding box center [732, 375] width 1465 height 751
click at [980, 83] on icon at bounding box center [987, 82] width 18 height 18
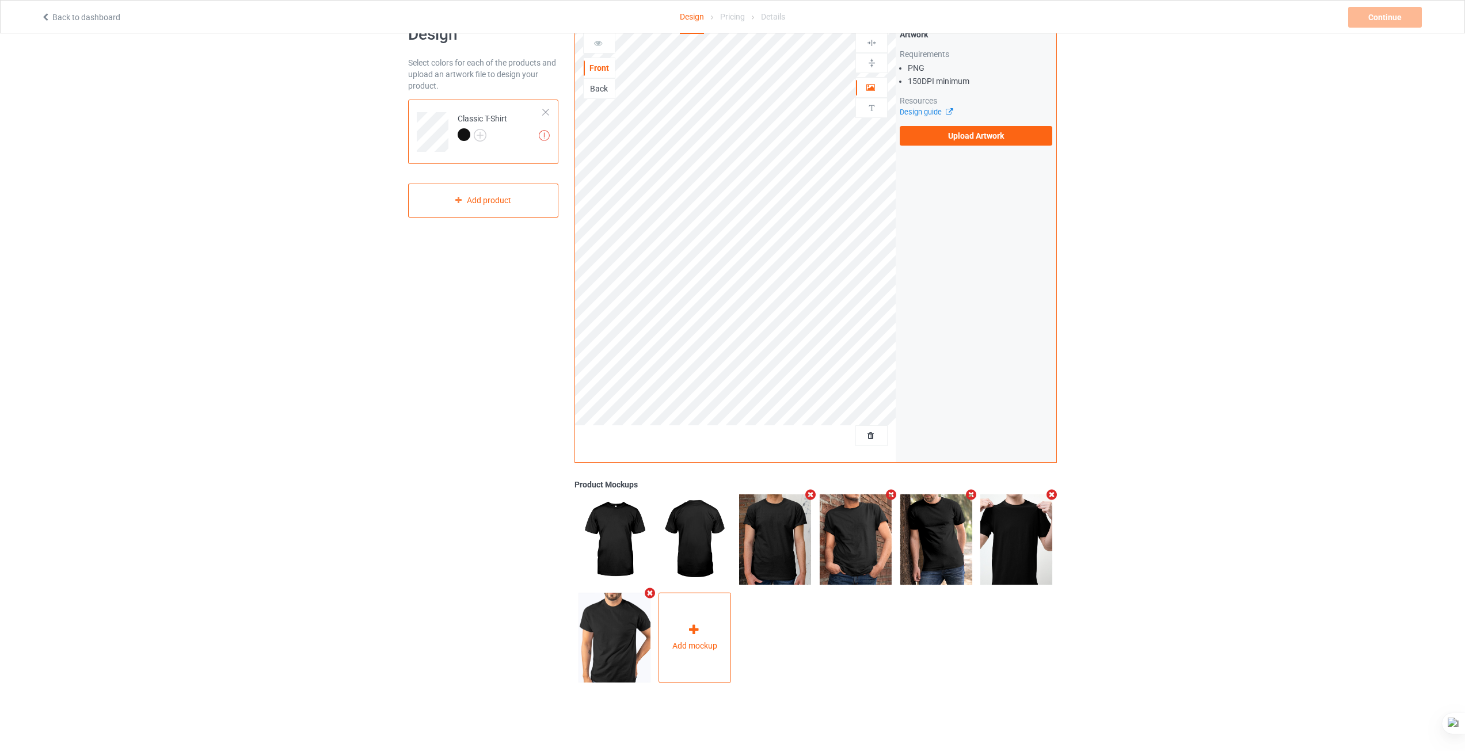
click at [707, 627] on div "Add mockup" at bounding box center [695, 638] width 73 height 90
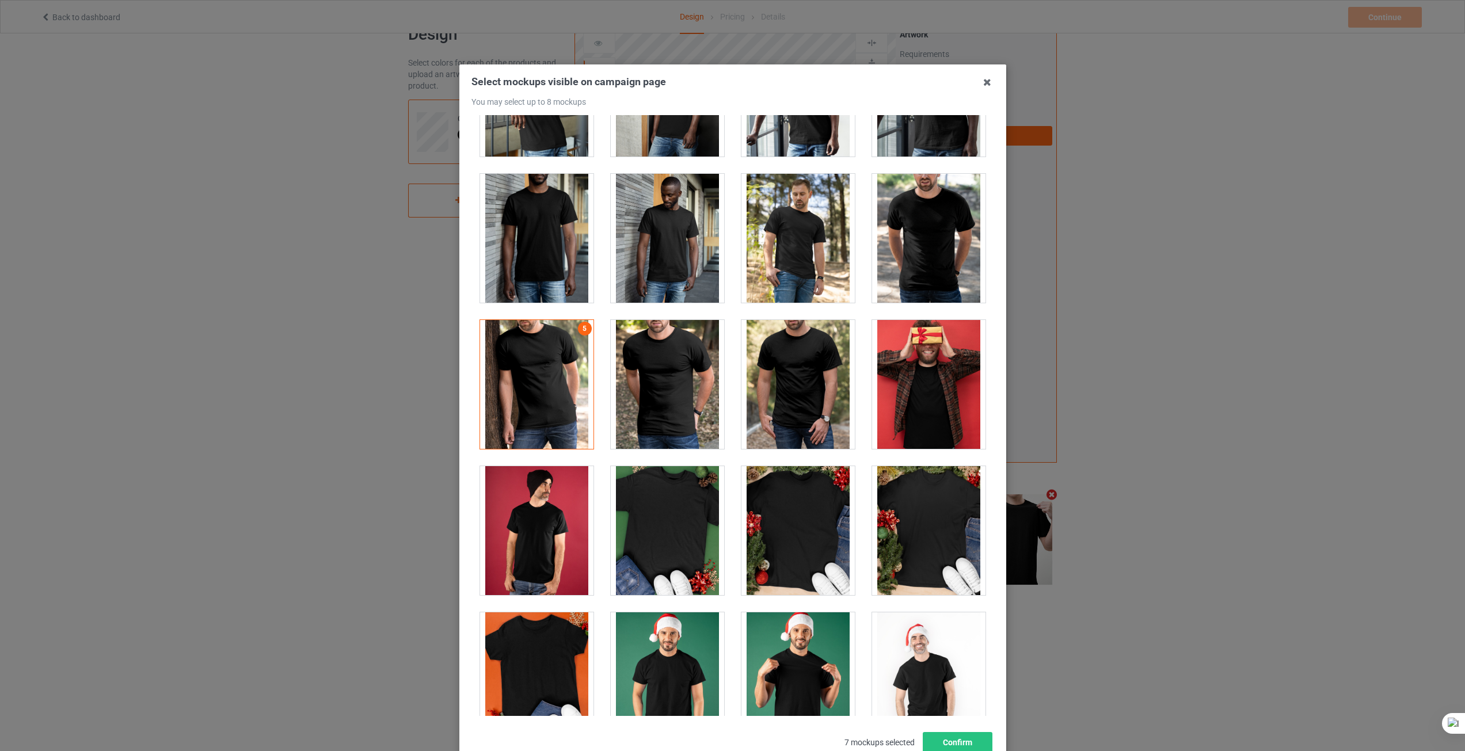
scroll to position [1266, 0]
click at [821, 225] on div at bounding box center [797, 237] width 113 height 129
click at [930, 255] on div at bounding box center [928, 237] width 113 height 129
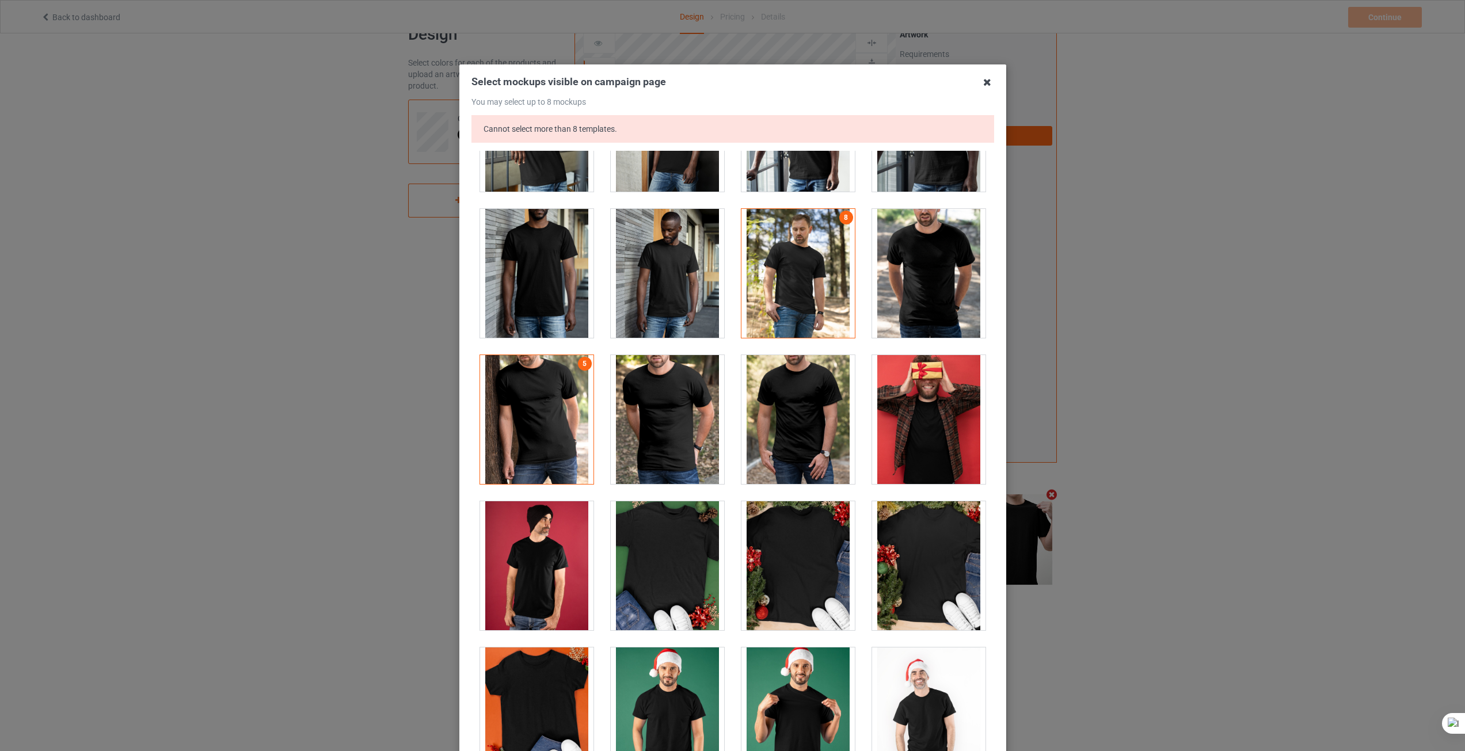
click at [986, 87] on icon at bounding box center [987, 82] width 18 height 18
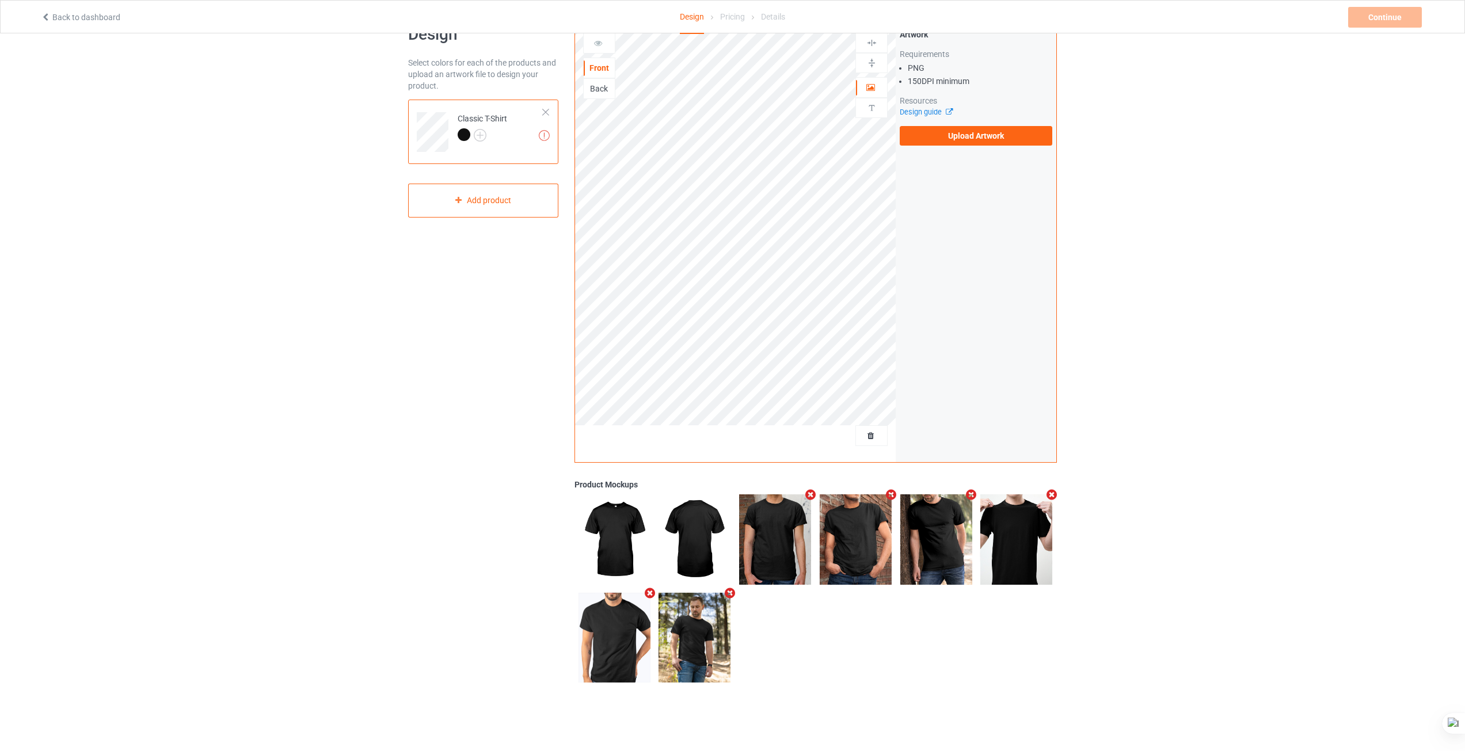
click at [654, 592] on icon "Remove mockup" at bounding box center [649, 593] width 14 height 12
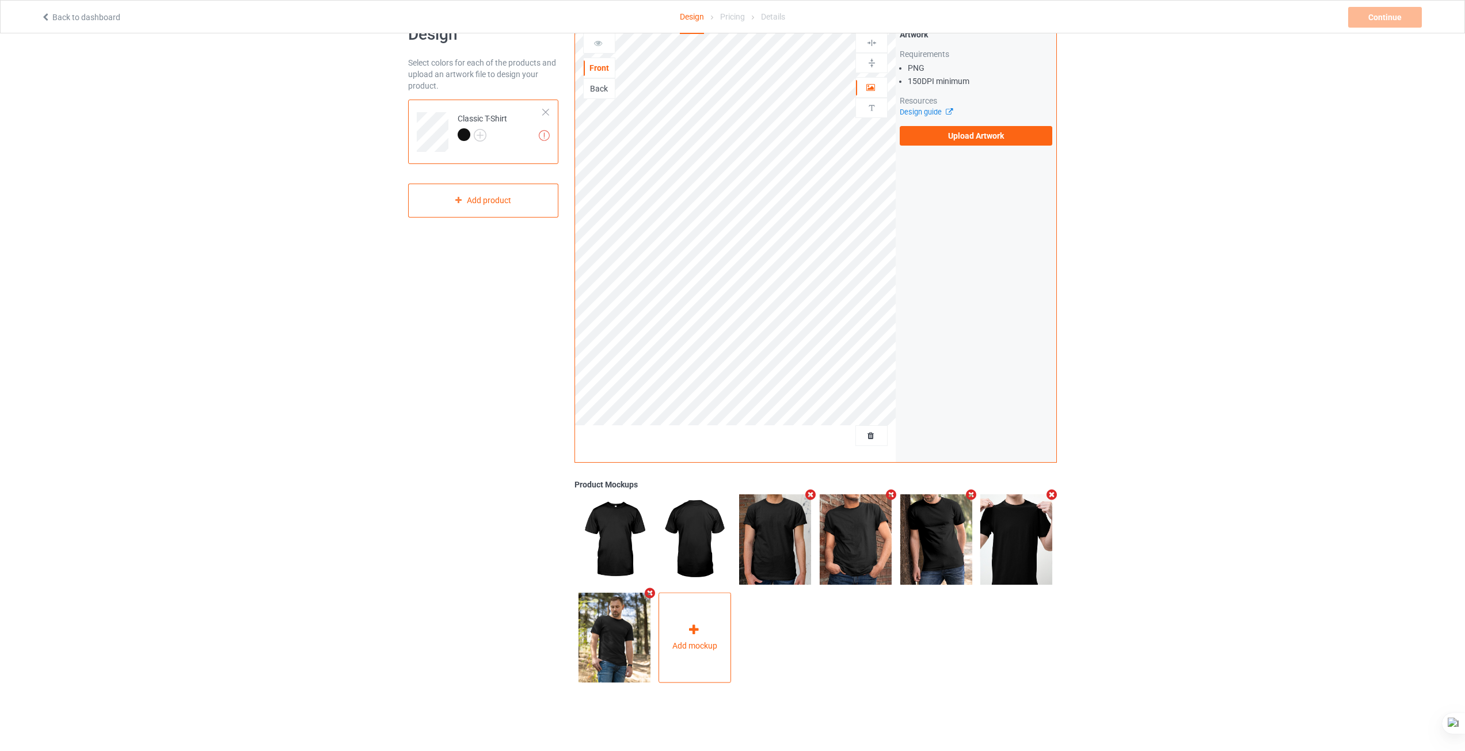
click at [673, 636] on div "Add mockup" at bounding box center [695, 638] width 73 height 90
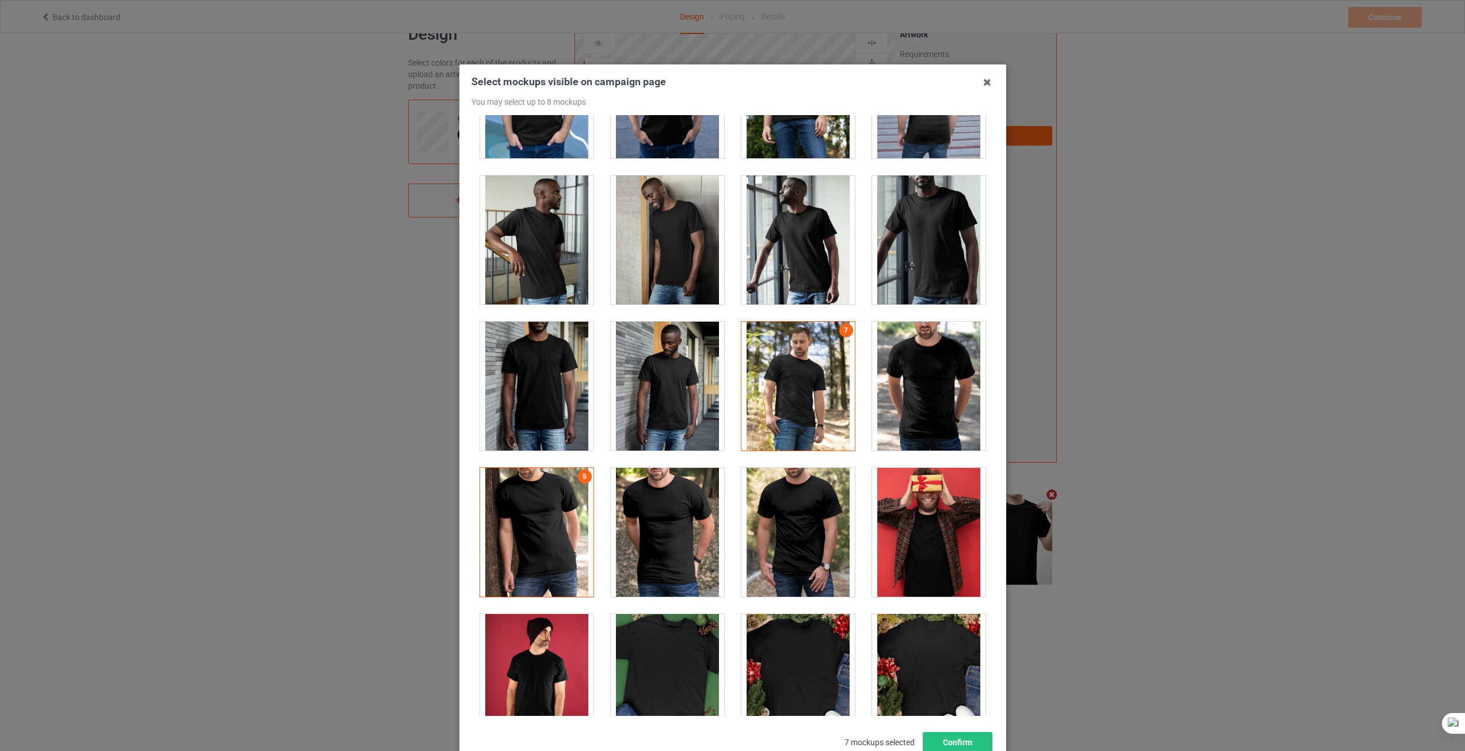
scroll to position [1151, 0]
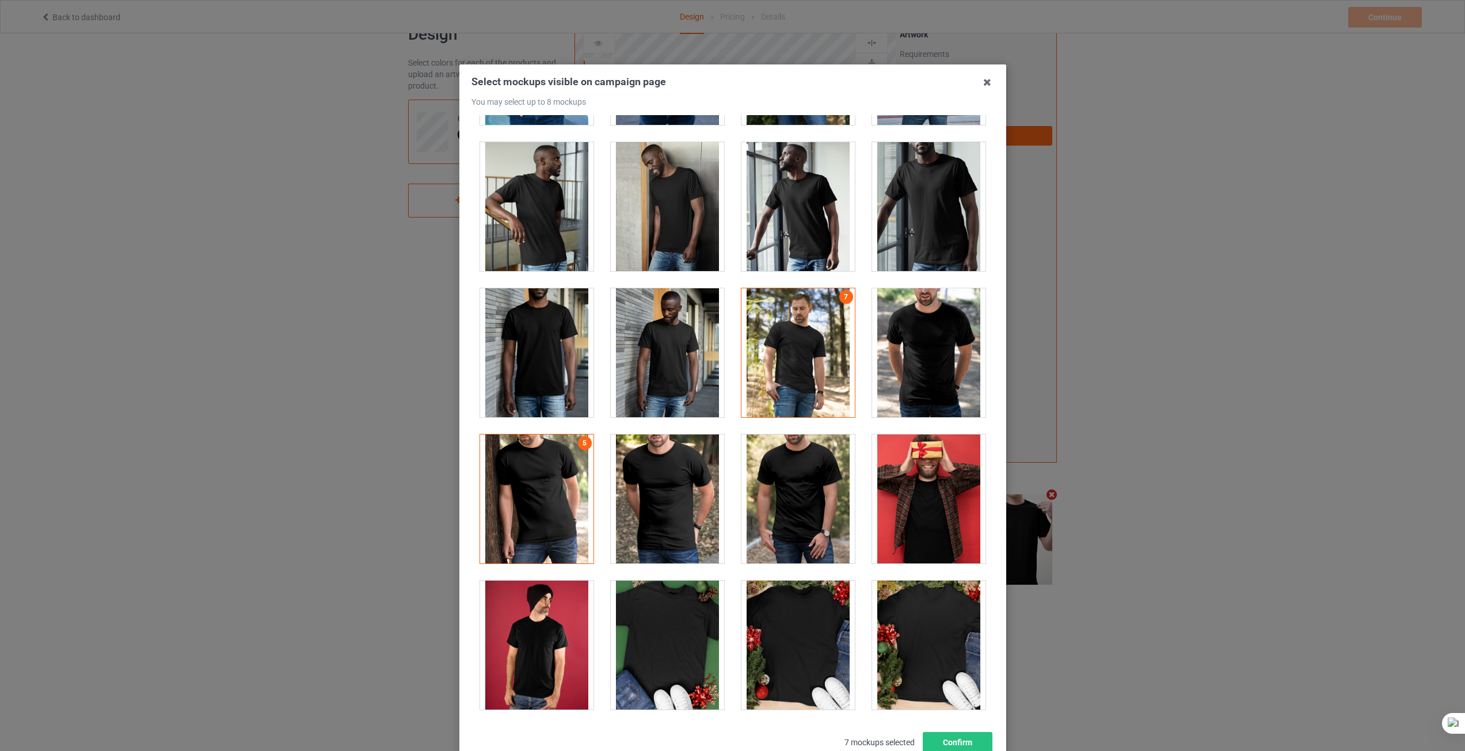
click at [875, 344] on div at bounding box center [928, 352] width 113 height 129
click at [1179, 354] on div "Select mockups visible on campaign page You may select up to 8 mockups 1 2 4 3 …" at bounding box center [732, 375] width 1465 height 751
click at [984, 83] on icon at bounding box center [987, 82] width 18 height 18
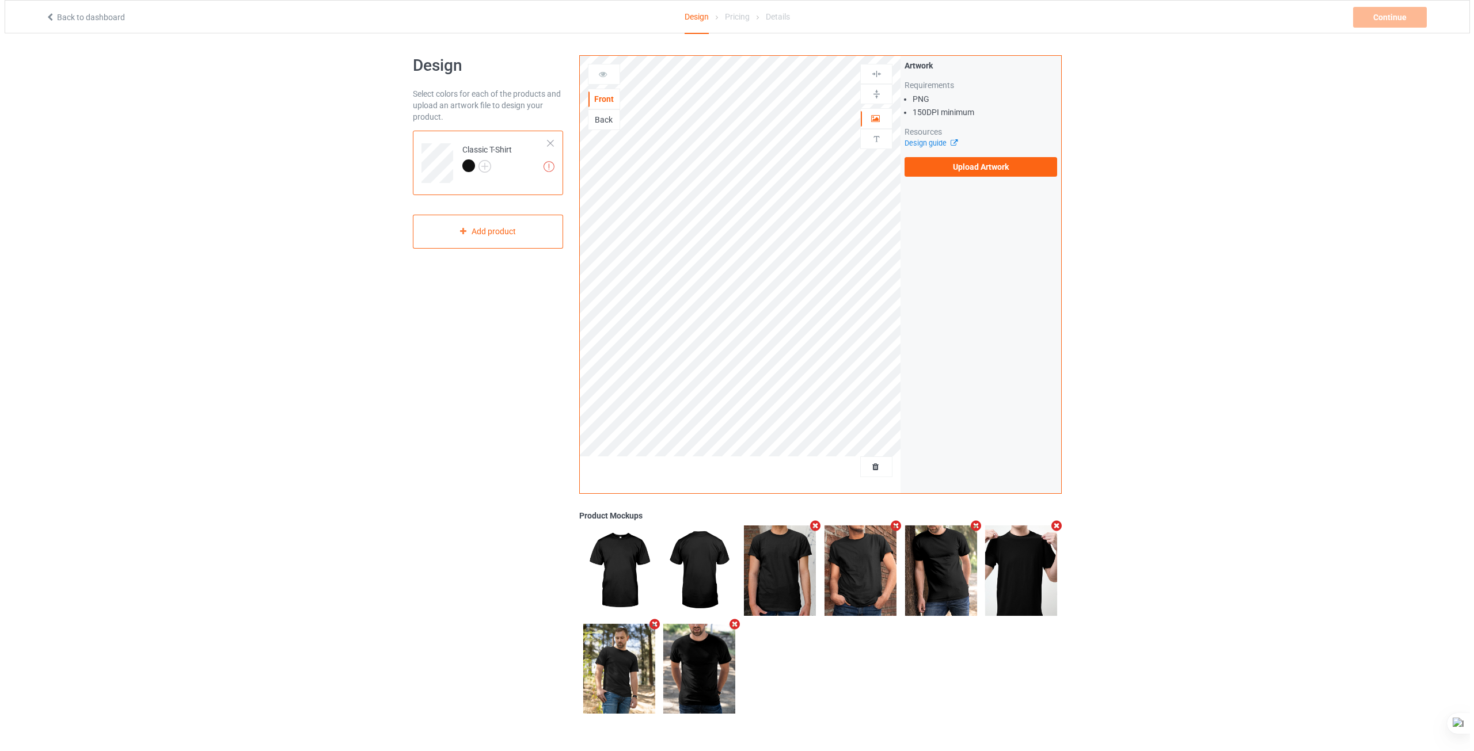
scroll to position [0, 0]
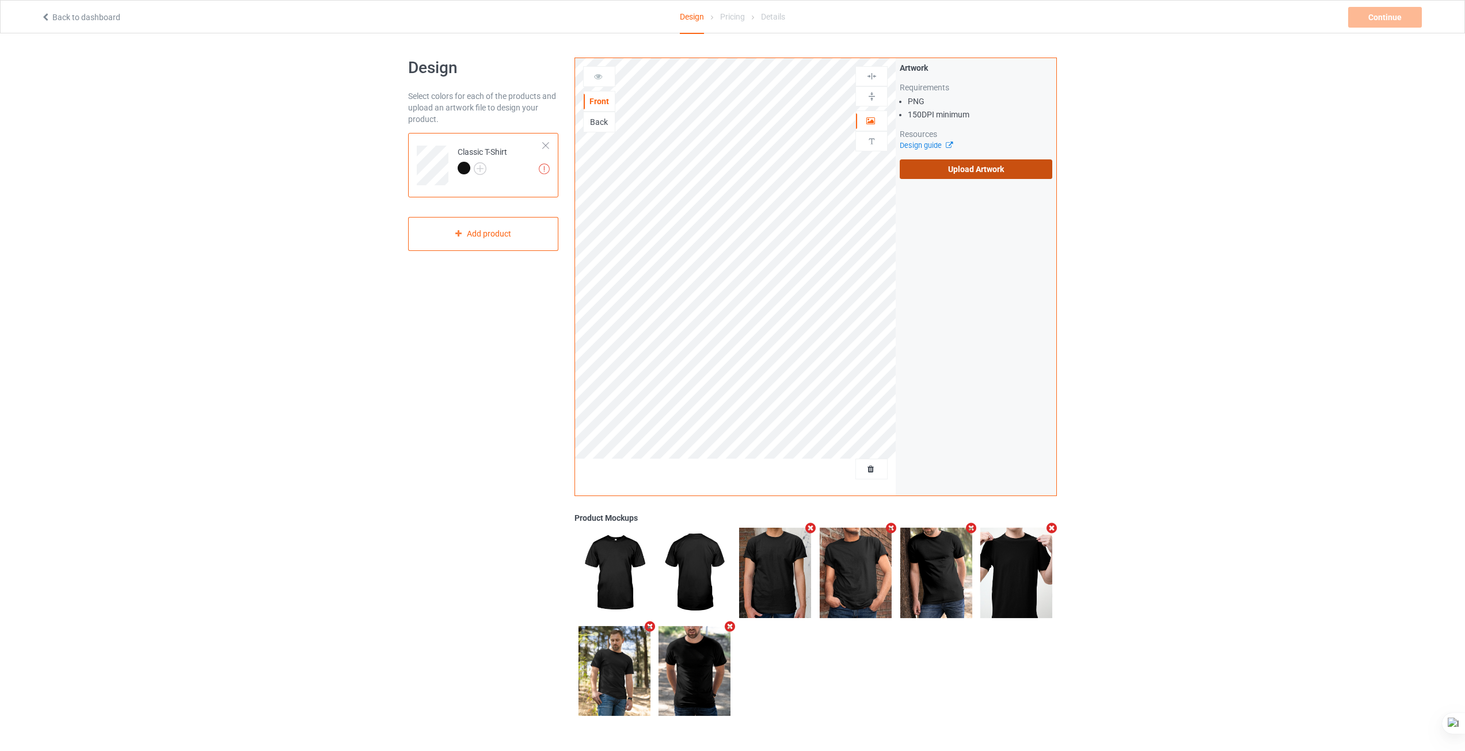
click at [1007, 163] on label "Upload Artwork" at bounding box center [976, 169] width 153 height 20
click at [0, 0] on input "Upload Artwork" at bounding box center [0, 0] width 0 height 0
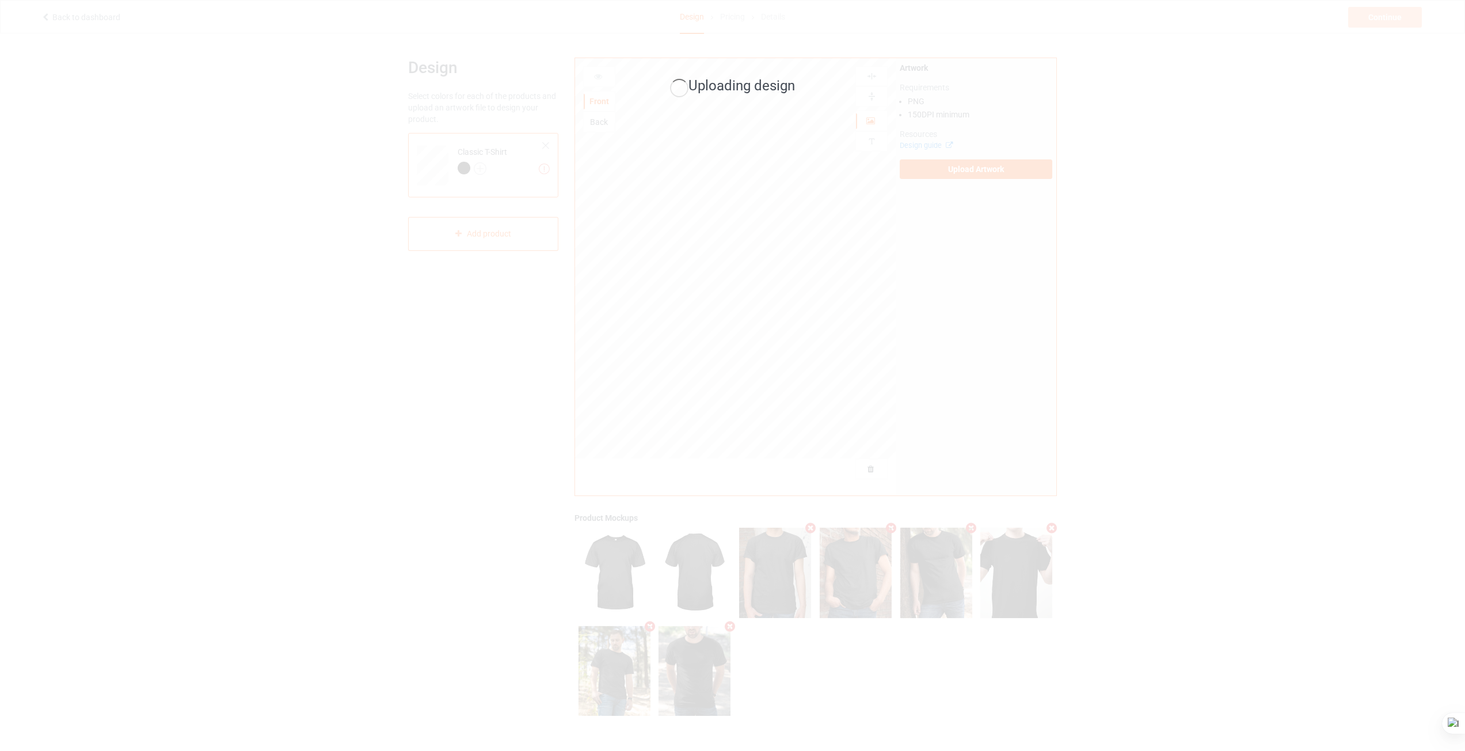
click at [1220, 345] on div "Uploading design" at bounding box center [732, 375] width 1465 height 751
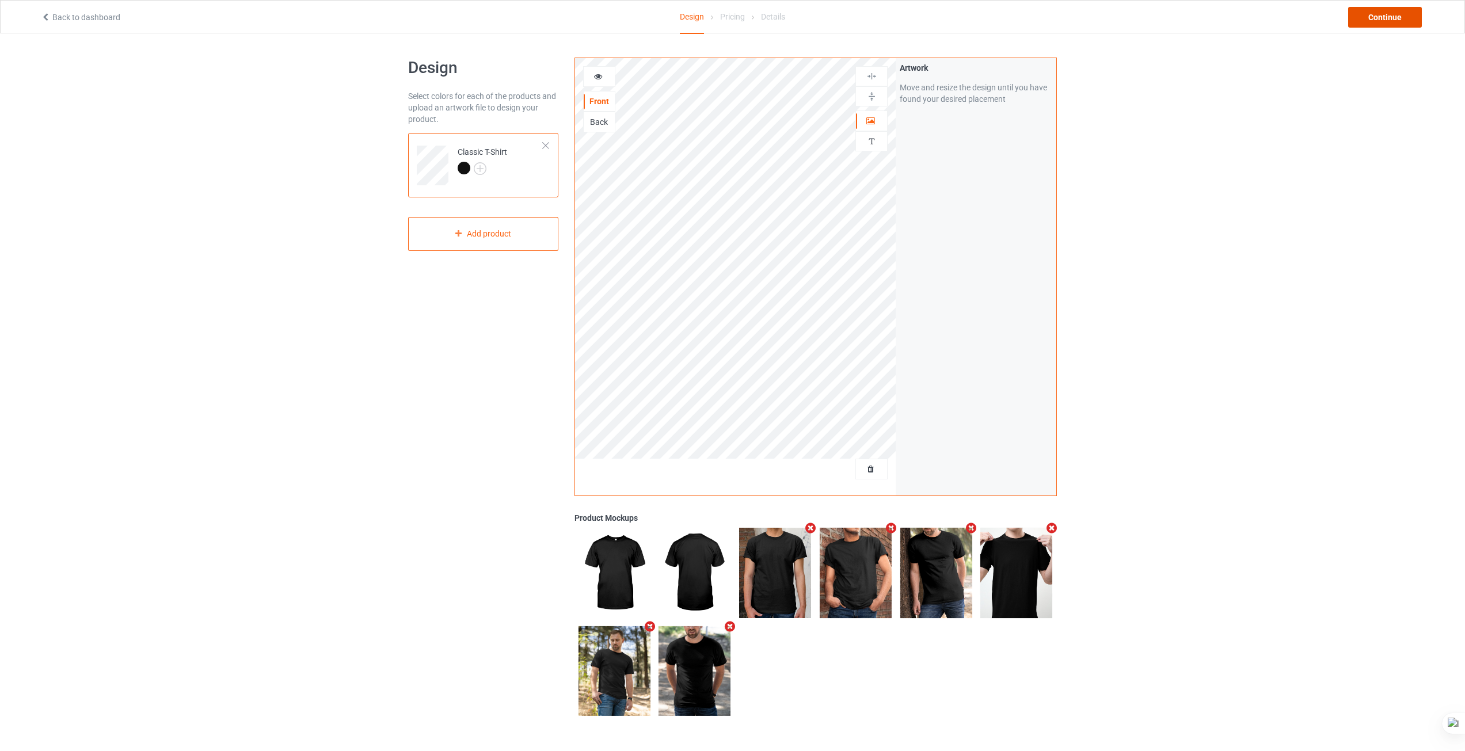
click at [1401, 17] on div "Continue" at bounding box center [1385, 17] width 74 height 21
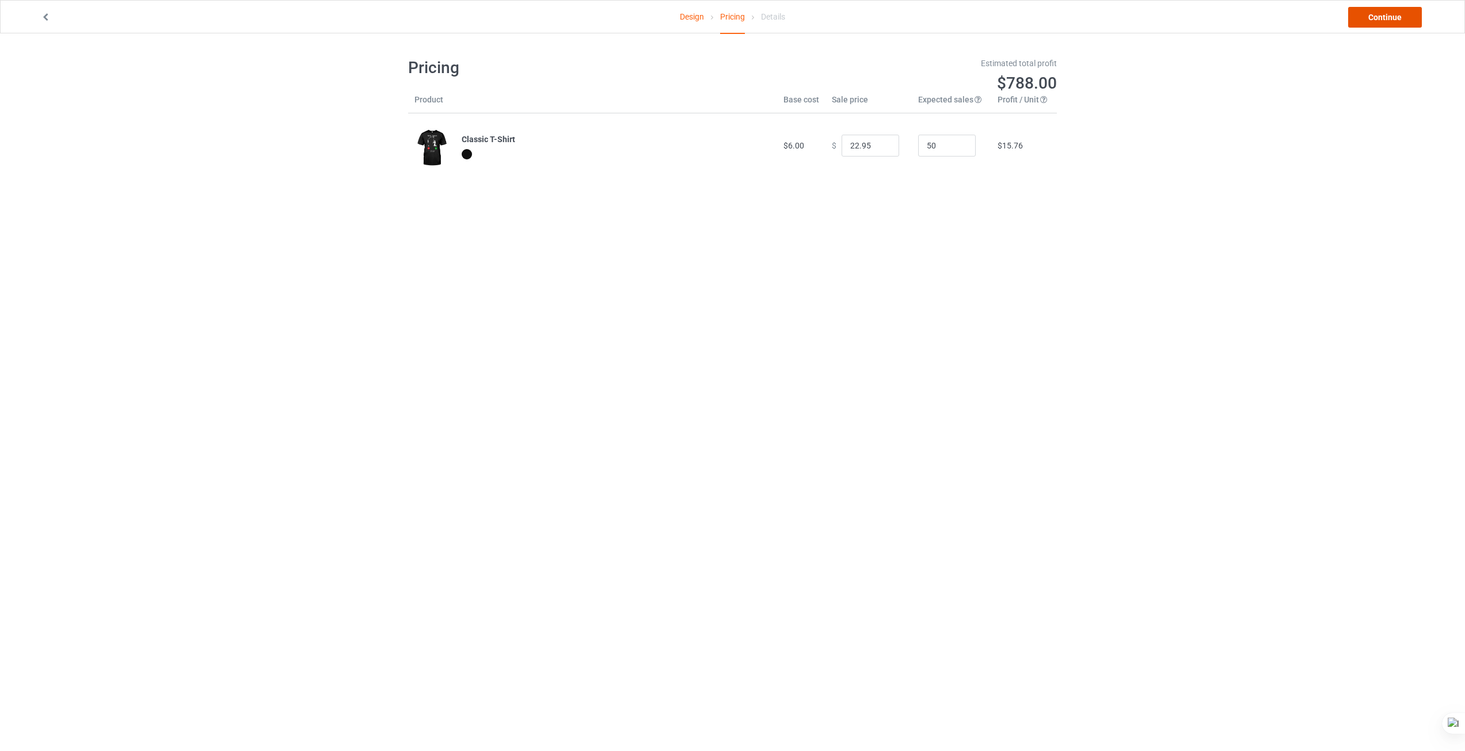
click at [1372, 12] on link "Continue" at bounding box center [1385, 17] width 74 height 21
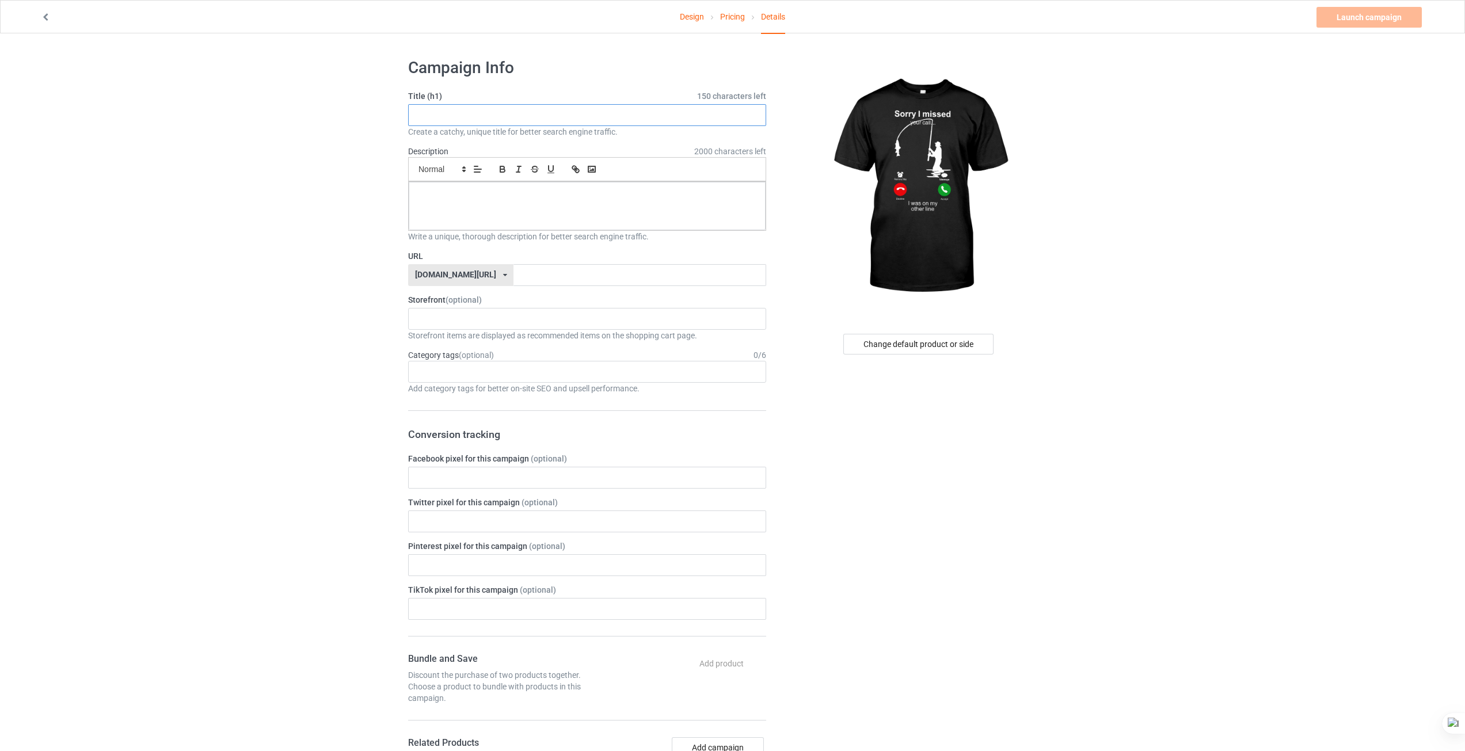
click at [539, 120] on input "text" at bounding box center [587, 115] width 358 height 22
type input "dsasadsad"
click at [446, 195] on p at bounding box center [587, 194] width 338 height 11
click at [513, 273] on input "d" at bounding box center [639, 275] width 252 height 22
type input "dasede3wfdcsdfew"
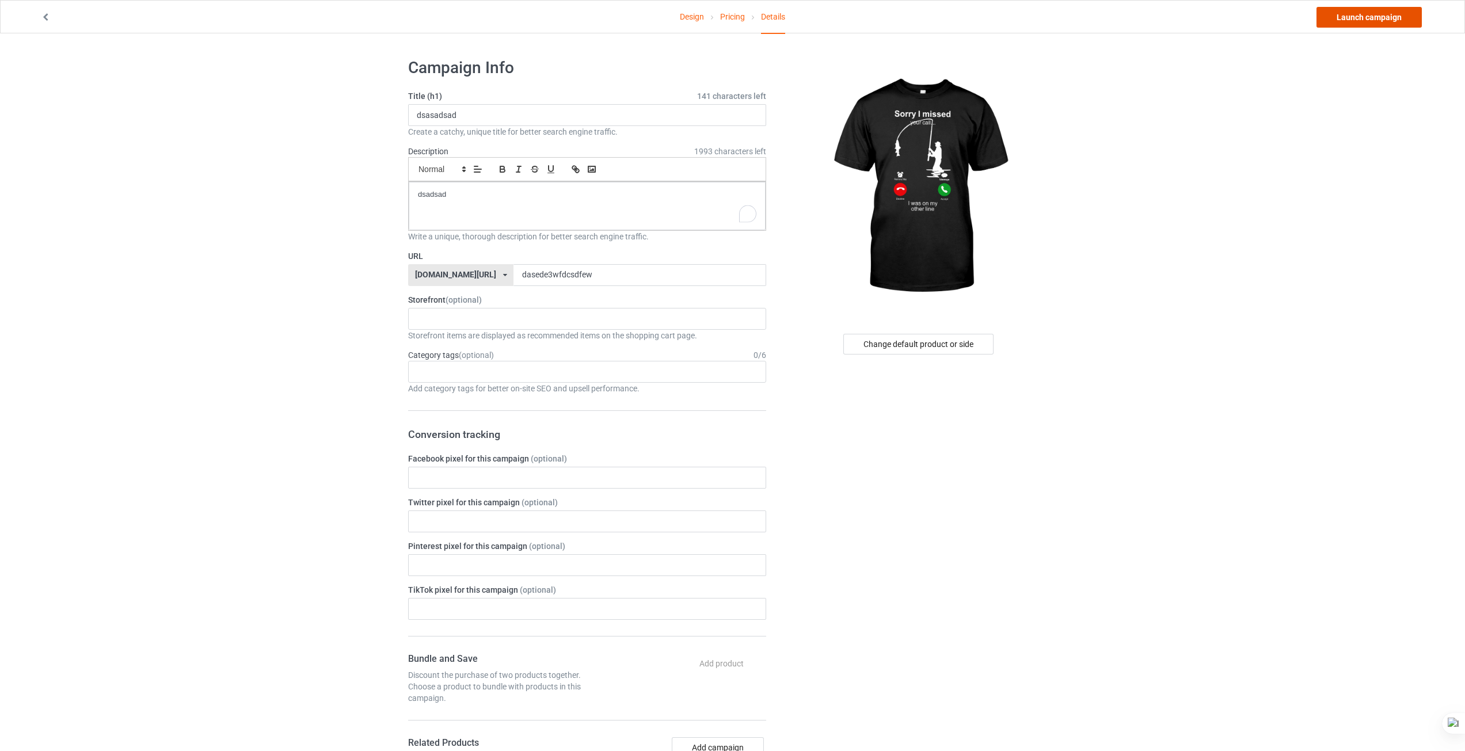
click at [1347, 16] on link "Launch campaign" at bounding box center [1368, 17] width 105 height 21
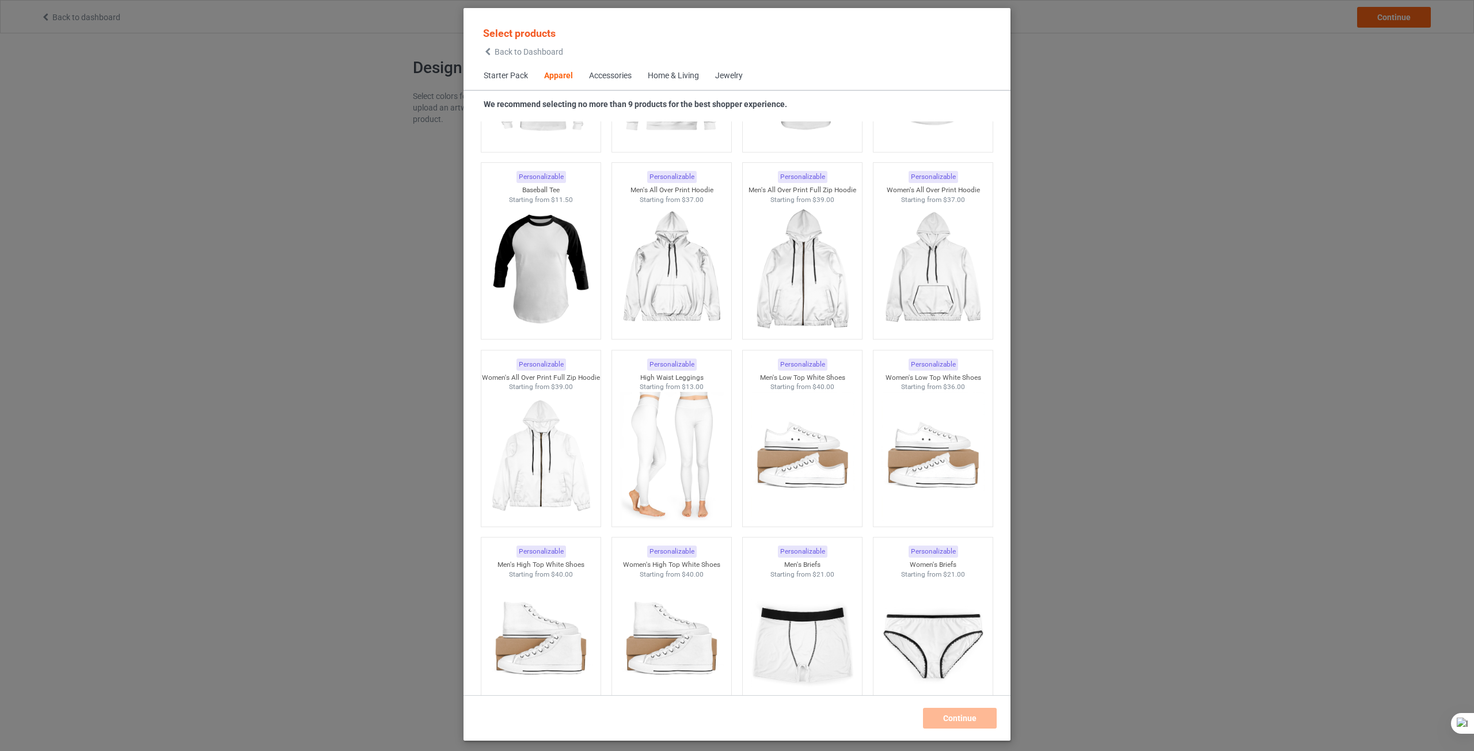
scroll to position [979, 0]
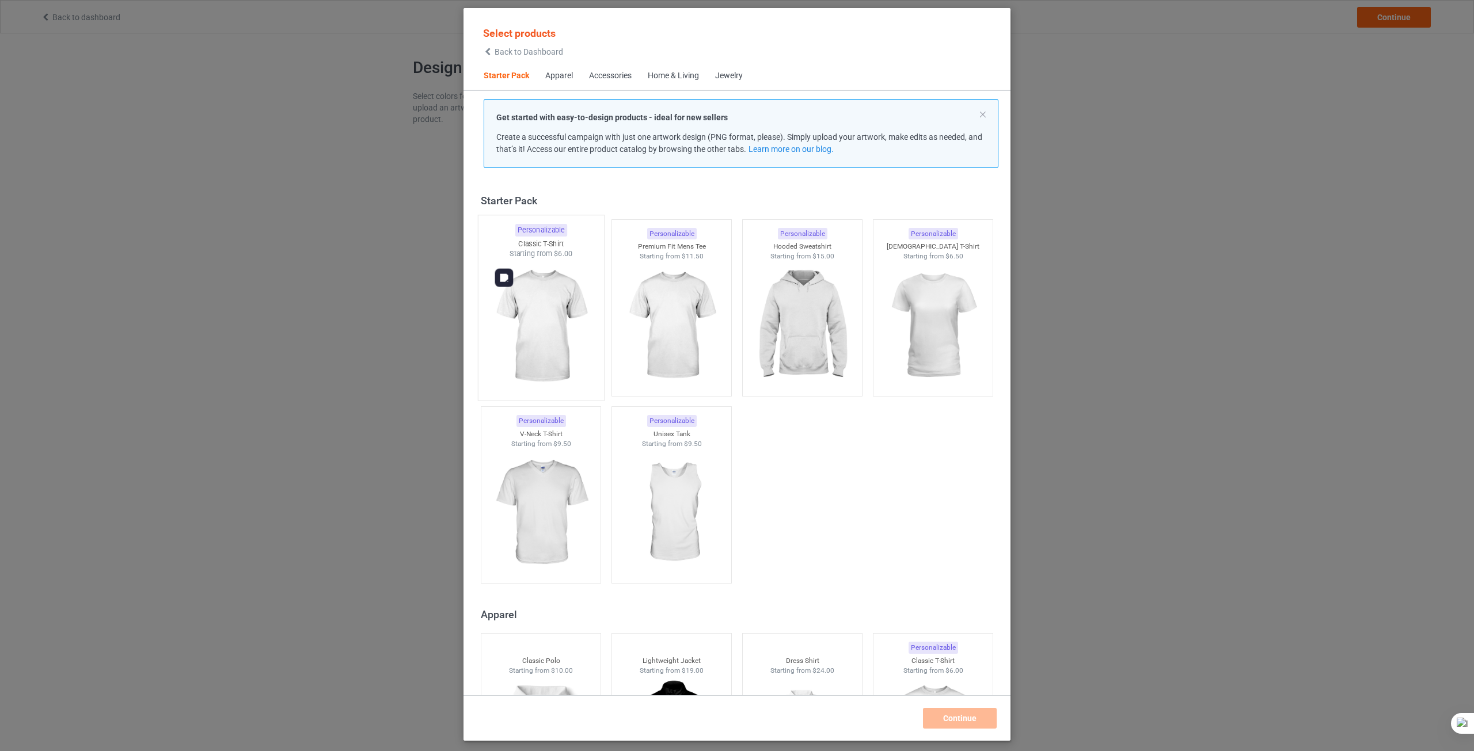
click at [531, 313] on img at bounding box center [540, 326] width 108 height 135
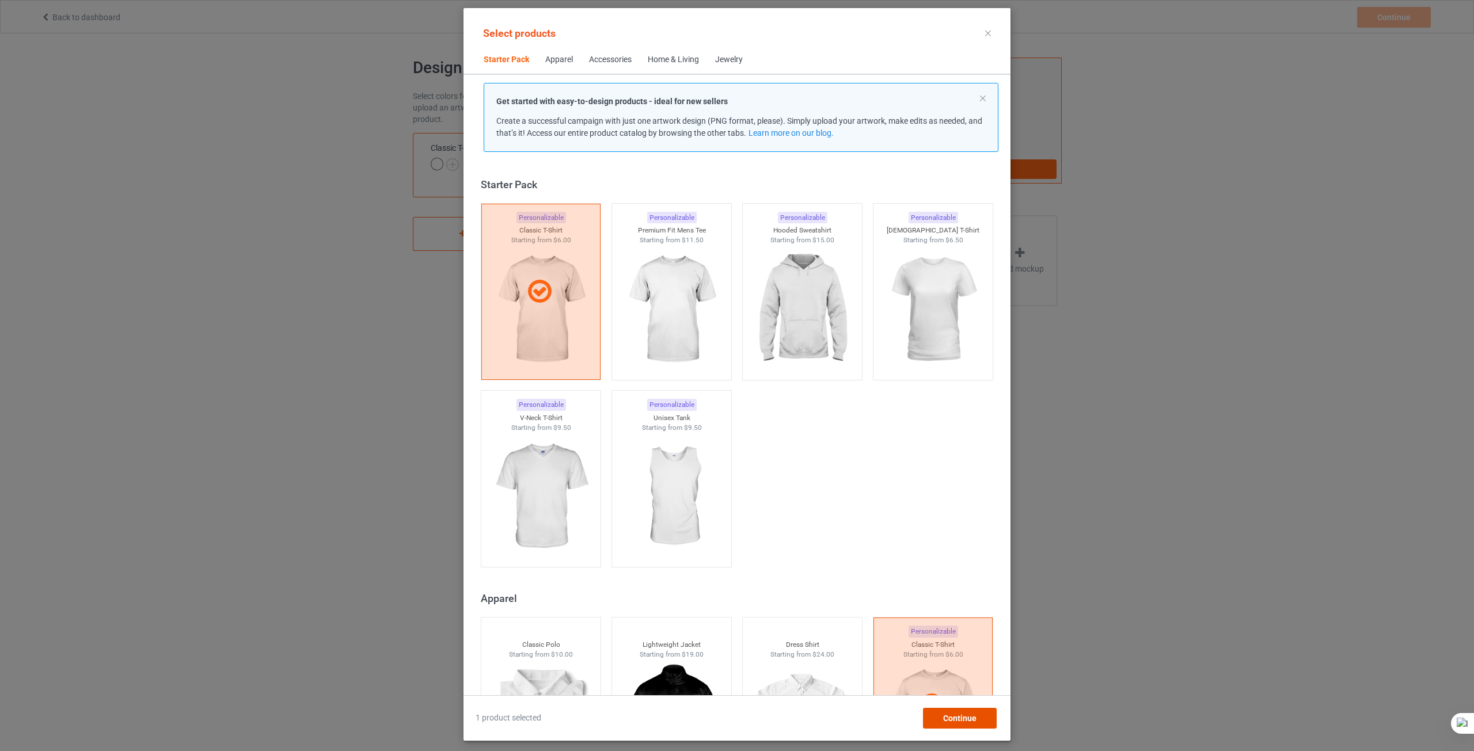
click at [935, 714] on div "Continue" at bounding box center [960, 718] width 74 height 21
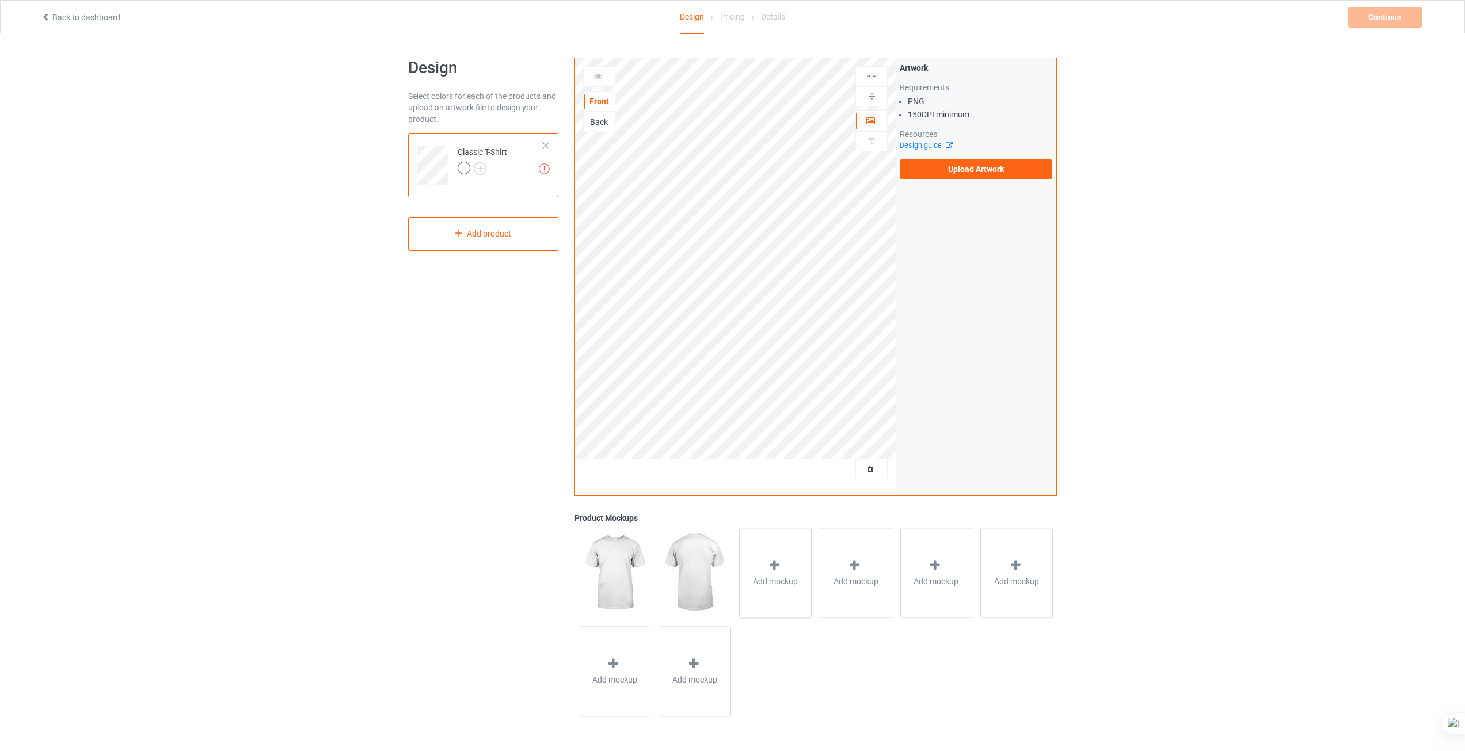
click at [450, 162] on td at bounding box center [434, 162] width 35 height 48
click at [483, 166] on img at bounding box center [480, 168] width 13 height 13
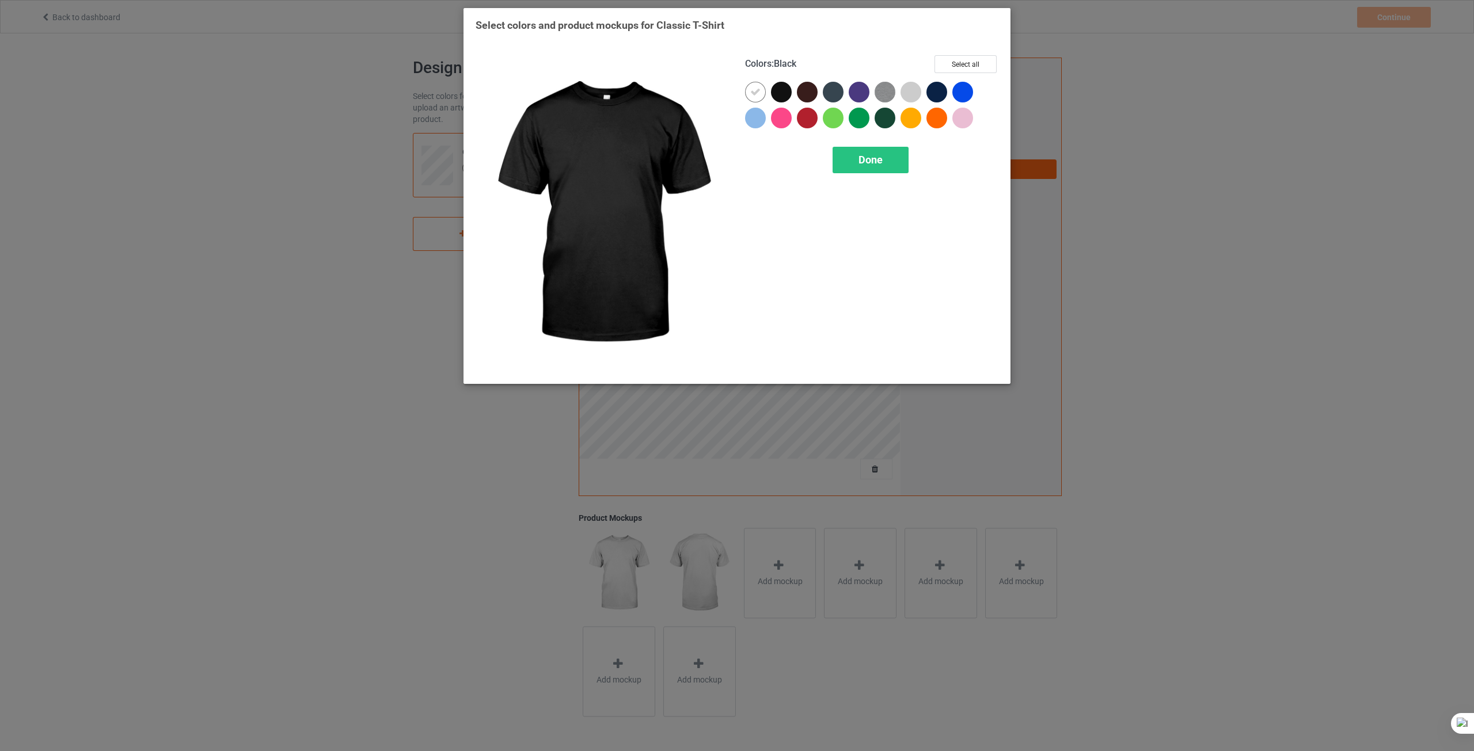
click at [780, 90] on div at bounding box center [781, 92] width 21 height 21
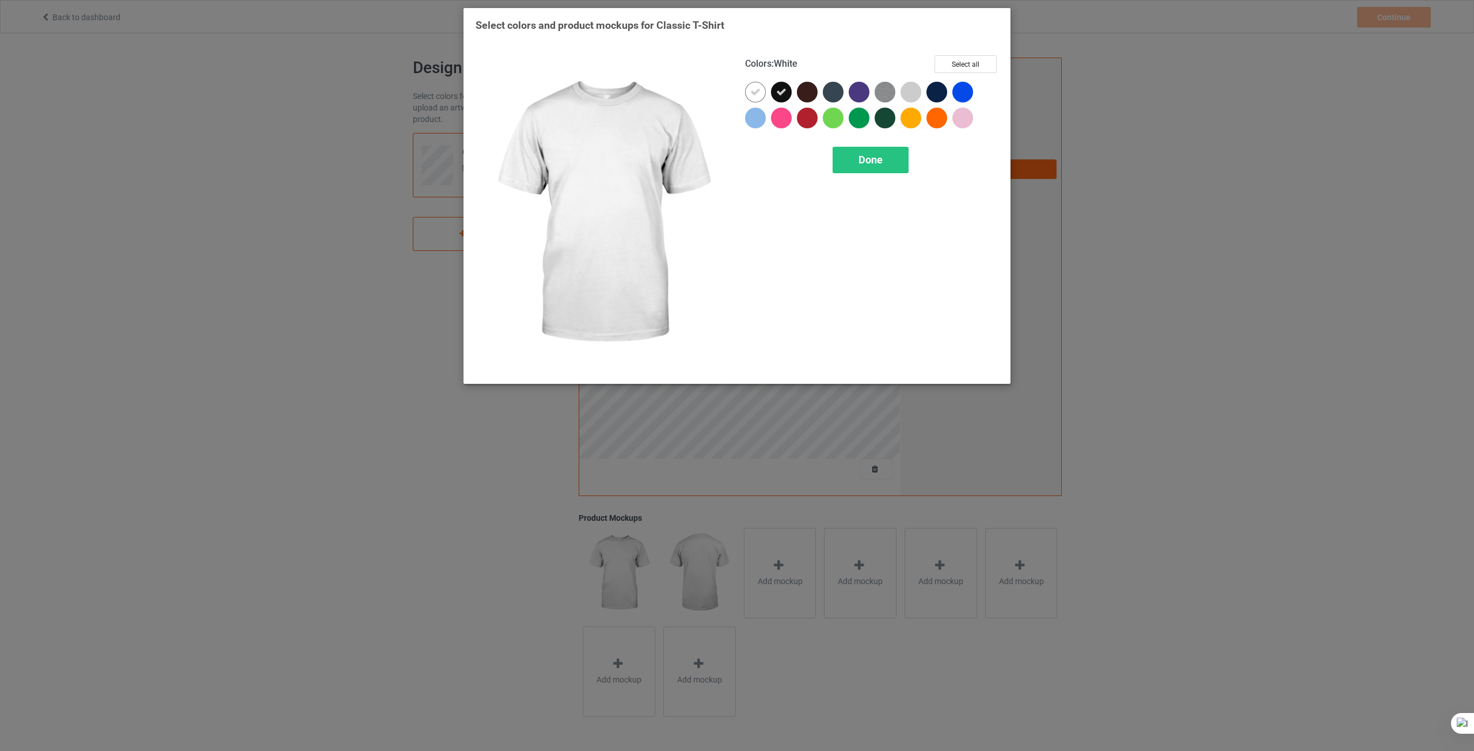
click at [760, 96] on icon at bounding box center [755, 92] width 10 height 10
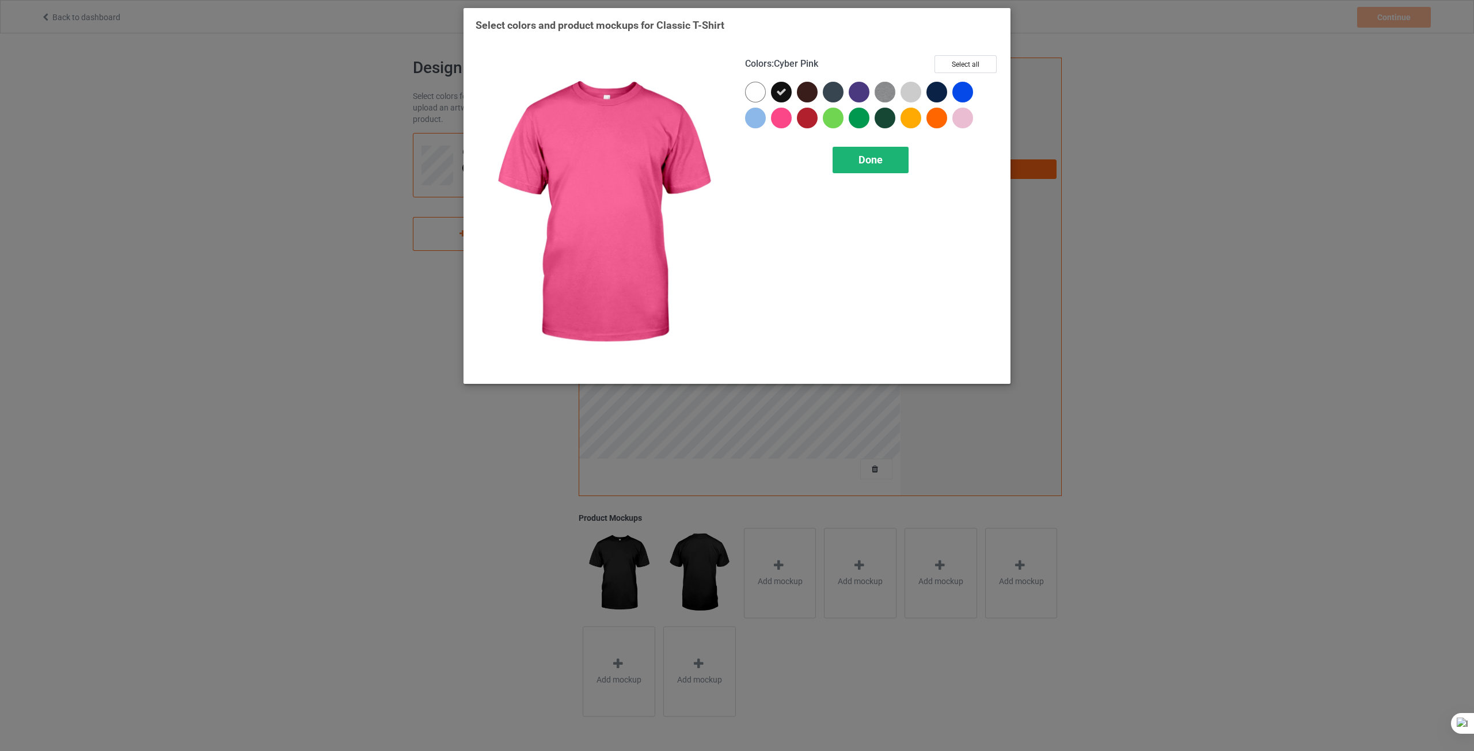
click at [862, 161] on span "Done" at bounding box center [870, 160] width 24 height 12
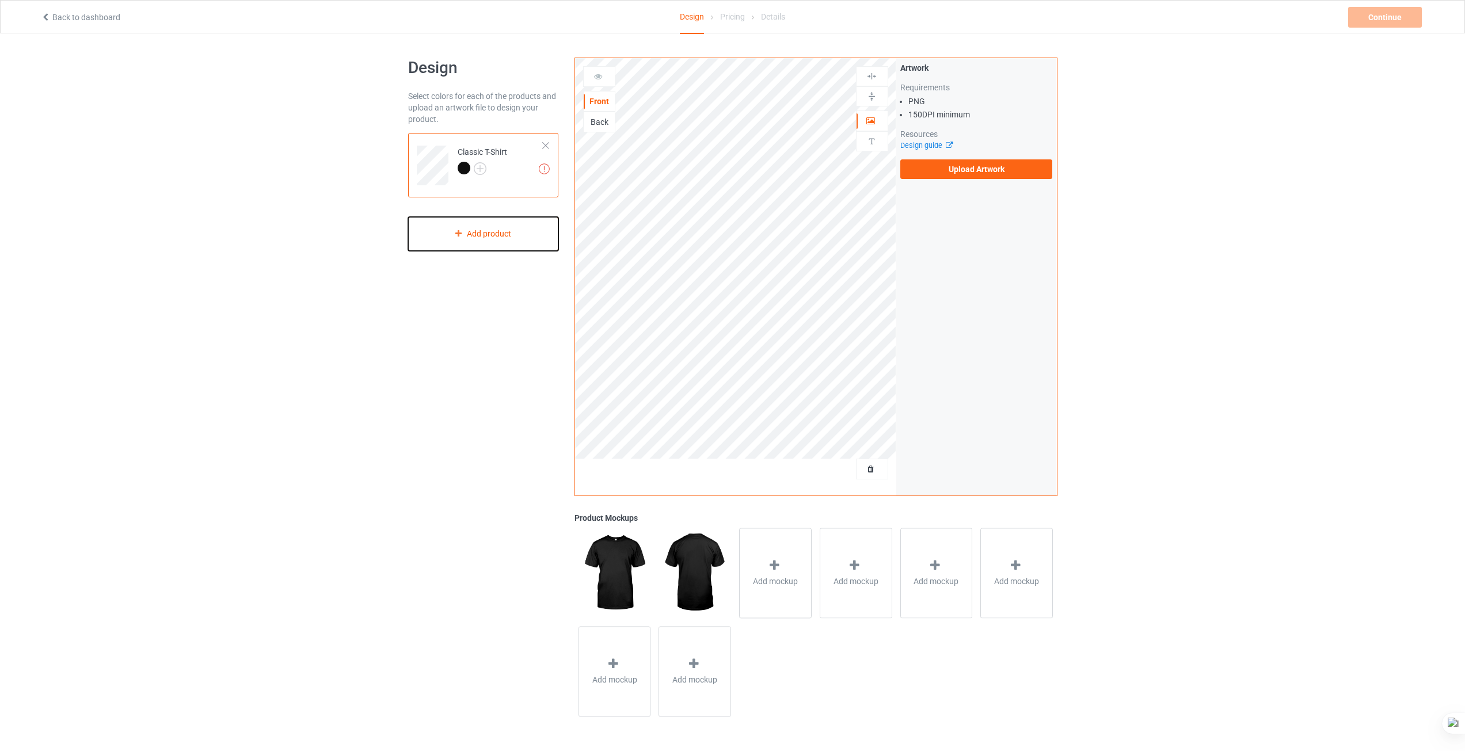
click at [499, 231] on div "Add product" at bounding box center [483, 234] width 150 height 34
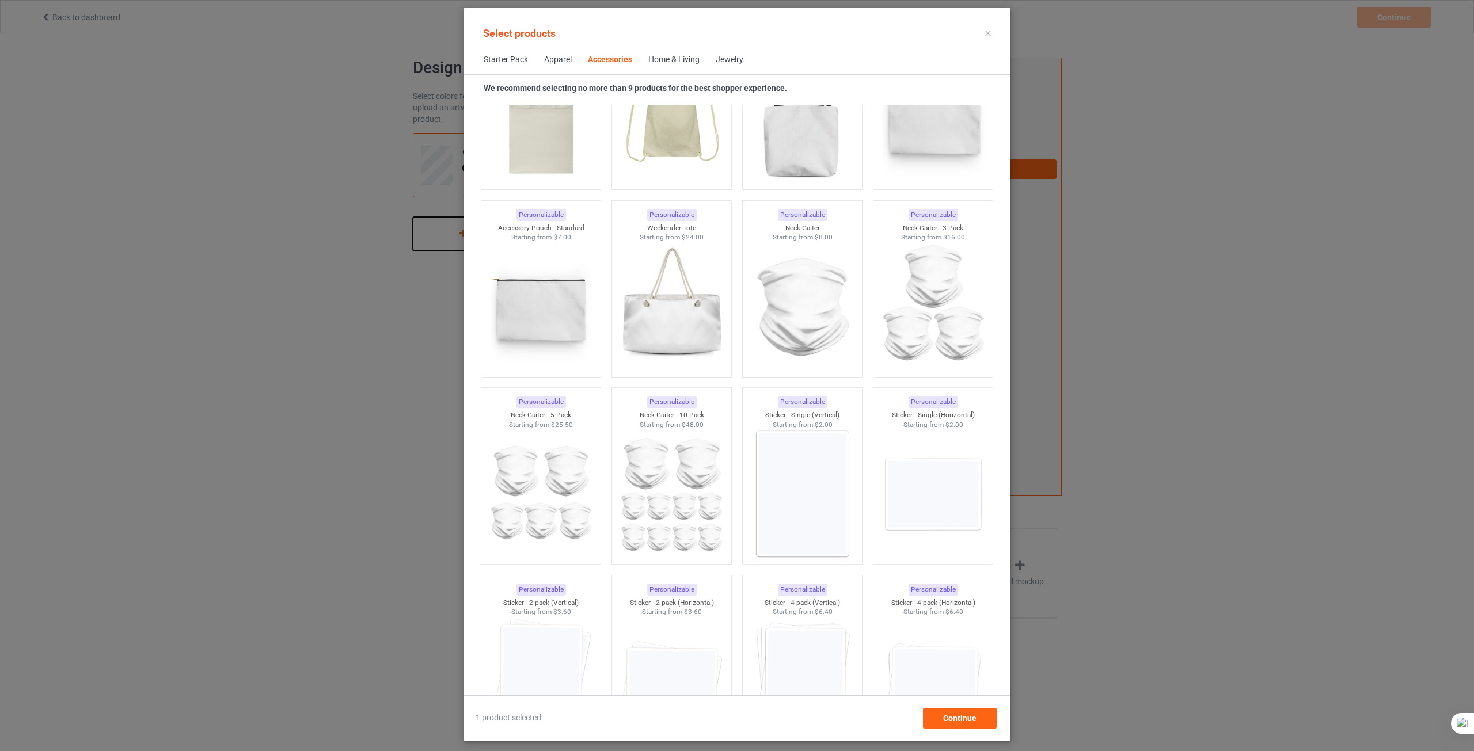
scroll to position [3872, 0]
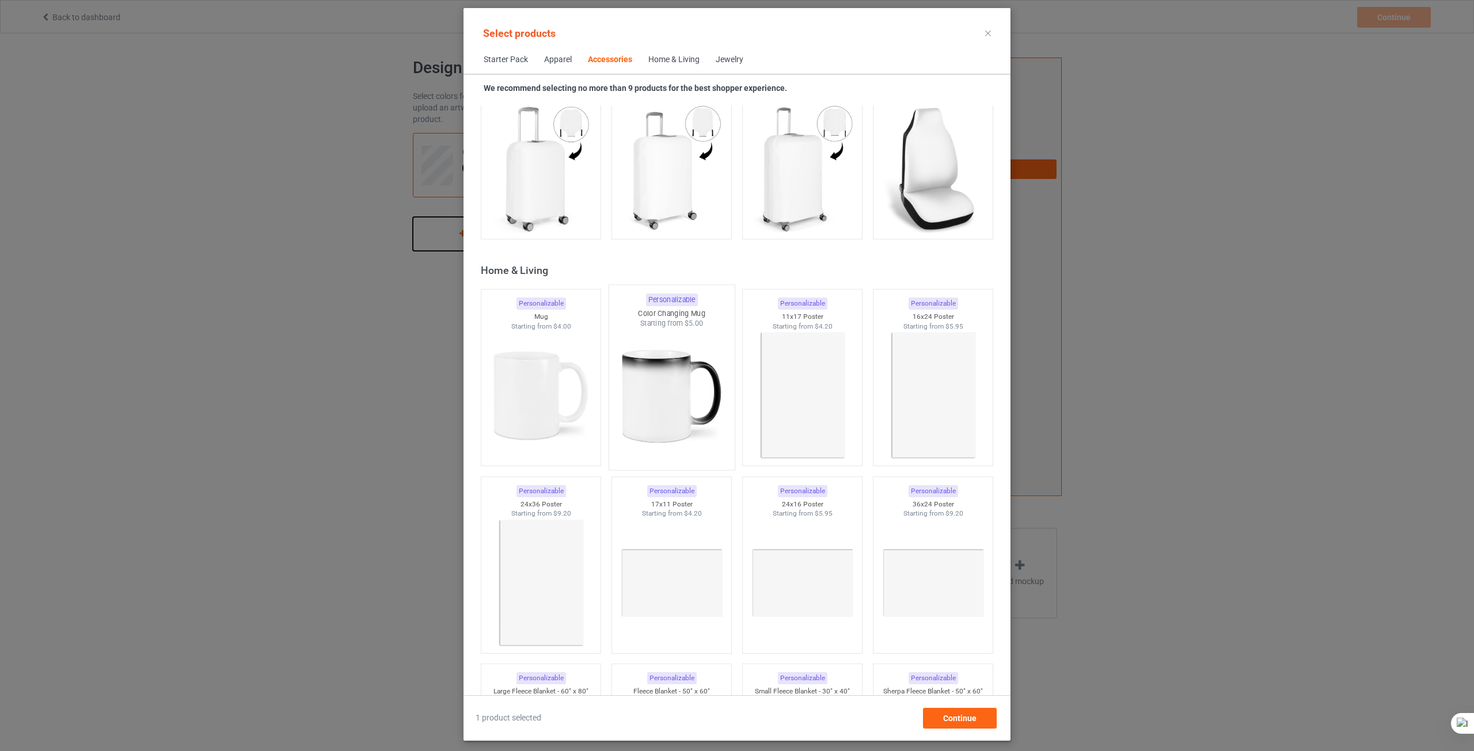
scroll to position [5023, 0]
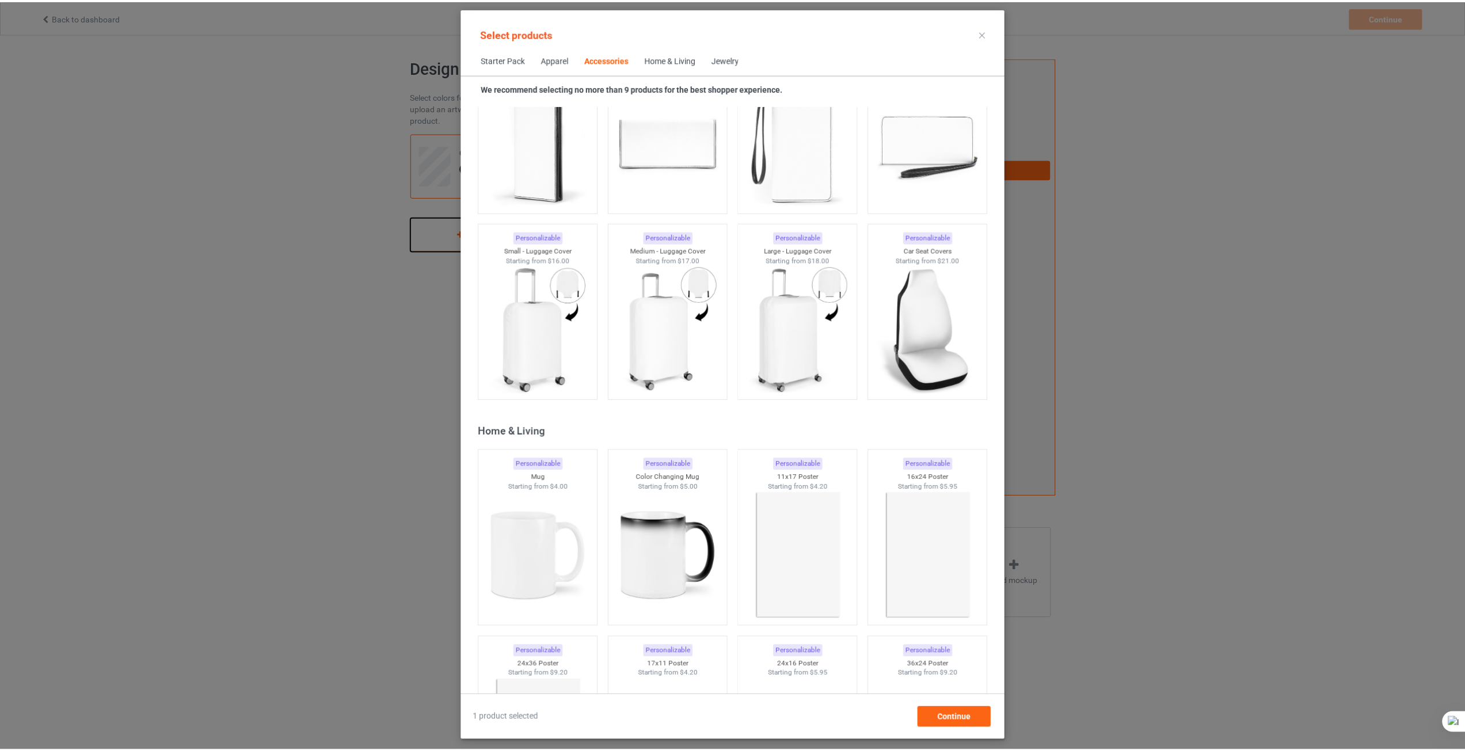
scroll to position [4979, 0]
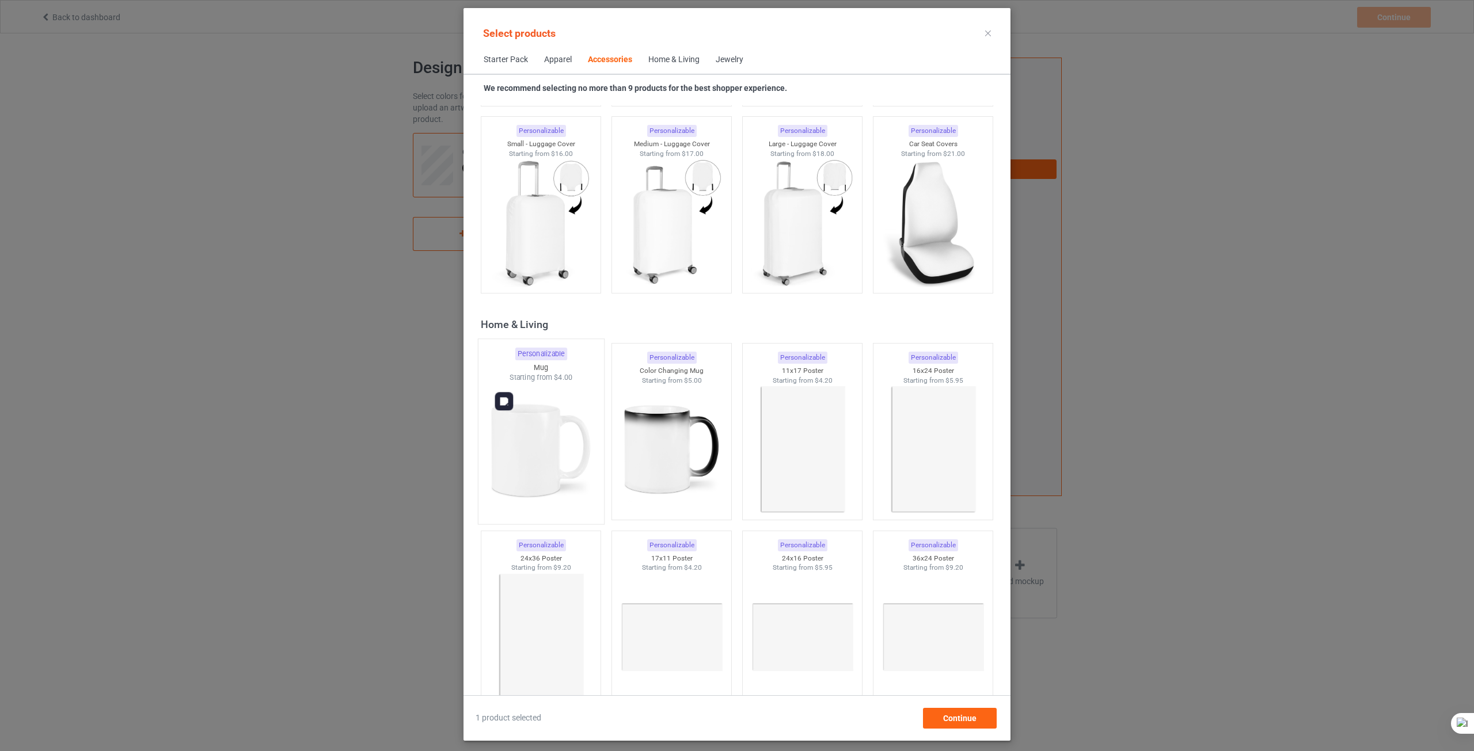
click at [514, 457] on img at bounding box center [540, 450] width 108 height 135
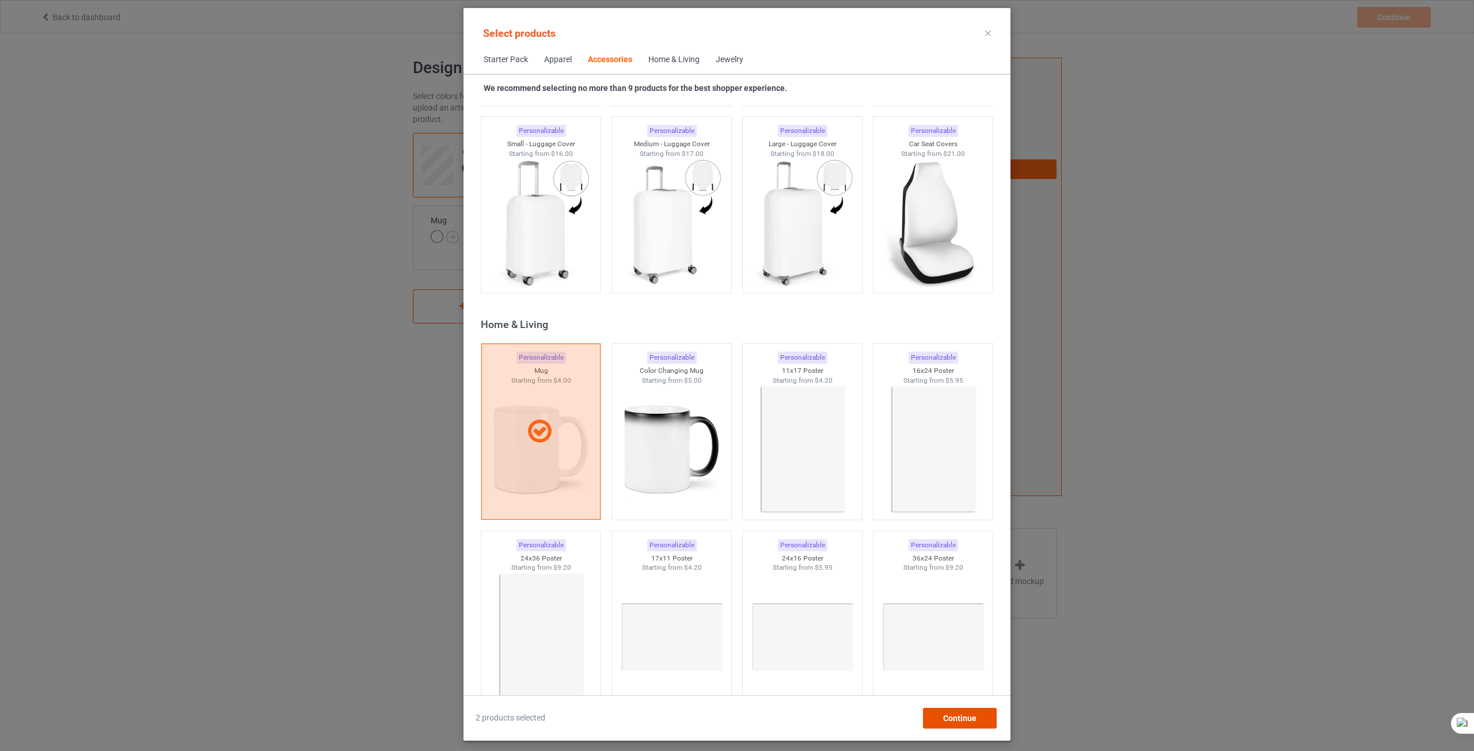
click at [944, 721] on span "Continue" at bounding box center [959, 718] width 33 height 9
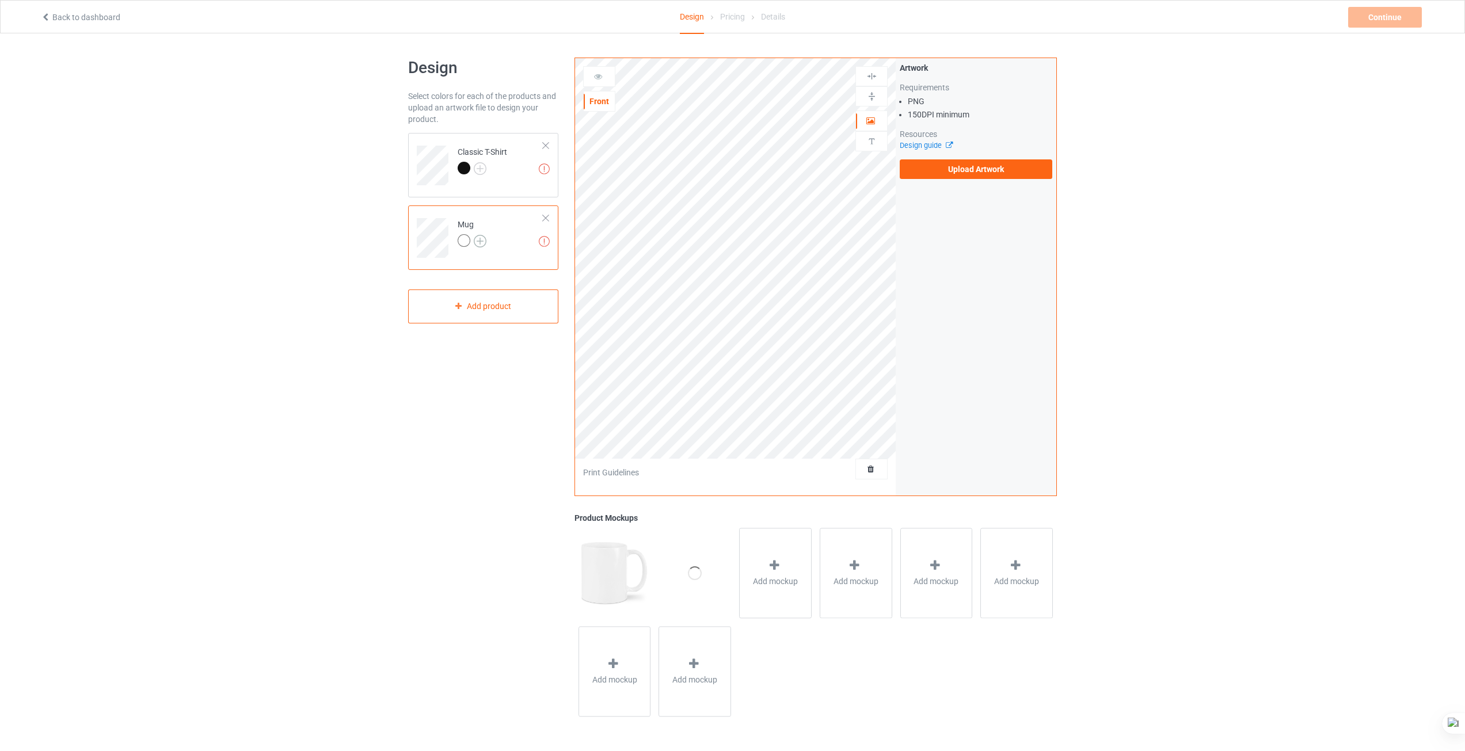
click at [480, 238] on img at bounding box center [480, 241] width 13 height 13
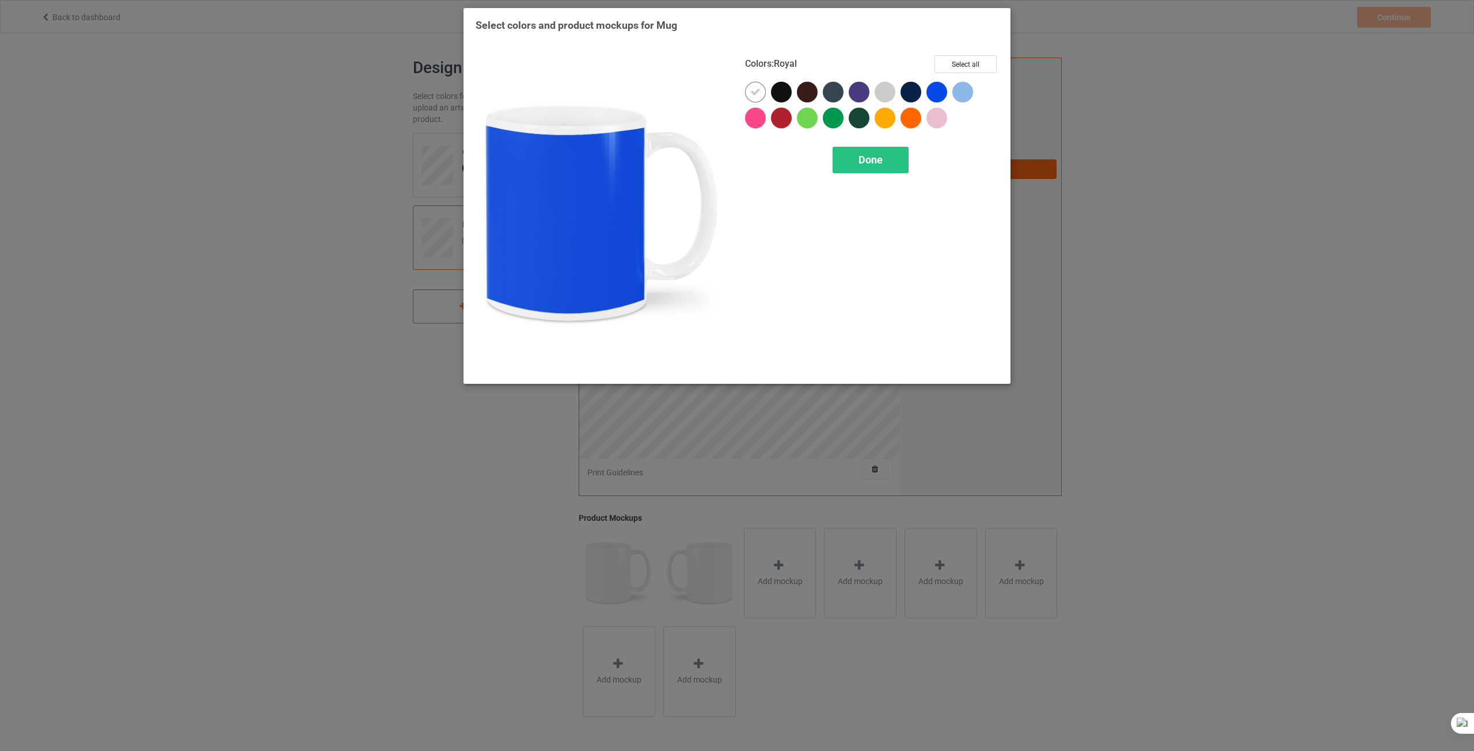
click at [1098, 104] on div "Select colors and product mockups for Mug Colors : Royal Select all Done" at bounding box center [737, 375] width 1474 height 751
click at [870, 159] on span "Done" at bounding box center [870, 160] width 24 height 12
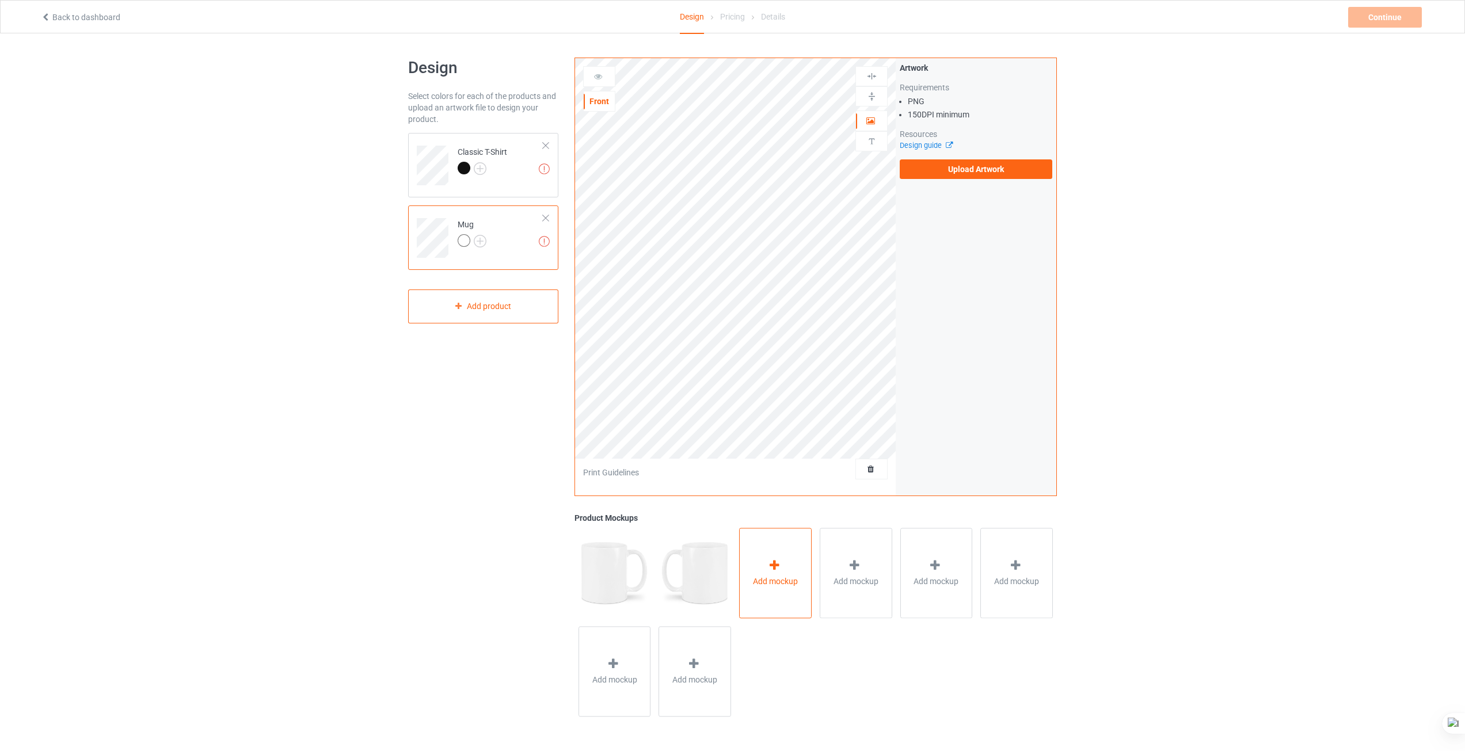
click at [764, 576] on span "Add mockup" at bounding box center [775, 582] width 45 height 12
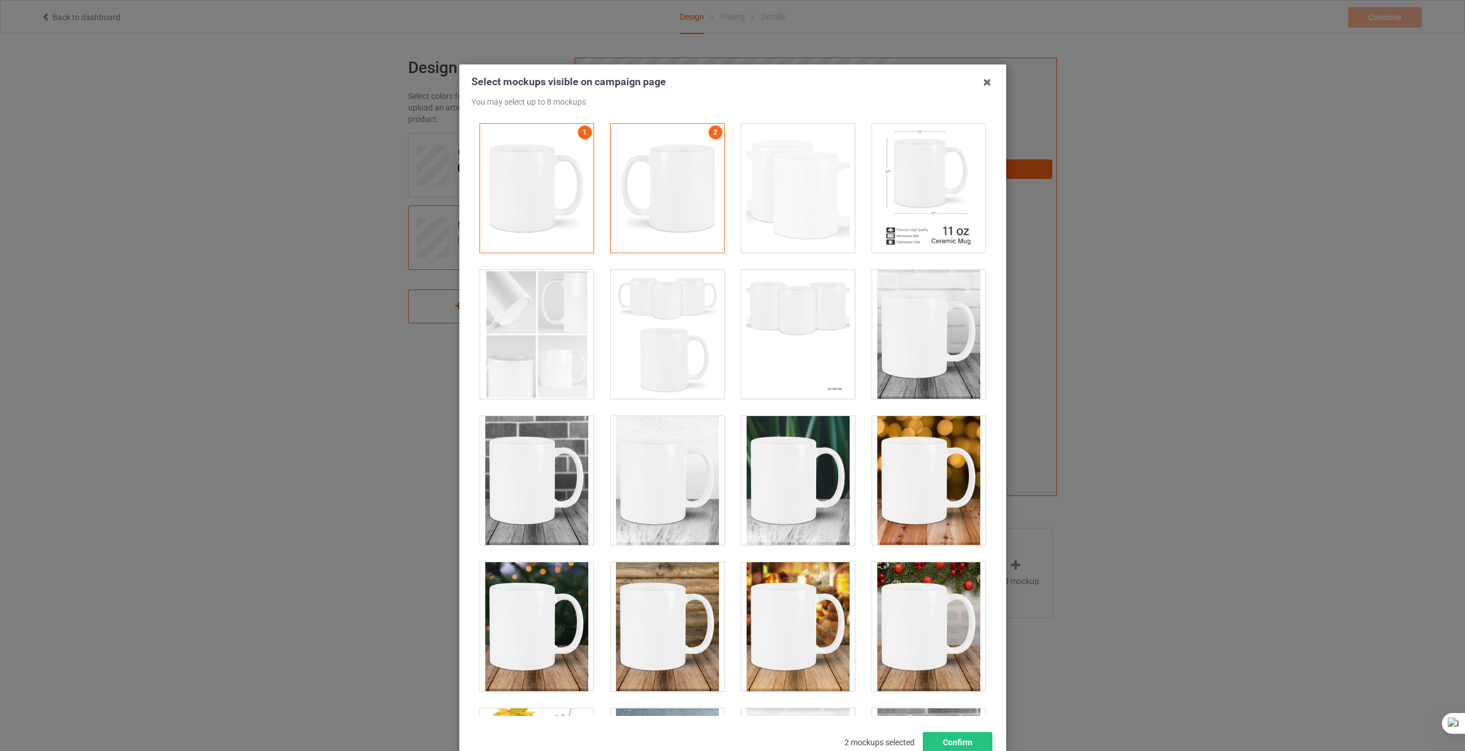
click at [895, 233] on div at bounding box center [928, 188] width 113 height 129
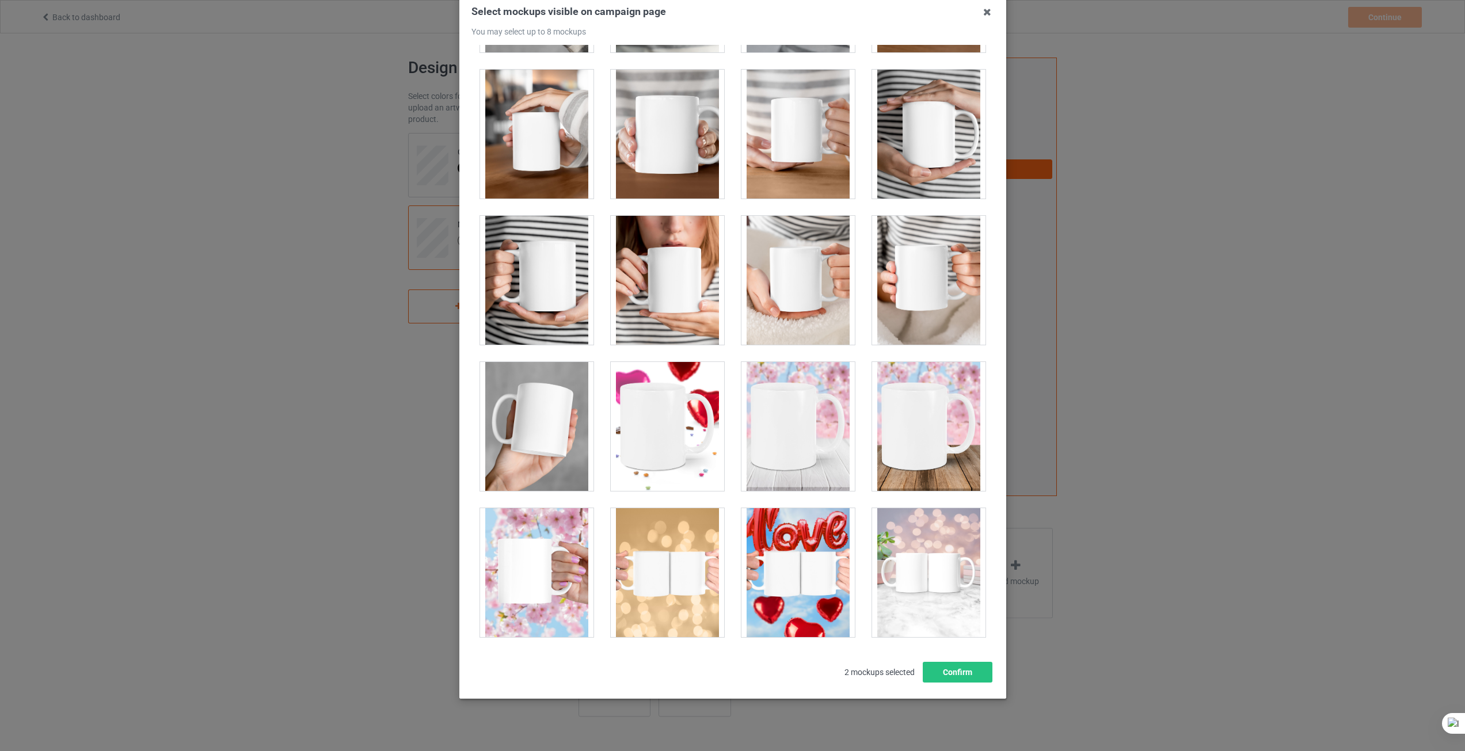
scroll to position [82, 0]
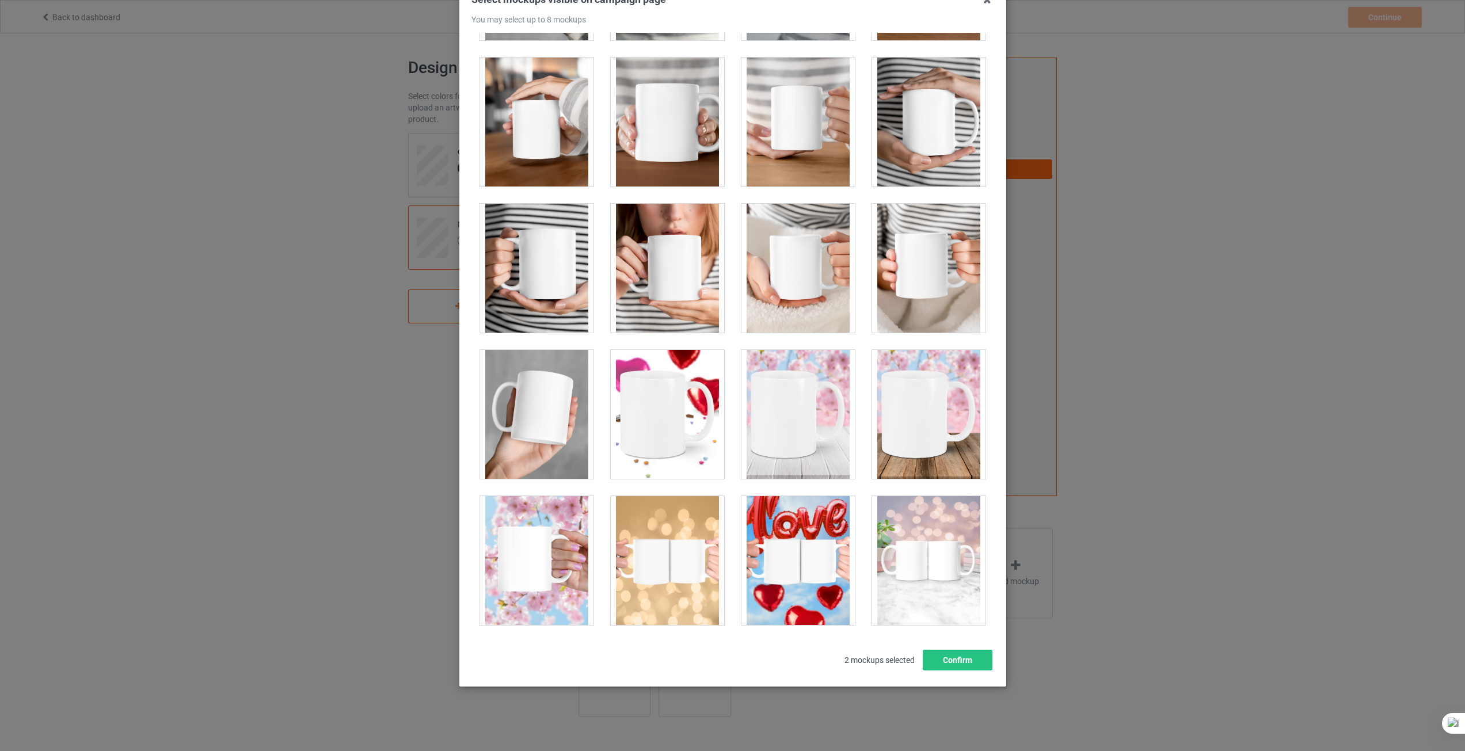
click at [1075, 520] on div "Select mockups visible on campaign page You may select up to 8 mockups 1 2 2 mo…" at bounding box center [732, 375] width 1465 height 751
click at [988, 1] on icon at bounding box center [987, 0] width 18 height 18
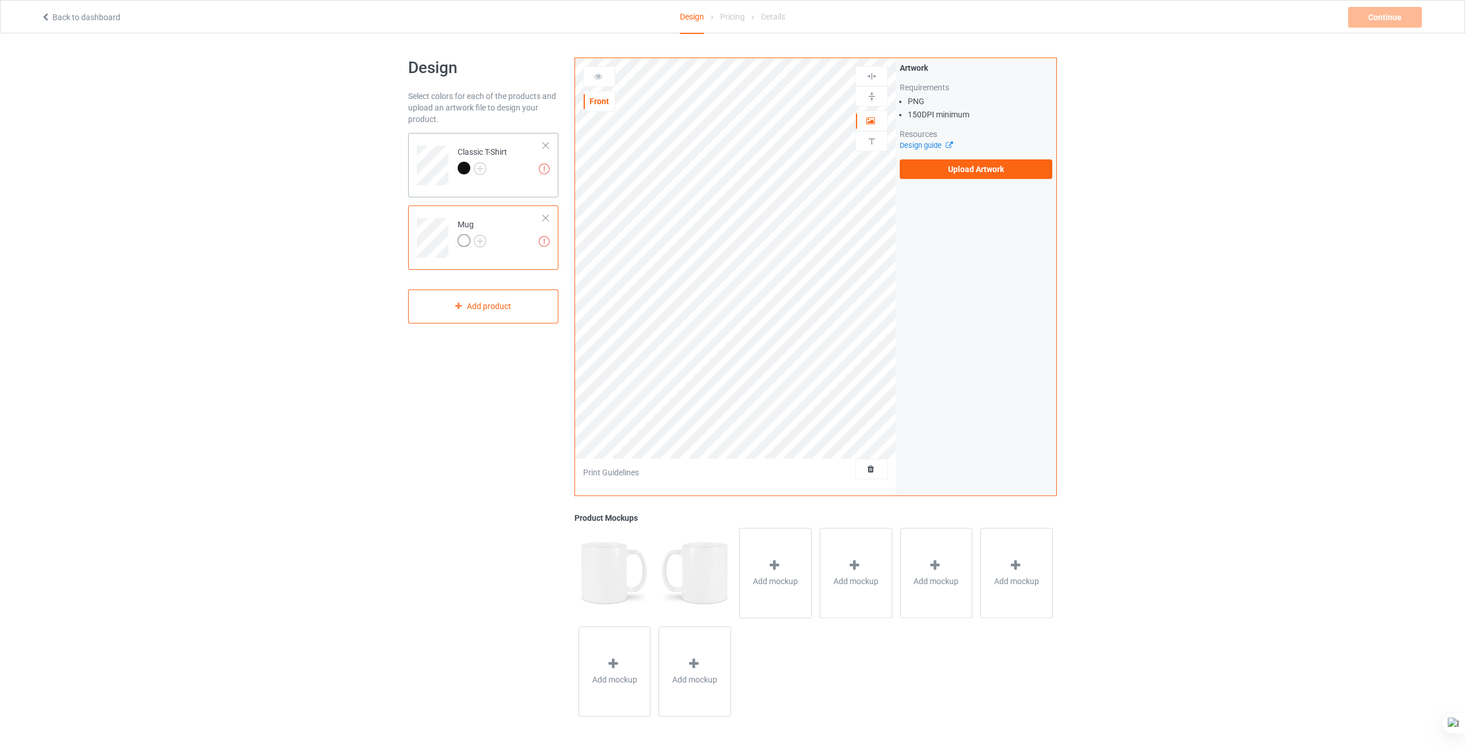
click at [489, 148] on div "Classic T-Shirt" at bounding box center [483, 160] width 50 height 28
click at [804, 561] on div "Add mockup" at bounding box center [775, 573] width 73 height 90
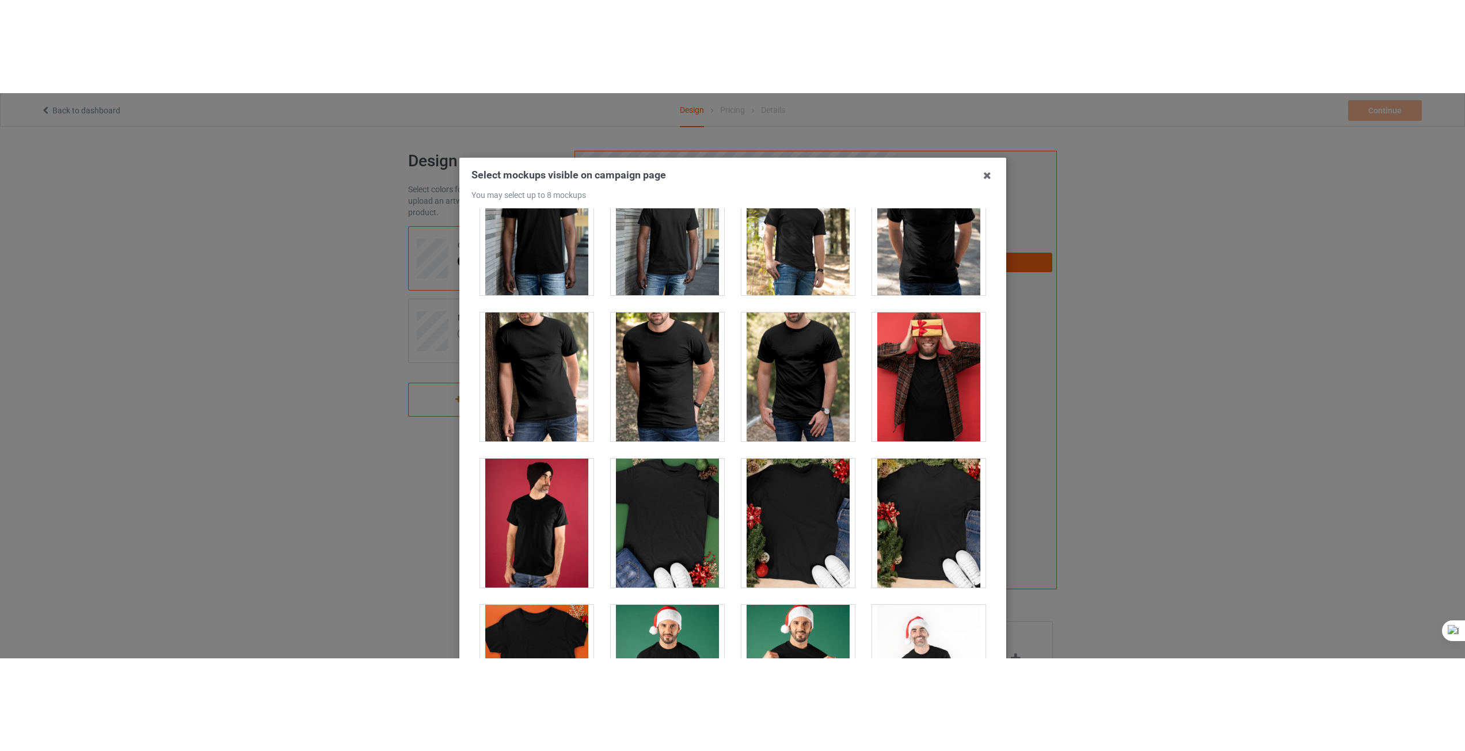
scroll to position [1324, 0]
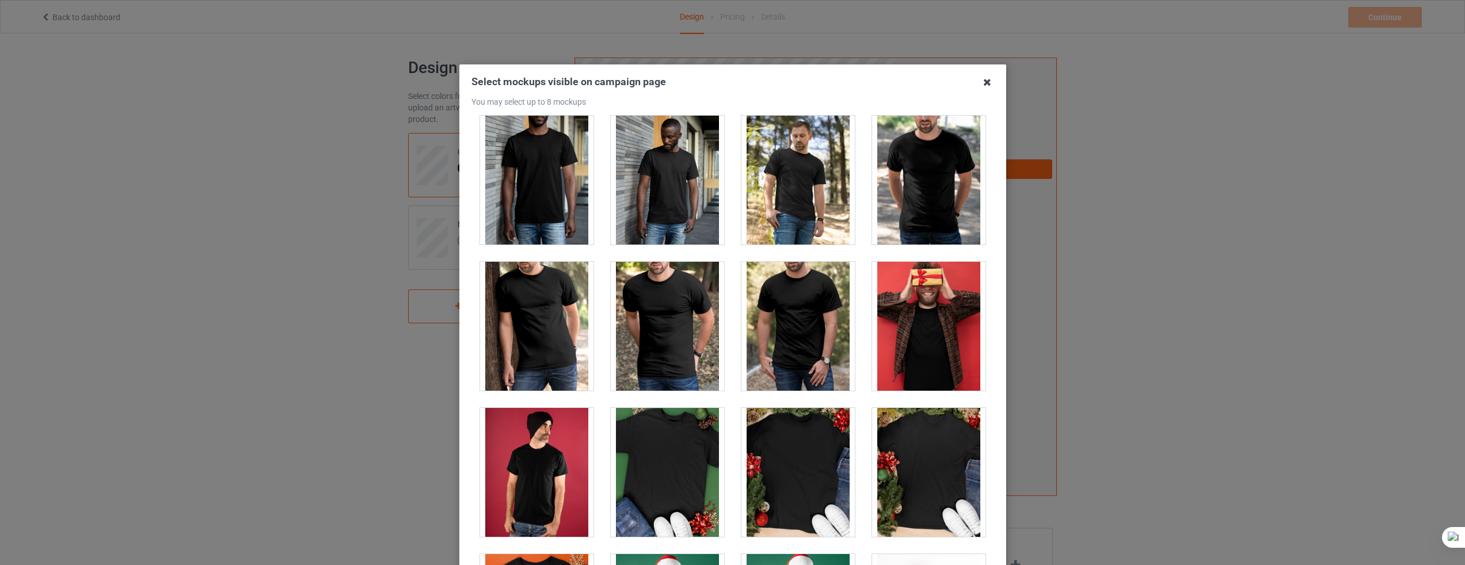
click at [983, 83] on icon at bounding box center [987, 82] width 18 height 18
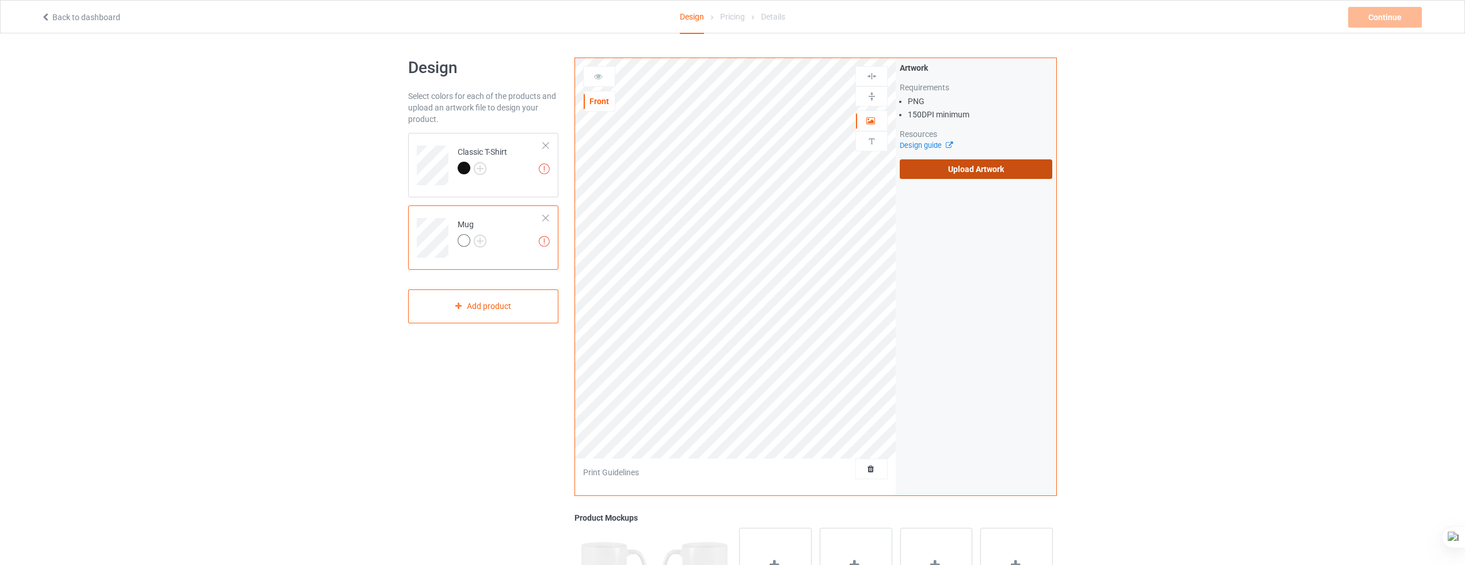
click at [945, 169] on label "Upload Artwork" at bounding box center [976, 169] width 153 height 20
click at [0, 0] on input "Upload Artwork" at bounding box center [0, 0] width 0 height 0
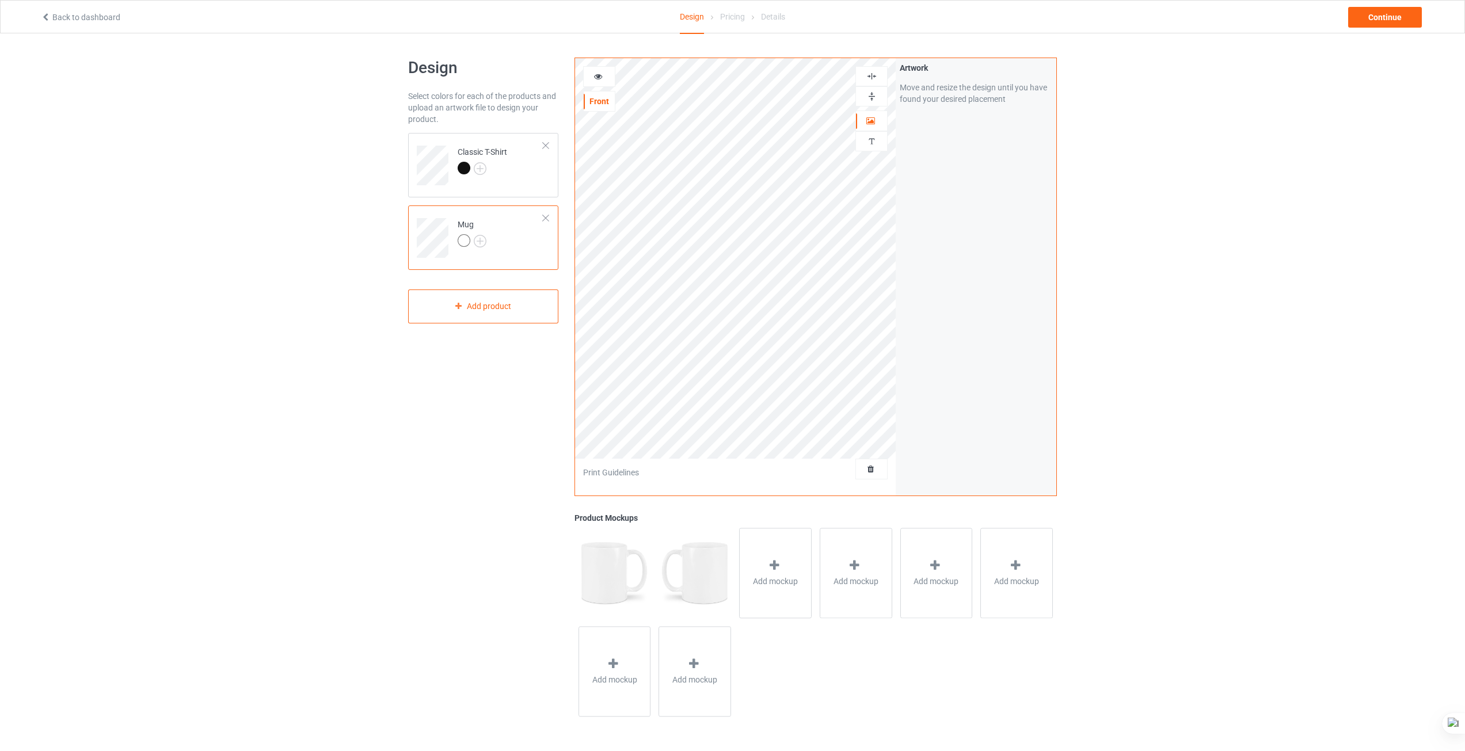
click at [872, 80] on img at bounding box center [871, 76] width 11 height 11
click at [879, 99] on div at bounding box center [871, 96] width 31 height 11
click at [903, 298] on div "Artwork Move and resize the design until you have found your desired placement" at bounding box center [976, 276] width 161 height 437
click at [598, 67] on div at bounding box center [599, 76] width 32 height 21
click at [606, 75] on div at bounding box center [599, 77] width 31 height 12
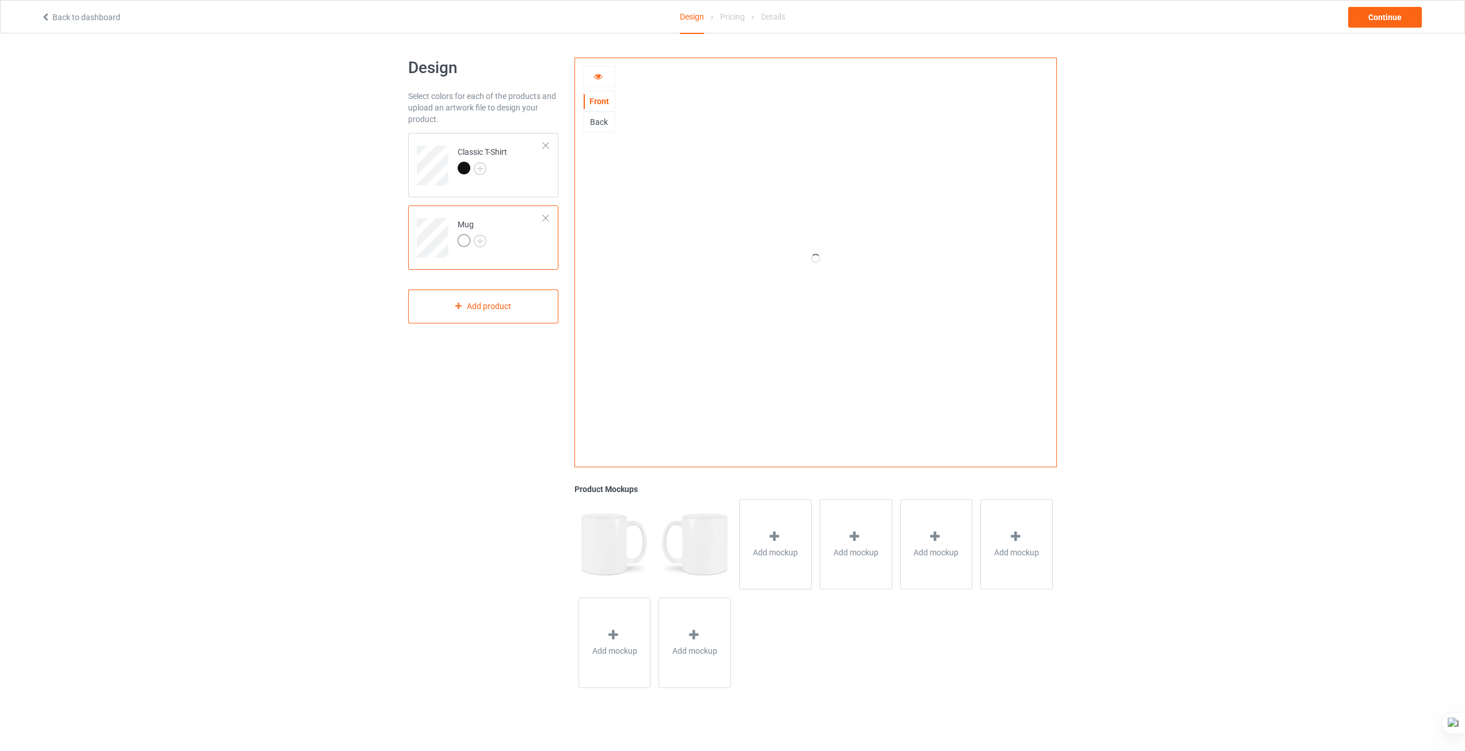
click at [601, 126] on div "Back" at bounding box center [599, 122] width 31 height 12
click at [505, 239] on td "Mug" at bounding box center [500, 234] width 98 height 48
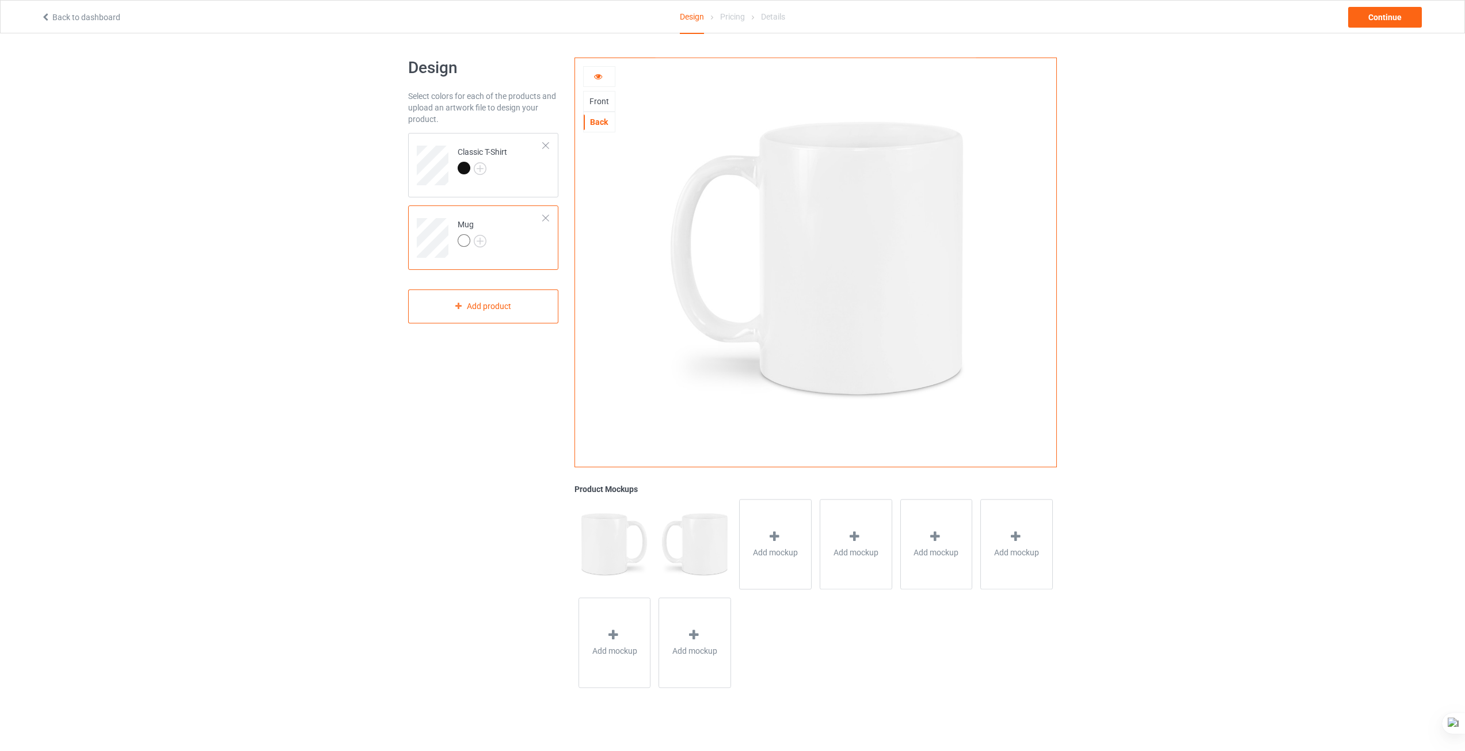
click at [596, 101] on div "Front" at bounding box center [599, 102] width 31 height 12
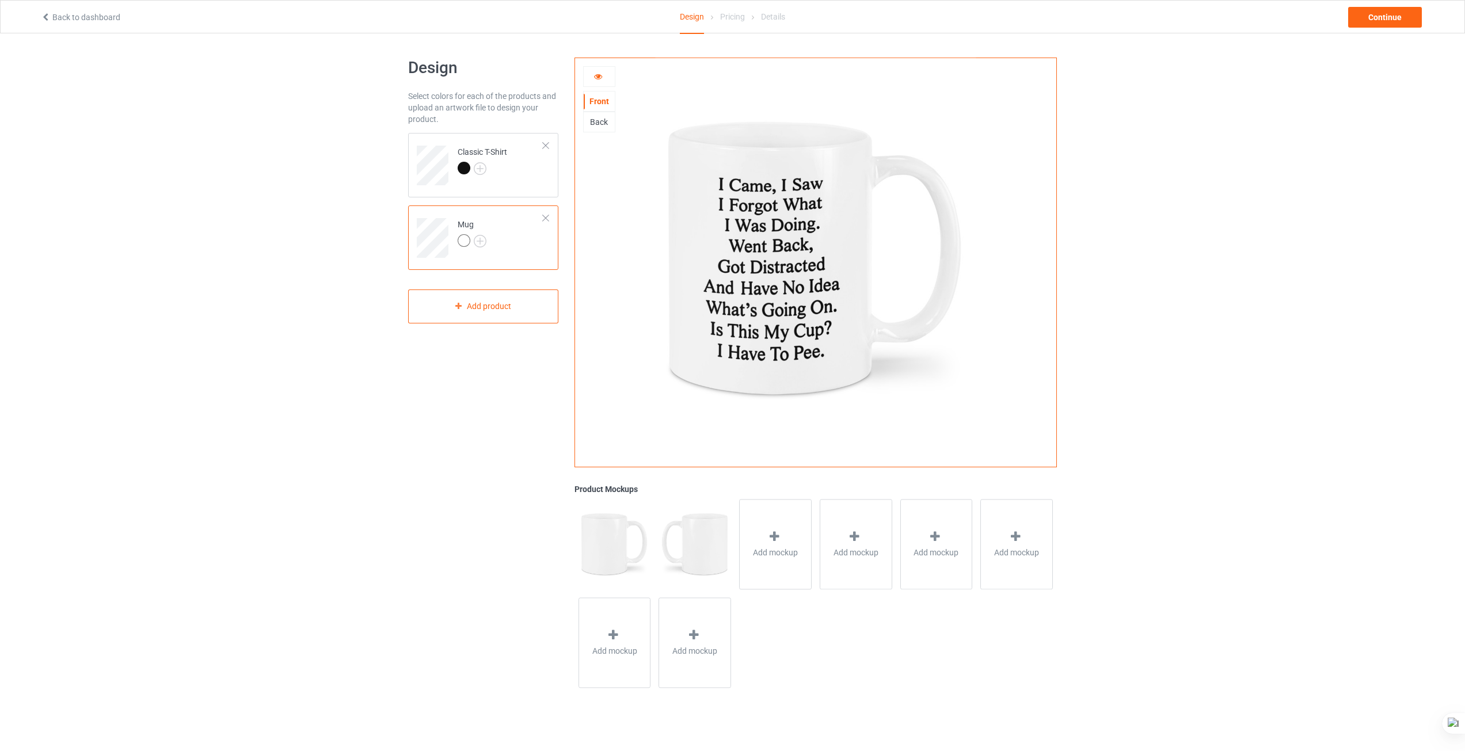
click at [606, 77] on div at bounding box center [599, 77] width 31 height 12
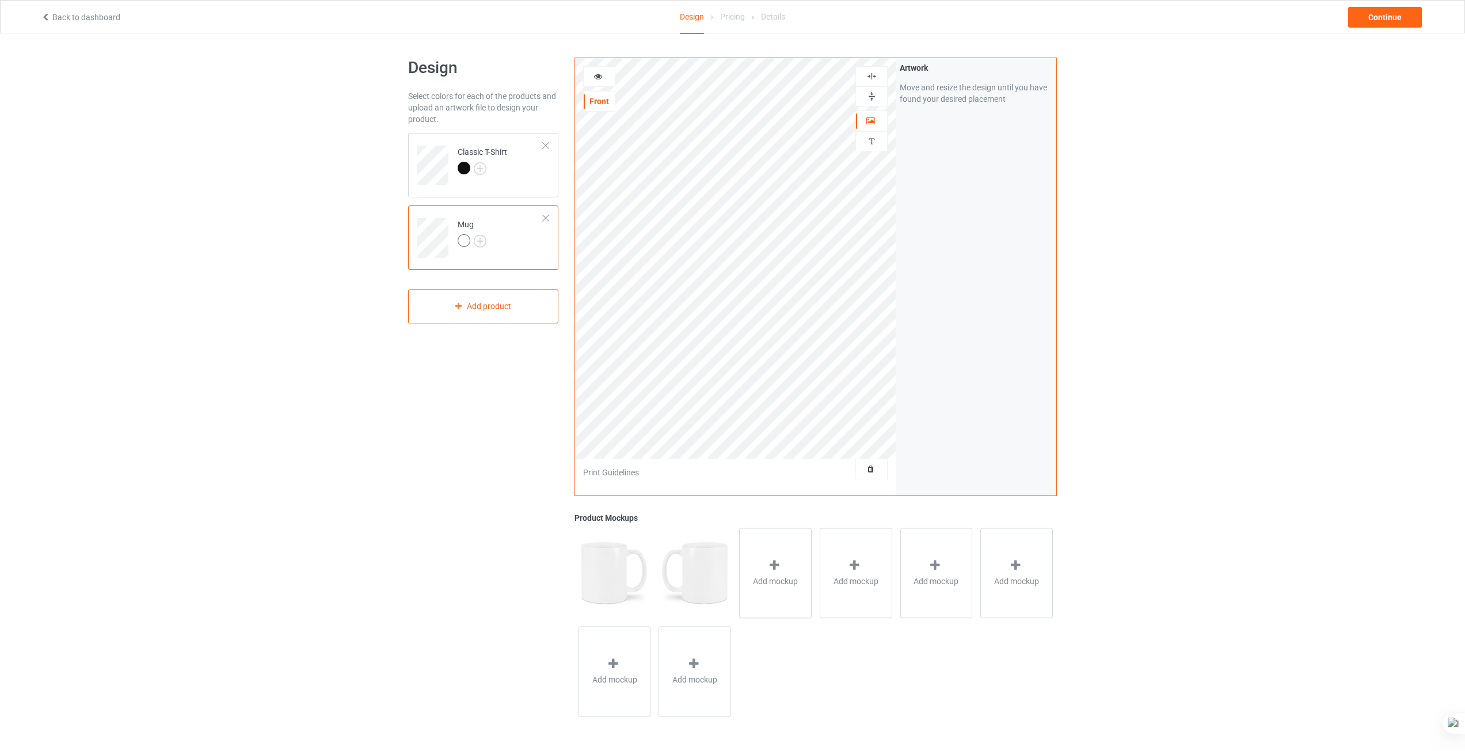
drag, startPoint x: 612, startPoint y: 82, endPoint x: 1167, endPoint y: 312, distance: 600.8
click at [1167, 312] on div "Design Select colors for each of the products and upload an artwork file to des…" at bounding box center [732, 389] width 1465 height 712
click at [867, 117] on icon at bounding box center [871, 119] width 10 height 8
click at [935, 214] on div "Artwork Move and resize the design until you have found your desired placement" at bounding box center [976, 276] width 161 height 437
click at [775, 576] on span "Add mockup" at bounding box center [775, 582] width 45 height 12
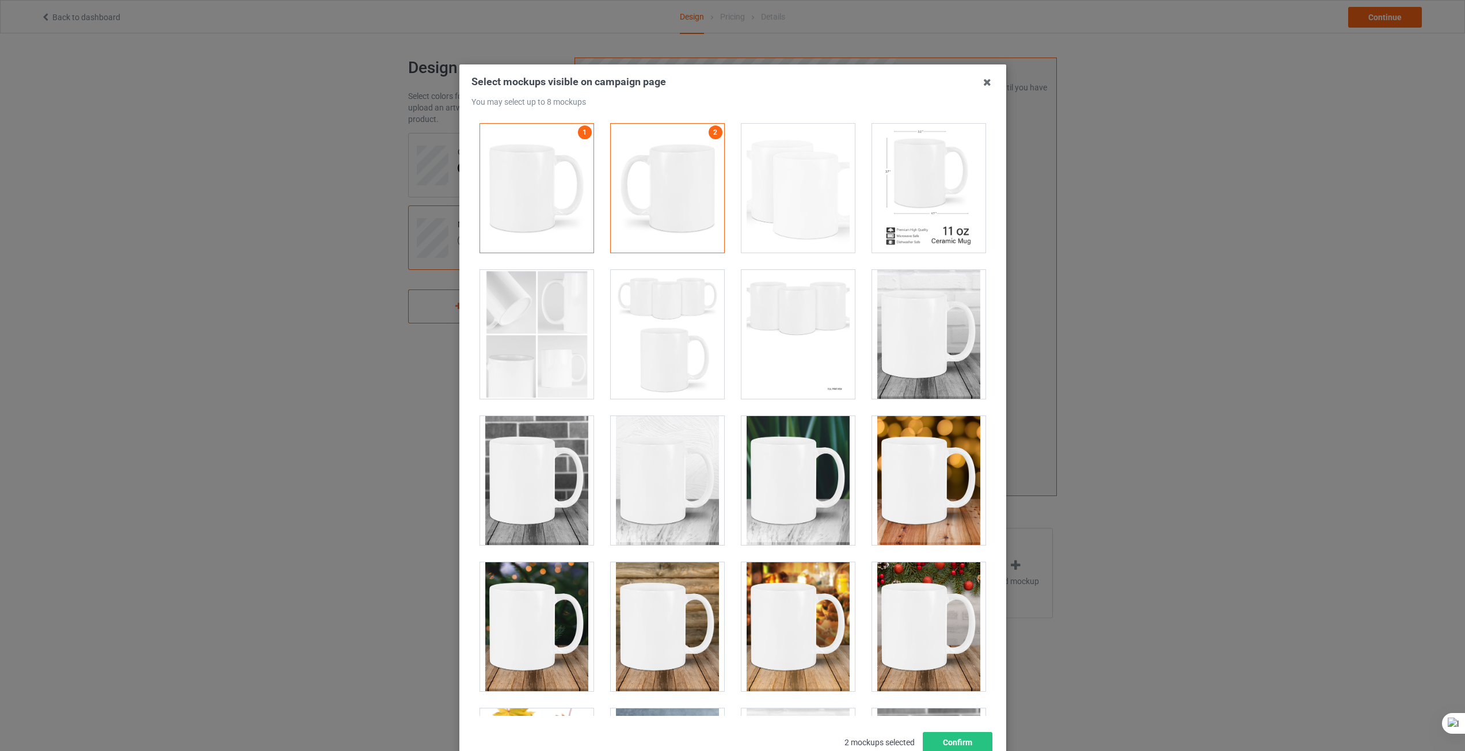
click at [920, 223] on div at bounding box center [928, 188] width 113 height 129
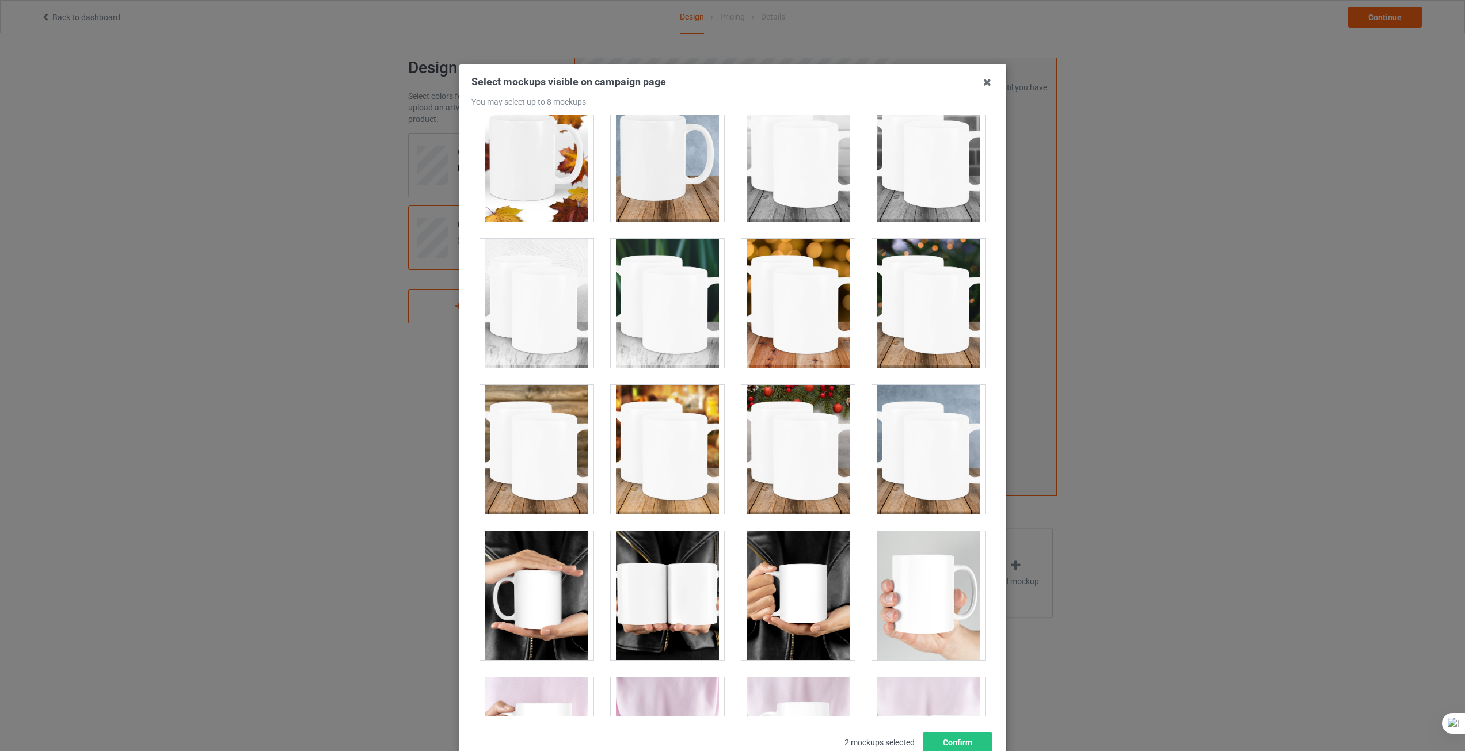
scroll to position [633, 0]
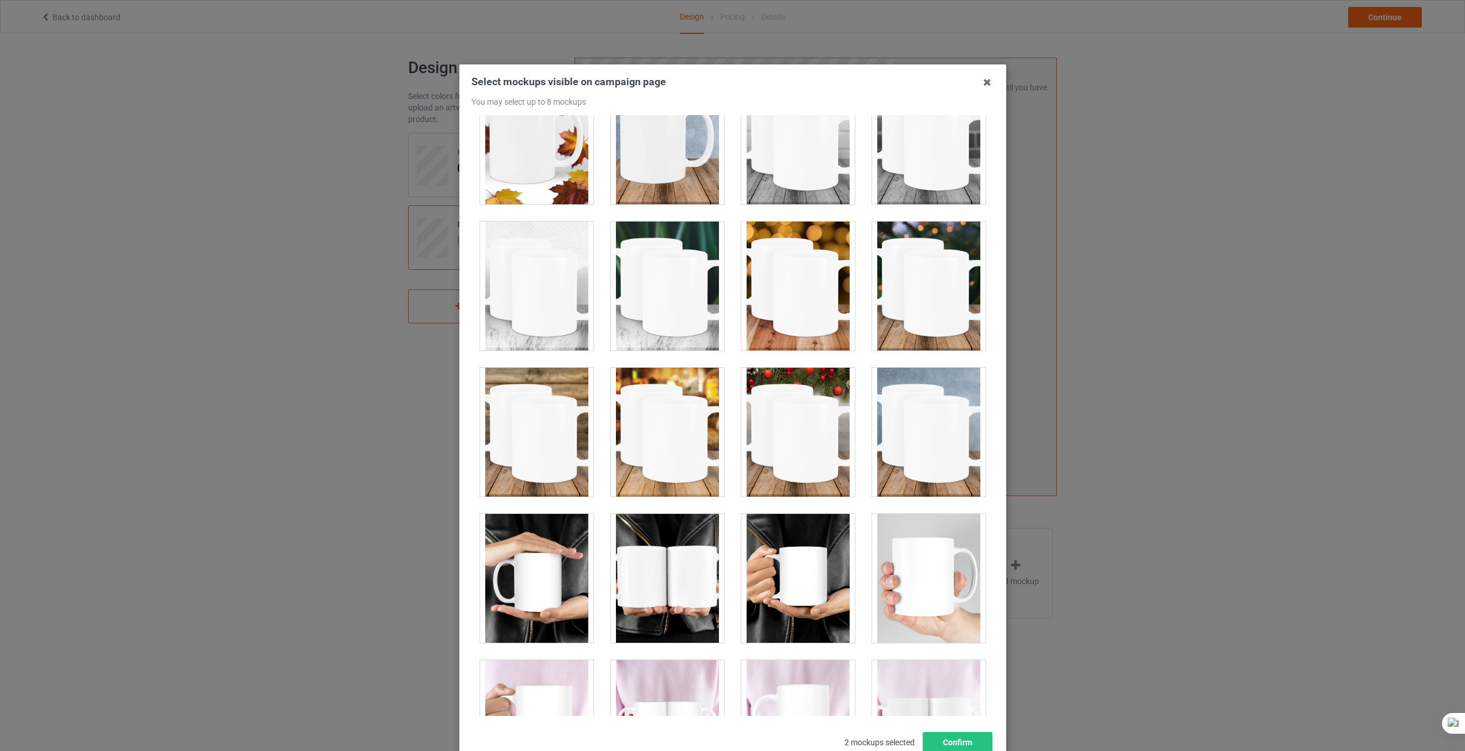
click at [667, 456] on div at bounding box center [667, 432] width 113 height 129
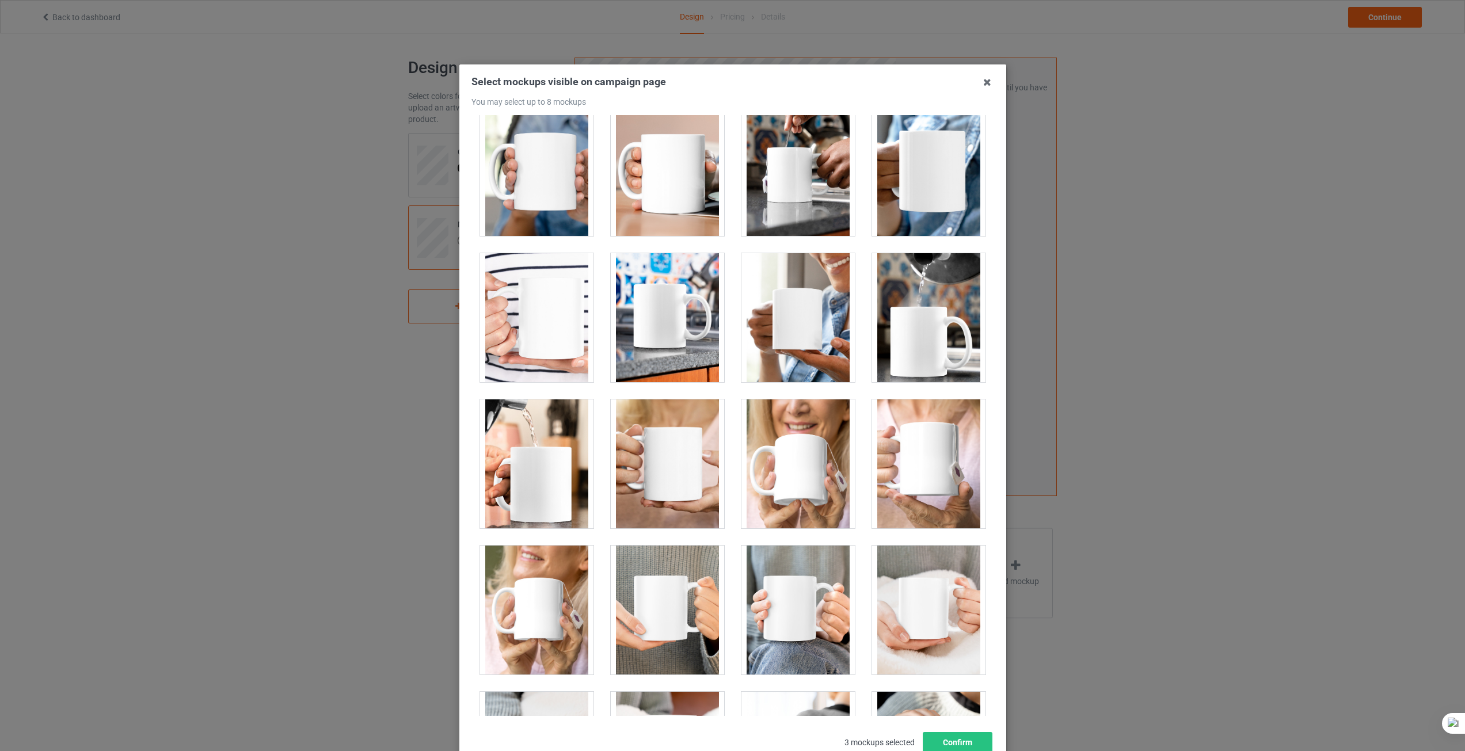
scroll to position [2245, 0]
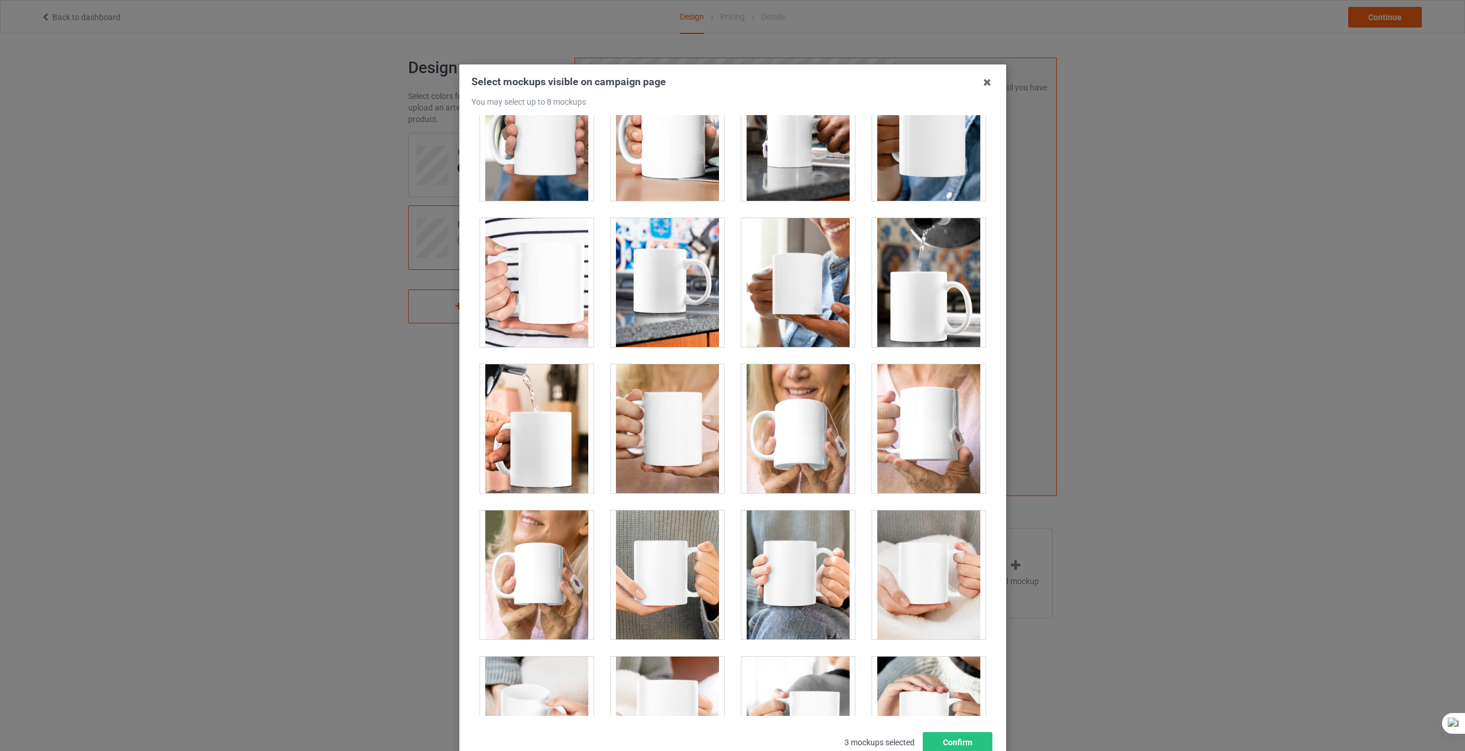
click at [657, 438] on div at bounding box center [667, 428] width 113 height 129
click at [541, 437] on div at bounding box center [536, 428] width 113 height 129
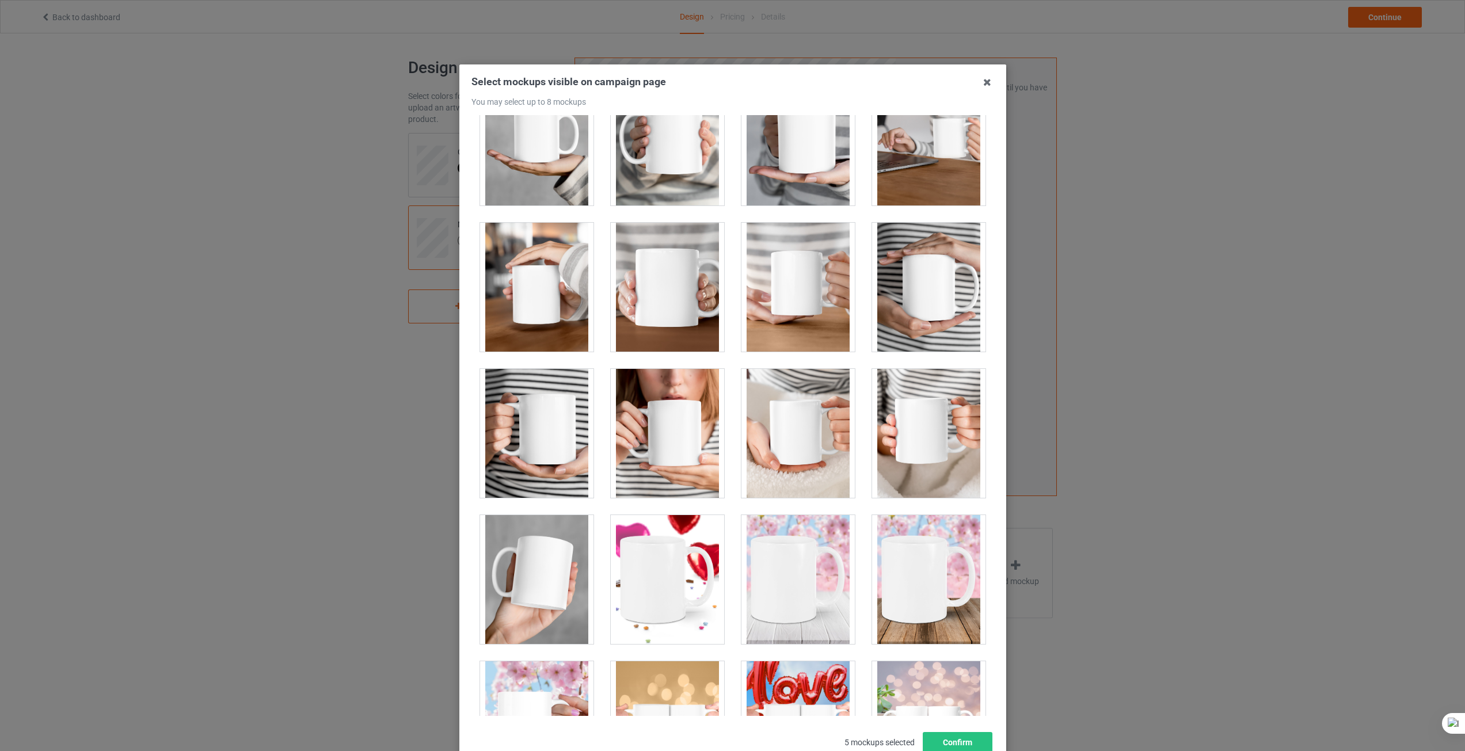
scroll to position [3281, 0]
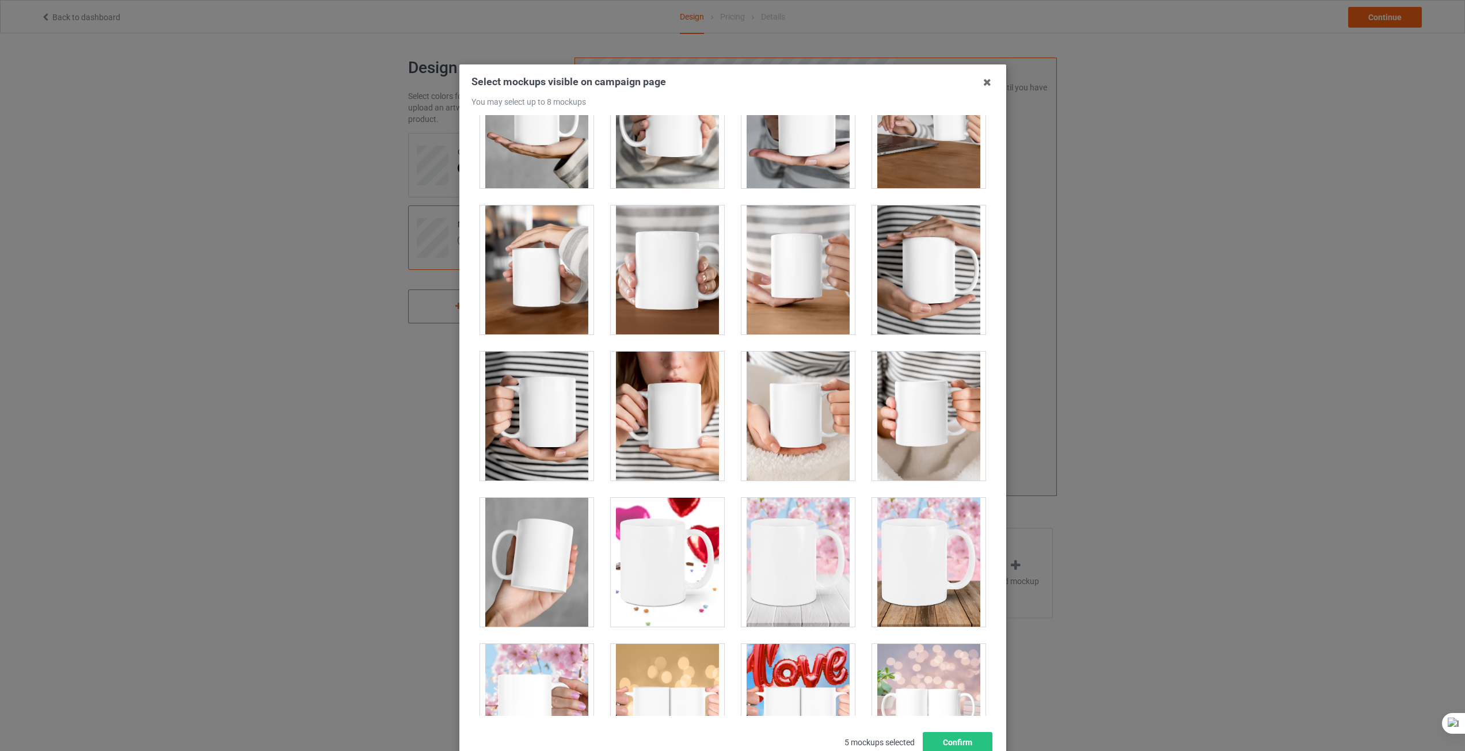
click at [676, 422] on div at bounding box center [667, 416] width 113 height 129
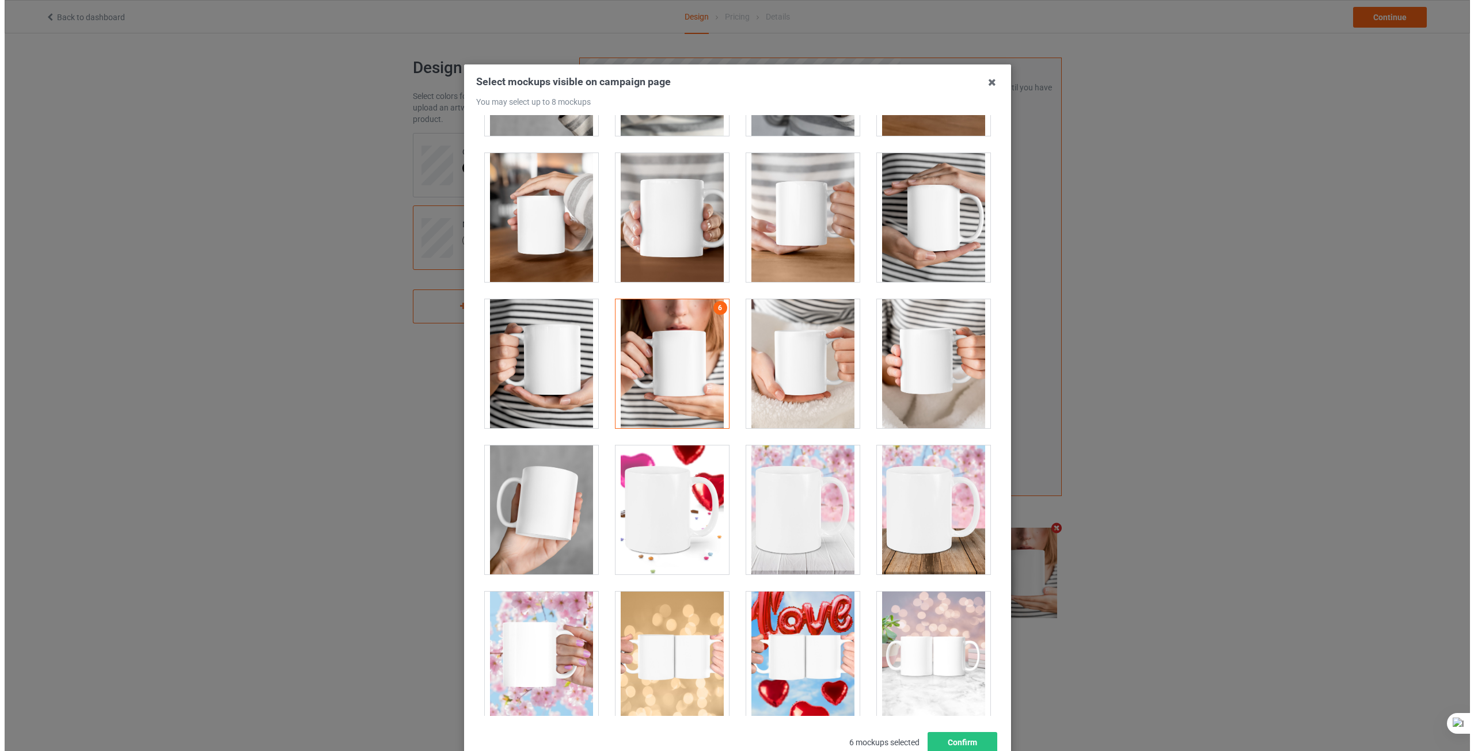
scroll to position [3347, 0]
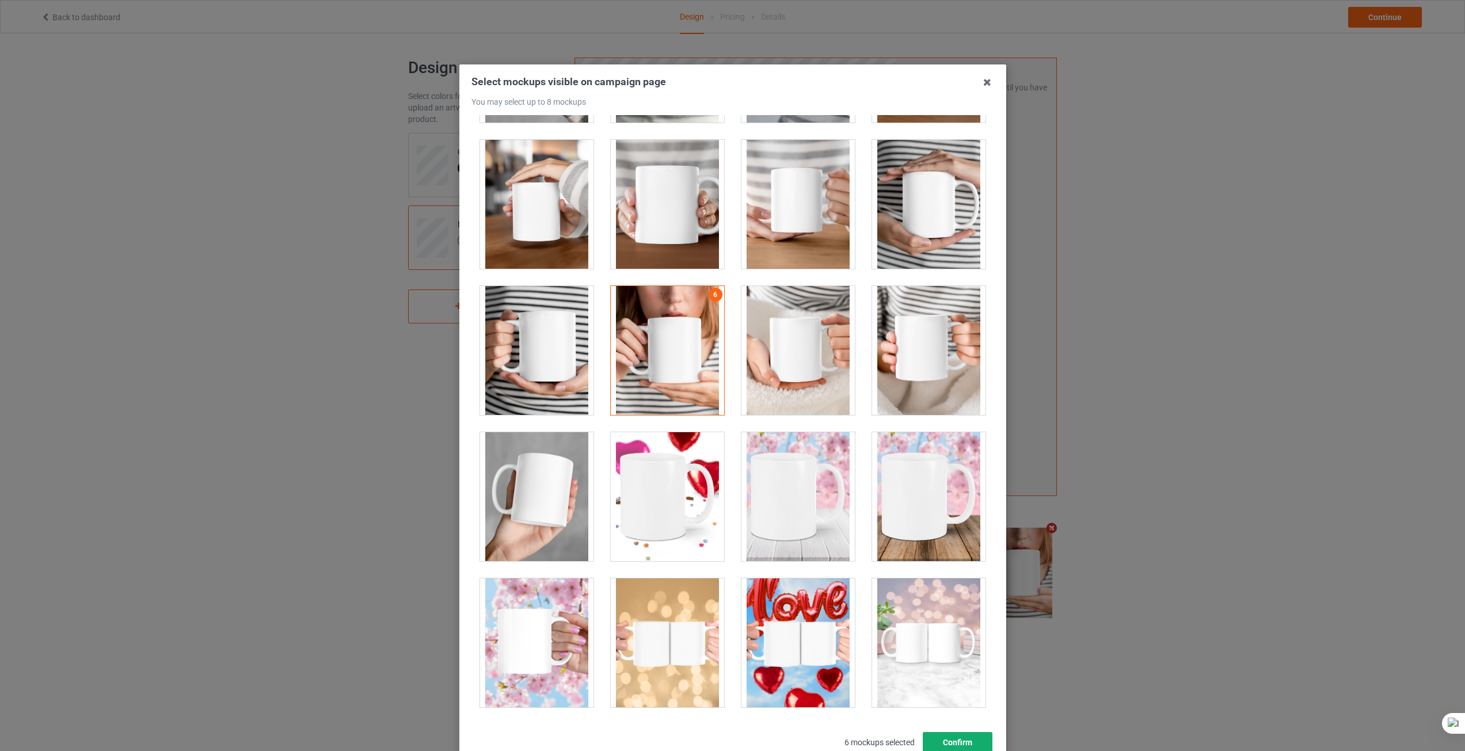
click at [959, 736] on button "Confirm" at bounding box center [957, 742] width 70 height 21
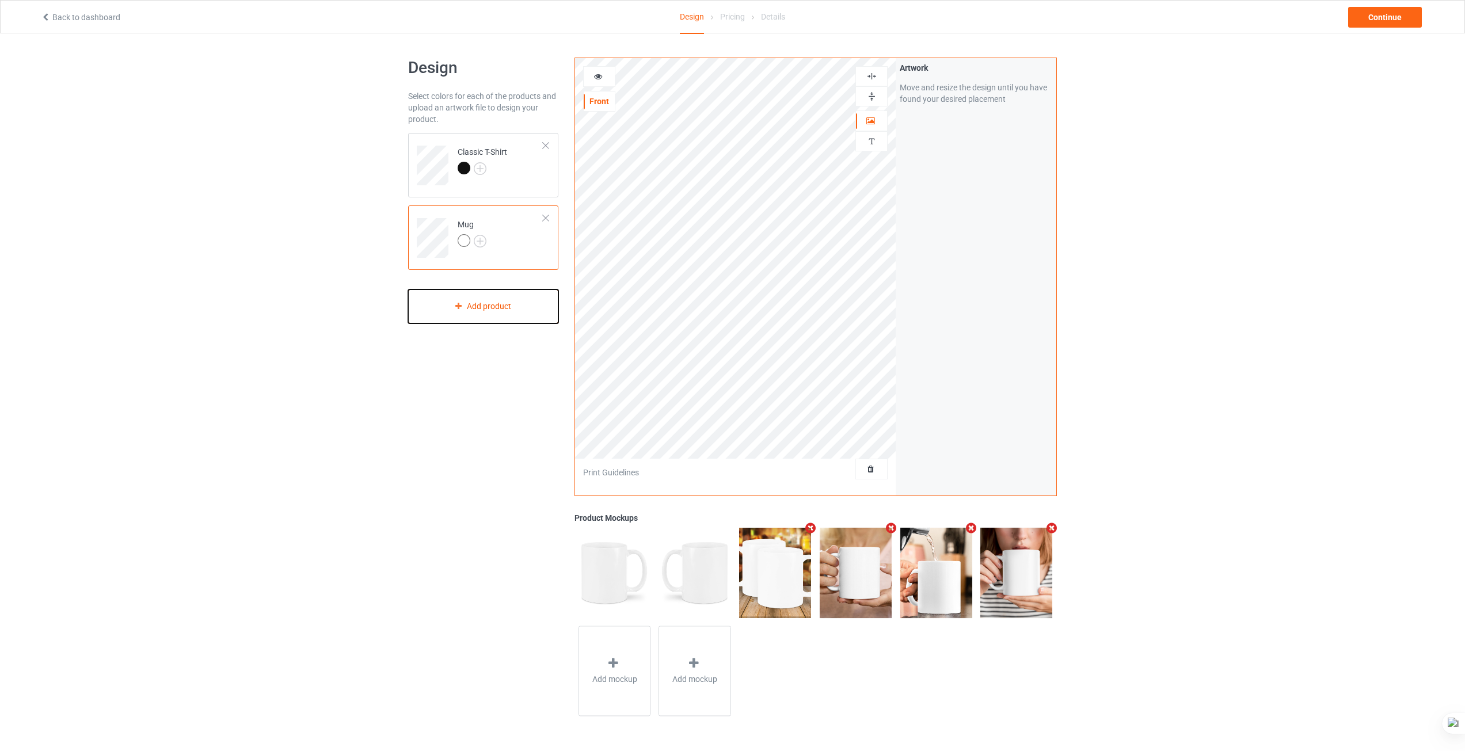
click at [500, 309] on div "Add product" at bounding box center [483, 307] width 150 height 34
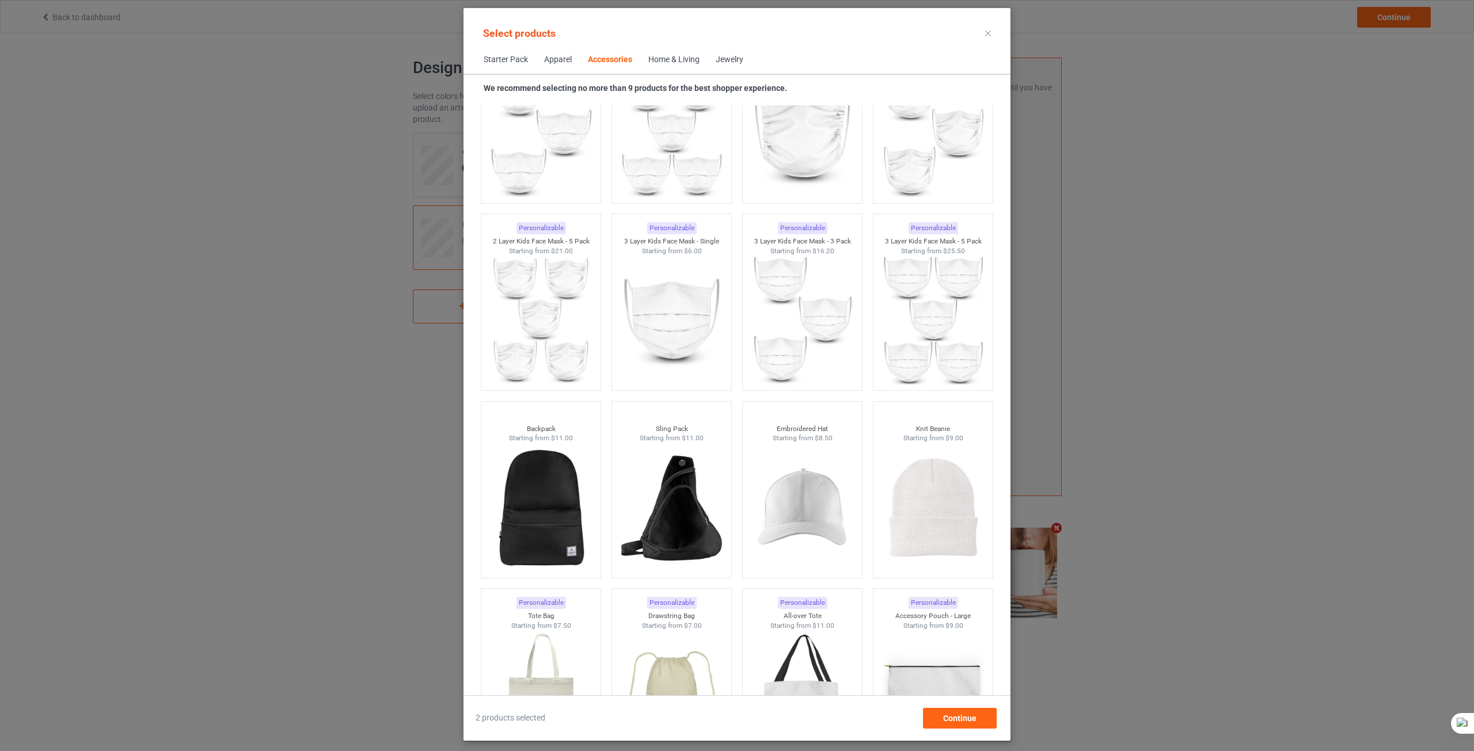
click at [679, 63] on div "Home & Living" at bounding box center [673, 60] width 51 height 12
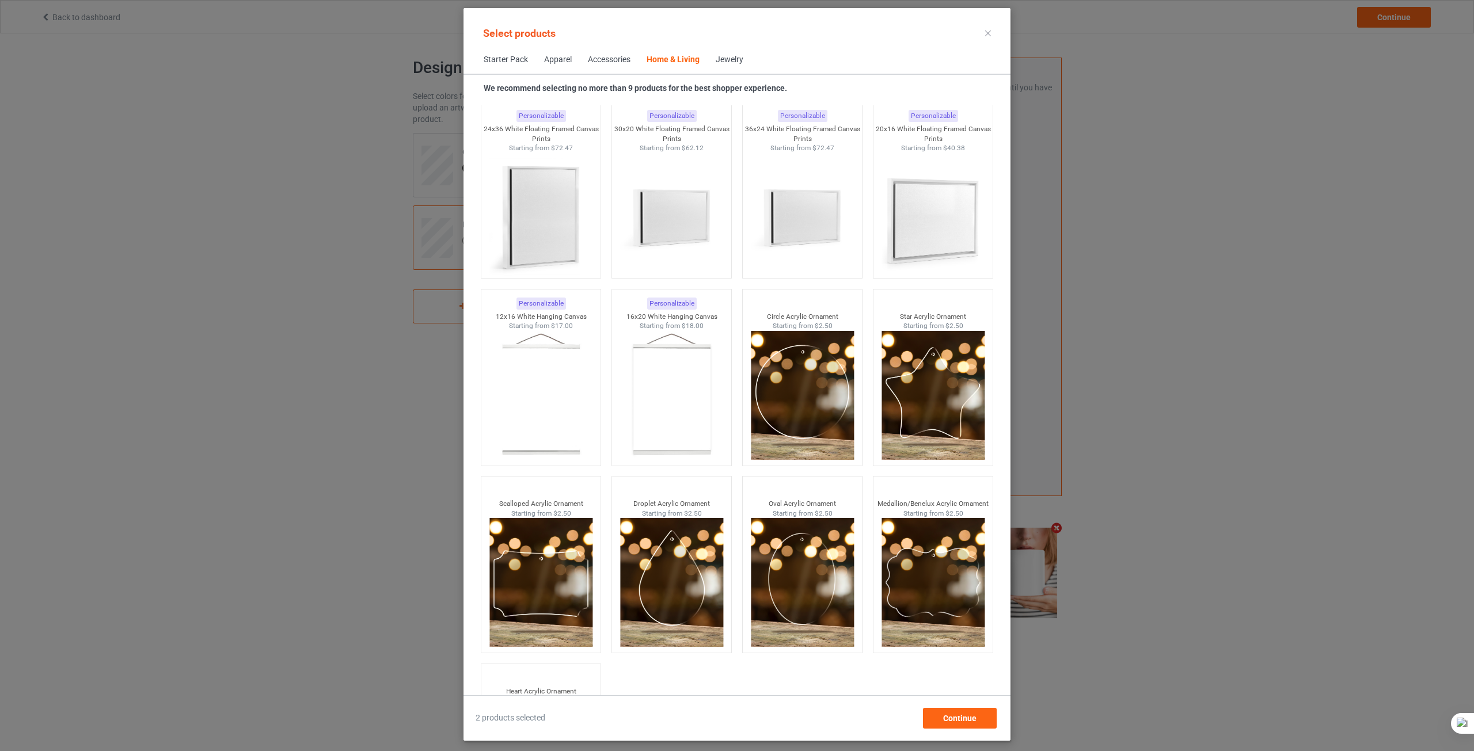
scroll to position [12117, 0]
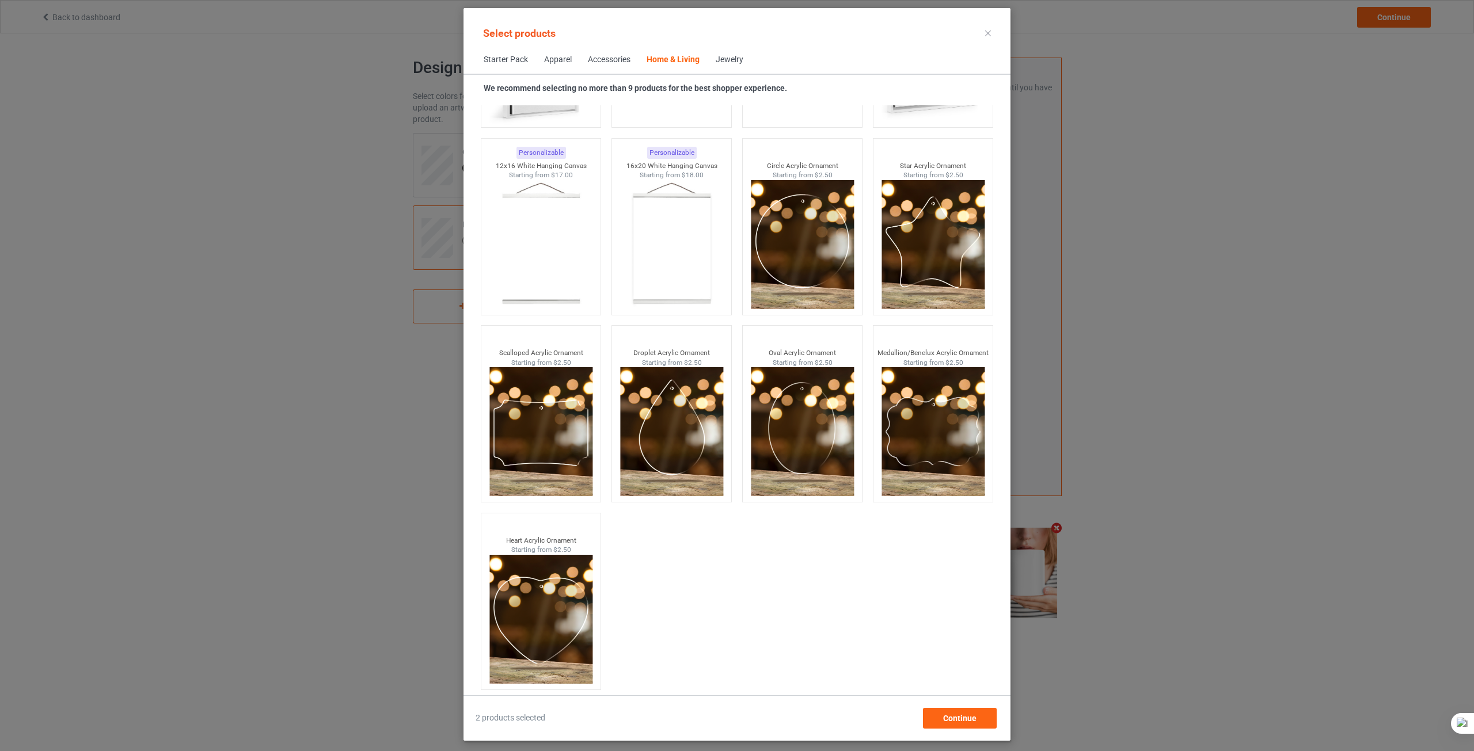
click at [1179, 359] on div "Select products Starter Pack Apparel Accessories Home & Living Jewelry We recom…" at bounding box center [737, 375] width 1474 height 751
click at [971, 723] on div "Continue" at bounding box center [960, 718] width 74 height 21
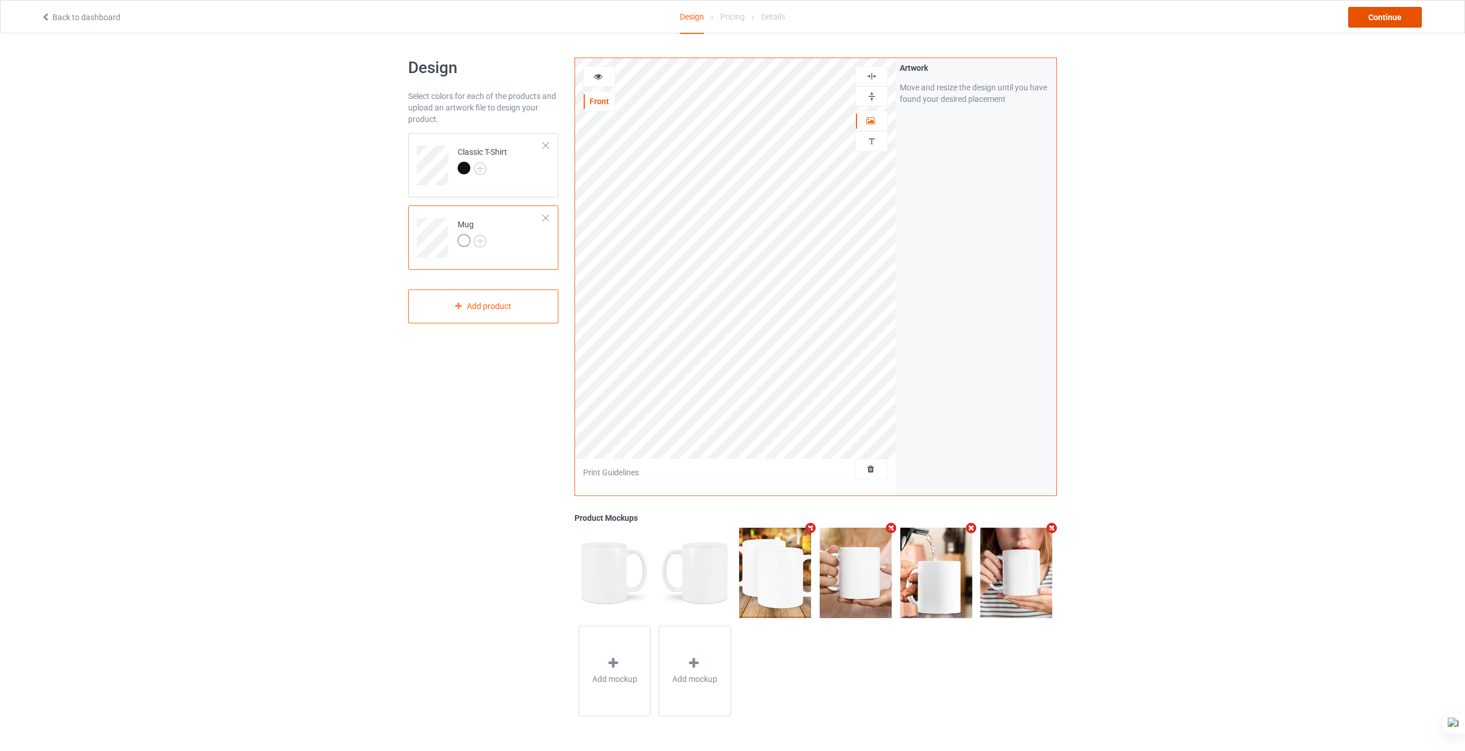
click at [1390, 21] on div "Continue" at bounding box center [1385, 17] width 74 height 21
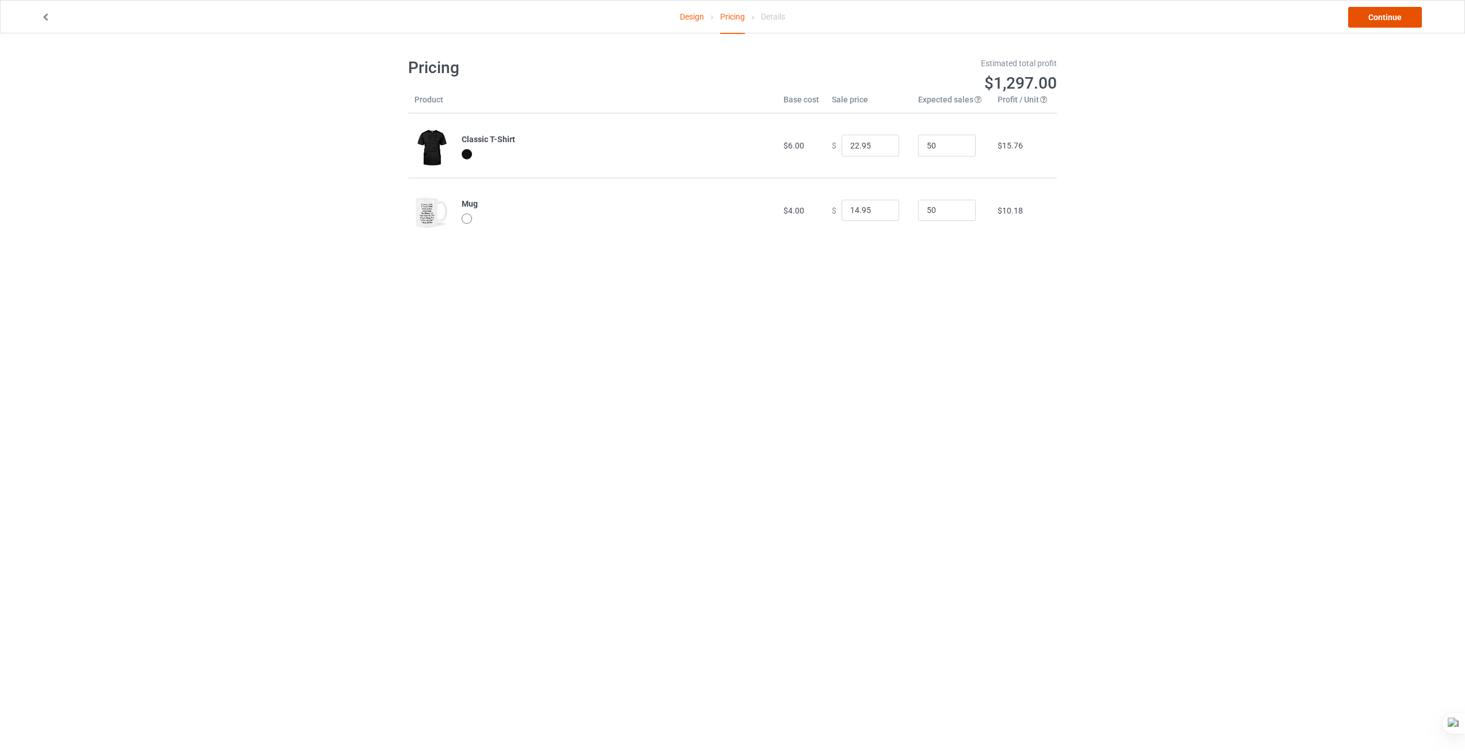
click at [1372, 10] on link "Continue" at bounding box center [1385, 17] width 74 height 21
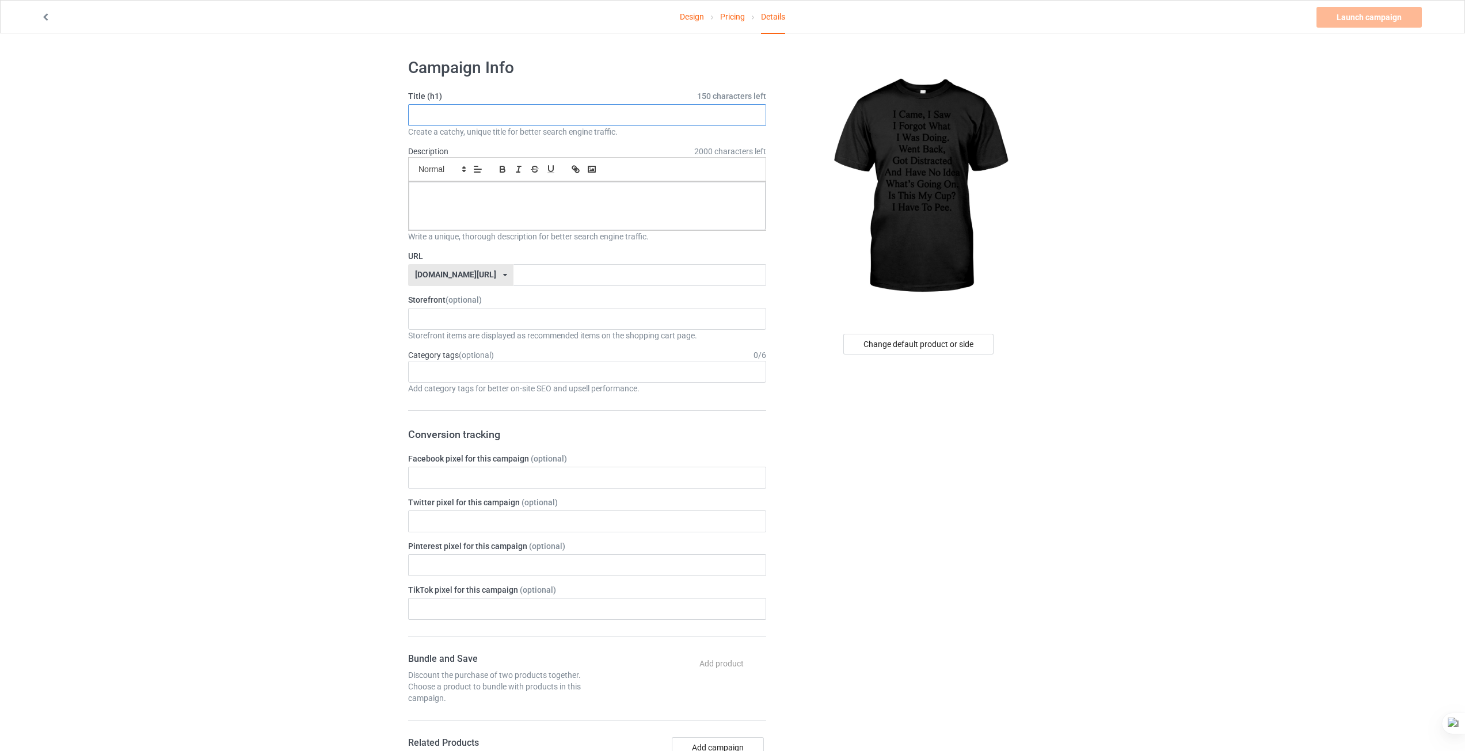
click at [549, 108] on input "text" at bounding box center [587, 115] width 358 height 22
type input "fdsfdsfsd"
click at [500, 197] on p at bounding box center [587, 194] width 338 height 11
click at [513, 266] on input "text" at bounding box center [639, 275] width 252 height 22
type input "resfdvsdfd"
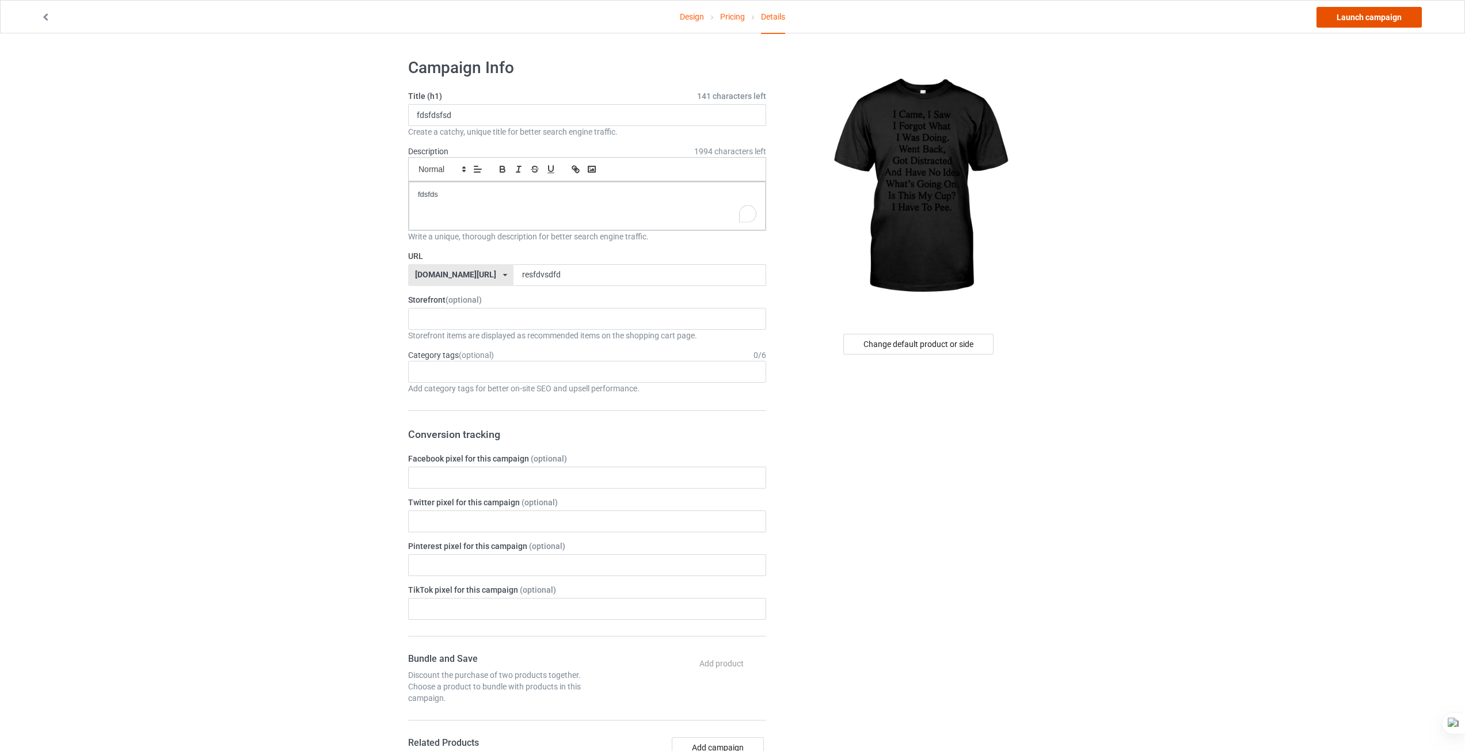
click at [1366, 16] on link "Launch campaign" at bounding box center [1368, 17] width 105 height 21
